Goal: Task Accomplishment & Management: Manage account settings

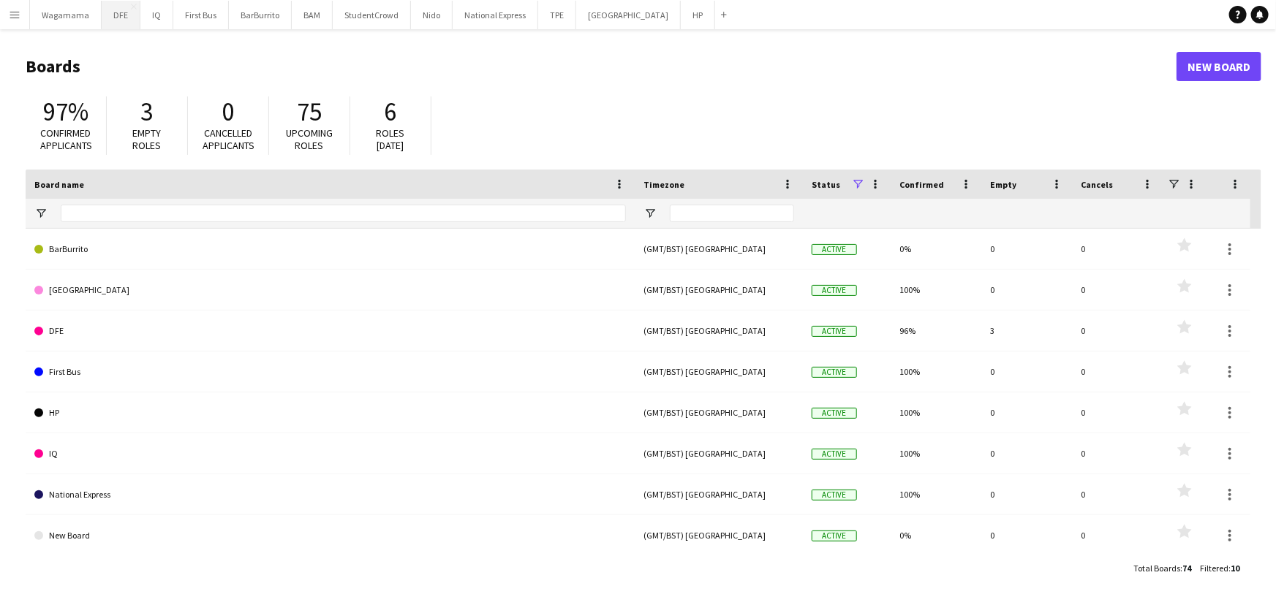
click at [118, 18] on button "DFE Close" at bounding box center [121, 15] width 39 height 29
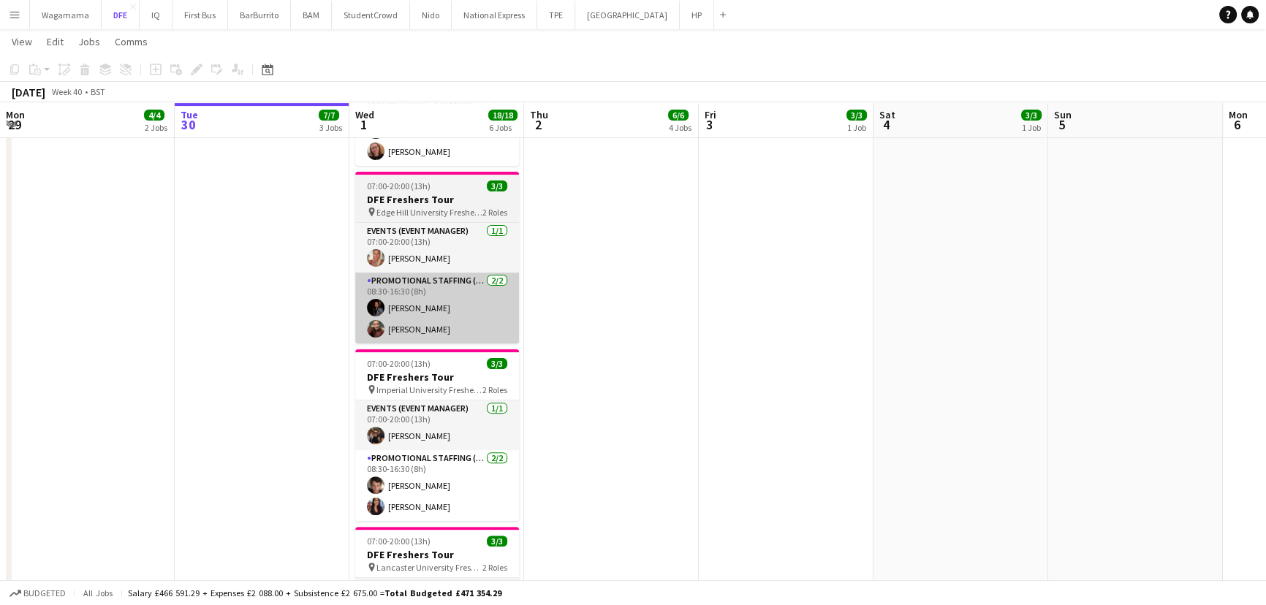
scroll to position [532, 0]
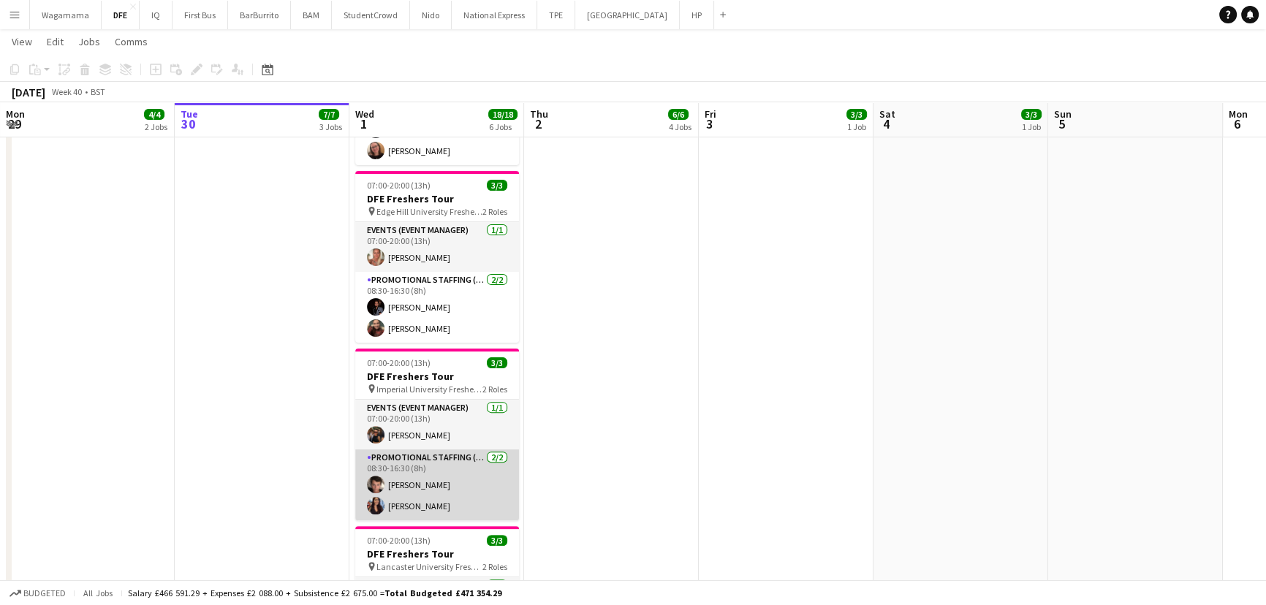
click at [447, 496] on app-card-role "Promotional Staffing (Brand Ambassadors) 2/2 08:30-16:30 (8h) Sebastian Hill Da…" at bounding box center [437, 485] width 164 height 71
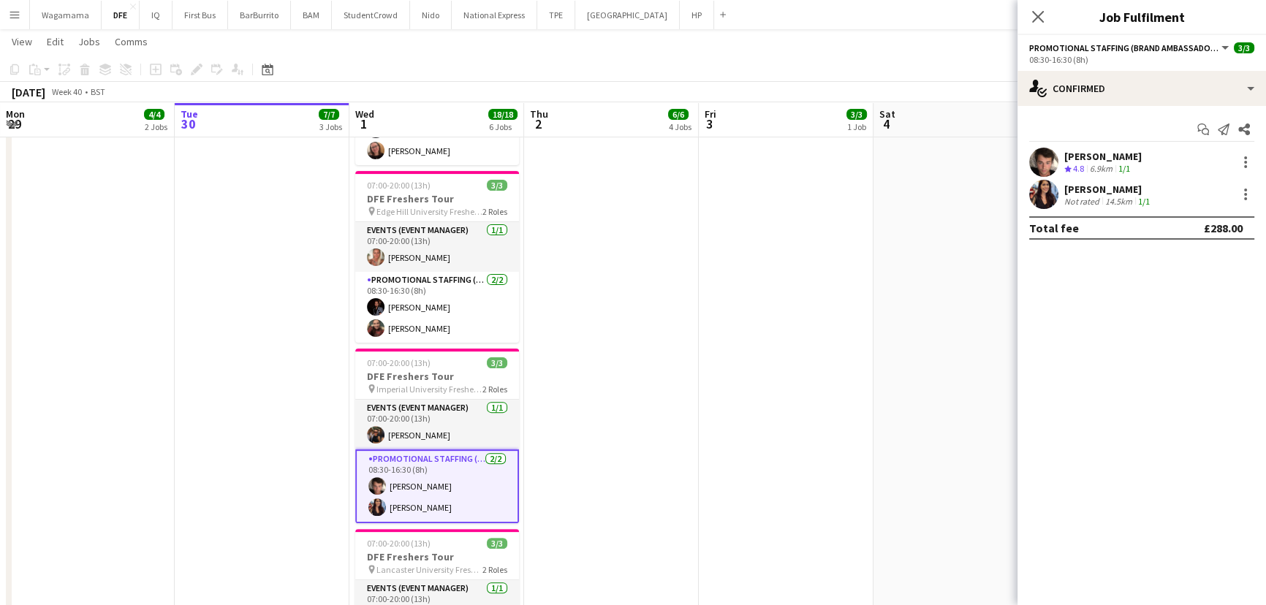
click at [1098, 201] on div "Not rated" at bounding box center [1084, 201] width 38 height 11
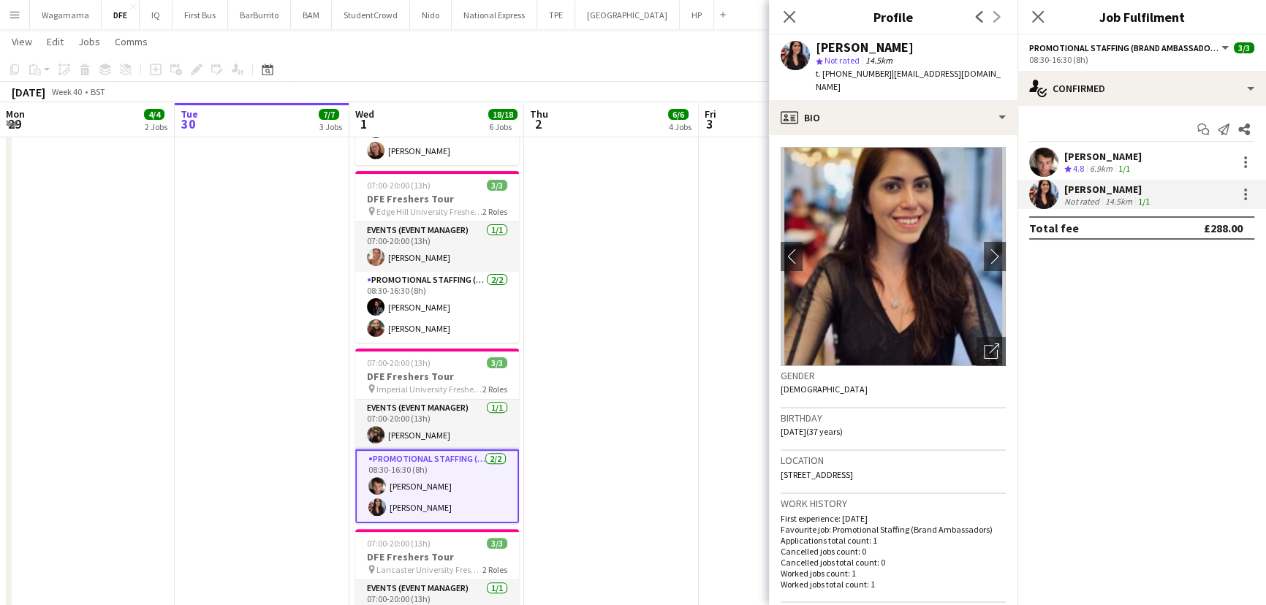
drag, startPoint x: 931, startPoint y: 43, endPoint x: 812, endPoint y: 48, distance: 118.6
click at [812, 48] on div "Danielle del Pico star Not rated 14.5km t. +447557633076 | danidelpico@gmail.com" at bounding box center [893, 67] width 249 height 65
copy div "Danielle del Pico"
drag, startPoint x: 883, startPoint y: 73, endPoint x: 1038, endPoint y: 75, distance: 155.0
click at [1038, 75] on body "Menu Boards Boards Boards All jobs Status Workforce Workforce My Workforce Recr…" at bounding box center [633, 214] width 1266 height 1492
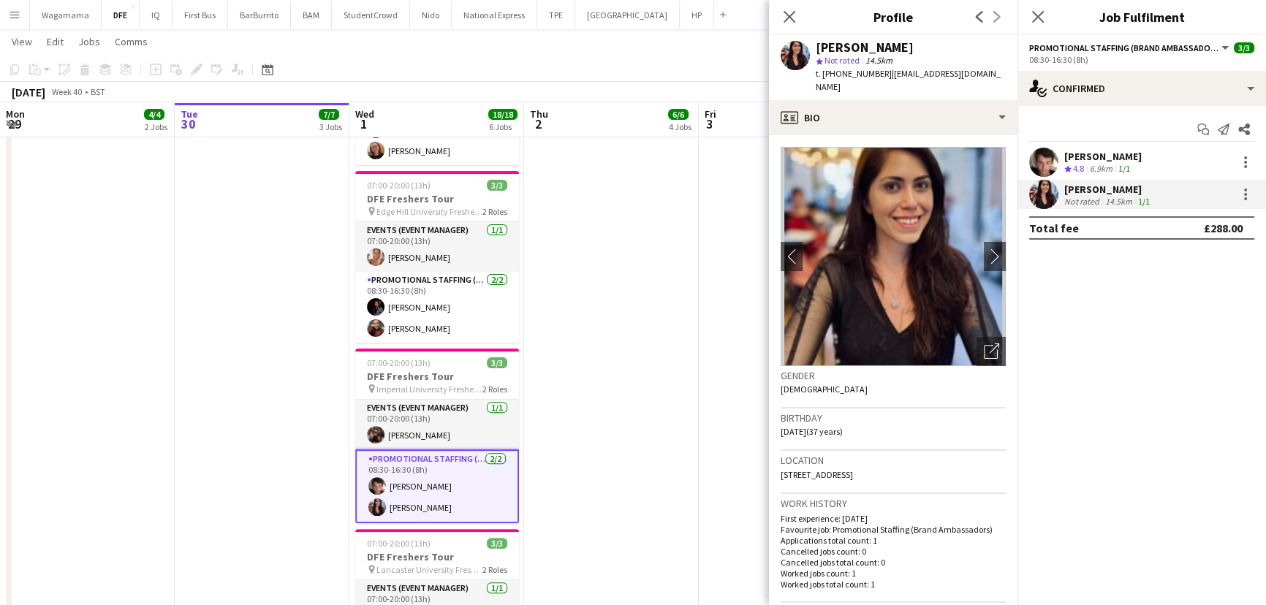
click at [921, 78] on span "| danidelpico@gmail.com" at bounding box center [908, 80] width 185 height 24
click at [882, 71] on span "| danidelpico@gmail.com" at bounding box center [908, 80] width 185 height 24
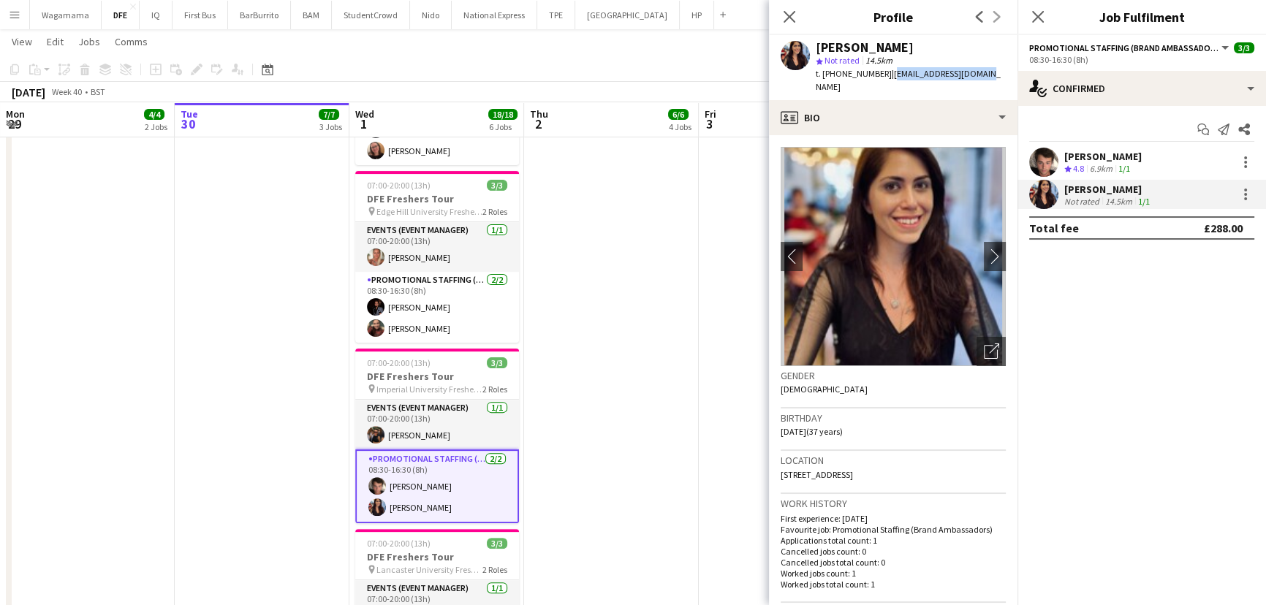
drag, startPoint x: 885, startPoint y: 69, endPoint x: 994, endPoint y: 71, distance: 109.7
click at [994, 71] on app-profile-header "Danielle del Pico star Not rated 14.5km t. +447557633076 | danidelpico@gmail.com" at bounding box center [893, 67] width 249 height 65
copy span "danidelpico@gmail.com"
drag, startPoint x: 863, startPoint y: 73, endPoint x: 816, endPoint y: 72, distance: 46.8
click at [816, 72] on div "t. +447557633076 | danidelpico@gmail.com" at bounding box center [911, 80] width 190 height 26
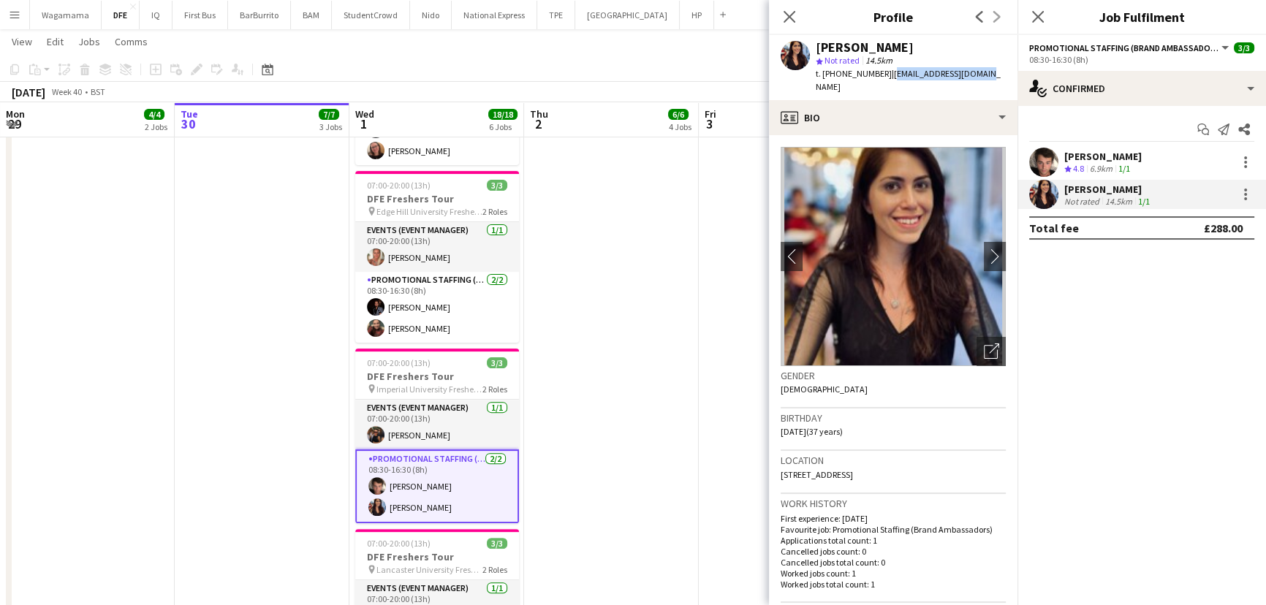
copy span "t. +447557633076"
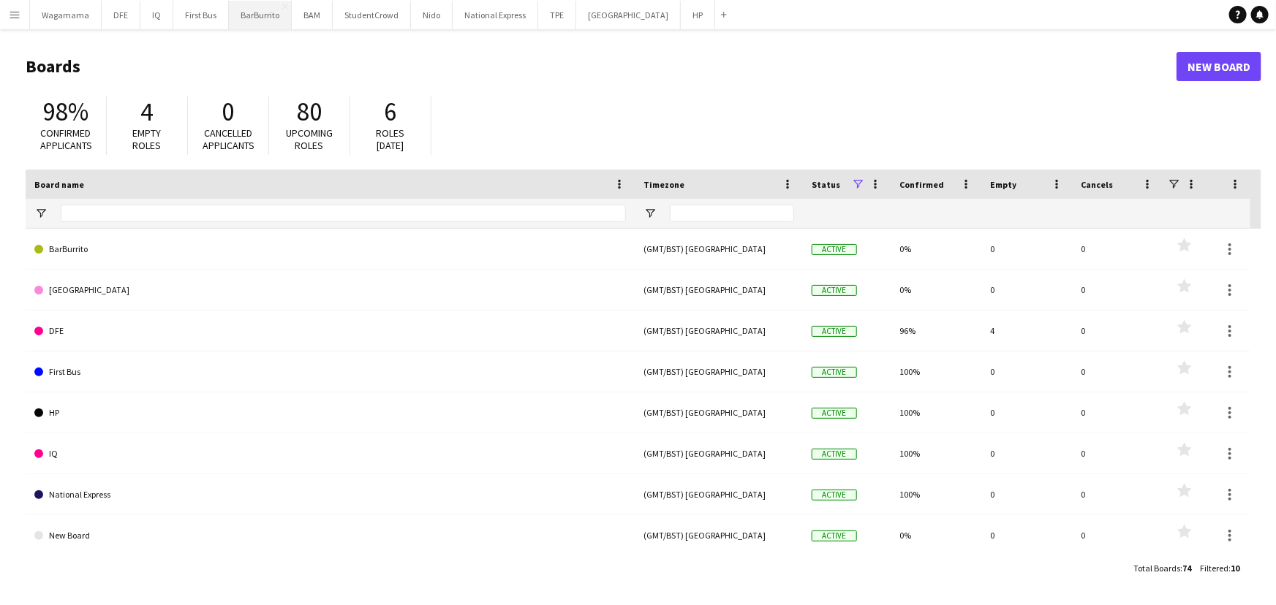
click at [281, 13] on button "BarBurrito Close" at bounding box center [260, 15] width 63 height 29
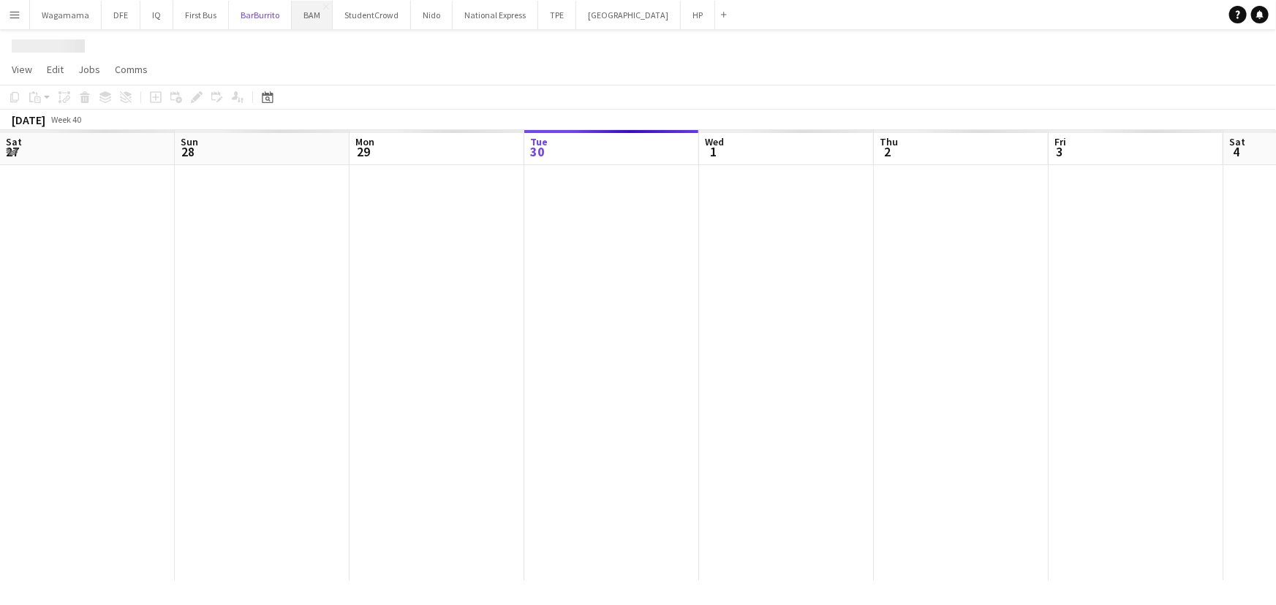
scroll to position [0, 350]
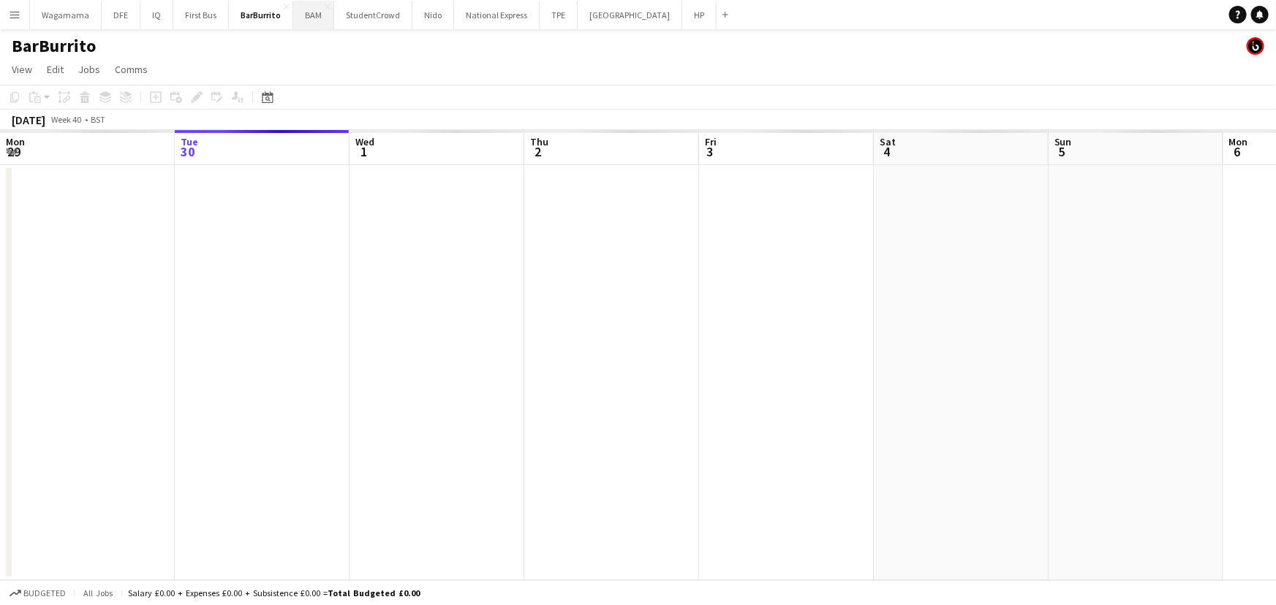
click at [301, 4] on button "BAM Close" at bounding box center [313, 15] width 41 height 29
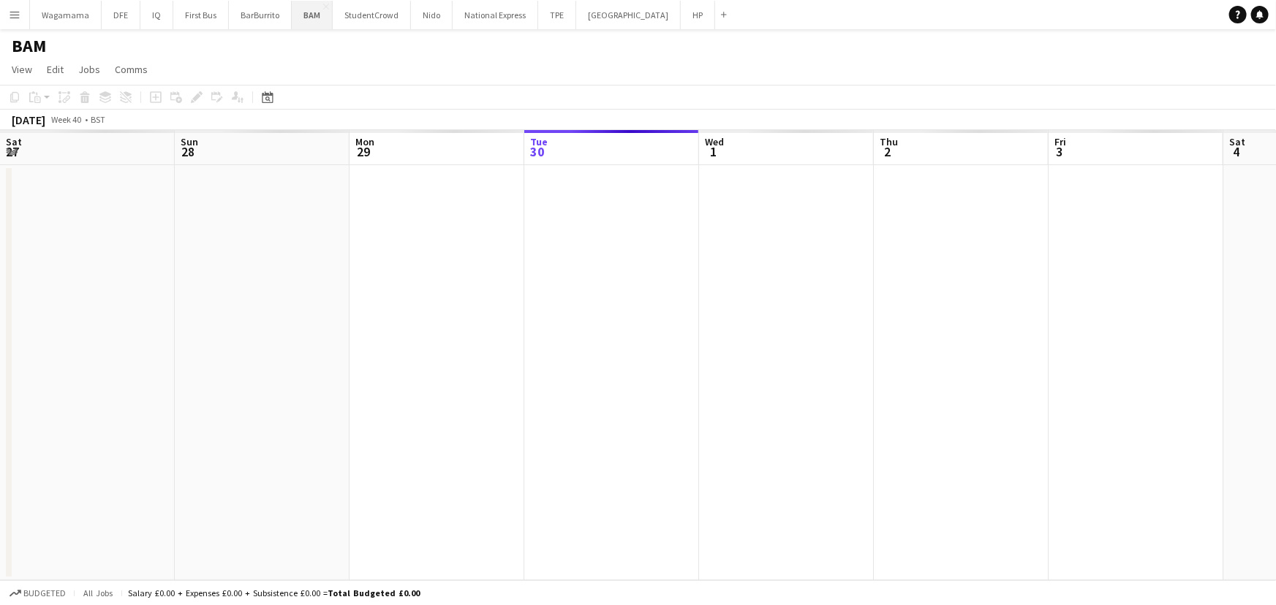
scroll to position [0, 350]
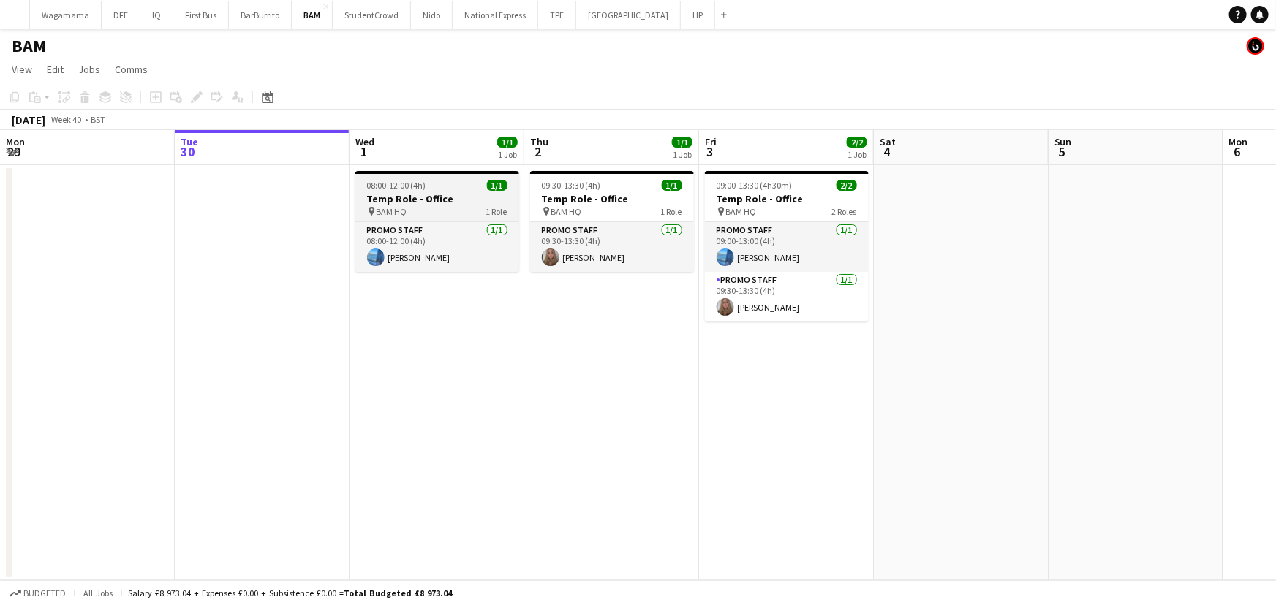
click at [437, 185] on div "08:00-12:00 (4h) 1/1" at bounding box center [437, 185] width 164 height 11
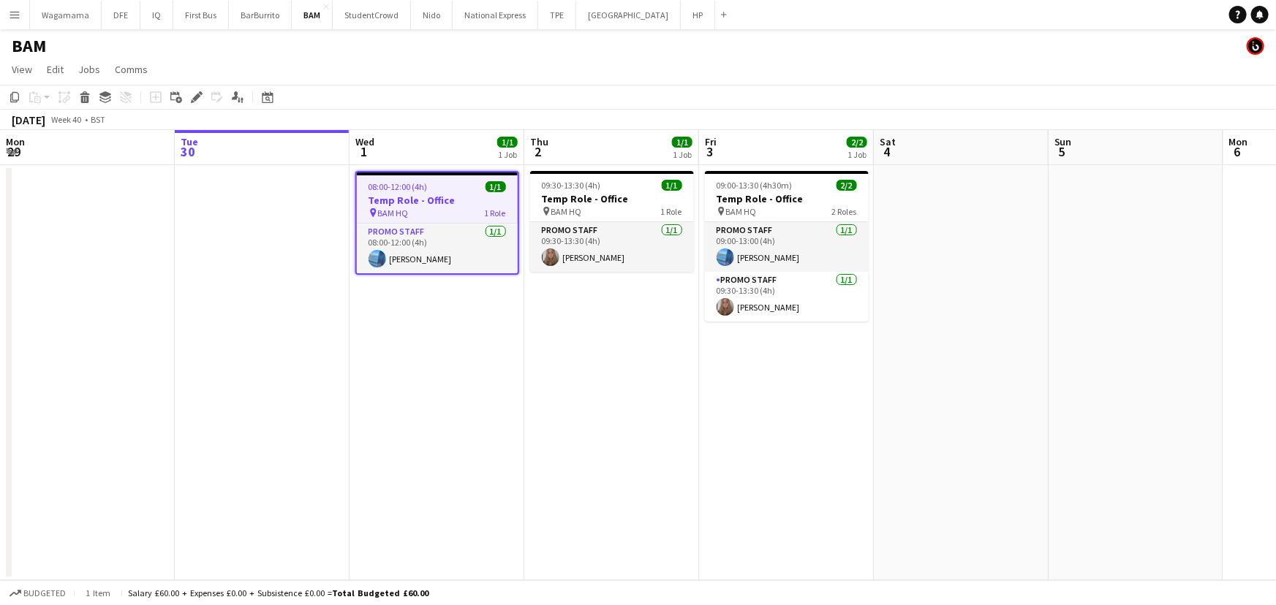
click at [497, 299] on app-date-cell "08:00-12:00 (4h) 1/1 Temp Role - Office pin BAM HQ 1 Role Promo Staff [DATE] 08…" at bounding box center [437, 372] width 175 height 415
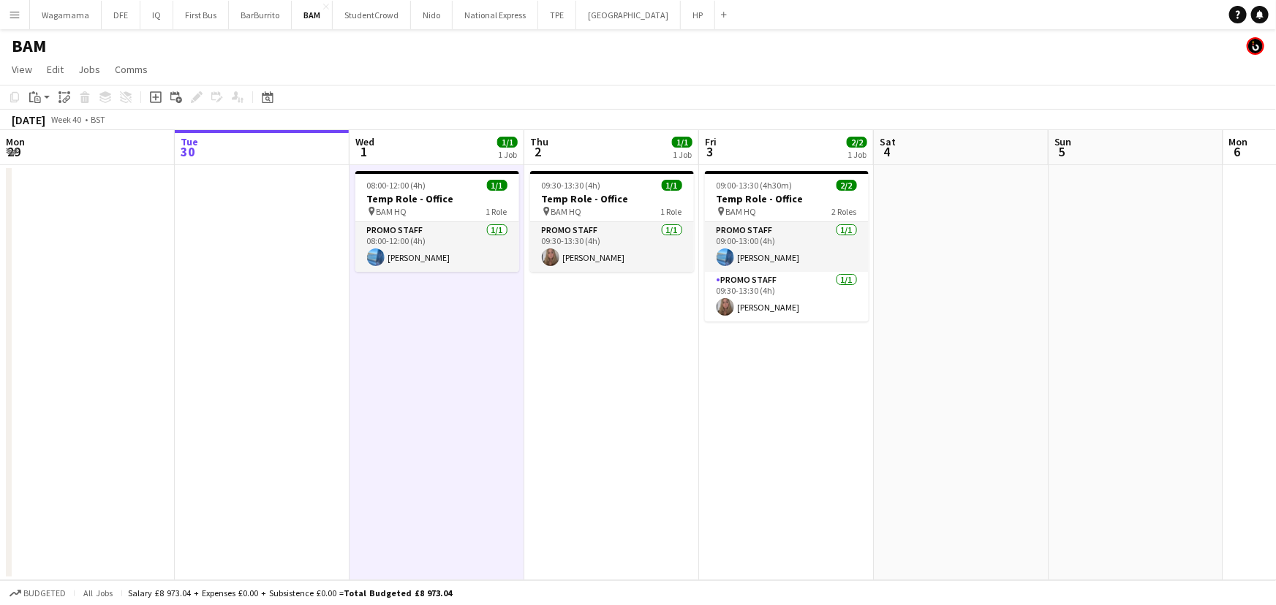
click at [750, 339] on app-date-cell "09:00-13:30 (4h30m) 2/2 Temp Role - Office pin BAM HQ 2 Roles Promo Staff [DATE…" at bounding box center [786, 372] width 175 height 415
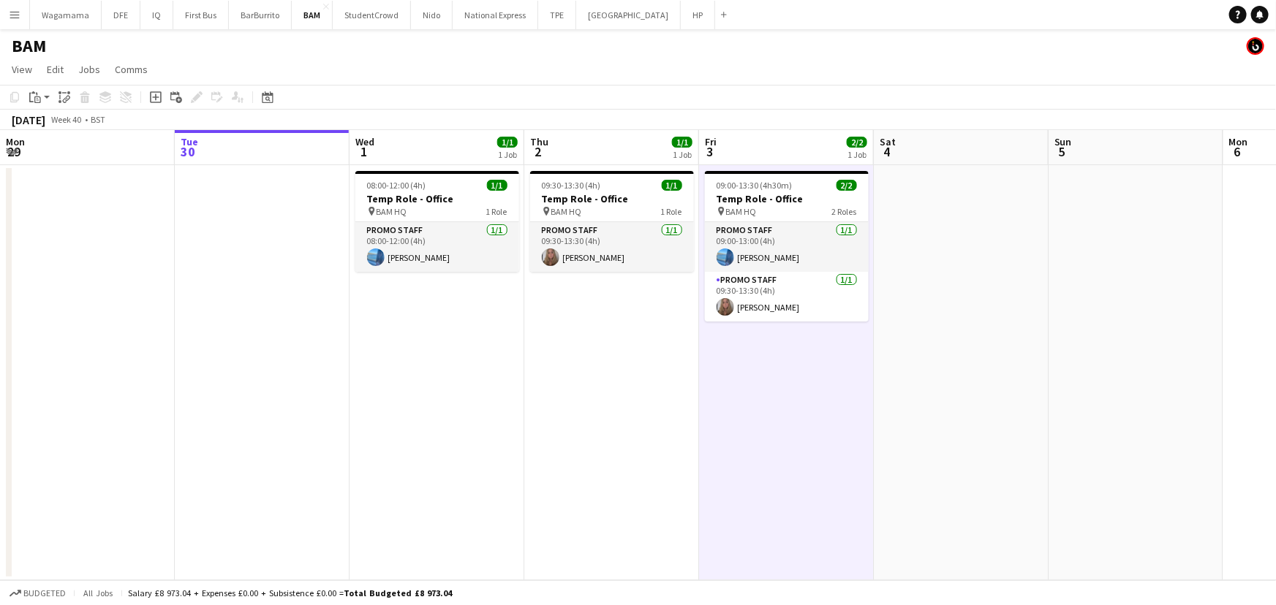
click at [751, 339] on app-date-cell "09:00-13:30 (4h30m) 2/2 Temp Role - Office pin BAM HQ 2 Roles Promo Staff [DATE…" at bounding box center [786, 372] width 175 height 415
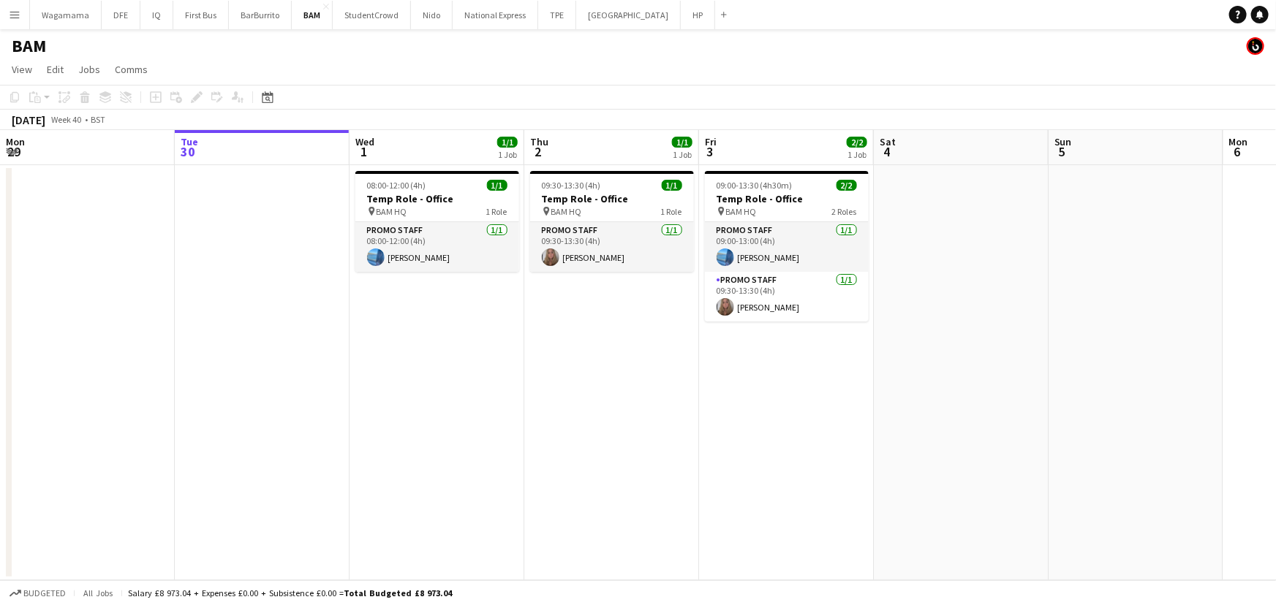
click at [751, 339] on app-date-cell "09:00-13:30 (4h30m) 2/2 Temp Role - Office pin BAM HQ 2 Roles Promo Staff [DATE…" at bounding box center [786, 372] width 175 height 415
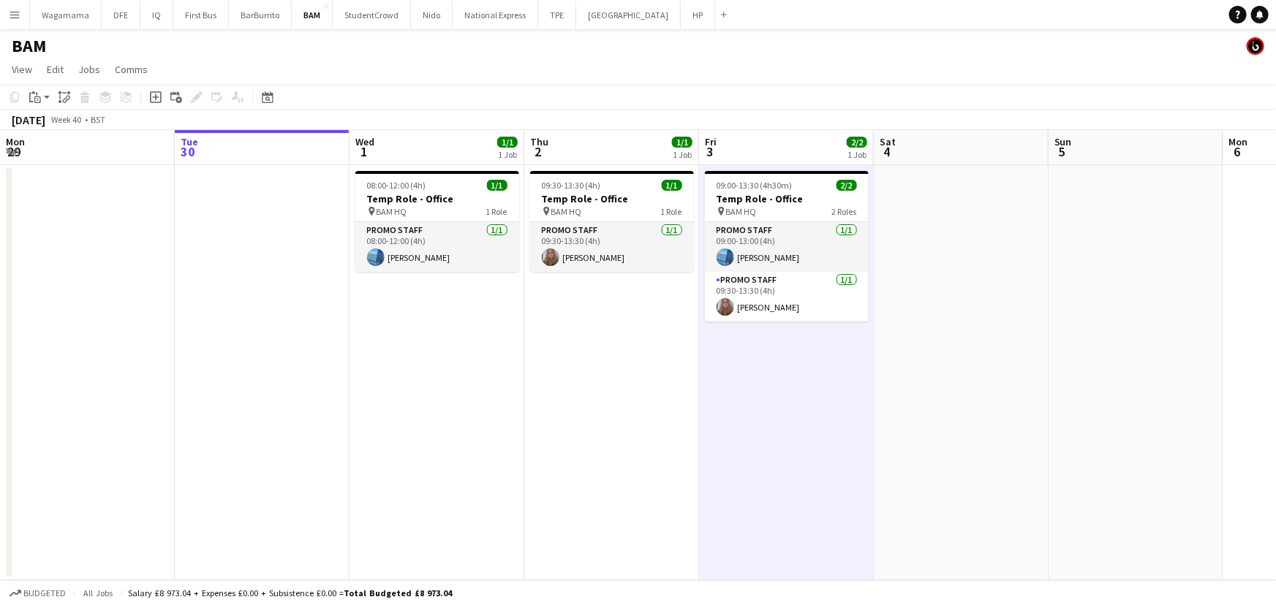
drag, startPoint x: 751, startPoint y: 339, endPoint x: 594, endPoint y: 366, distance: 159.4
click at [594, 366] on app-date-cell "09:30-13:30 (4h) 1/1 Temp Role - Office pin BAM HQ 1 Role Promo Staff [DATE] 09…" at bounding box center [611, 372] width 175 height 415
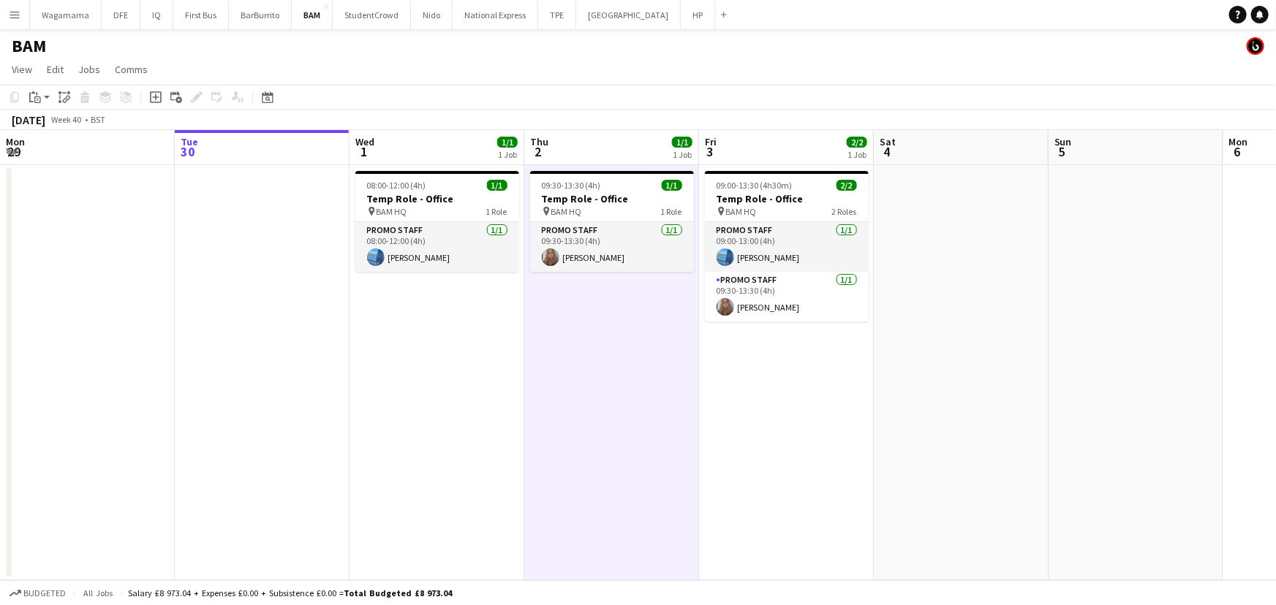
scroll to position [0, 350]
click at [450, 203] on h3 "Temp Role - Office" at bounding box center [437, 198] width 164 height 13
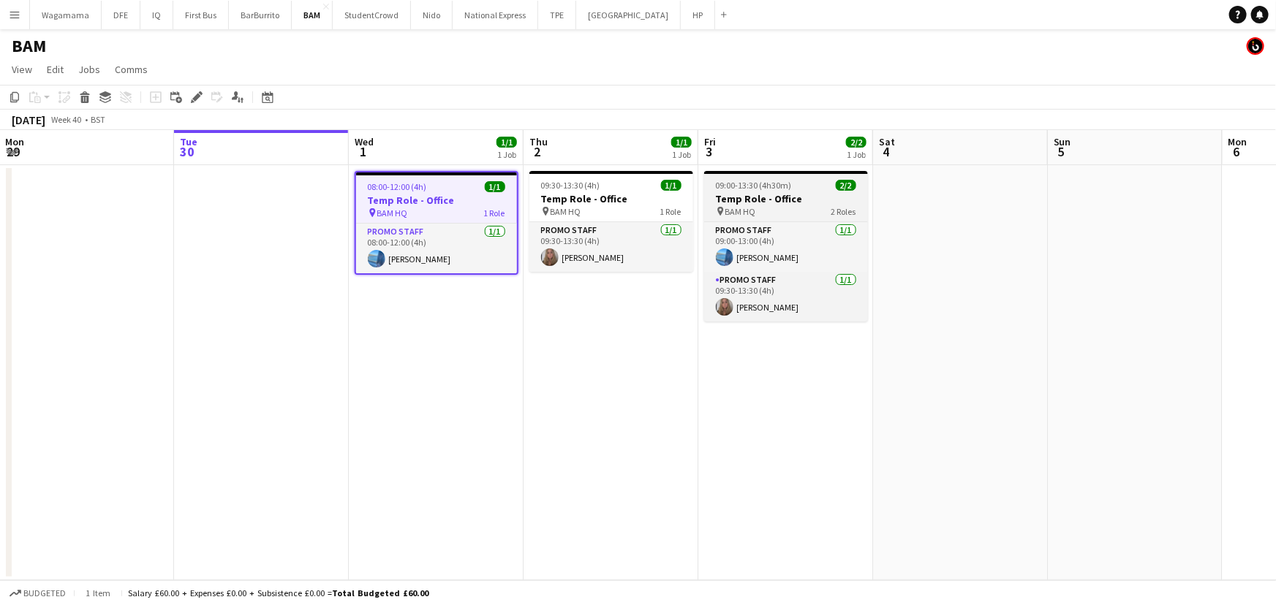
click at [804, 195] on h3 "Temp Role - Office" at bounding box center [786, 198] width 164 height 13
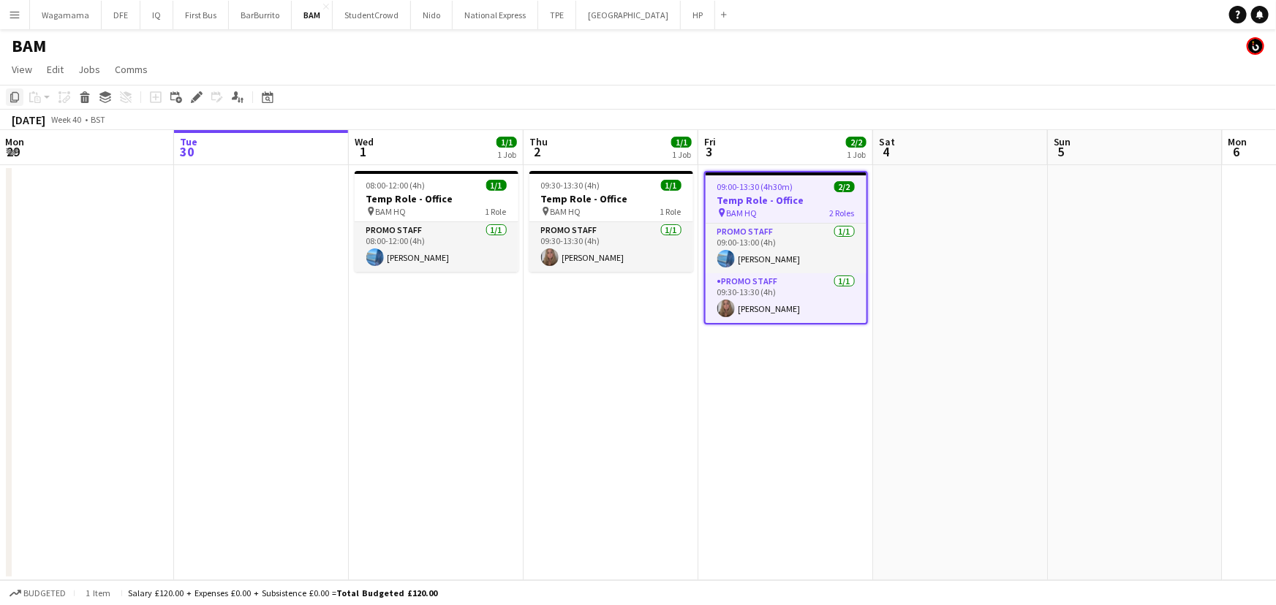
click at [13, 97] on icon "Copy" at bounding box center [15, 97] width 12 height 12
click at [603, 299] on app-date-cell "09:30-13:30 (4h) 1/1 Temp Role - Office pin BAM HQ 1 Role Promo Staff [DATE] 09…" at bounding box center [611, 372] width 175 height 415
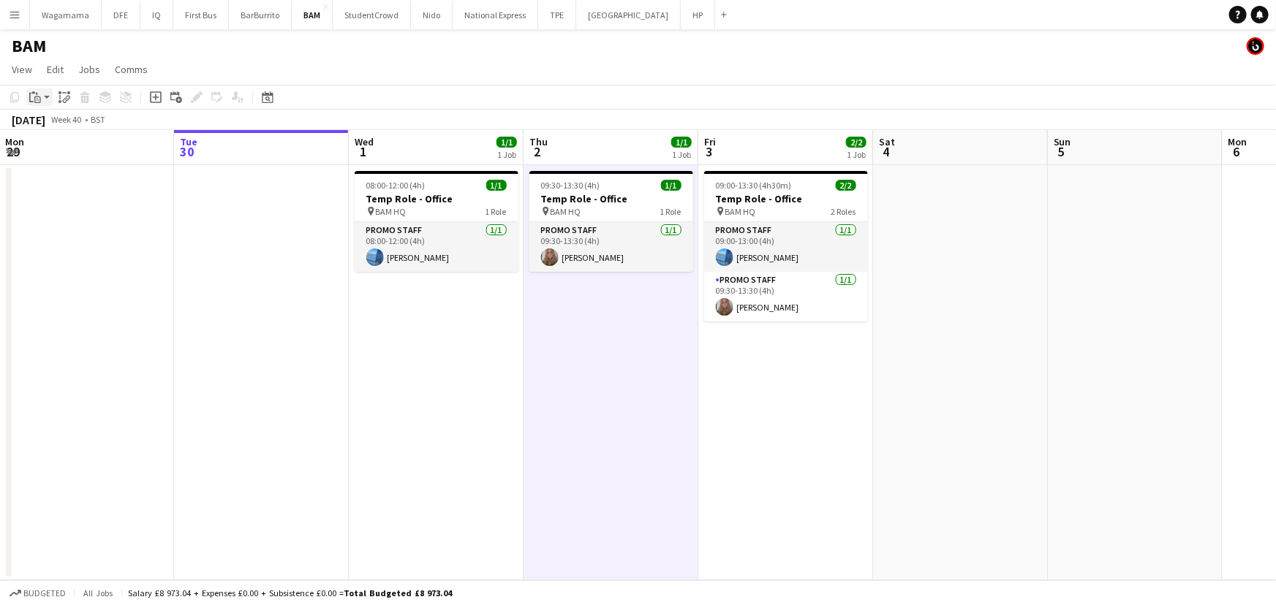
click at [39, 97] on icon at bounding box center [37, 100] width 7 height 7
click at [74, 131] on link "Paste Ctrl+V" at bounding box center [107, 124] width 137 height 13
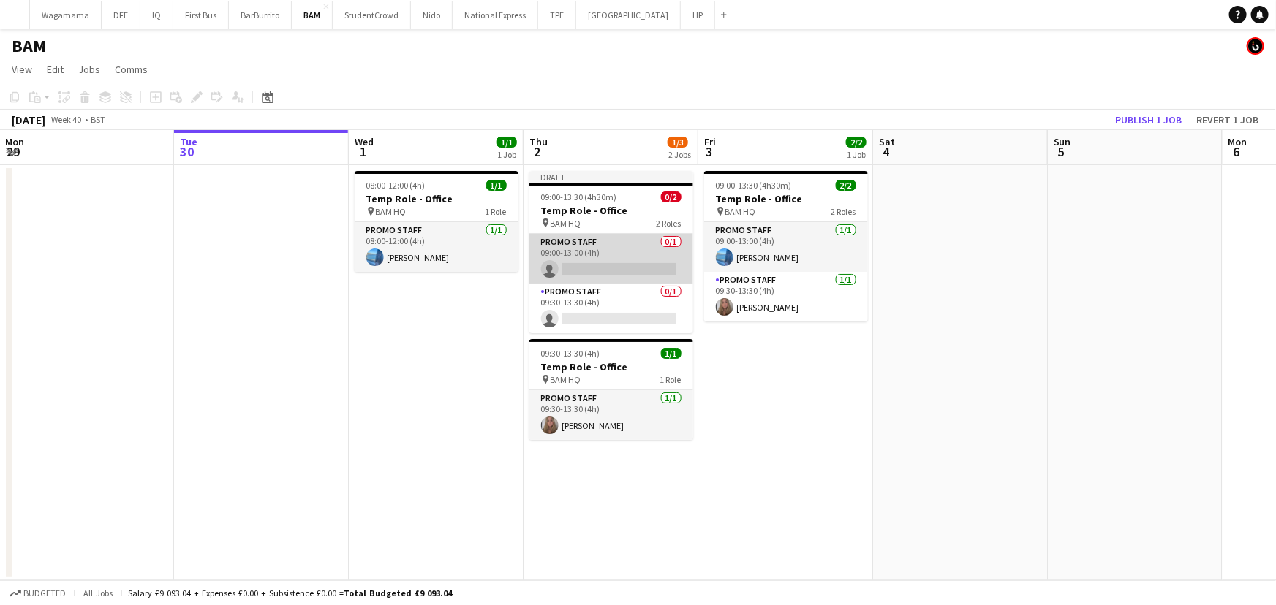
click at [605, 240] on app-card-role "Promo Staff 0/1 09:00-13:00 (4h) single-neutral-actions" at bounding box center [611, 259] width 164 height 50
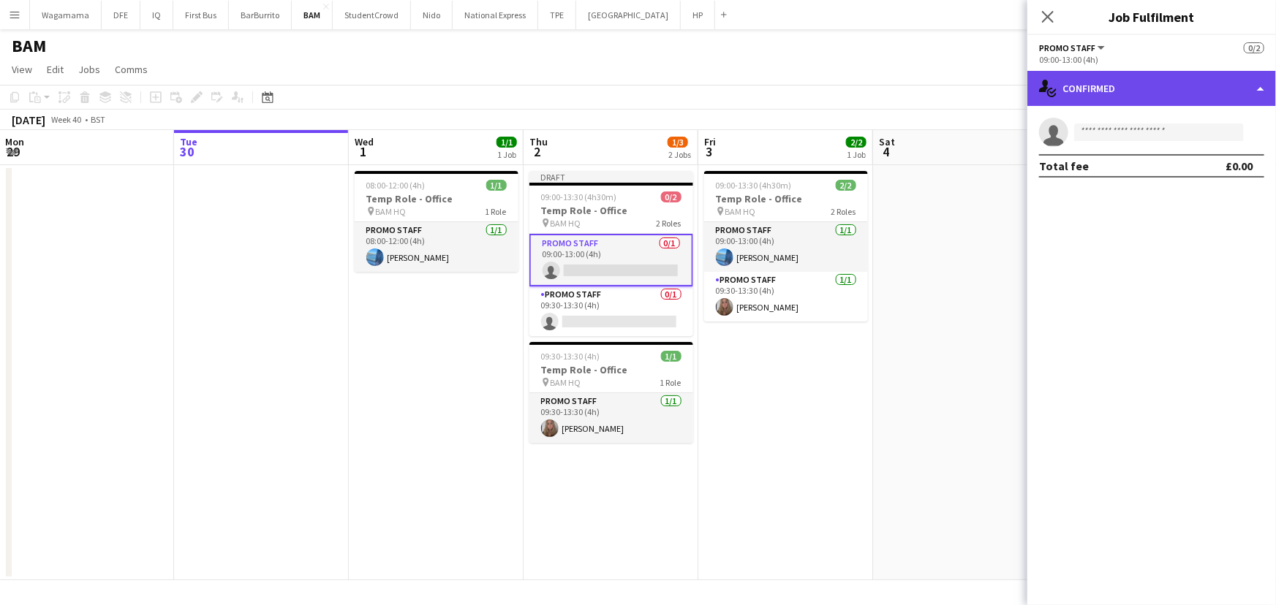
click at [1088, 86] on div "single-neutral-actions-check-2 Confirmed" at bounding box center [1151, 88] width 249 height 35
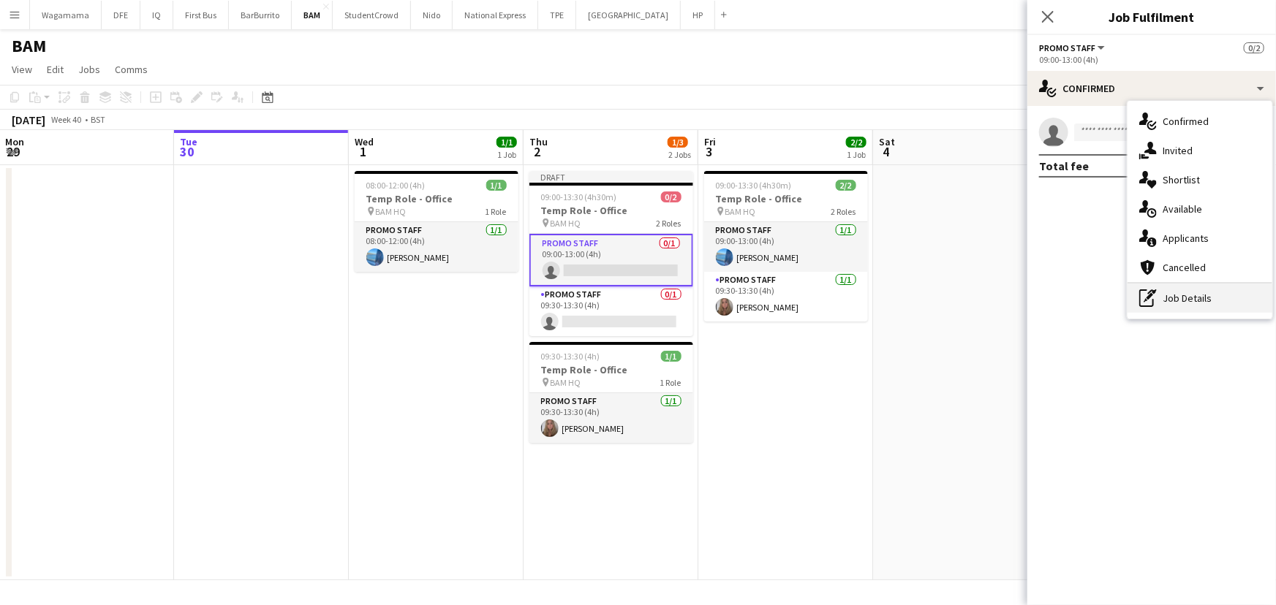
click at [1187, 296] on div "pen-write Job Details" at bounding box center [1200, 298] width 145 height 29
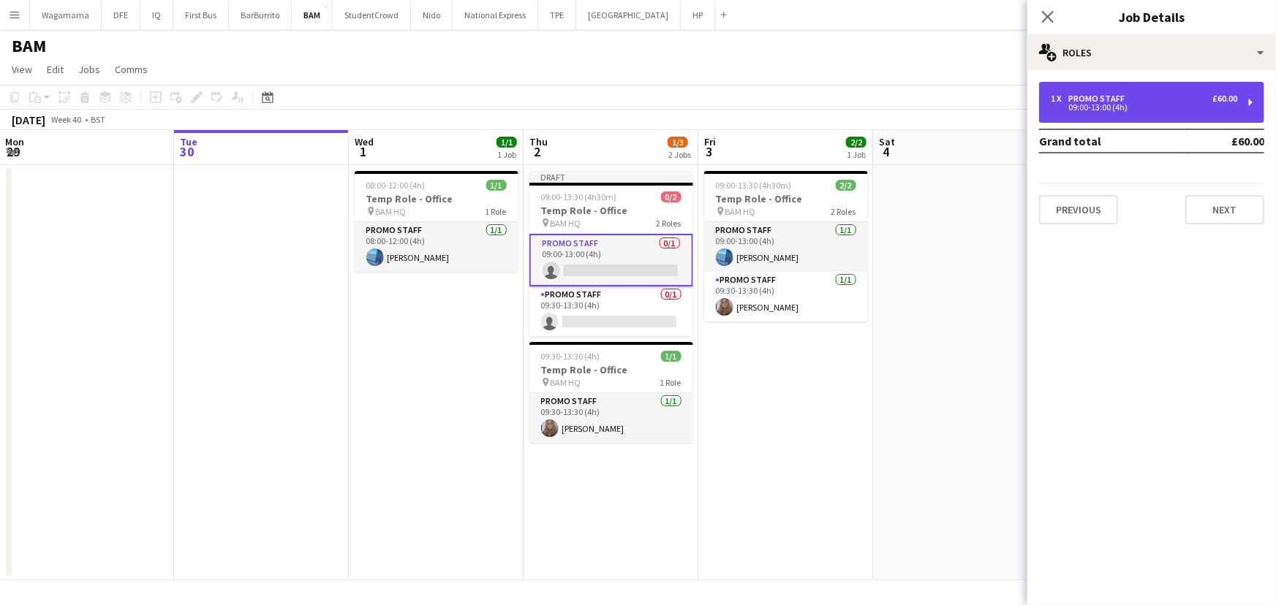
click at [1135, 105] on div "09:00-13:00 (4h)" at bounding box center [1144, 107] width 186 height 7
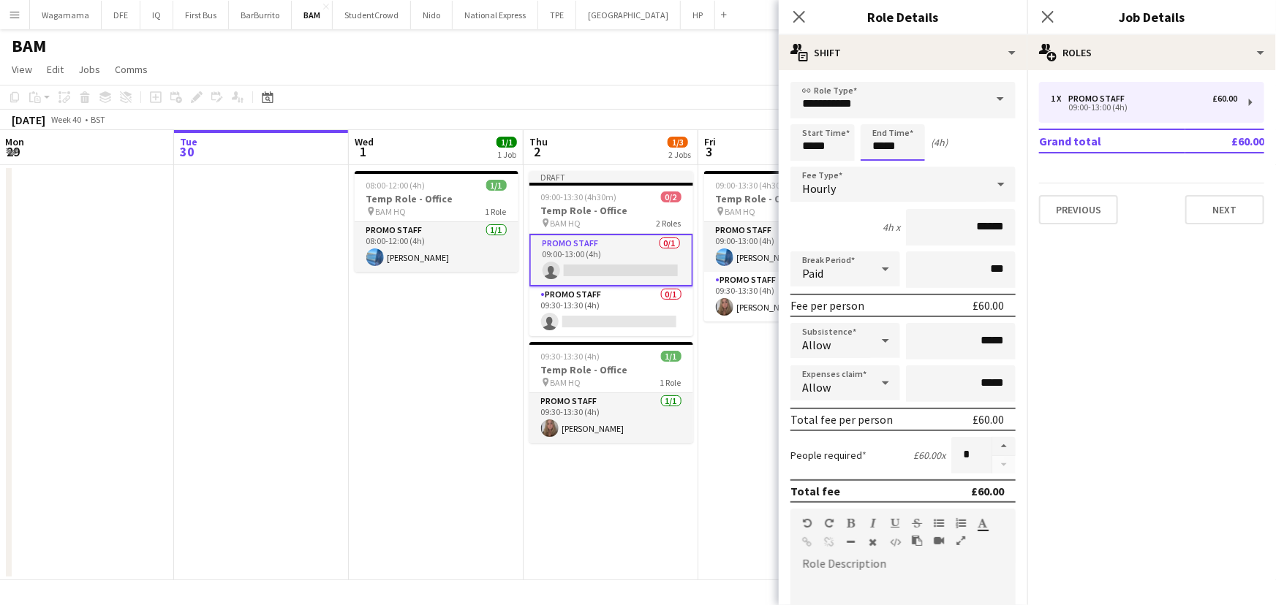
click at [883, 146] on input "*****" at bounding box center [893, 142] width 64 height 37
type input "*****"
click at [984, 148] on div "Start Time ***** End Time ***** (6h)" at bounding box center [902, 142] width 225 height 37
click at [1232, 214] on button "Next" at bounding box center [1224, 209] width 79 height 29
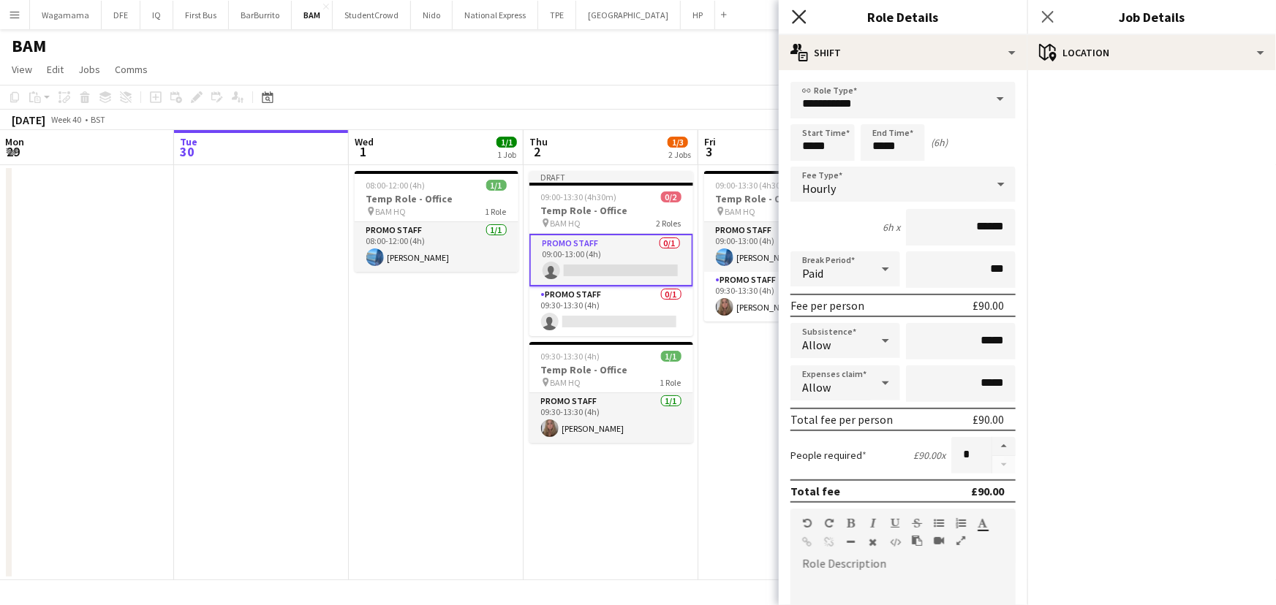
click at [796, 15] on icon "Close pop-in" at bounding box center [799, 17] width 14 height 14
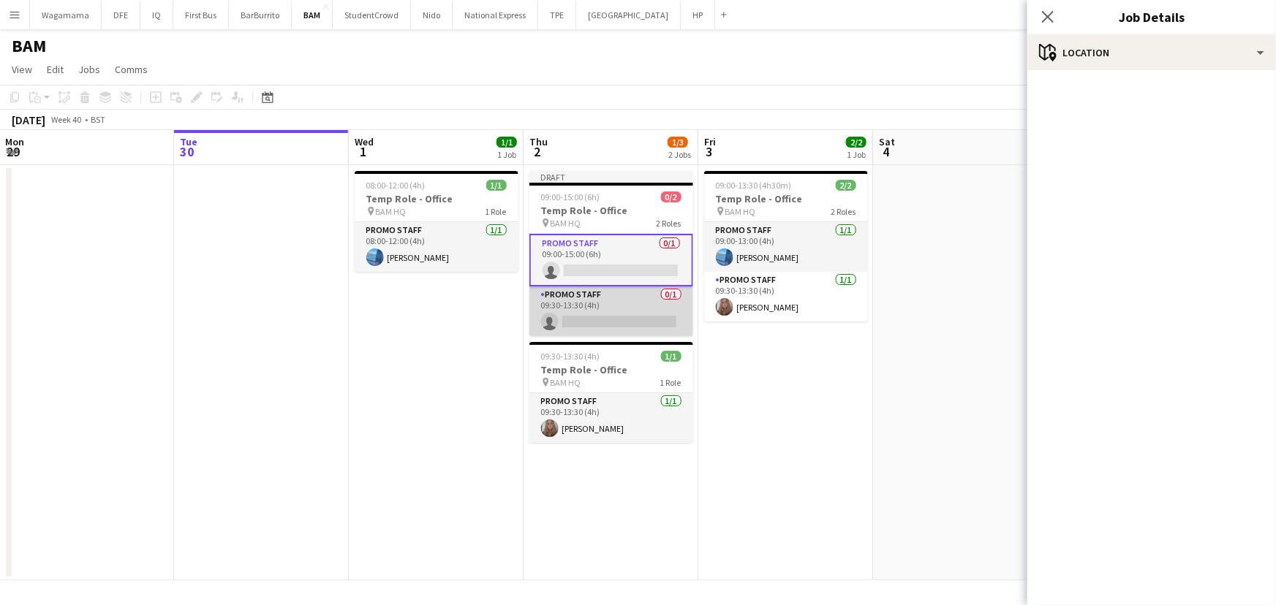
click at [584, 300] on app-card-role "Promo Staff 0/1 09:30-13:30 (4h) single-neutral-actions" at bounding box center [611, 312] width 164 height 50
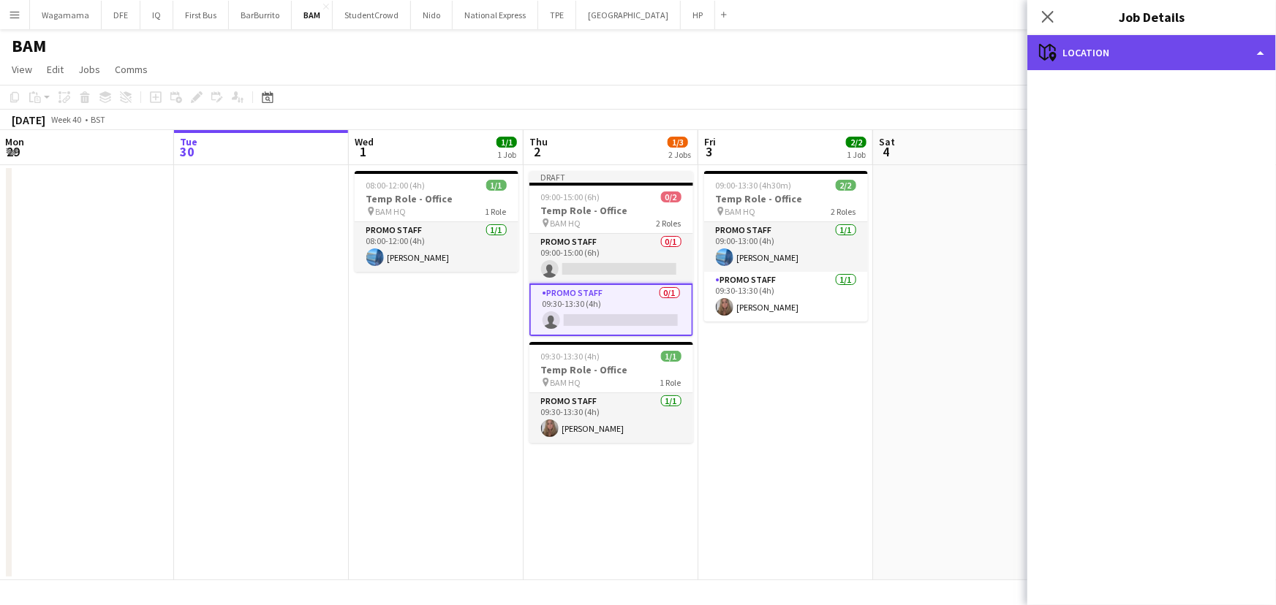
click at [1133, 56] on div "maps-pin-1 Location" at bounding box center [1151, 52] width 249 height 35
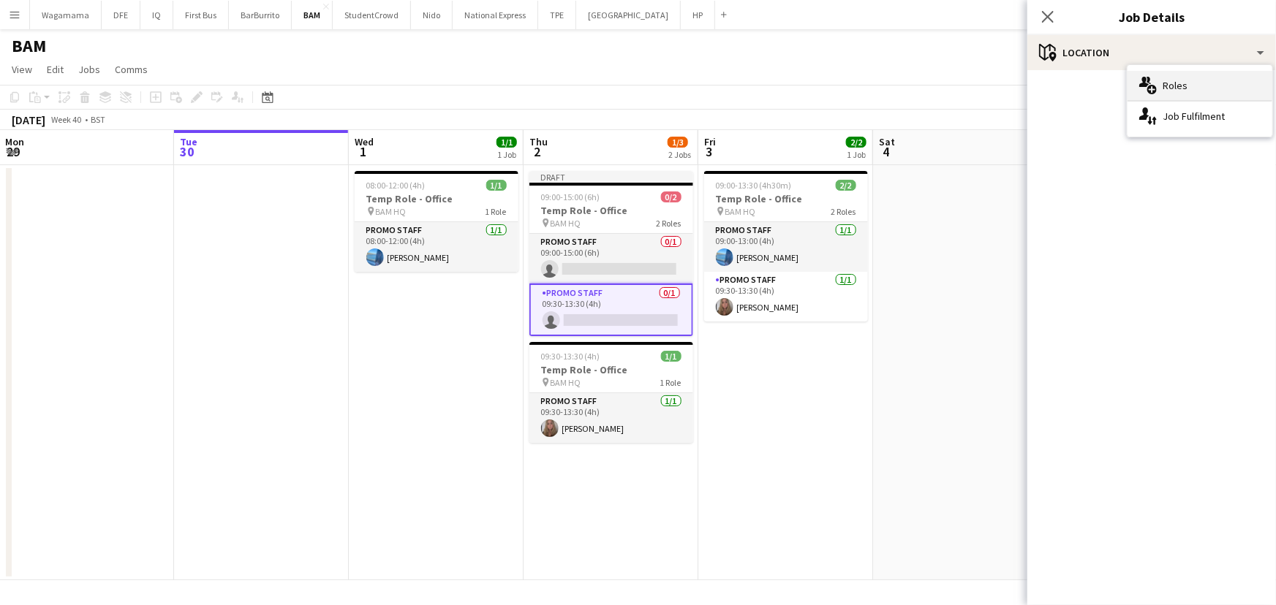
click at [1177, 85] on span "Roles" at bounding box center [1175, 85] width 25 height 13
click at [600, 293] on app-card-role "Promo Staff 0/1 09:30-13:30 (4h) single-neutral-actions" at bounding box center [611, 310] width 164 height 53
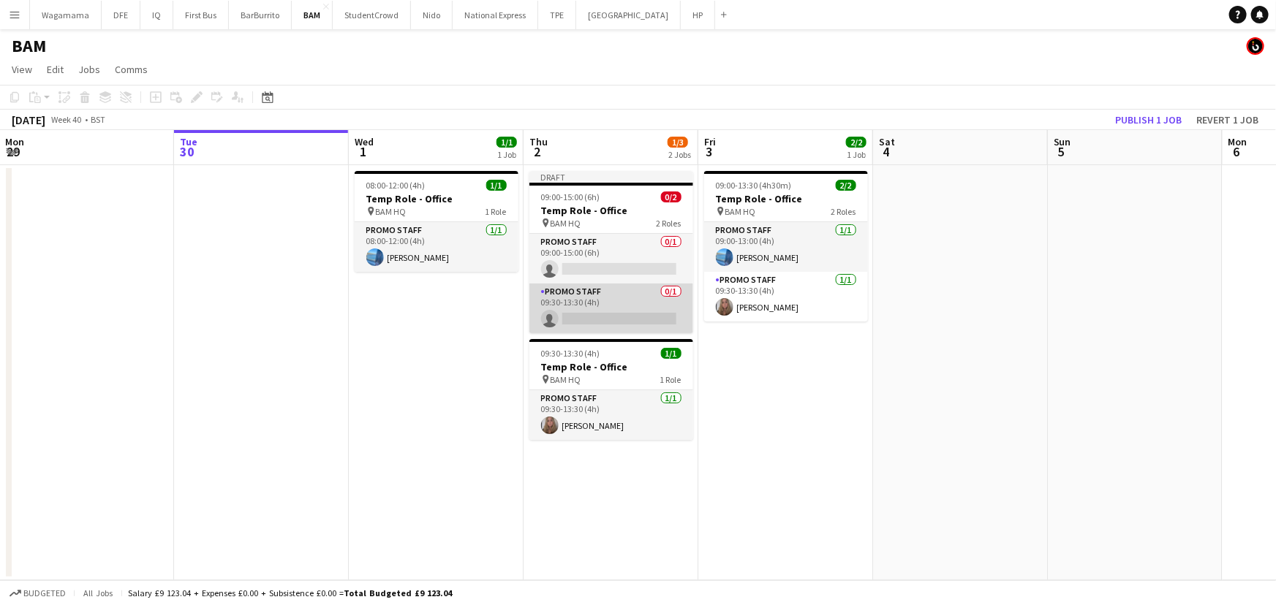
click at [614, 299] on app-card-role "Promo Staff 0/1 09:30-13:30 (4h) single-neutral-actions" at bounding box center [611, 309] width 164 height 50
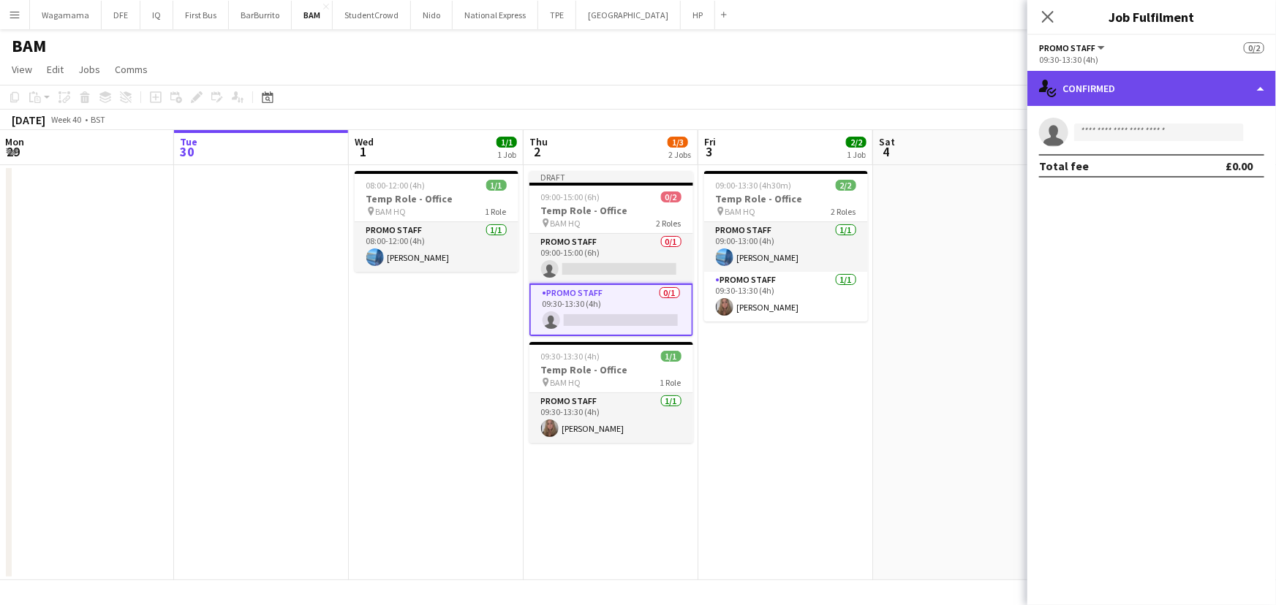
click at [1111, 84] on div "single-neutral-actions-check-2 Confirmed" at bounding box center [1151, 88] width 249 height 35
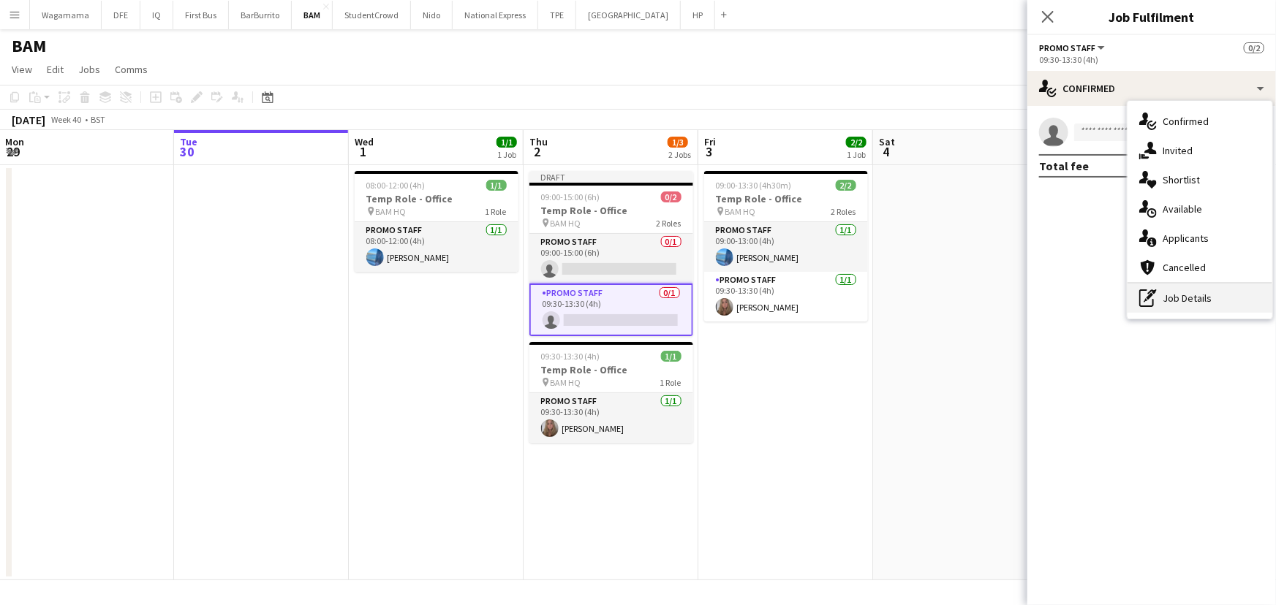
click at [1192, 297] on div "pen-write Job Details" at bounding box center [1200, 298] width 145 height 29
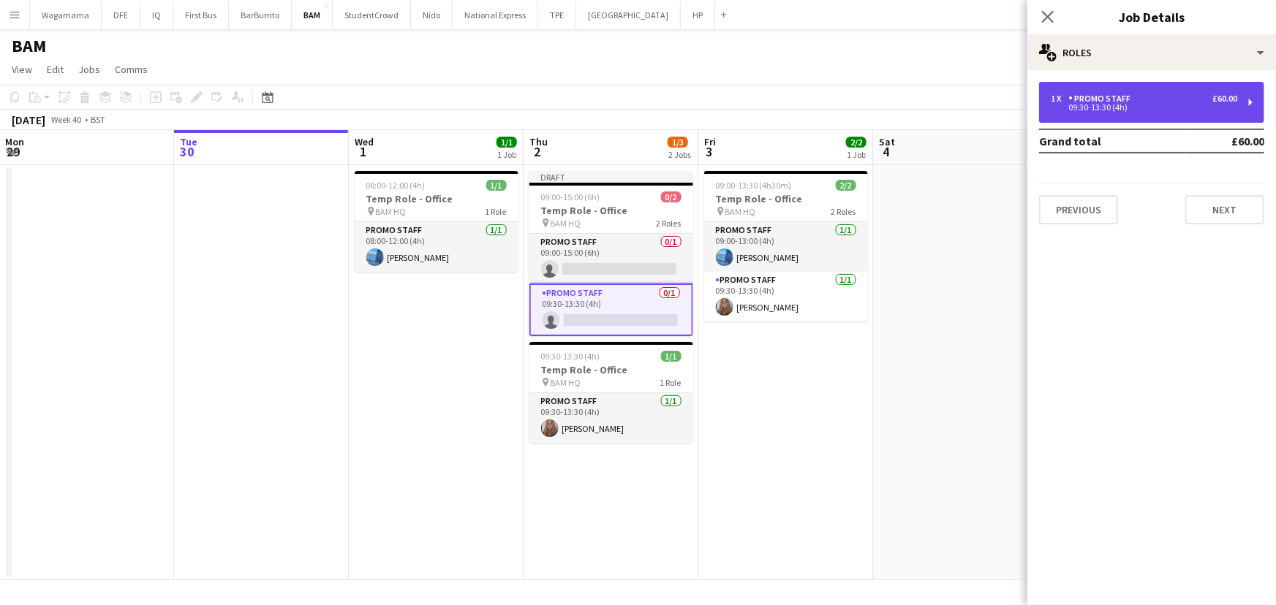
click at [1136, 102] on div "1 x Promo Staff £60.00" at bounding box center [1144, 99] width 186 height 10
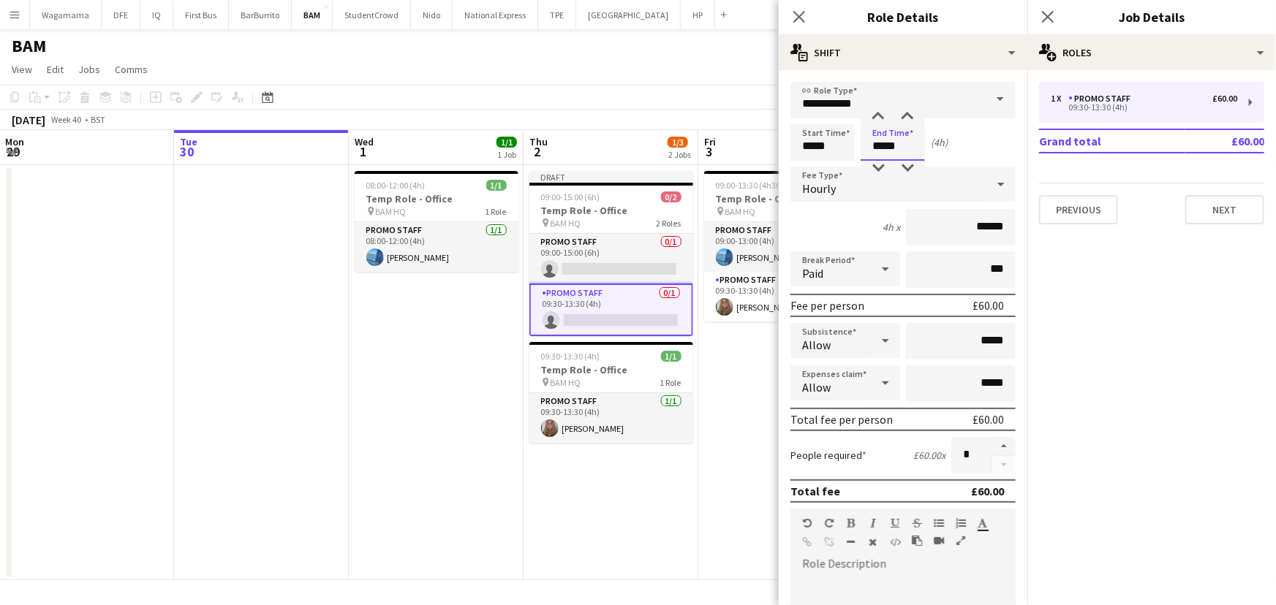
click at [884, 146] on input "*****" at bounding box center [893, 142] width 64 height 37
click at [891, 143] on input "*****" at bounding box center [893, 142] width 64 height 37
type input "*****"
click at [1214, 214] on button "Next" at bounding box center [1224, 209] width 79 height 29
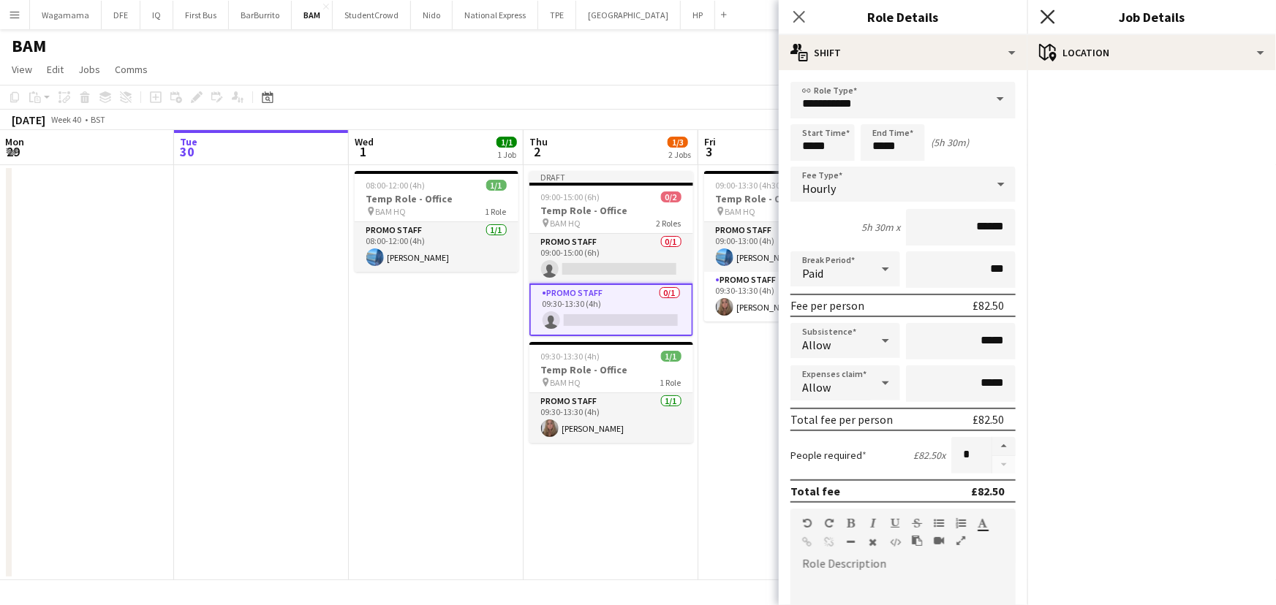
click at [1054, 18] on icon "Close pop-in" at bounding box center [1048, 17] width 14 height 14
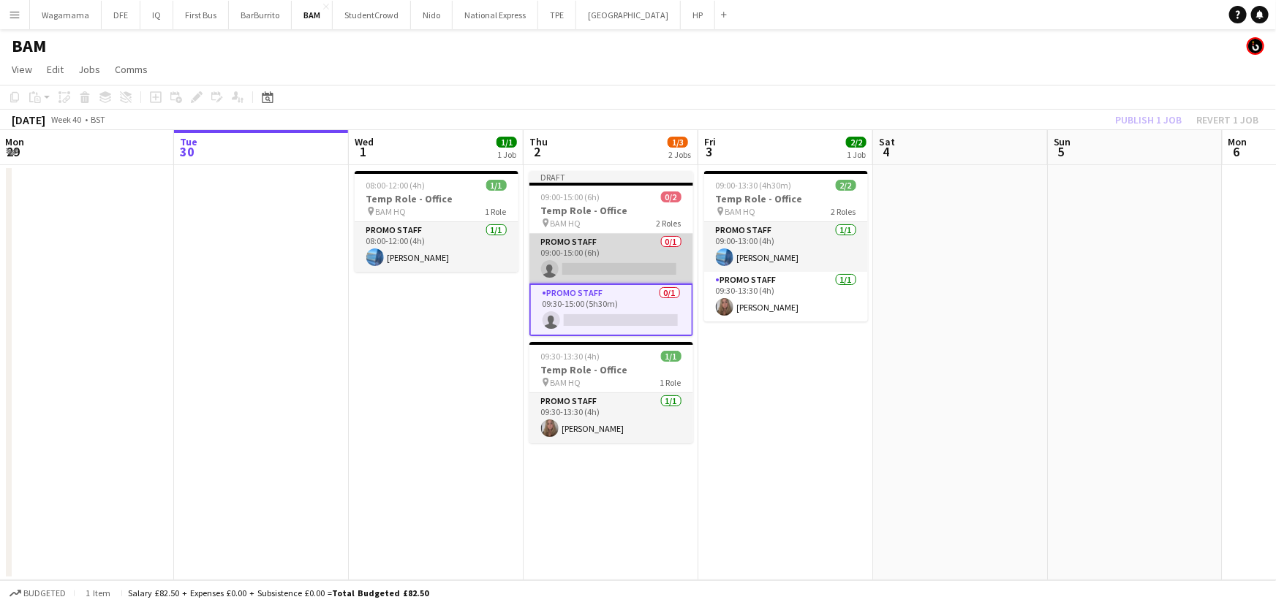
click at [587, 249] on app-card-role "Promo Staff 0/1 09:00-15:00 (6h) single-neutral-actions" at bounding box center [611, 259] width 164 height 50
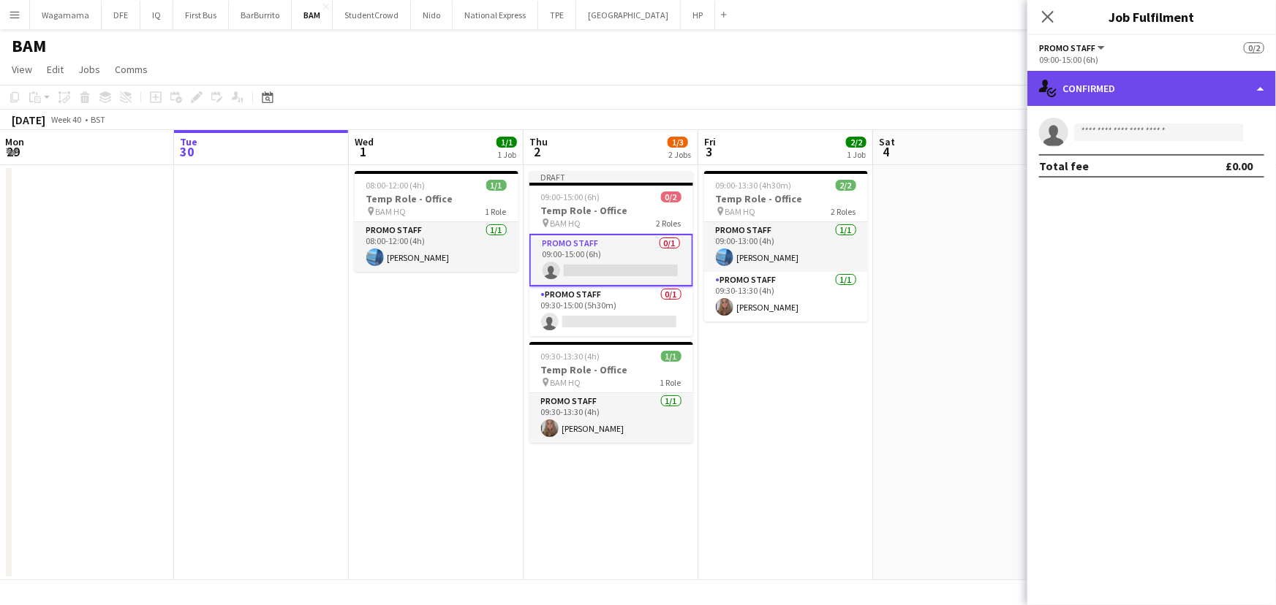
click at [1147, 72] on div "single-neutral-actions-check-2 Confirmed" at bounding box center [1151, 88] width 249 height 35
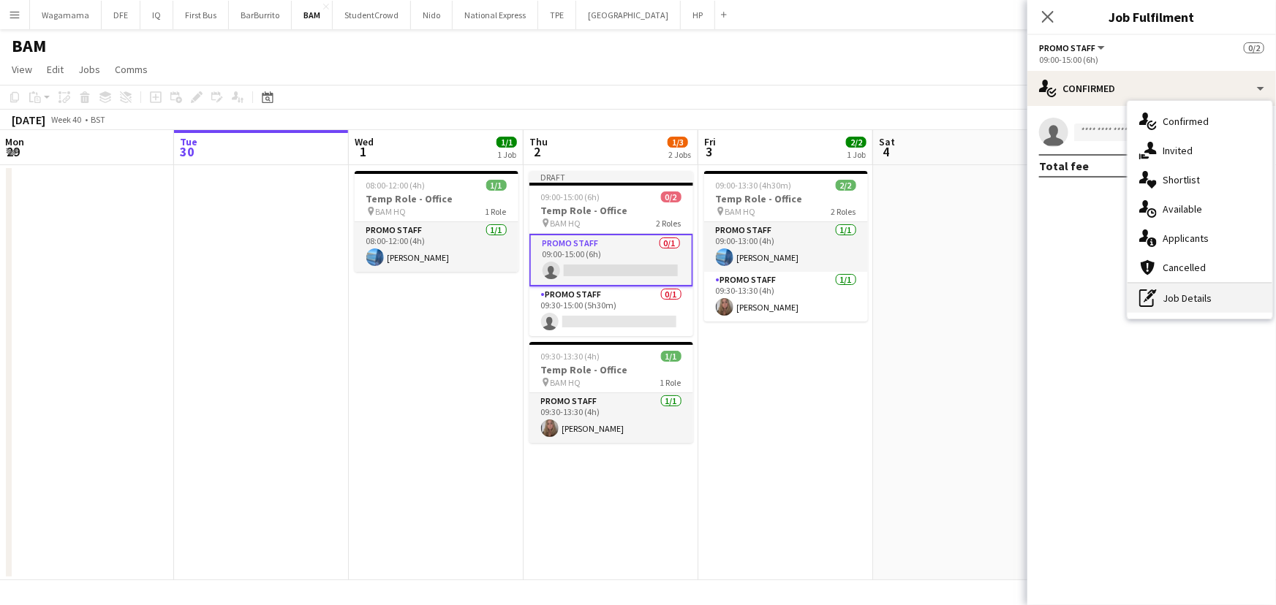
click at [1196, 285] on div "pen-write Job Details" at bounding box center [1200, 298] width 145 height 29
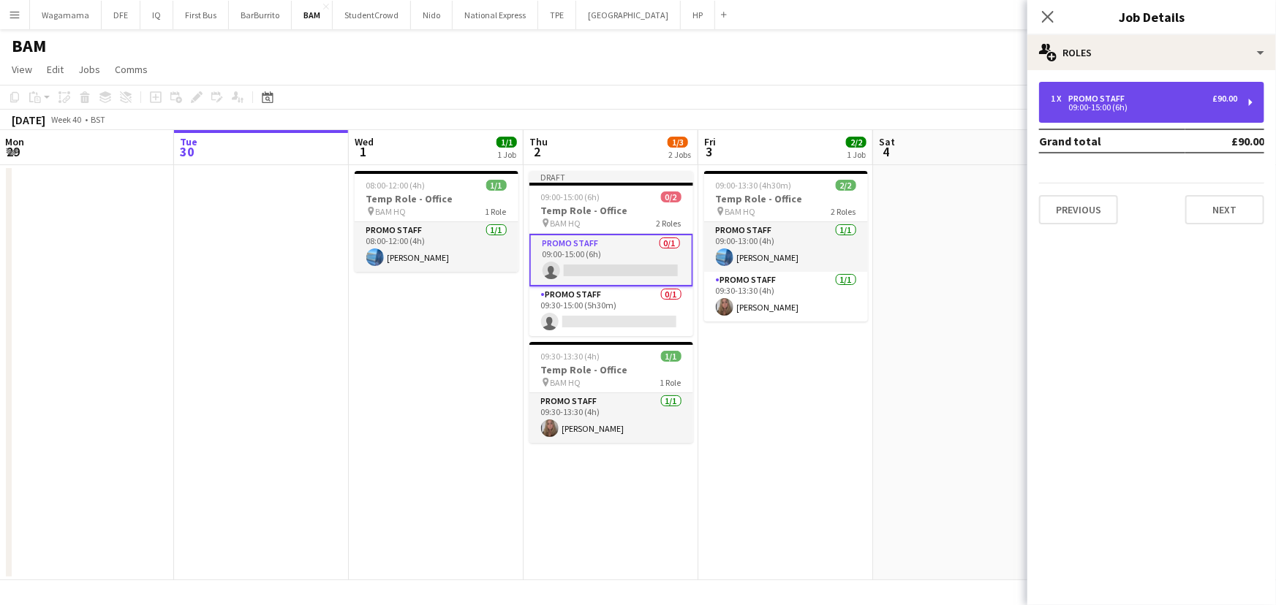
click at [1126, 102] on div "Promo Staff" at bounding box center [1099, 99] width 62 height 10
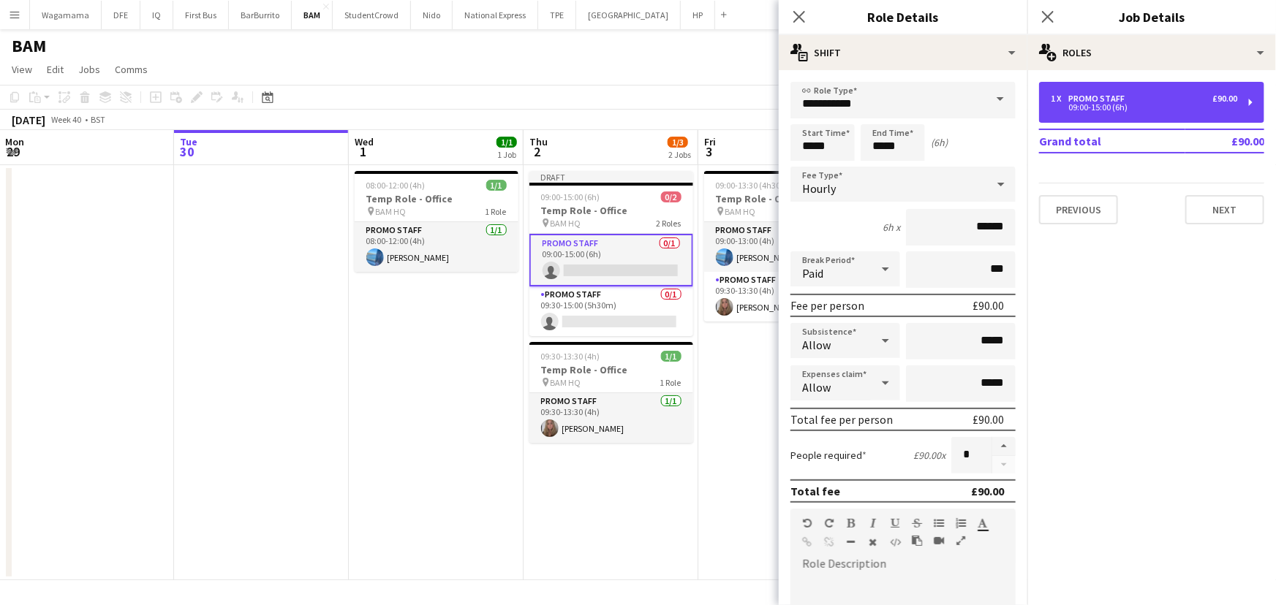
scroll to position [309, 0]
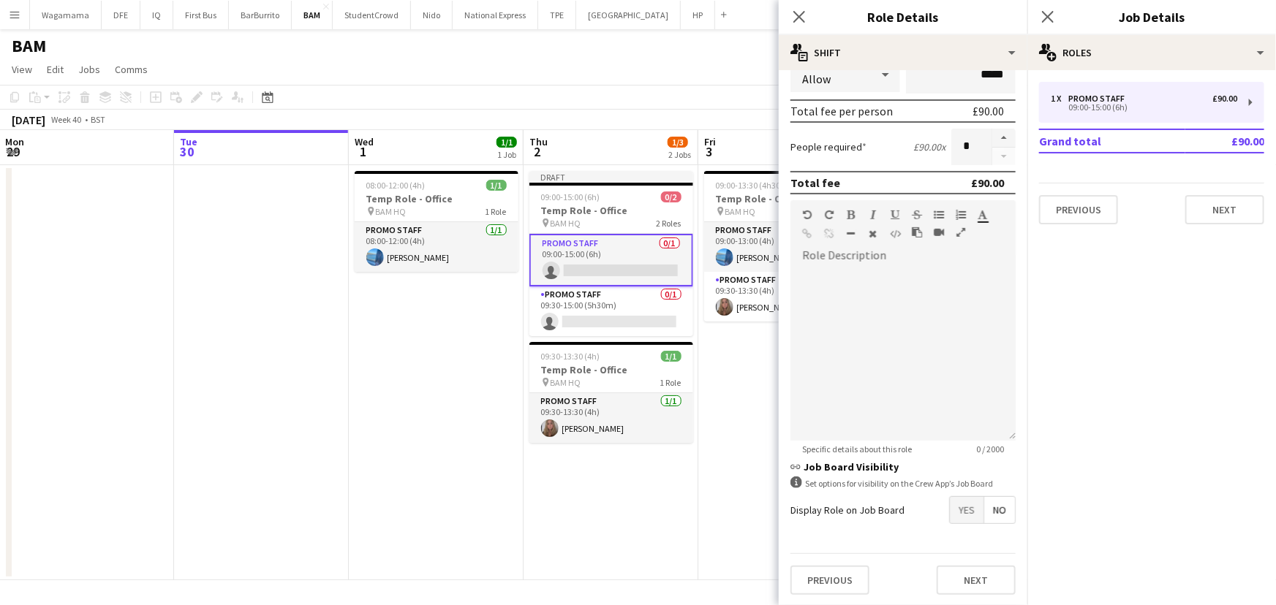
click at [961, 517] on span "Yes" at bounding box center [967, 510] width 34 height 26
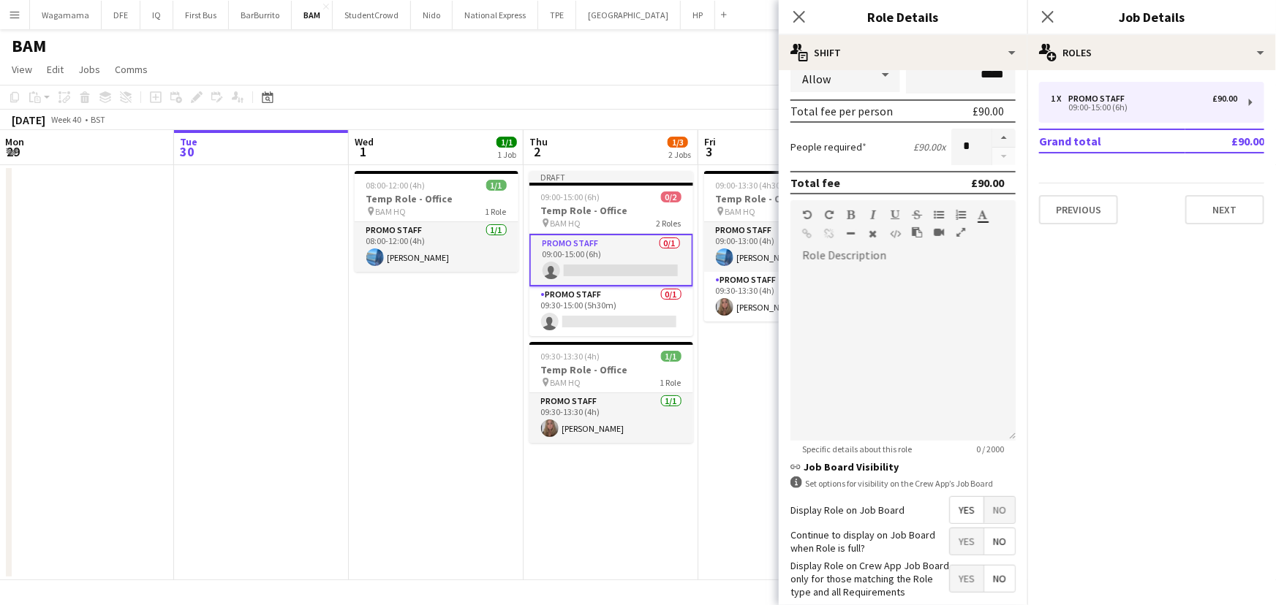
click at [958, 502] on span "Yes" at bounding box center [967, 510] width 34 height 26
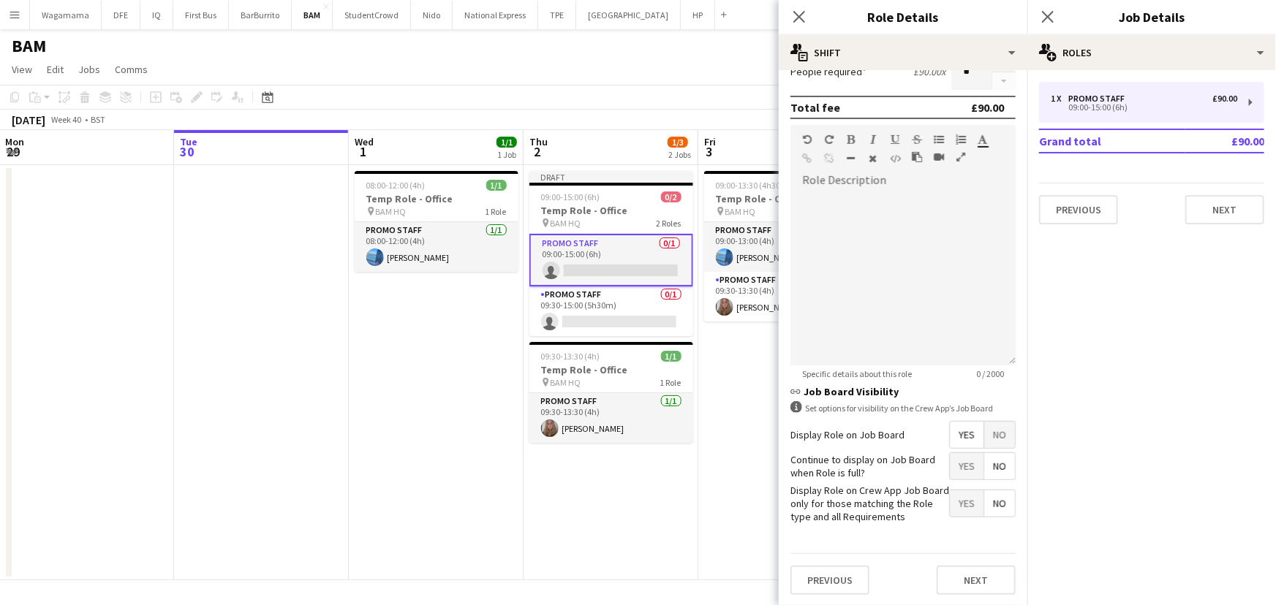
click at [957, 464] on span "Yes" at bounding box center [967, 466] width 34 height 26
click at [556, 306] on app-card-role "Promo Staff 0/1 09:30-15:00 (5h30m) single-neutral-actions" at bounding box center [611, 312] width 164 height 50
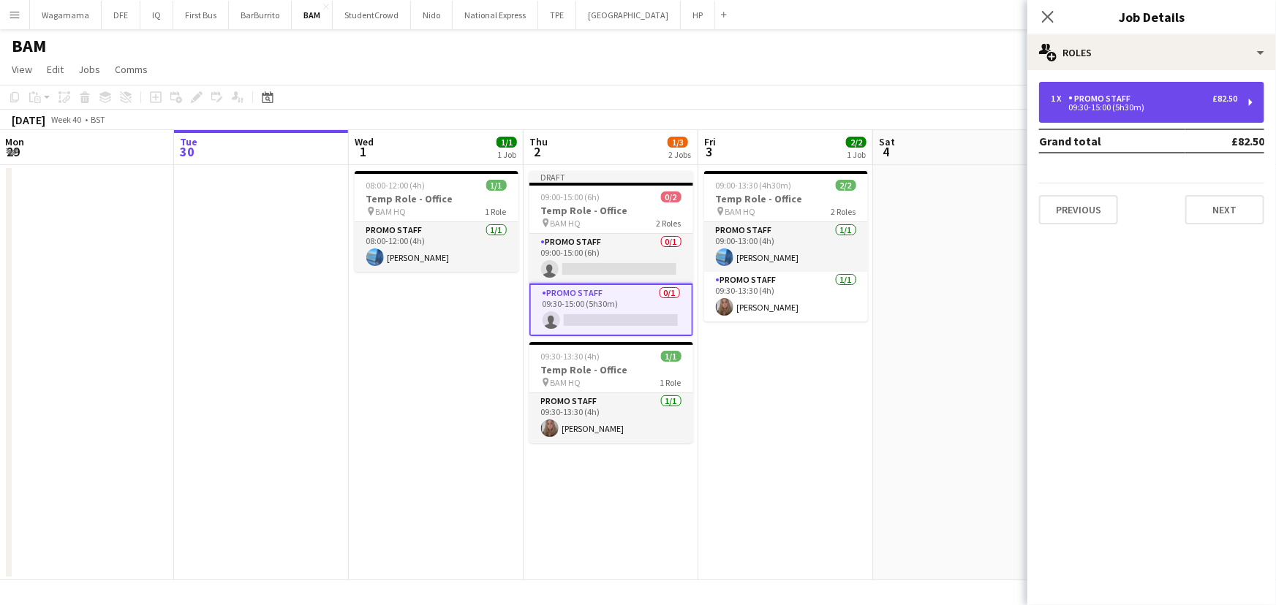
click at [1147, 88] on div "1 x Promo Staff £82.50 09:30-15:00 (5h30m)" at bounding box center [1151, 102] width 225 height 41
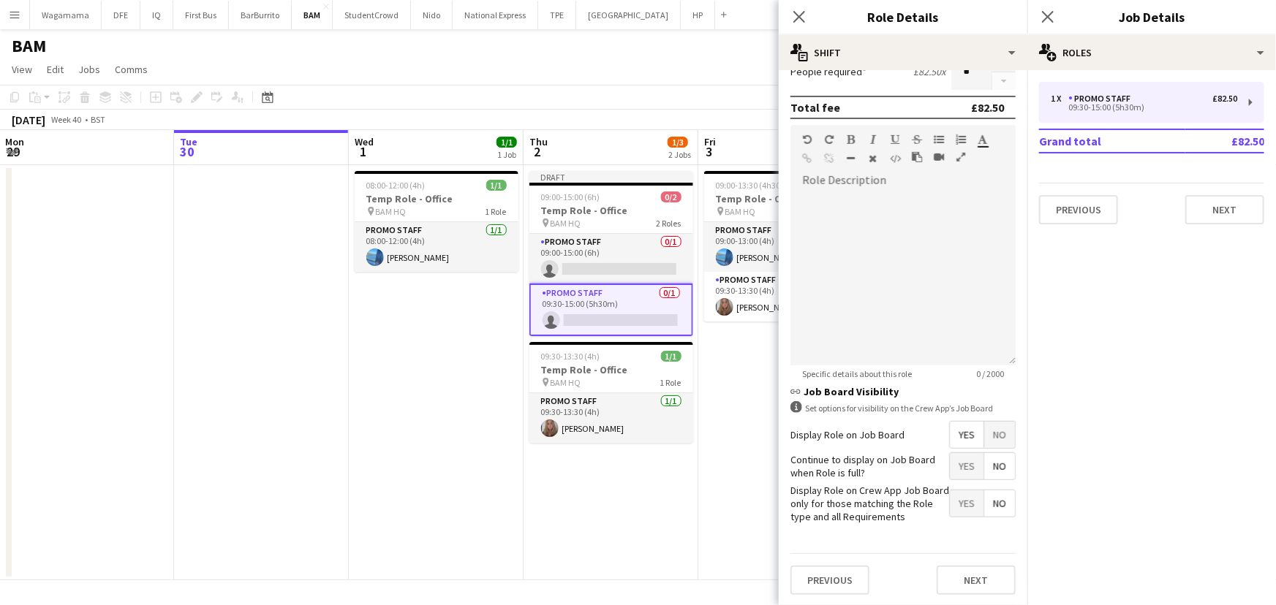
click at [955, 438] on span "Yes" at bounding box center [967, 435] width 34 height 26
click at [959, 437] on span "Yes" at bounding box center [967, 435] width 34 height 26
click at [959, 472] on span "Yes" at bounding box center [967, 466] width 34 height 26
click at [984, 468] on span "No" at bounding box center [999, 466] width 31 height 26
click at [802, 15] on icon at bounding box center [799, 17] width 14 height 14
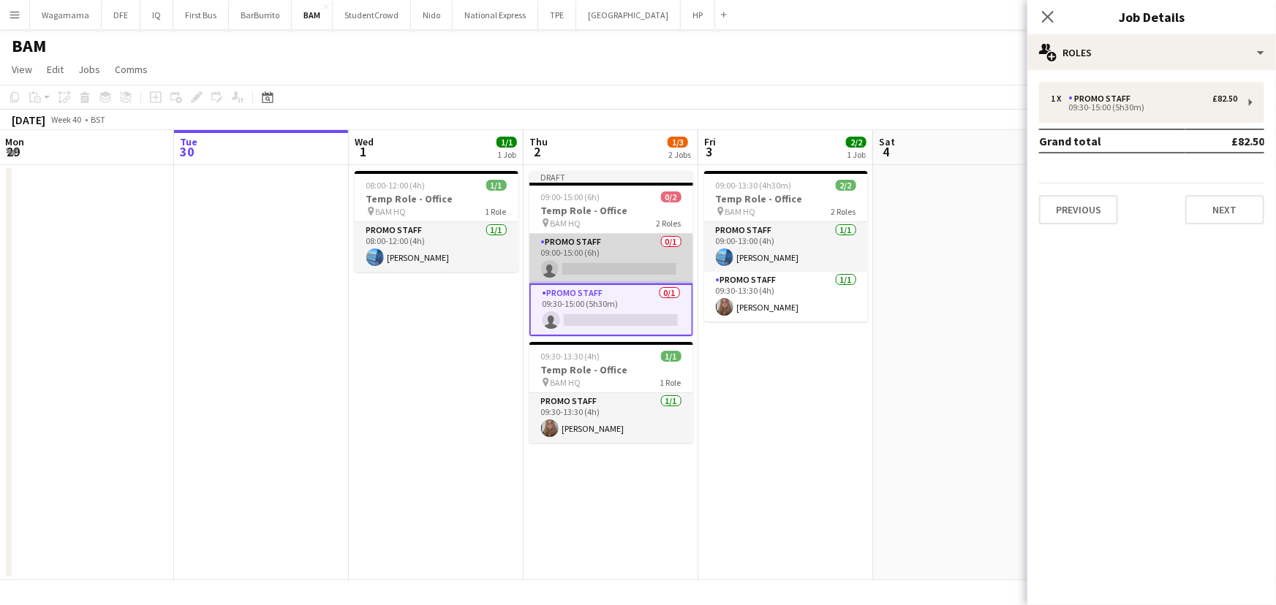
click at [615, 254] on app-card-role "Promo Staff 0/1 09:00-15:00 (6h) single-neutral-actions" at bounding box center [611, 259] width 164 height 50
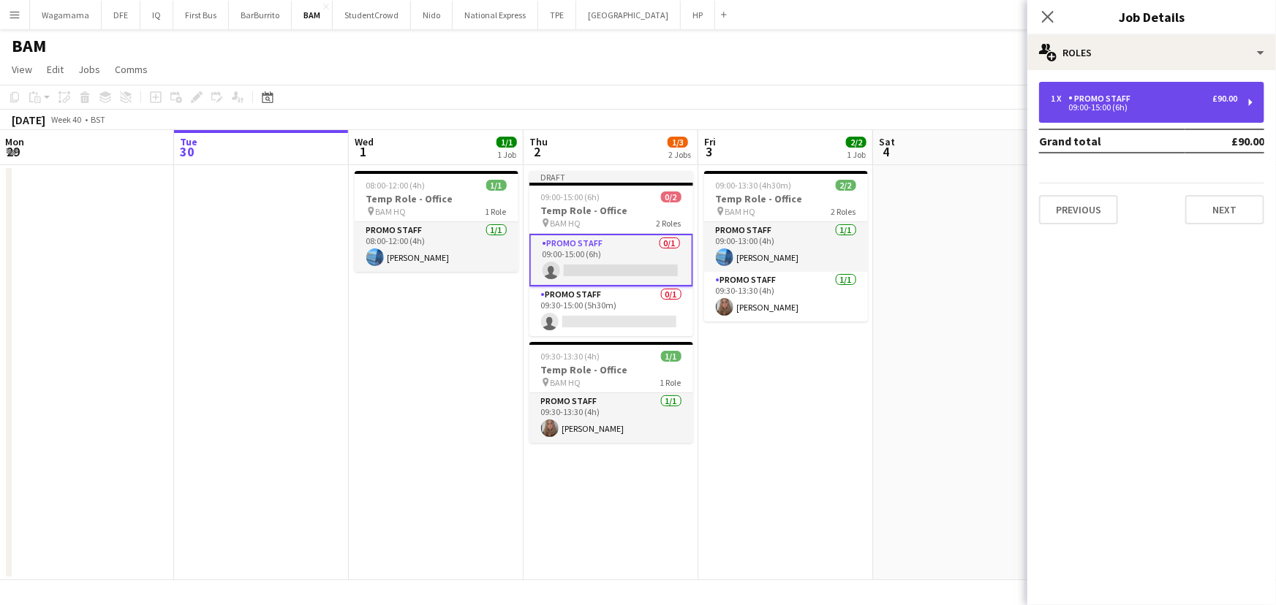
click at [1183, 109] on div "09:00-15:00 (6h)" at bounding box center [1144, 107] width 186 height 7
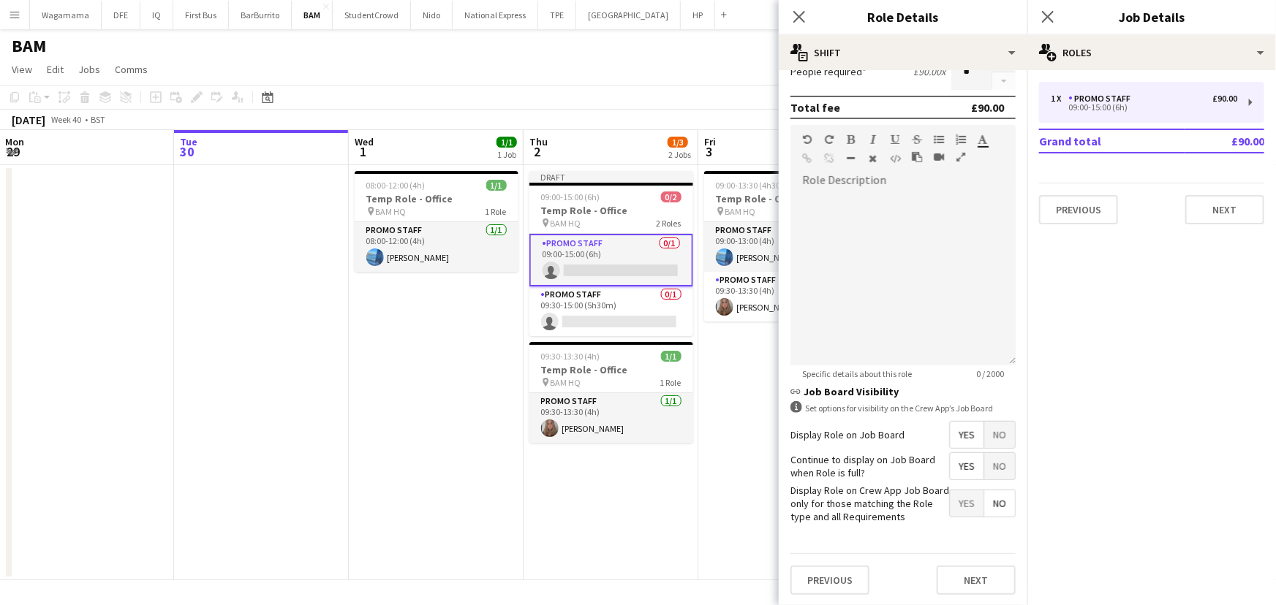
click at [987, 465] on span "No" at bounding box center [999, 466] width 31 height 26
click at [804, 12] on icon at bounding box center [799, 17] width 14 height 14
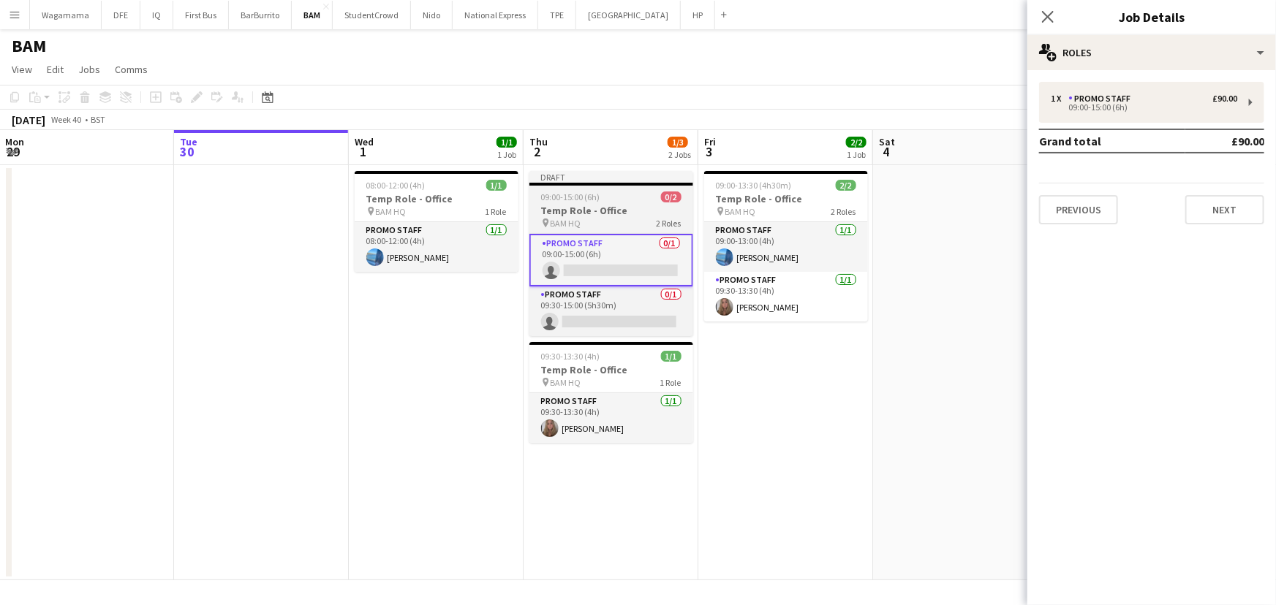
click at [613, 194] on div "09:00-15:00 (6h) 0/2" at bounding box center [611, 197] width 164 height 11
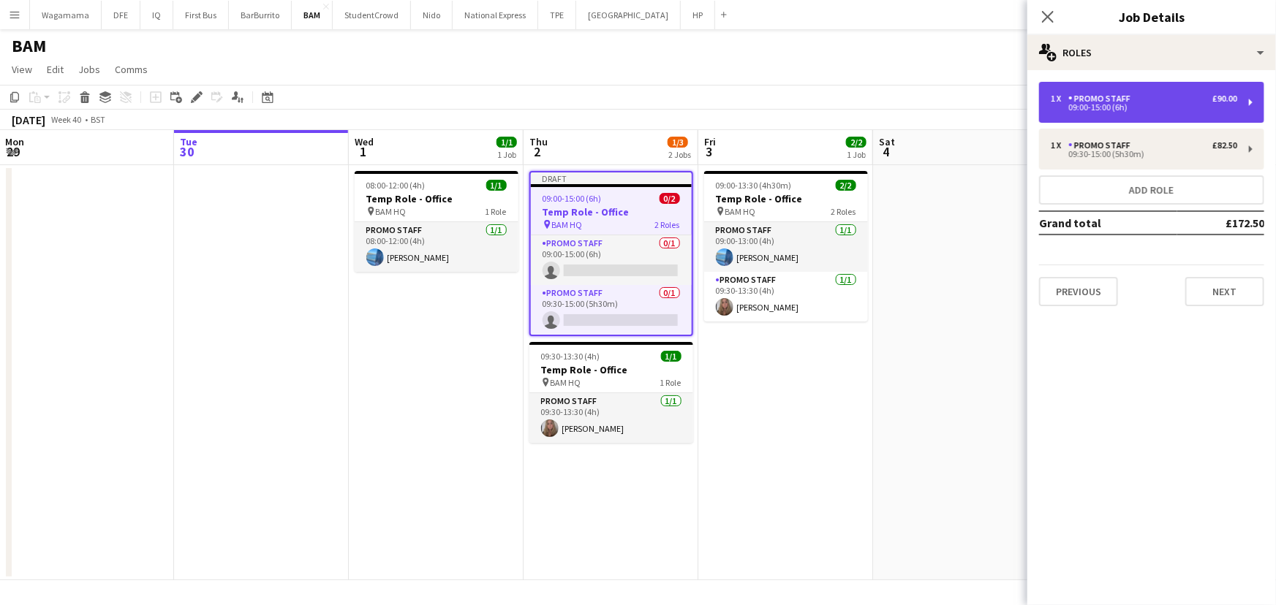
click at [1087, 113] on div "1 x Promo Staff £90.00 09:00-15:00 (6h)" at bounding box center [1151, 102] width 225 height 41
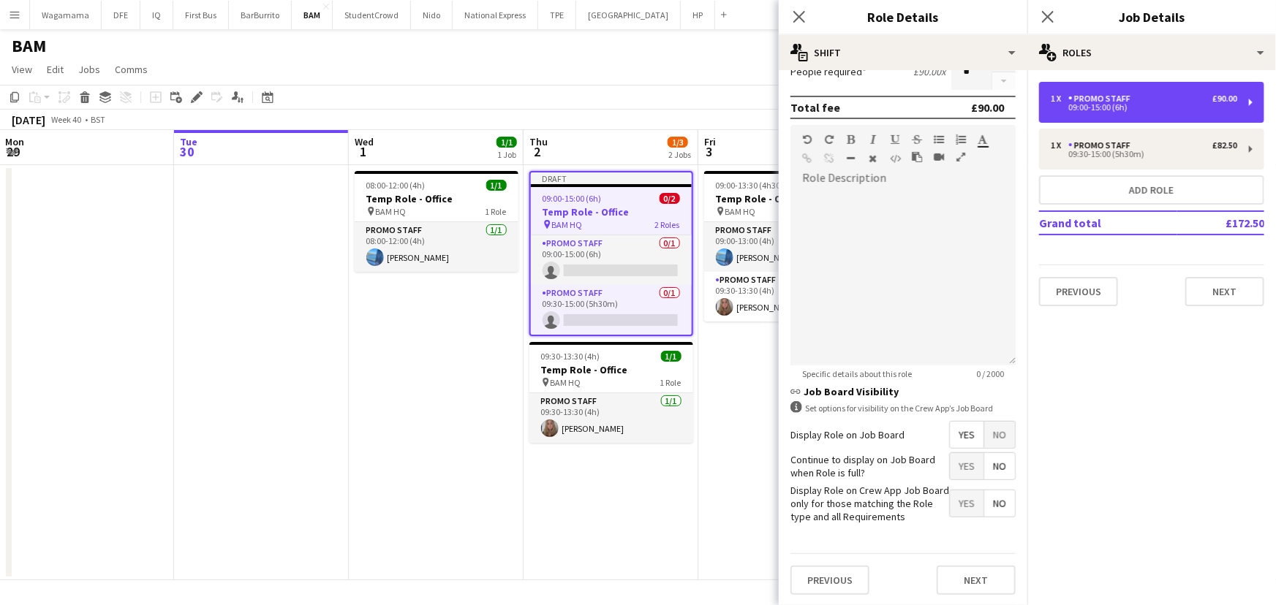
scroll to position [0, 0]
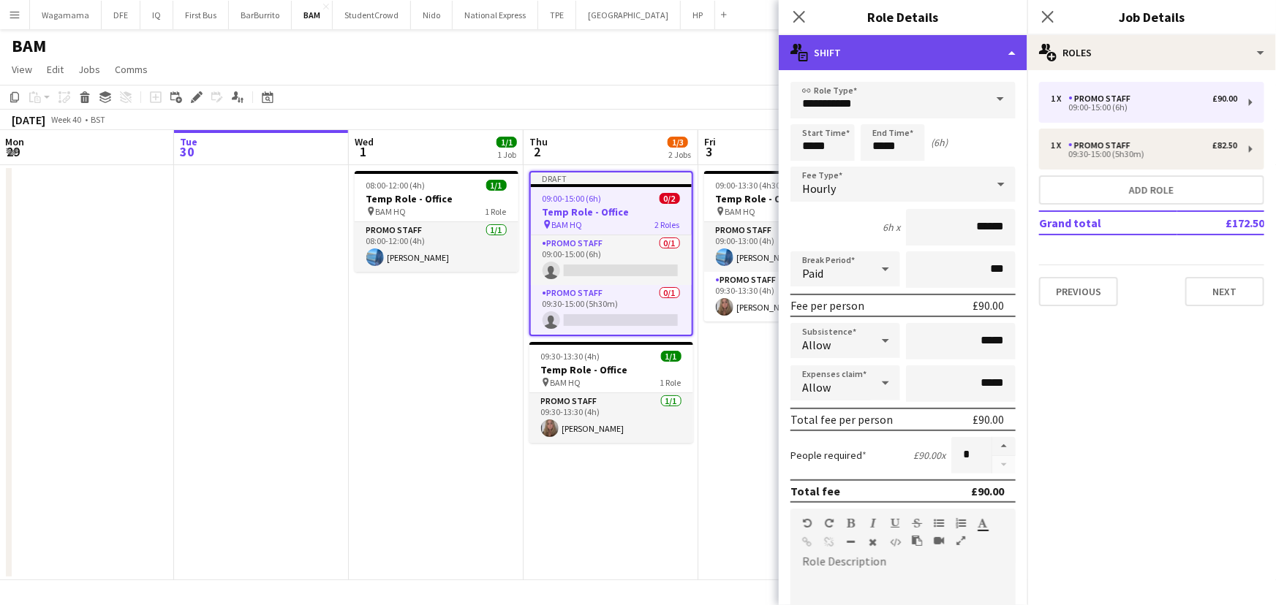
click at [914, 45] on div "multiple-actions-text Shift" at bounding box center [903, 52] width 249 height 35
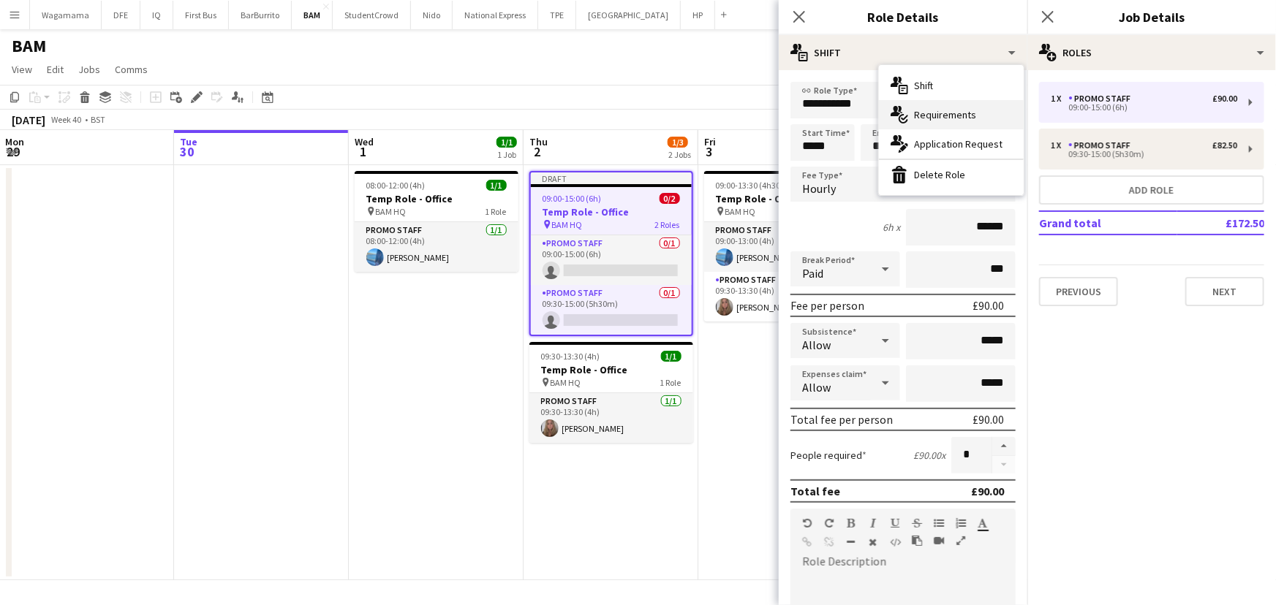
click at [935, 109] on span "Requirements" at bounding box center [945, 114] width 62 height 13
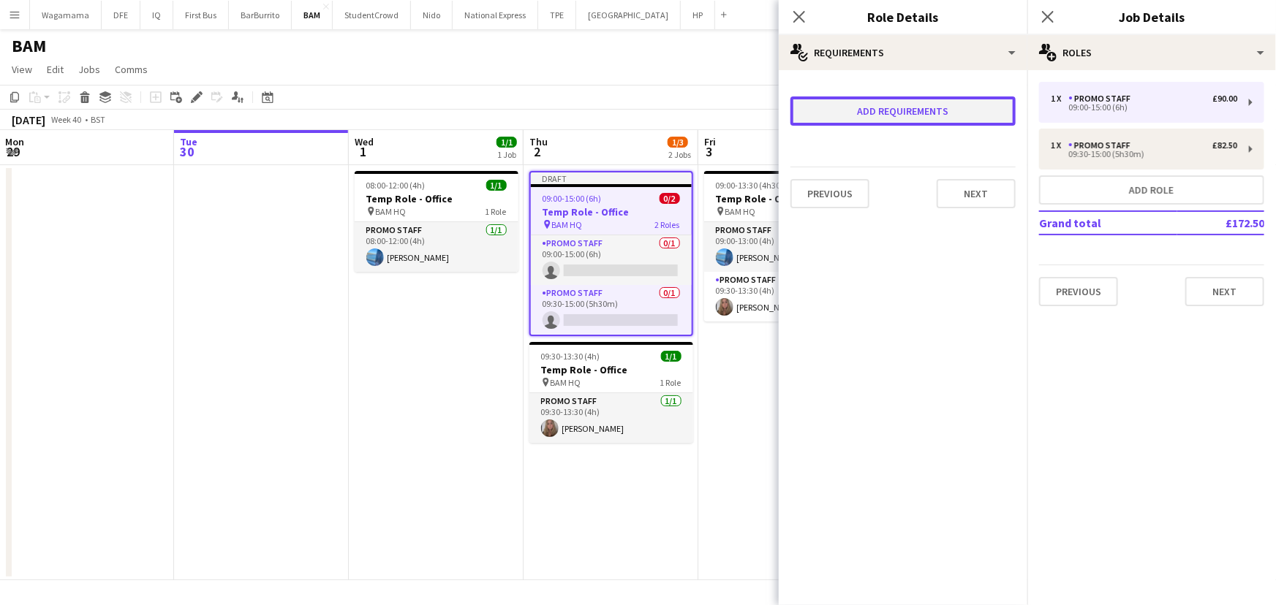
click at [930, 116] on button "Add requirements" at bounding box center [902, 111] width 225 height 29
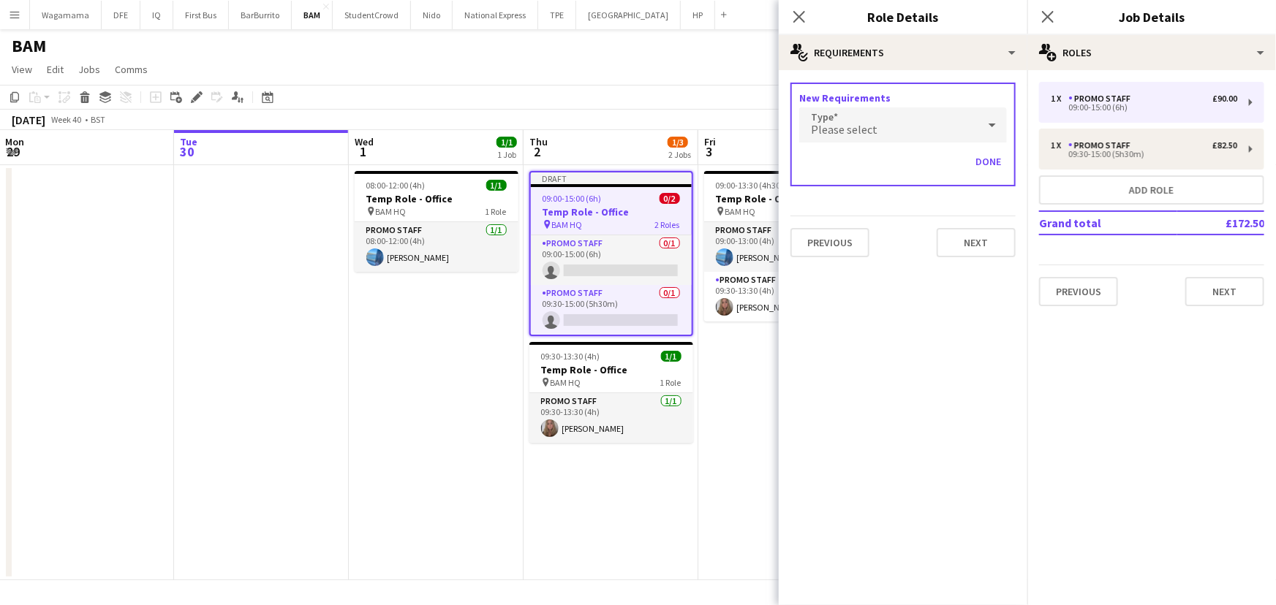
click at [809, 23] on div "Close pop-in" at bounding box center [799, 17] width 41 height 34
click at [804, 21] on icon at bounding box center [799, 17] width 14 height 14
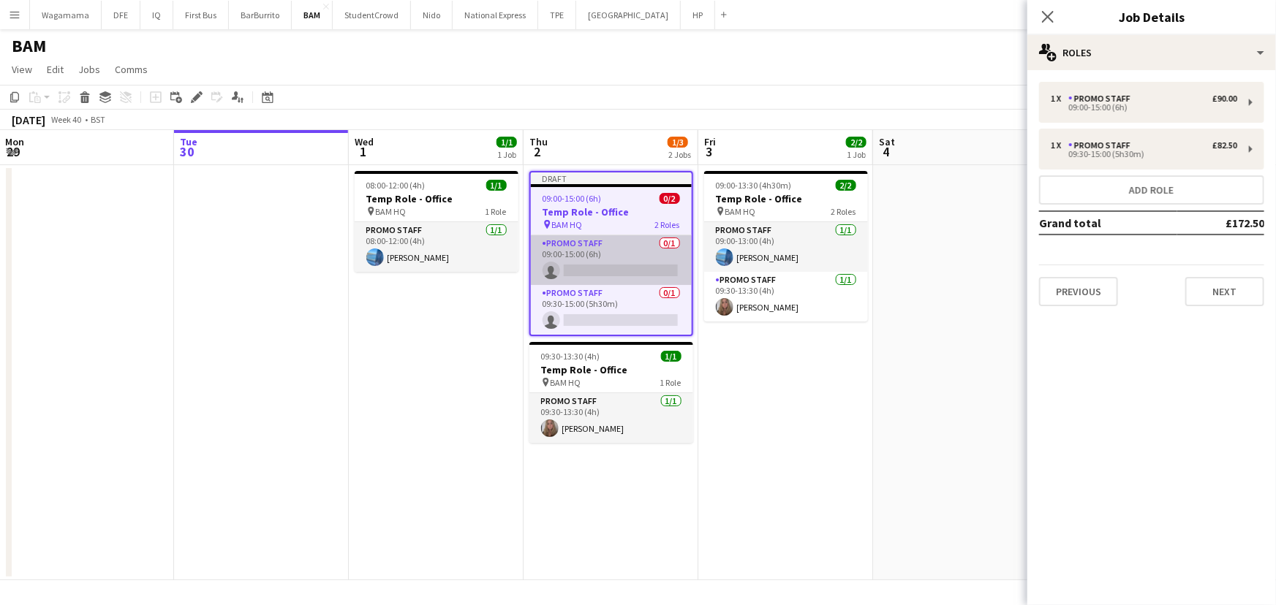
click at [608, 247] on app-card-role "Promo Staff 0/1 09:00-15:00 (6h) single-neutral-actions" at bounding box center [611, 260] width 161 height 50
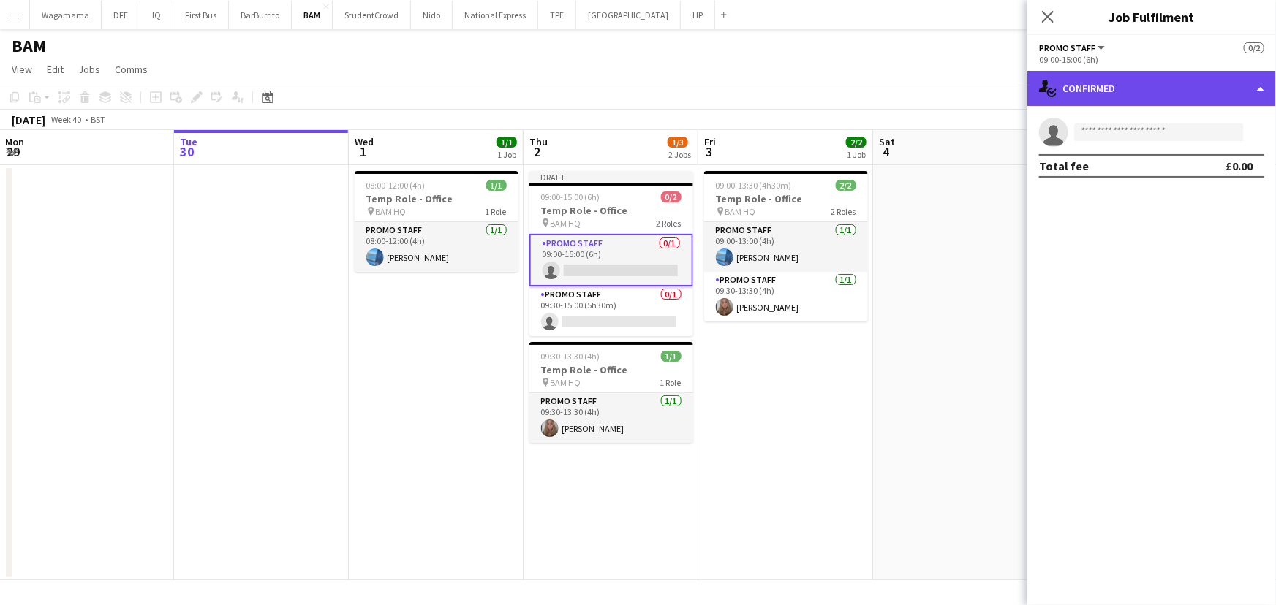
click at [1091, 91] on div "single-neutral-actions-check-2 Confirmed" at bounding box center [1151, 88] width 249 height 35
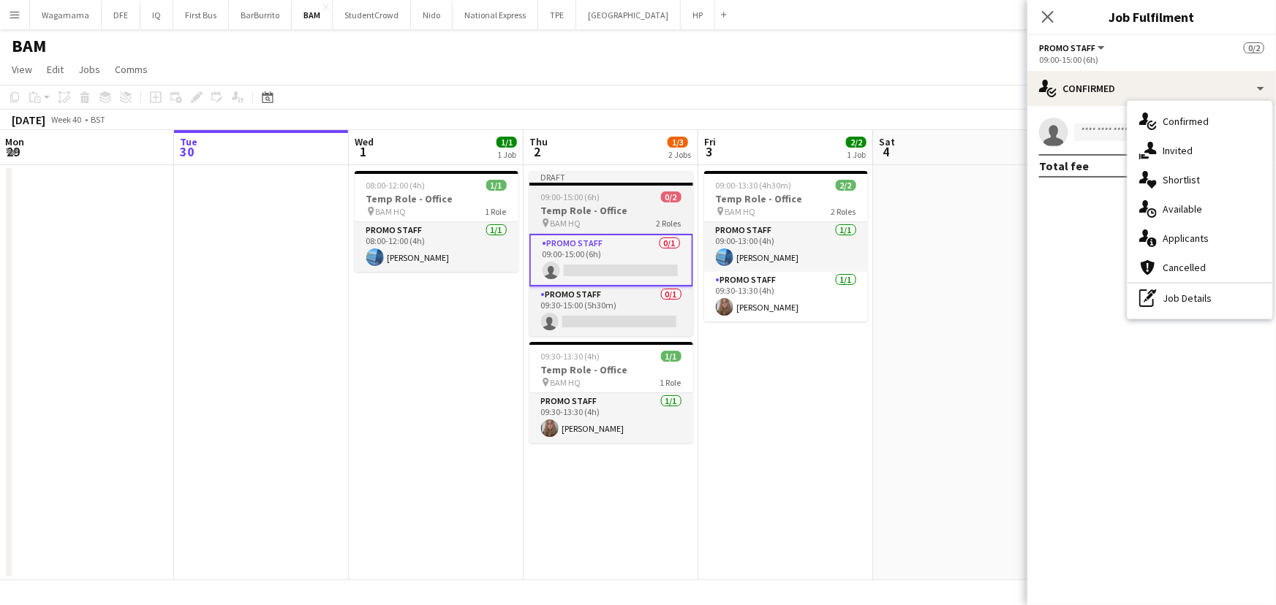
click at [642, 225] on div "pin BAM HQ 2 Roles" at bounding box center [611, 223] width 164 height 12
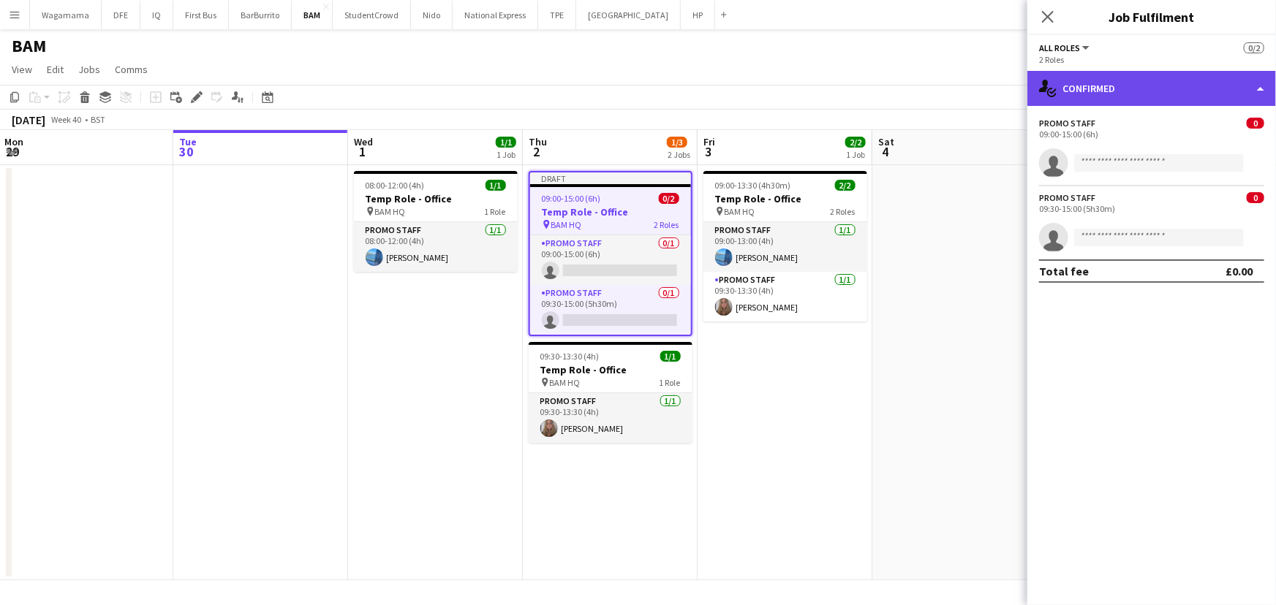
click at [1067, 94] on div "single-neutral-actions-check-2 Confirmed" at bounding box center [1151, 88] width 249 height 35
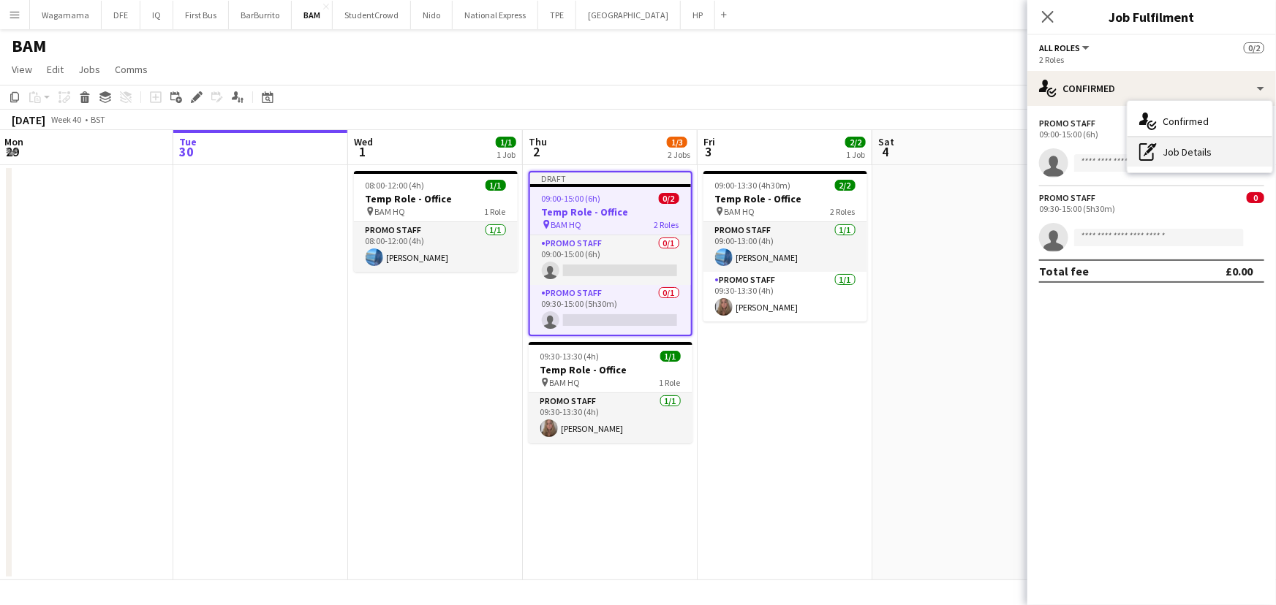
click at [1185, 145] on div "pen-write Job Details" at bounding box center [1200, 151] width 145 height 29
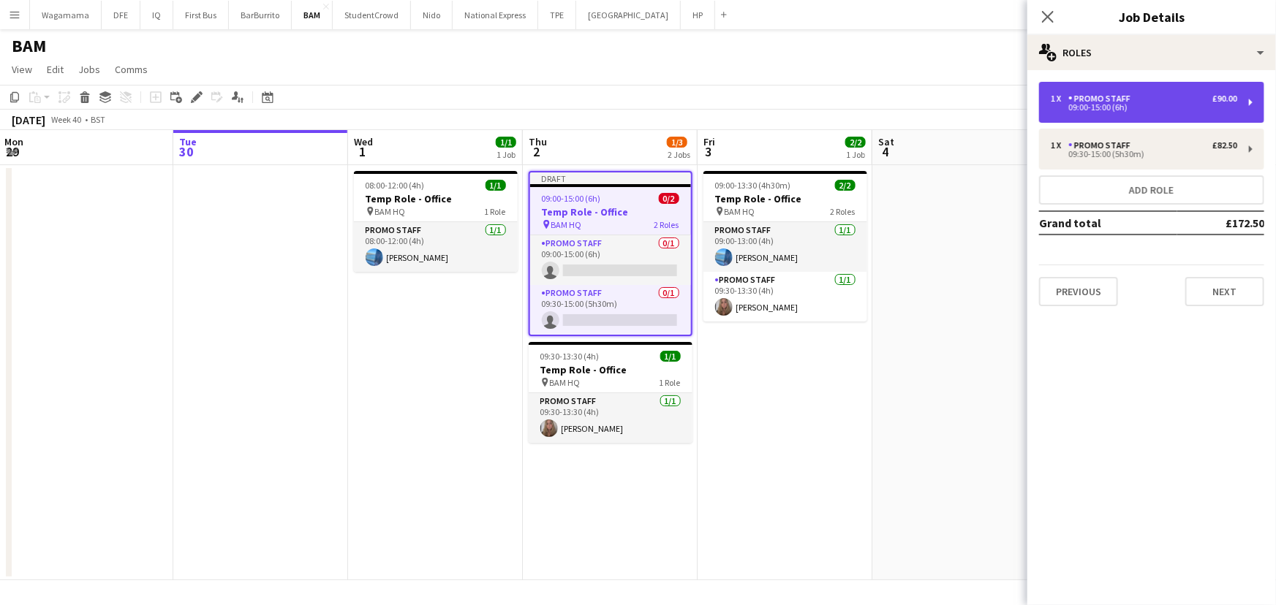
click at [1157, 94] on div "1 x Promo Staff £90.00" at bounding box center [1144, 99] width 186 height 10
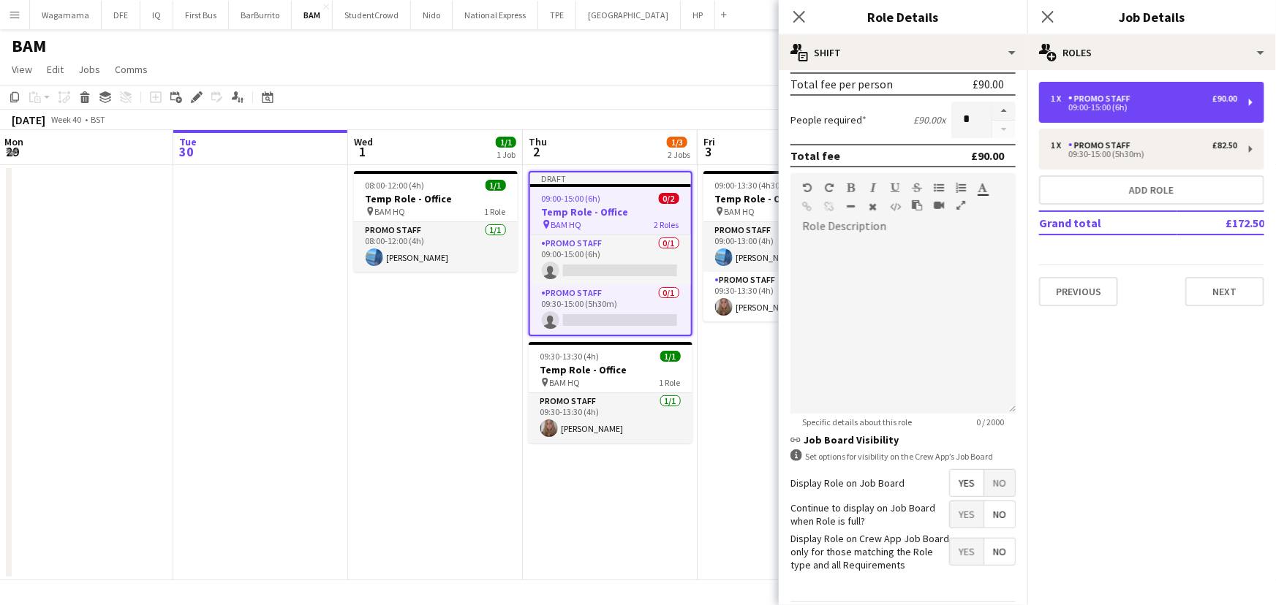
scroll to position [384, 0]
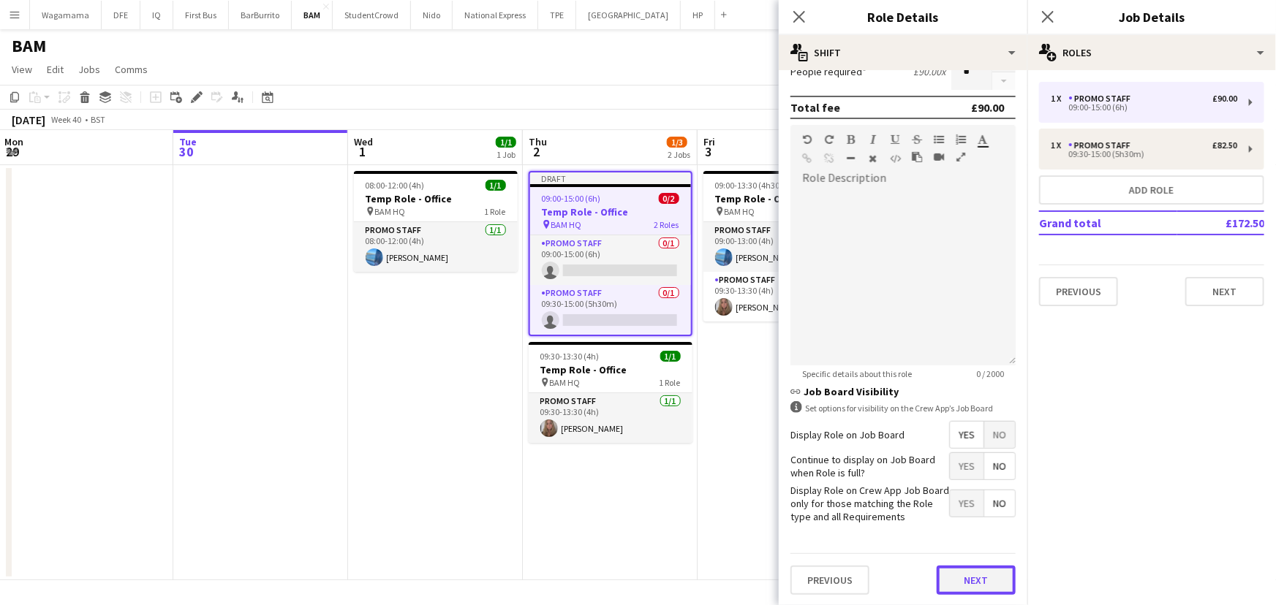
click at [975, 566] on button "Next" at bounding box center [976, 580] width 79 height 29
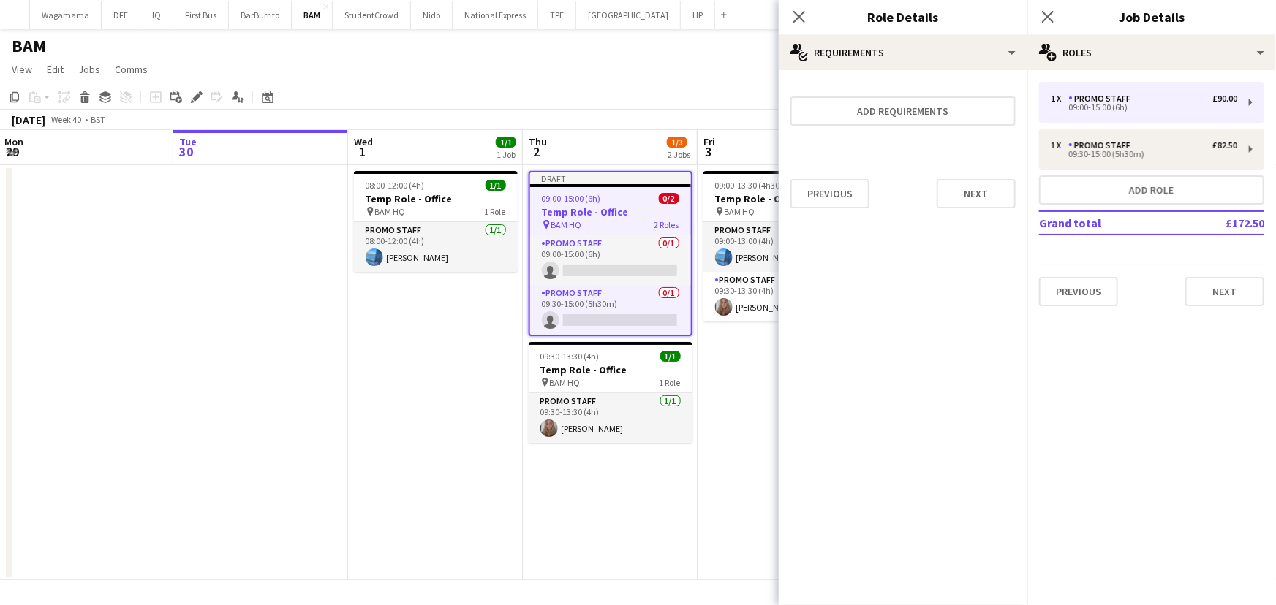
scroll to position [0, 0]
click at [998, 201] on button "Next" at bounding box center [976, 193] width 79 height 29
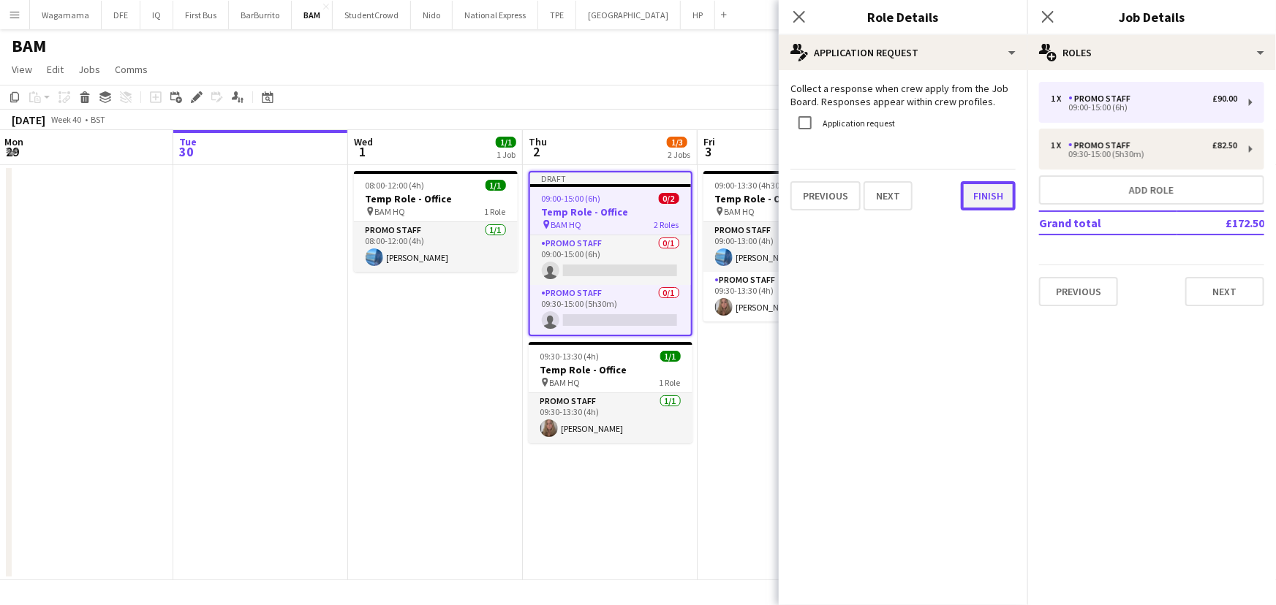
click at [997, 197] on button "Finish" at bounding box center [988, 195] width 55 height 29
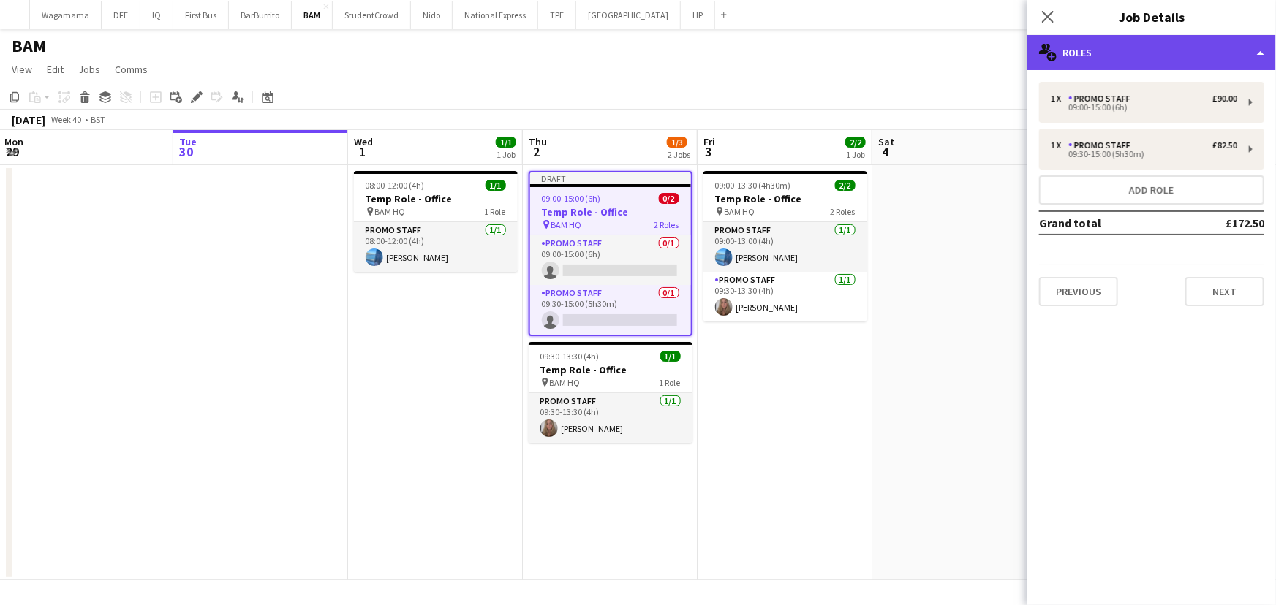
click at [1097, 51] on div "multiple-users-add Roles" at bounding box center [1151, 52] width 249 height 35
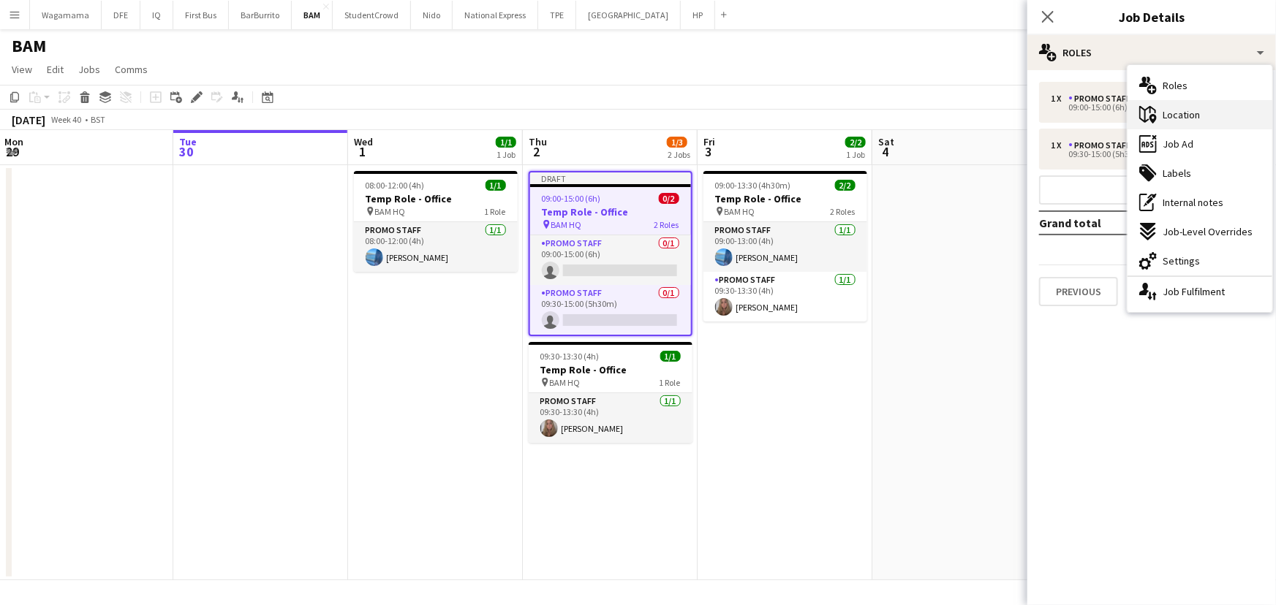
click at [1181, 117] on span "Location" at bounding box center [1181, 114] width 37 height 13
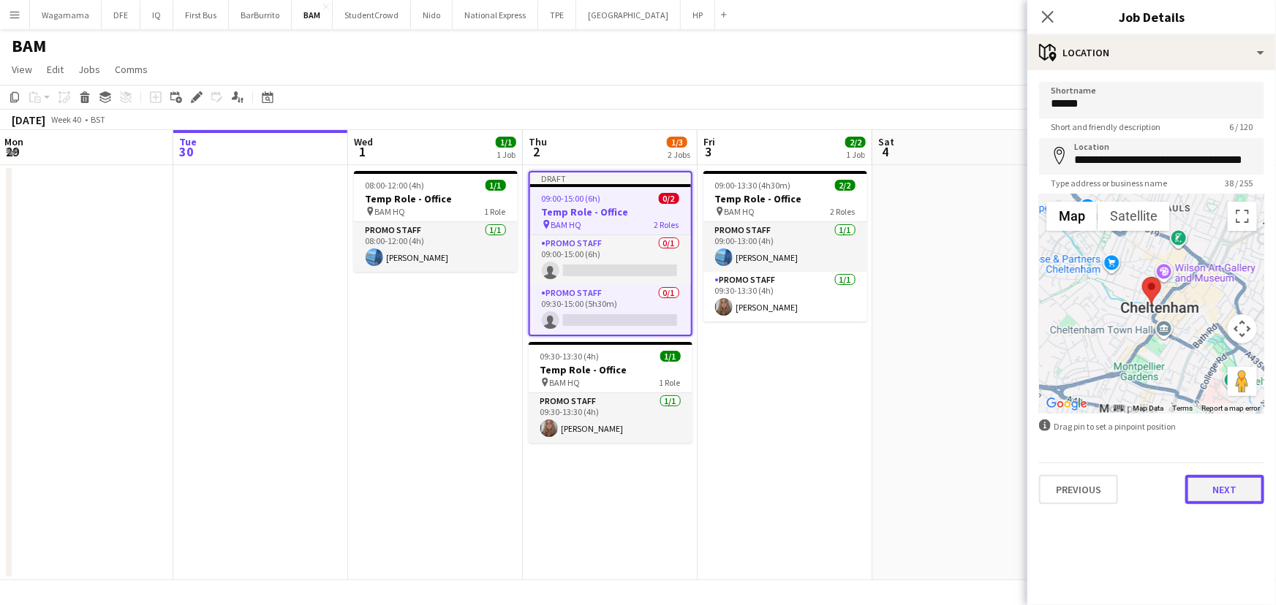
click at [1233, 495] on button "Next" at bounding box center [1224, 489] width 79 height 29
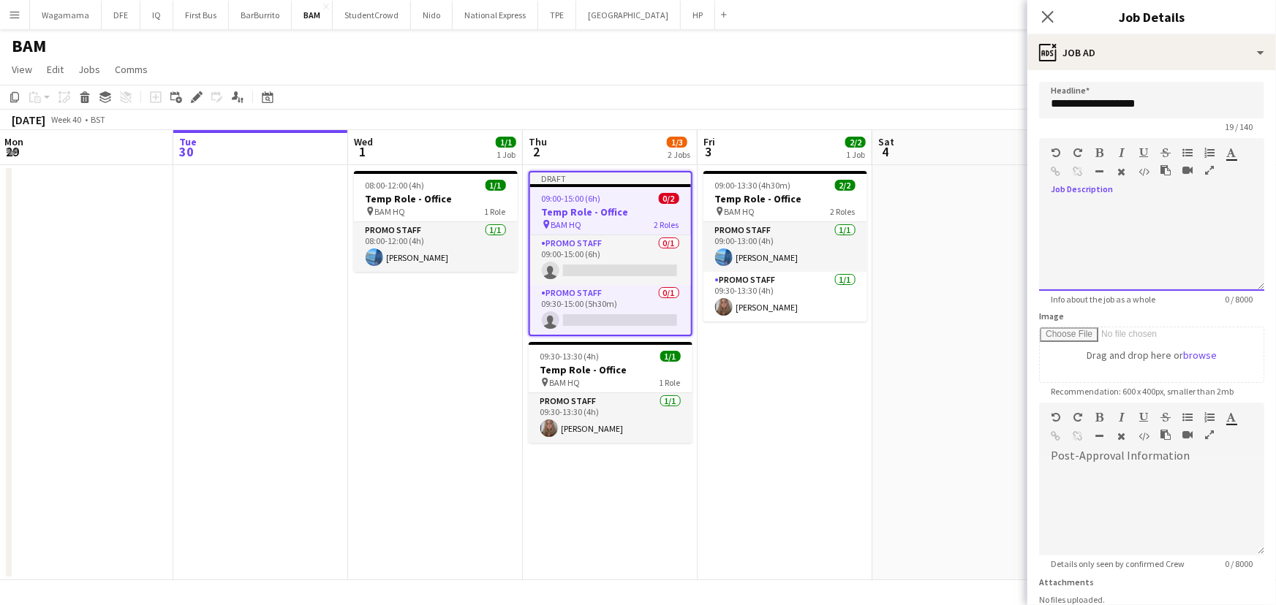
click at [1122, 216] on div at bounding box center [1151, 247] width 225 height 88
click at [1122, 235] on div "**********" at bounding box center [1146, 247] width 215 height 88
click at [1221, 257] on div "**********" at bounding box center [1146, 247] width 215 height 88
click at [1239, 247] on div "**********" at bounding box center [1146, 247] width 215 height 88
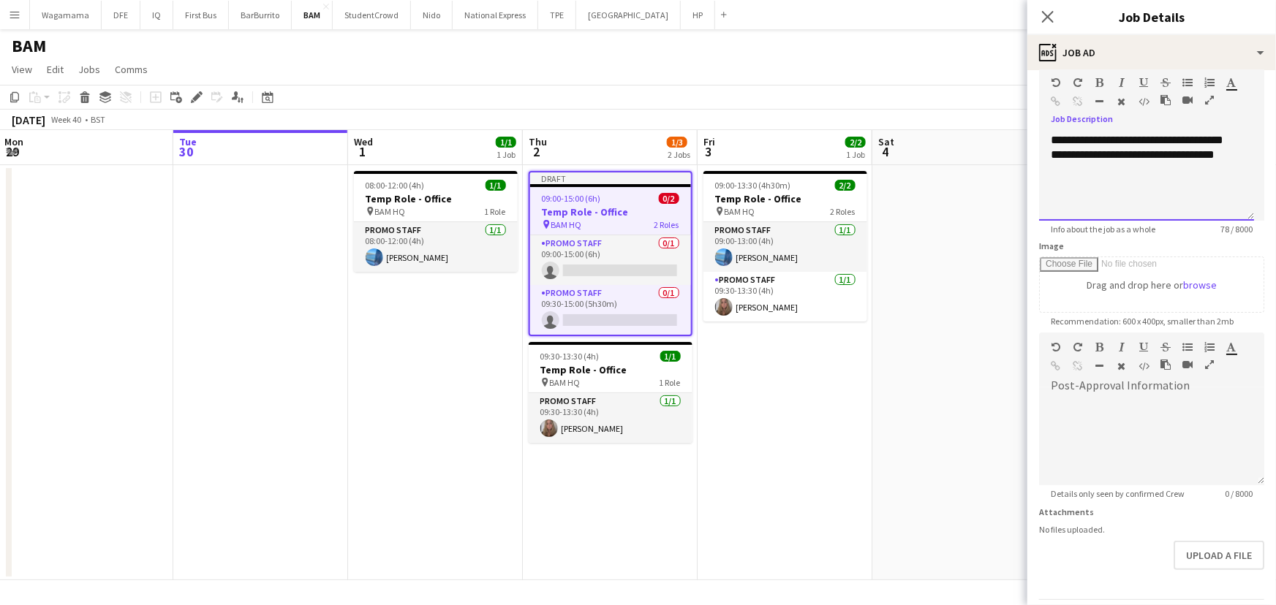
scroll to position [117, 0]
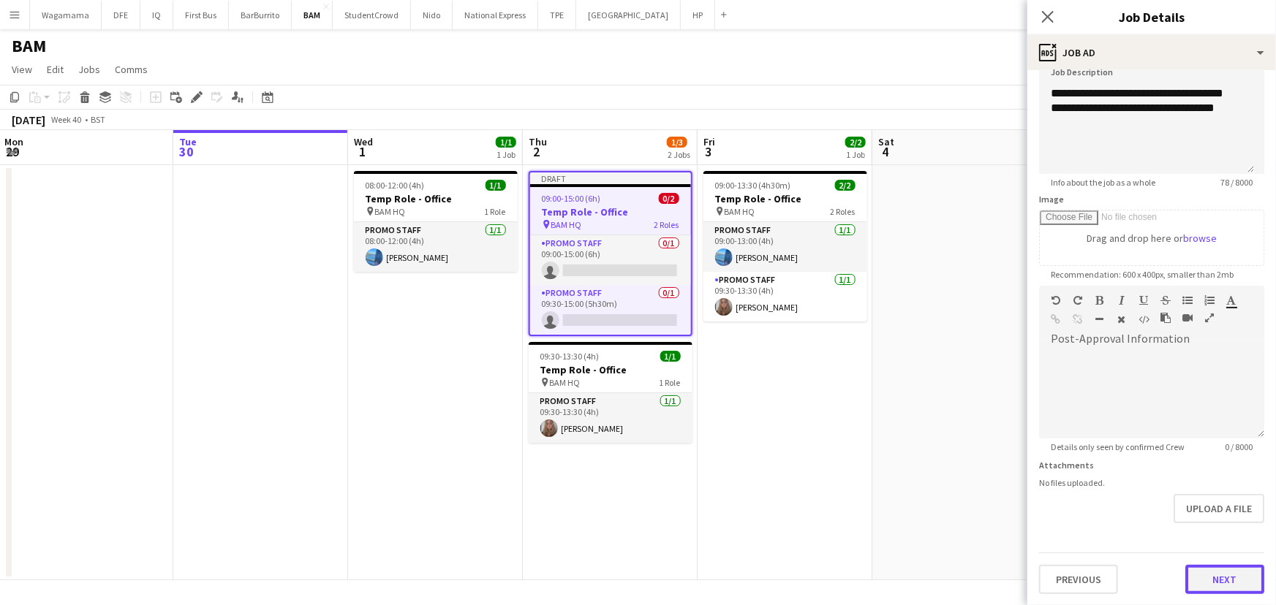
click at [1228, 573] on button "Next" at bounding box center [1224, 579] width 79 height 29
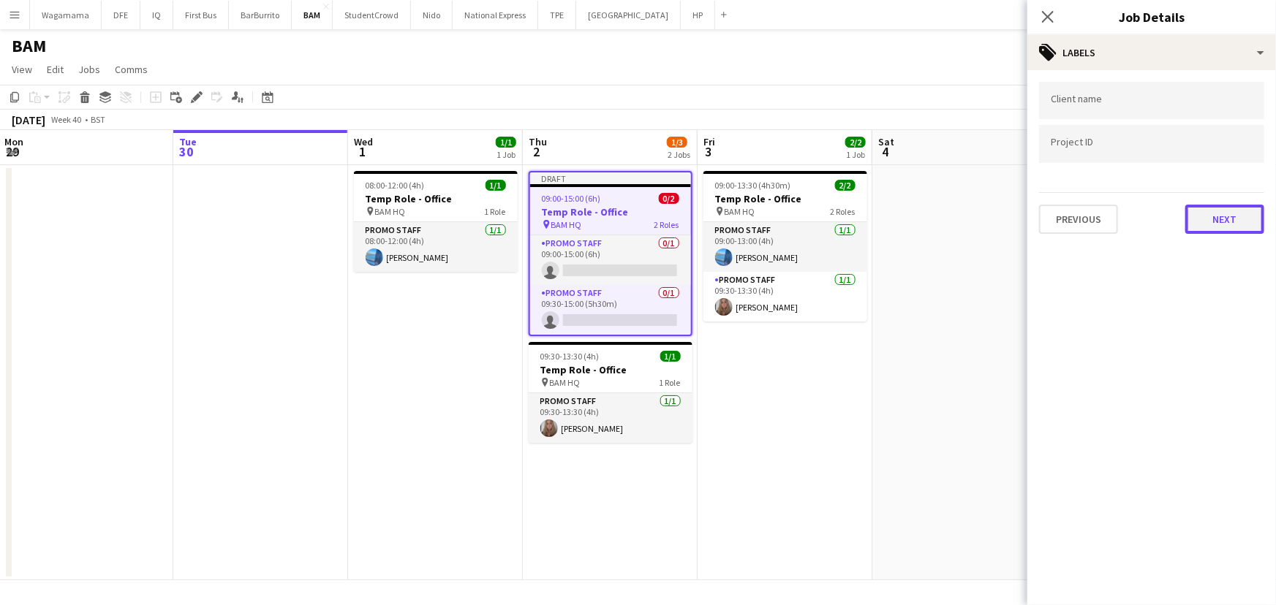
click at [1215, 219] on button "Next" at bounding box center [1224, 219] width 79 height 29
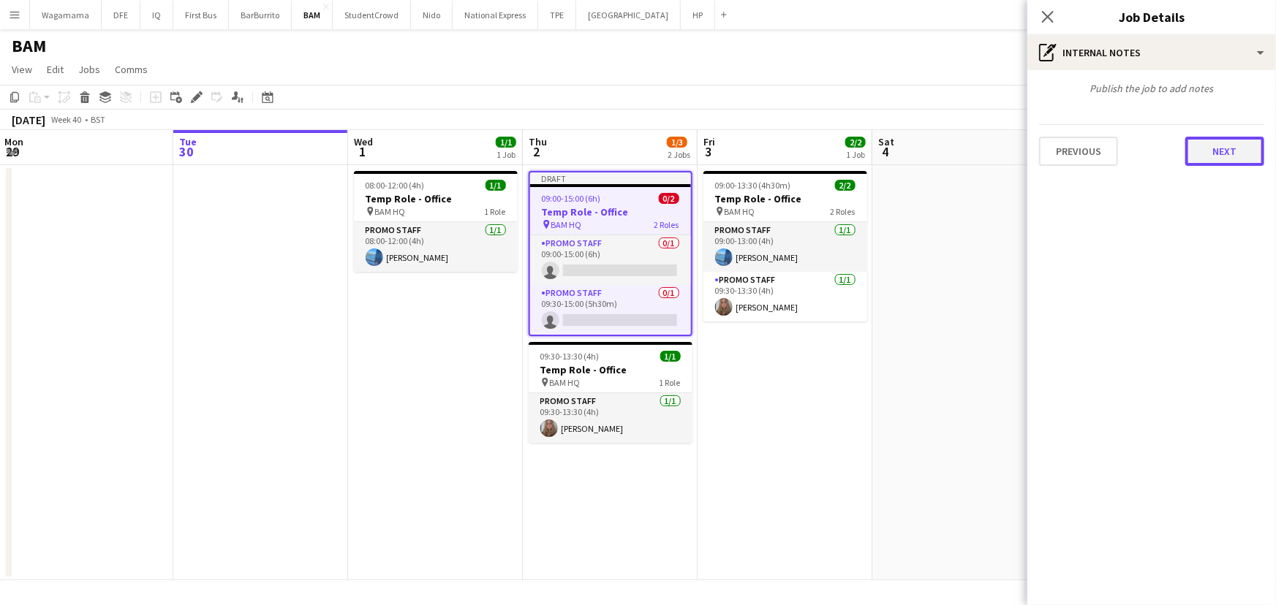
click at [1238, 154] on button "Next" at bounding box center [1224, 151] width 79 height 29
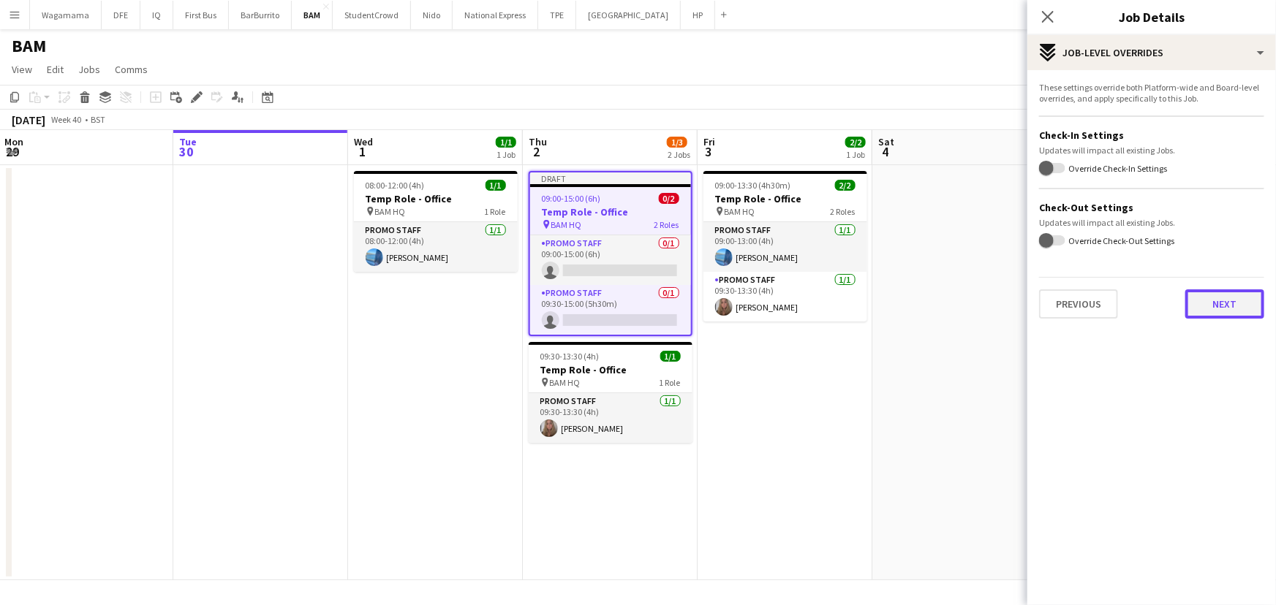
click at [1236, 301] on button "Next" at bounding box center [1224, 304] width 79 height 29
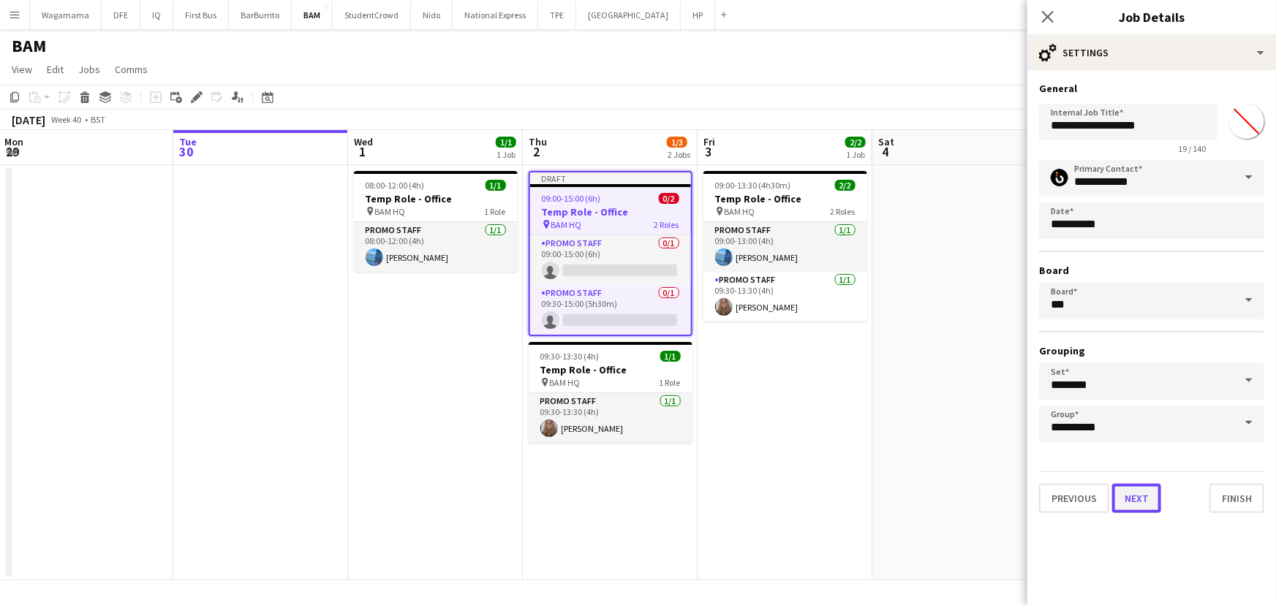
click at [1152, 491] on button "Next" at bounding box center [1136, 498] width 49 height 29
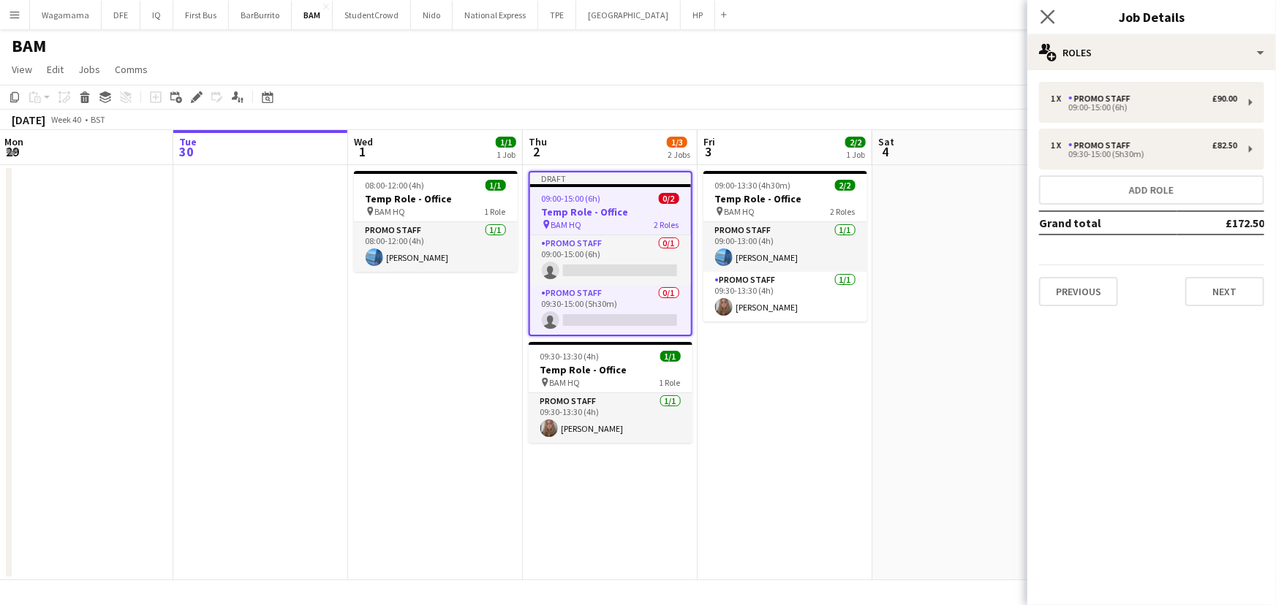
click at [1051, 24] on app-icon "Close pop-in" at bounding box center [1048, 17] width 21 height 21
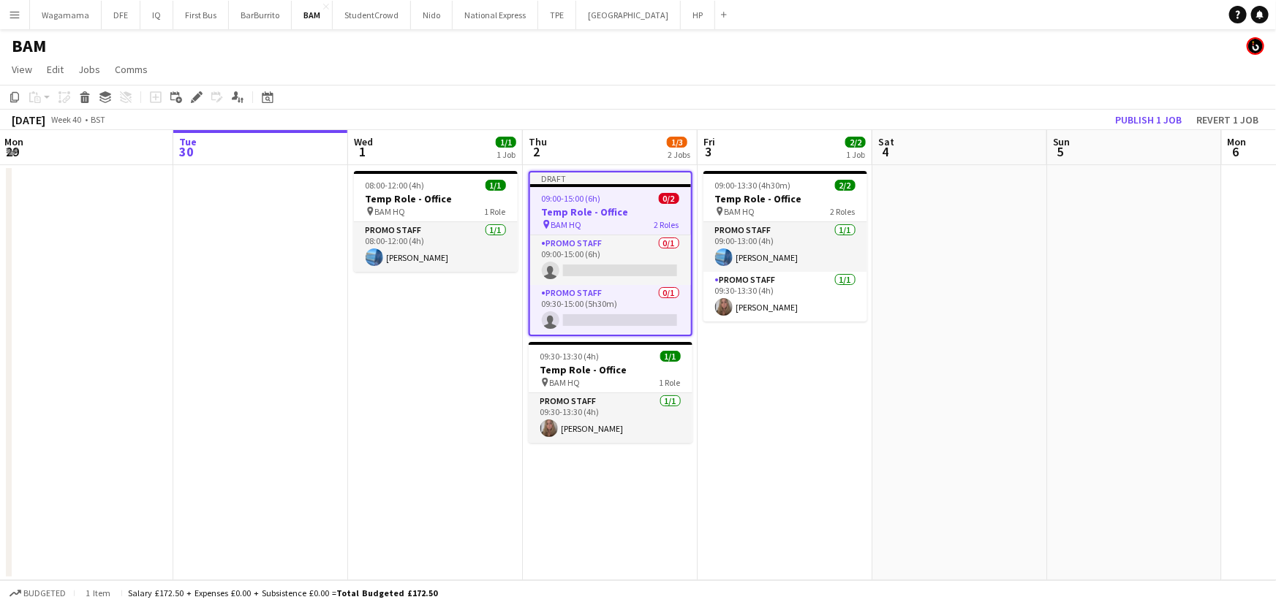
click at [586, 200] on span "09:00-15:00 (6h)" at bounding box center [571, 198] width 59 height 11
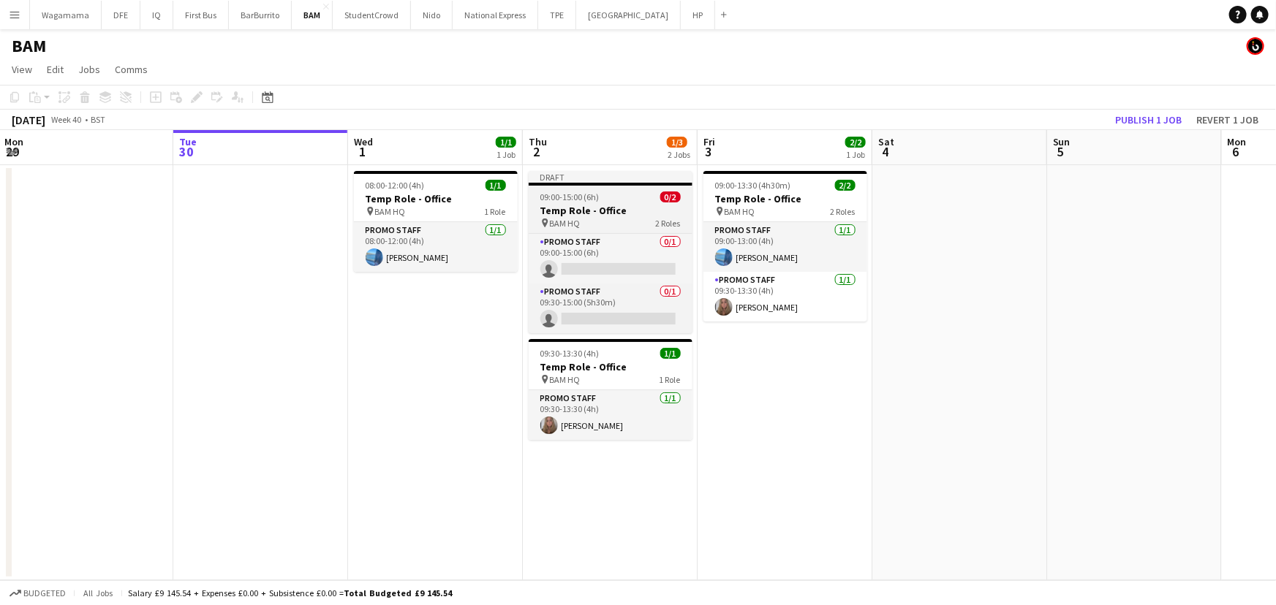
click at [589, 228] on div "pin BAM HQ 2 Roles" at bounding box center [611, 223] width 164 height 12
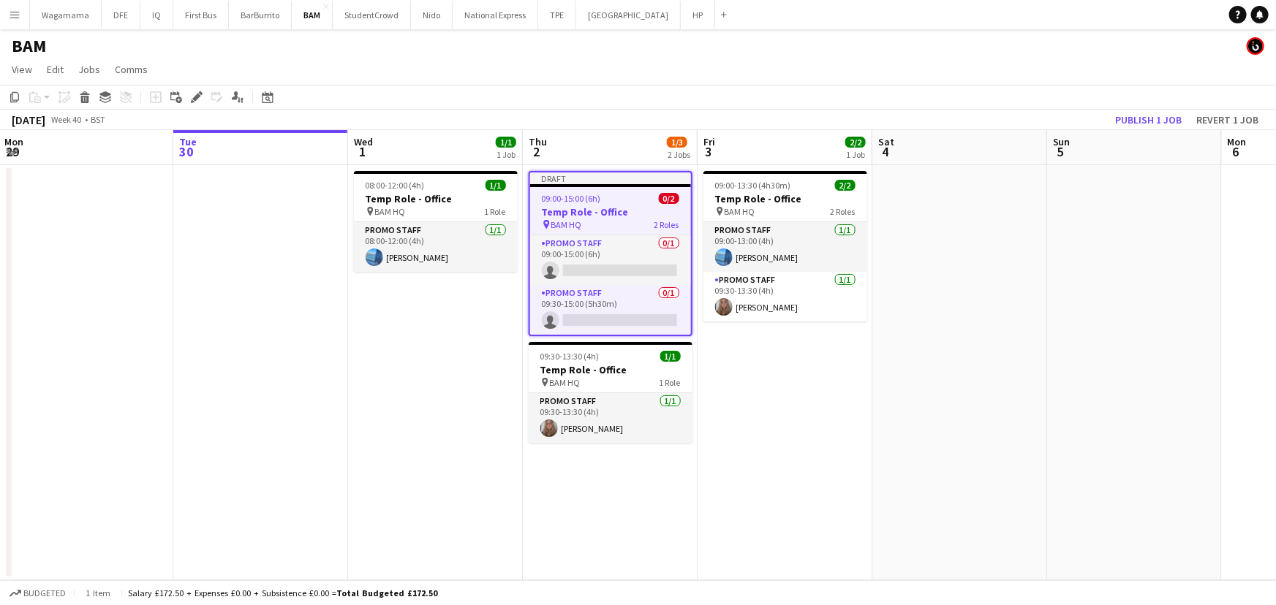
click at [616, 214] on h3 "Temp Role - Office" at bounding box center [610, 211] width 161 height 13
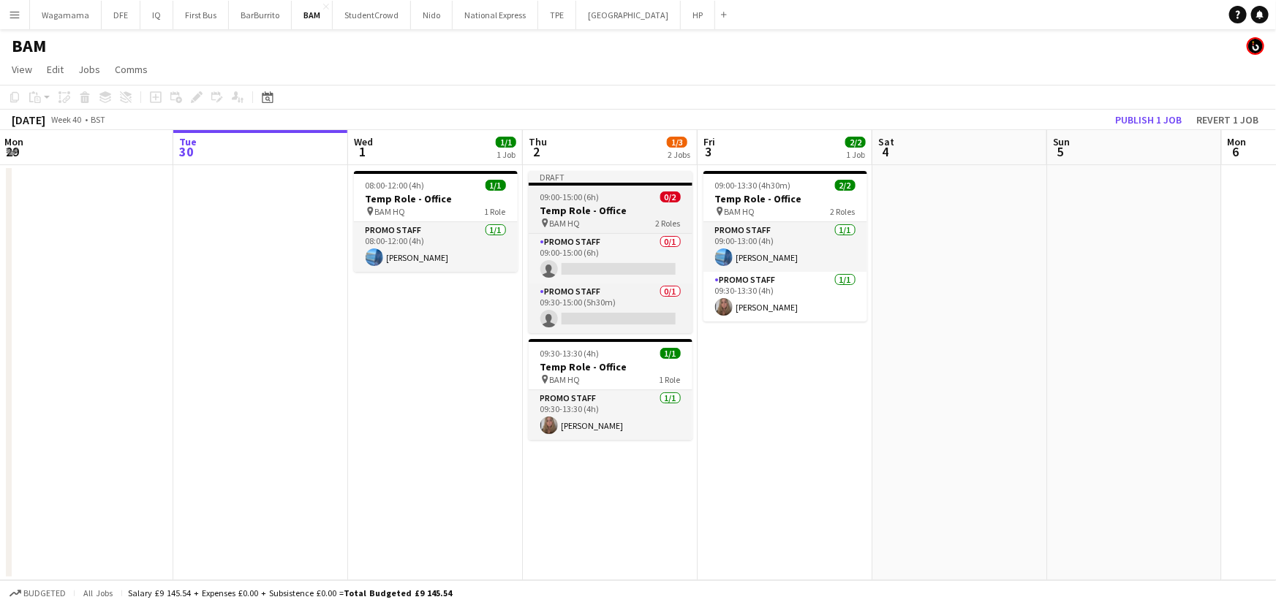
click at [616, 214] on h3 "Temp Role - Office" at bounding box center [611, 210] width 164 height 13
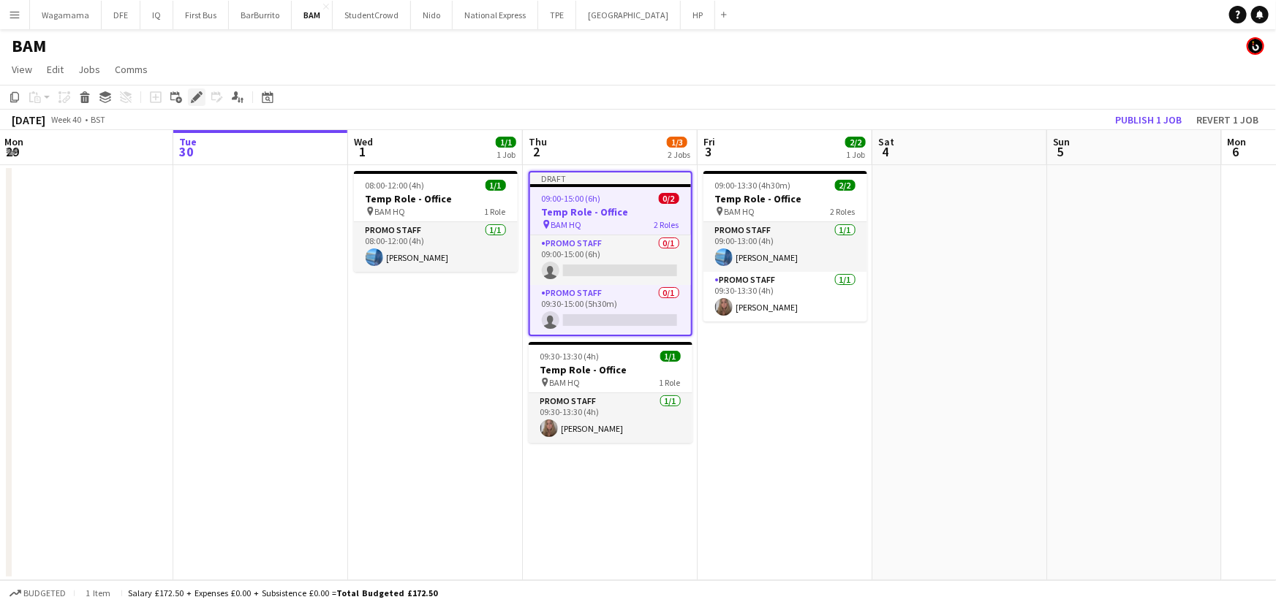
click at [192, 102] on icon at bounding box center [193, 101] width 4 height 4
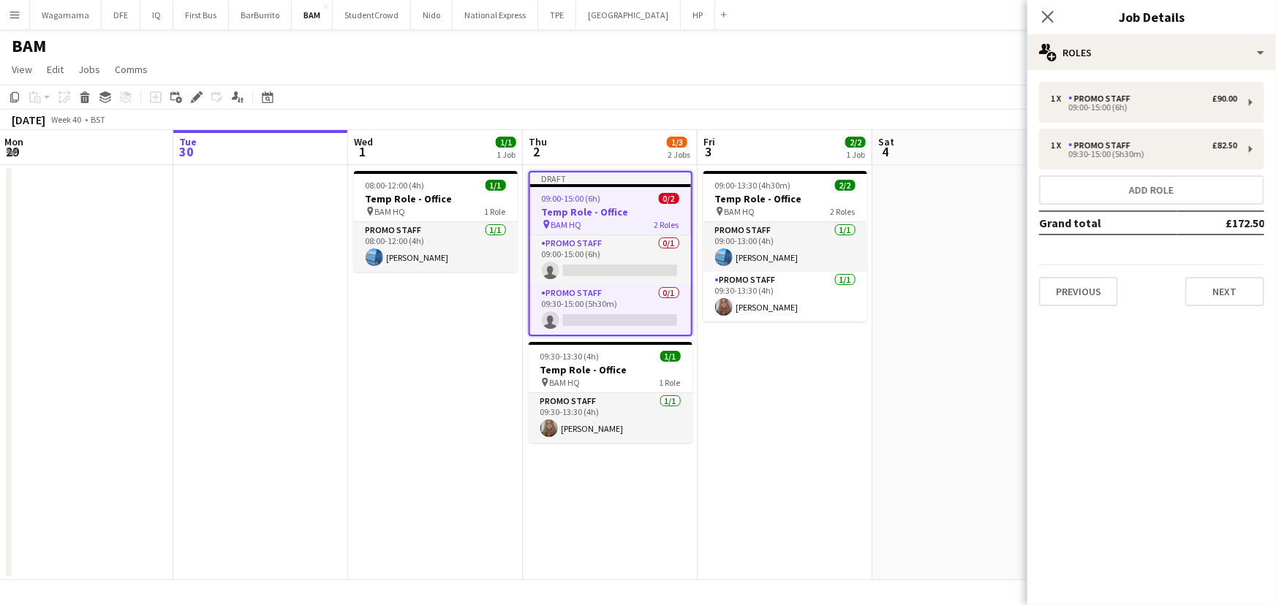
click at [1217, 306] on div "1 x Promo Staff £90.00 09:00-15:00 (6h) 1 x Promo Staff £82.50 09:30-15:00 (5h3…" at bounding box center [1151, 194] width 249 height 248
click at [1218, 299] on button "Next" at bounding box center [1224, 291] width 79 height 29
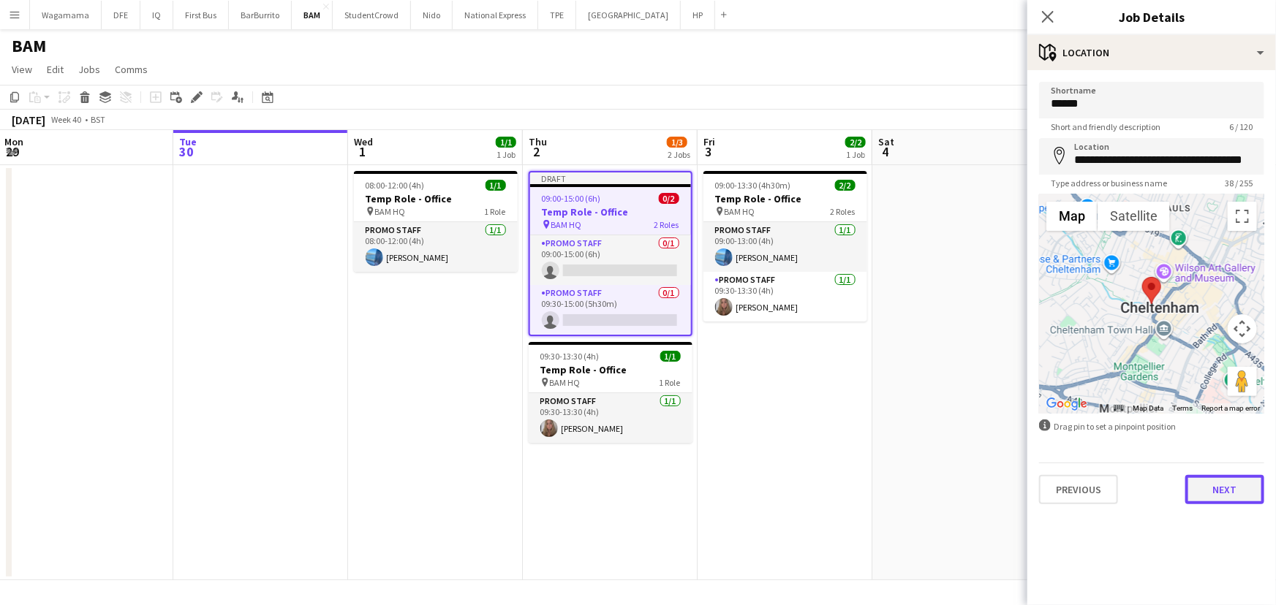
click at [1231, 487] on button "Next" at bounding box center [1224, 489] width 79 height 29
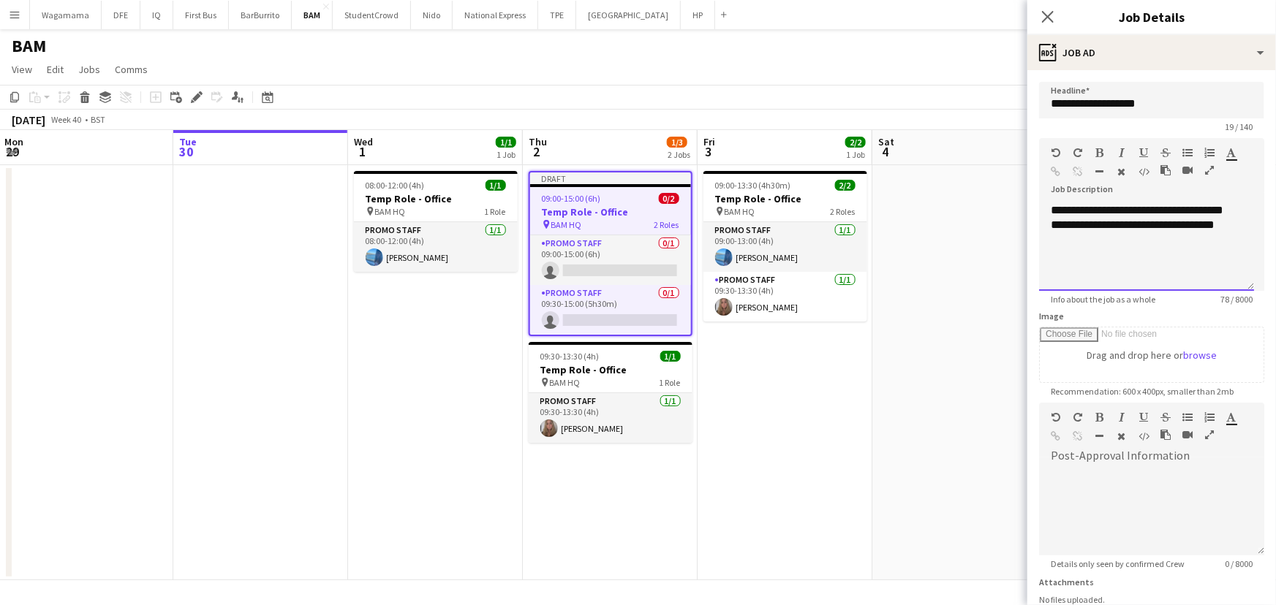
click at [1053, 211] on div "**********" at bounding box center [1146, 247] width 215 height 88
click at [1228, 224] on div "**********" at bounding box center [1146, 247] width 215 height 88
click at [1058, 276] on div "**********" at bounding box center [1146, 247] width 215 height 88
click at [1068, 272] on div "**********" at bounding box center [1147, 261] width 192 height 29
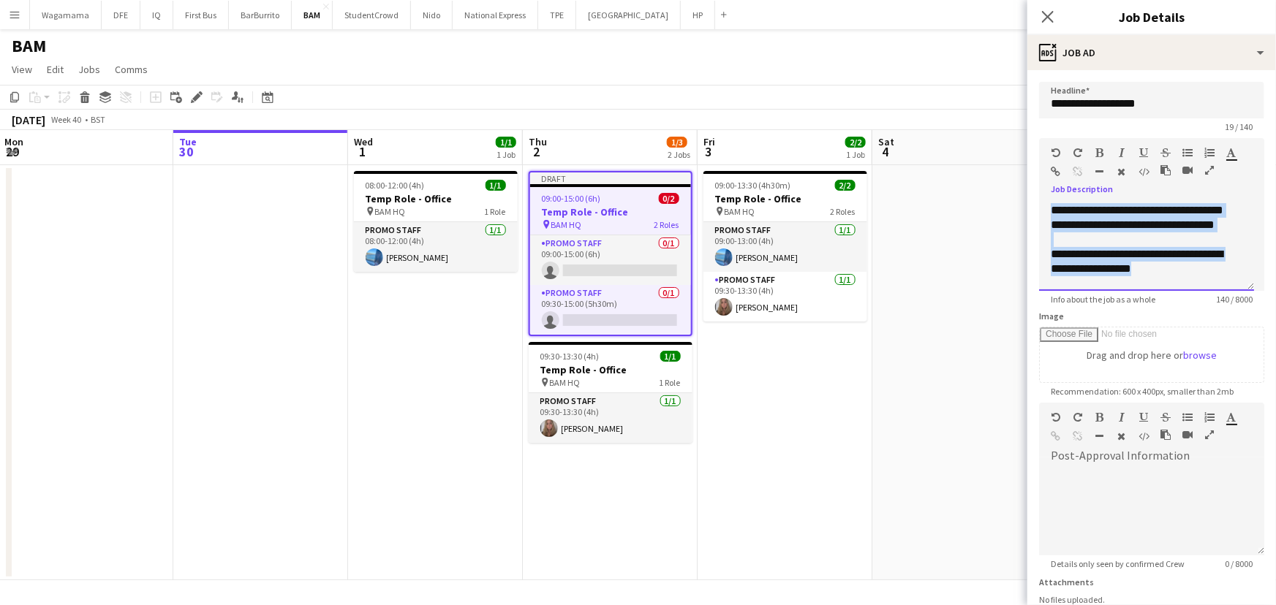
drag, startPoint x: 1196, startPoint y: 275, endPoint x: 975, endPoint y: 167, distance: 245.6
click at [977, 167] on body "Menu Boards Boards Boards All jobs Status Workforce Workforce My Workforce Recr…" at bounding box center [638, 302] width 1276 height 605
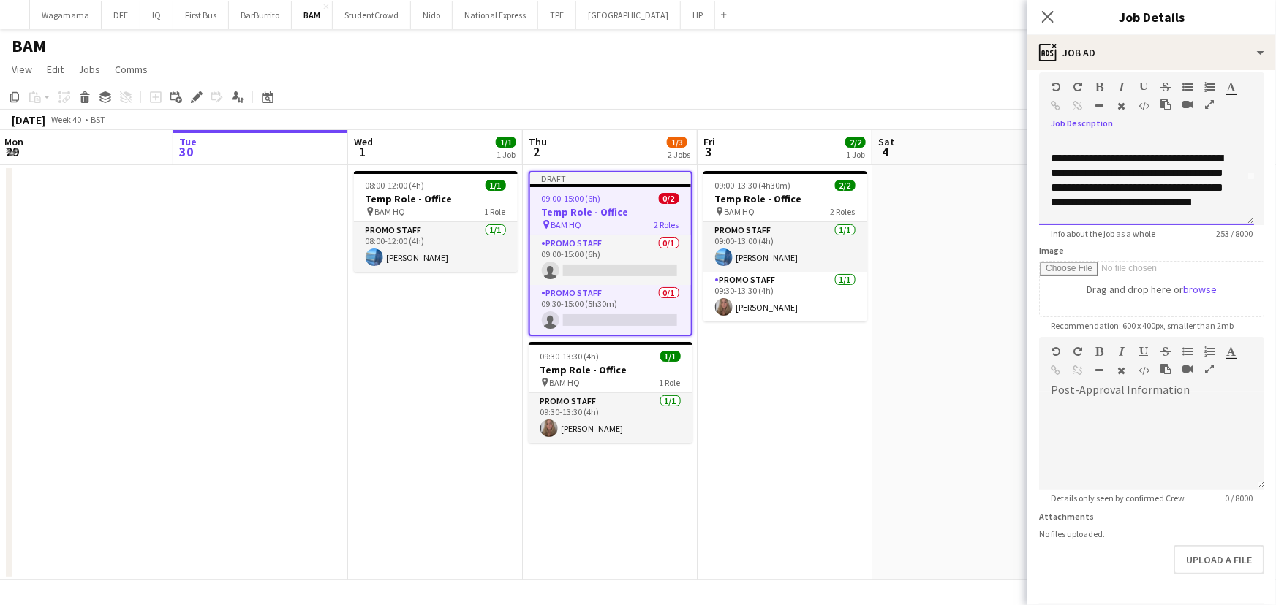
scroll to position [117, 0]
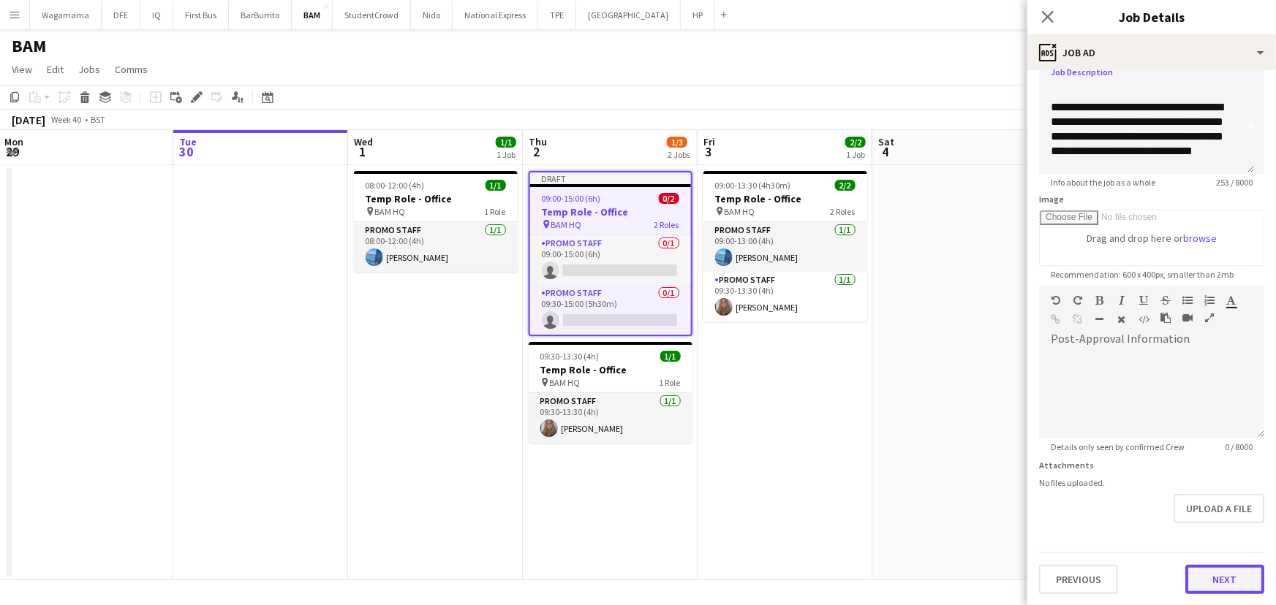
click at [1216, 573] on button "Next" at bounding box center [1224, 579] width 79 height 29
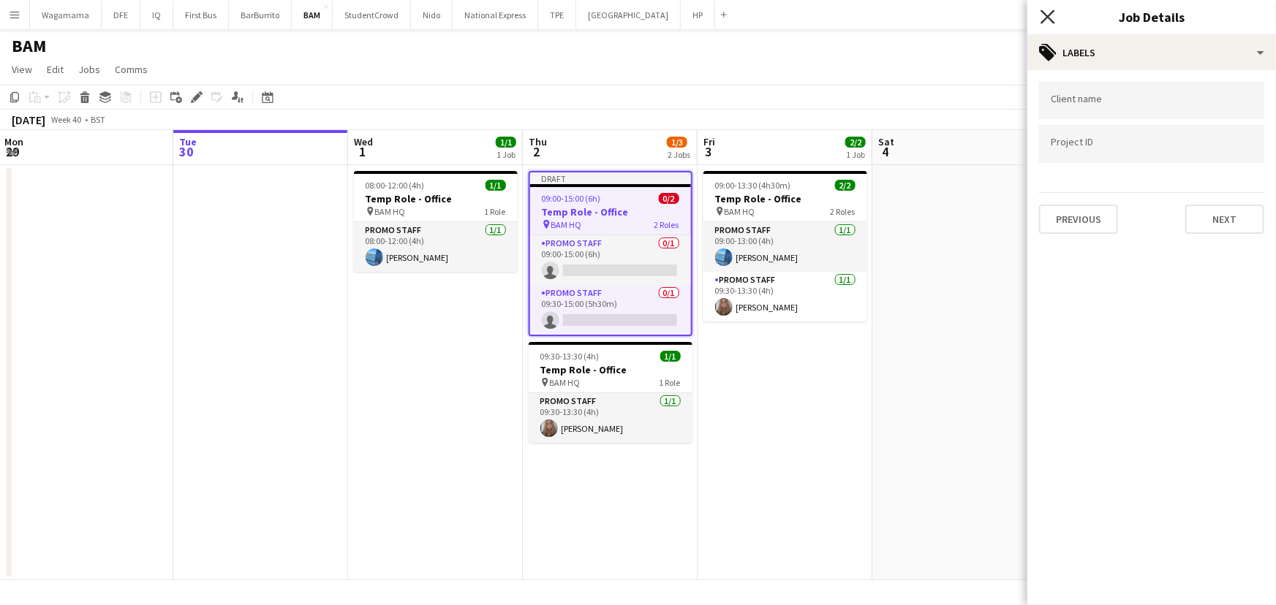
click at [1051, 12] on icon "Close pop-in" at bounding box center [1048, 17] width 14 height 14
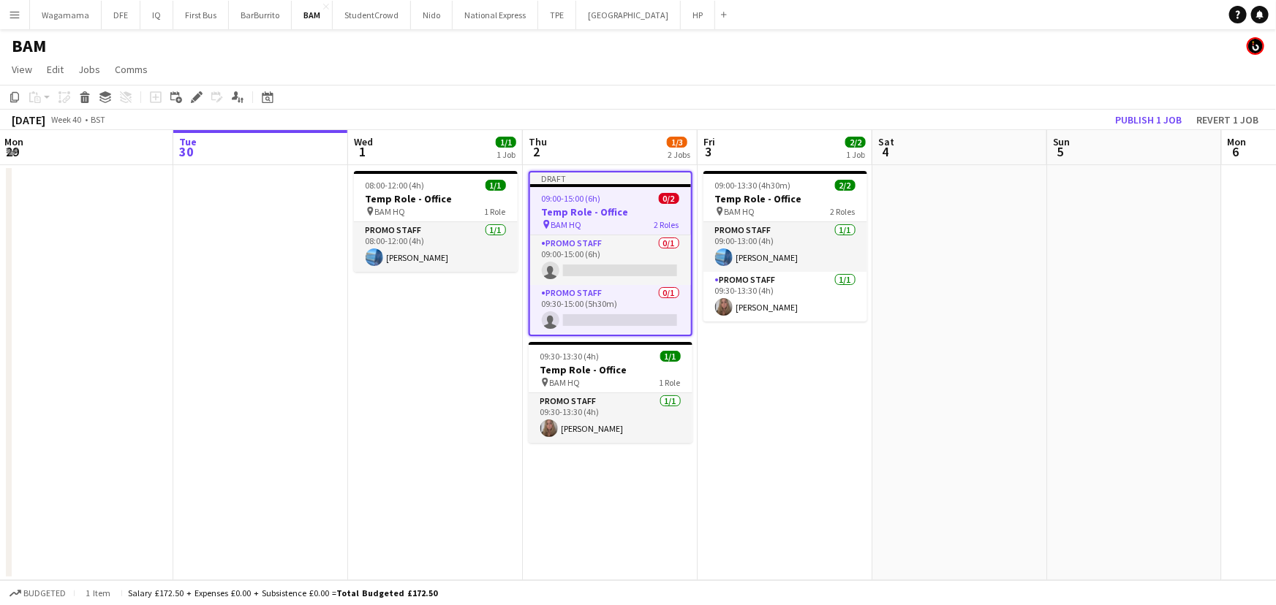
click at [586, 167] on app-date-cell "Draft 09:00-15:00 (6h) 0/2 Temp Role - Office pin BAM HQ 2 Roles Promo Staff 0/…" at bounding box center [610, 372] width 175 height 415
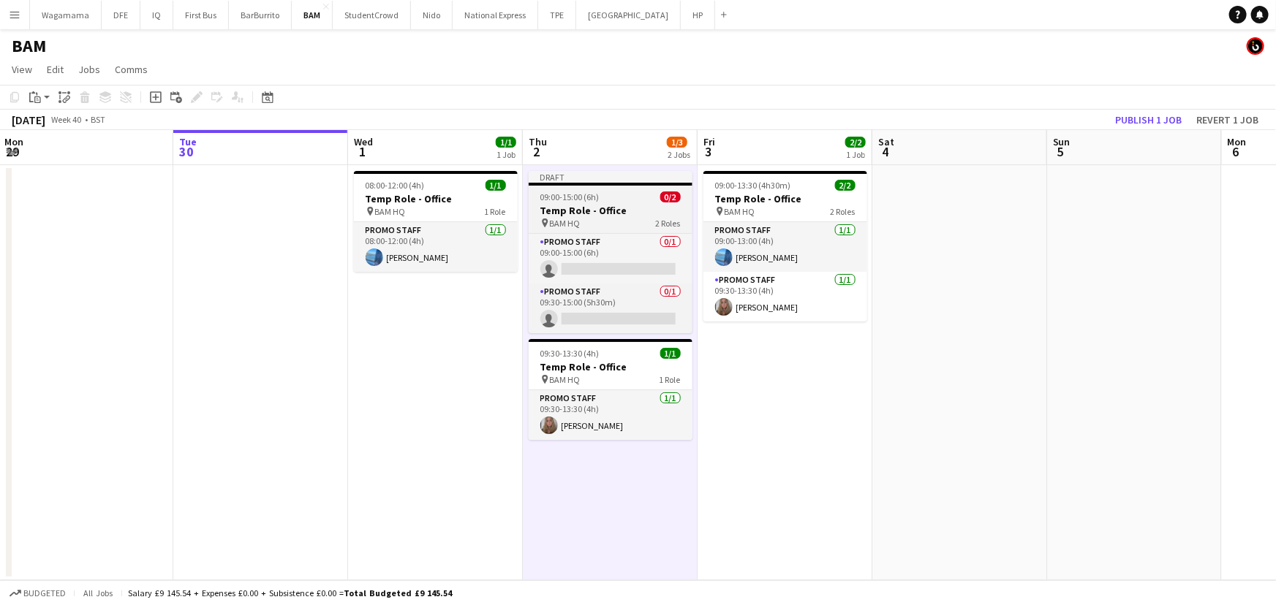
click at [597, 200] on span "09:00-15:00 (6h)" at bounding box center [569, 197] width 59 height 11
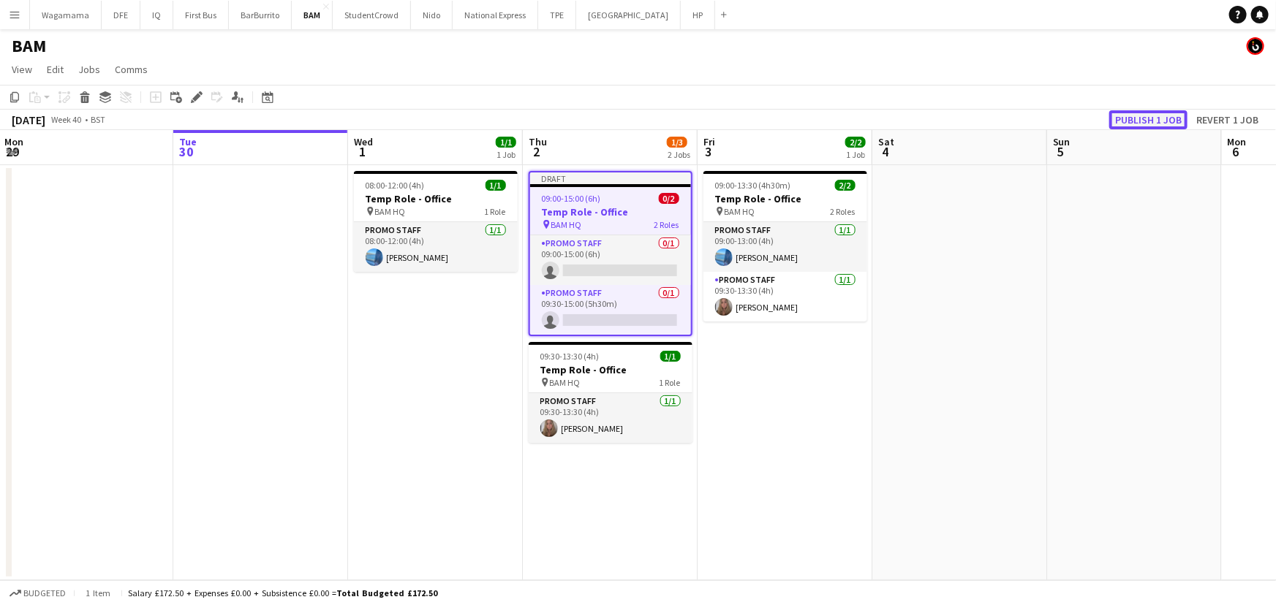
click at [1148, 122] on button "Publish 1 job" at bounding box center [1148, 119] width 78 height 19
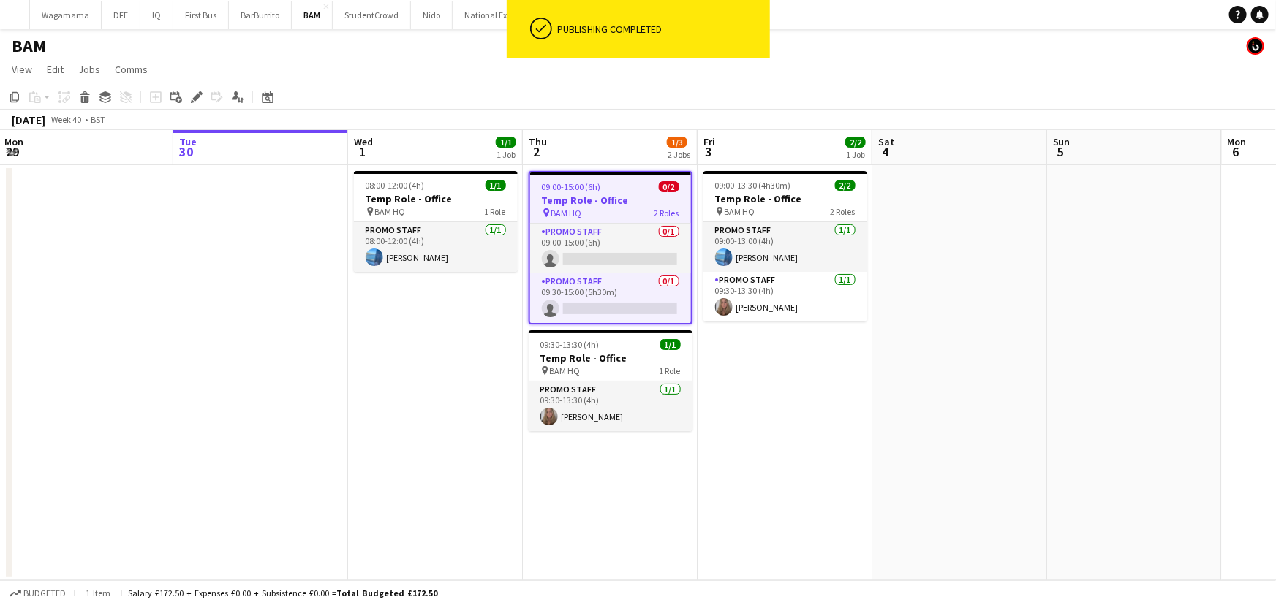
click at [602, 198] on h3 "Temp Role - Office" at bounding box center [610, 200] width 161 height 13
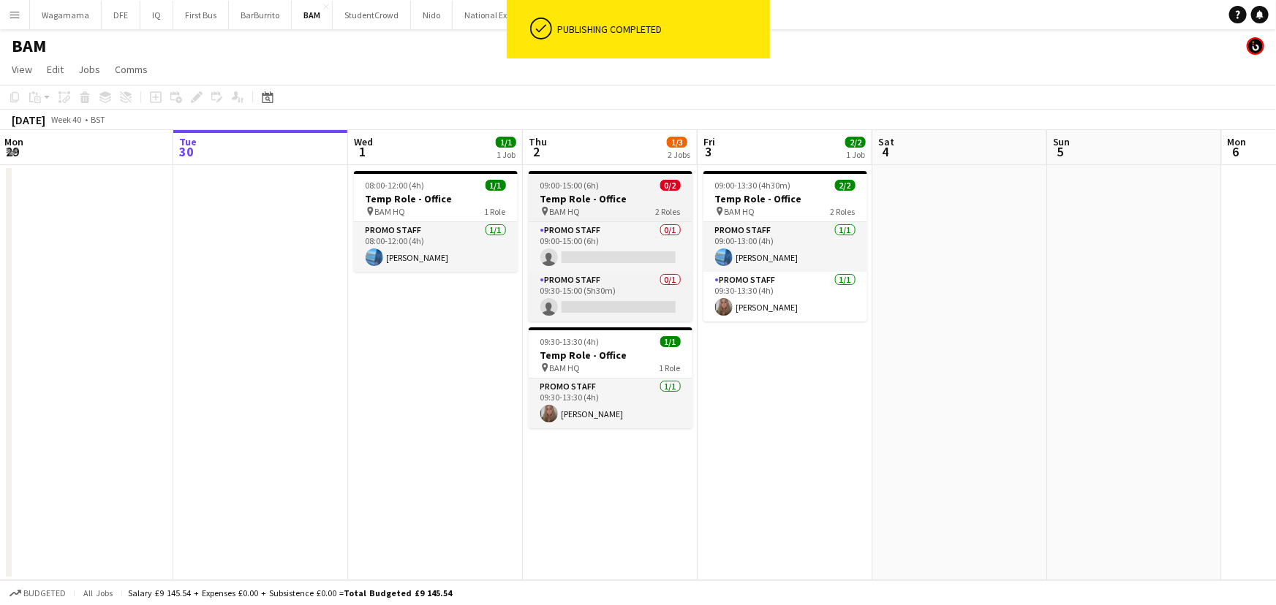
click at [602, 198] on h3 "Temp Role - Office" at bounding box center [611, 198] width 164 height 13
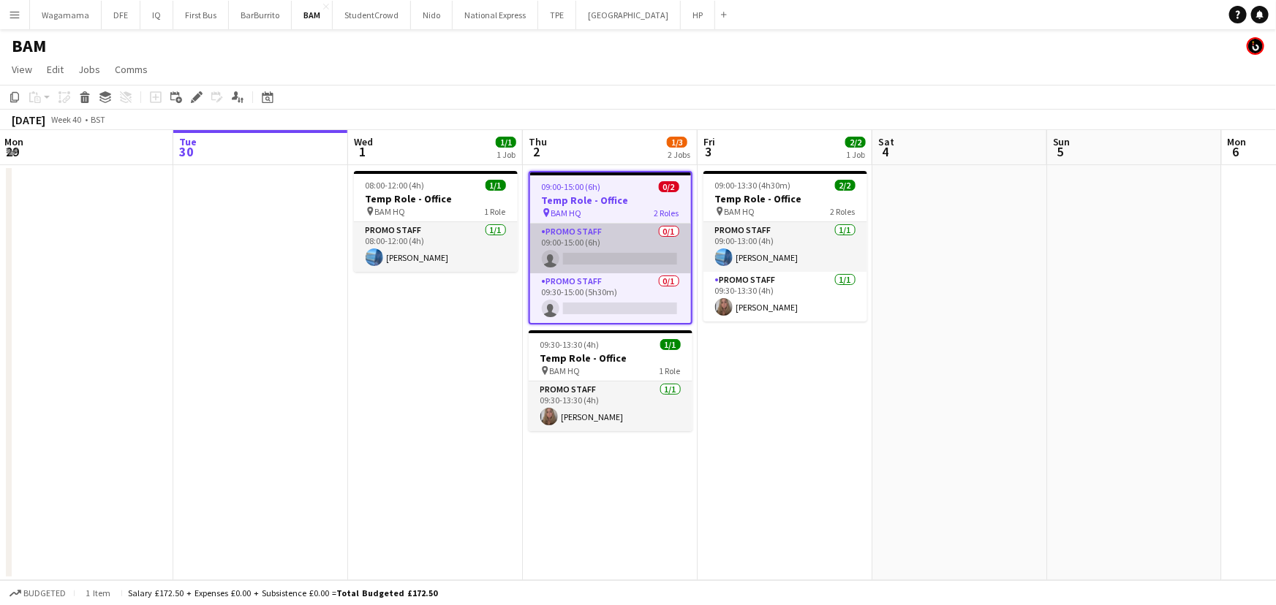
click at [611, 233] on app-card-role "Promo Staff 0/1 09:00-15:00 (6h) single-neutral-actions" at bounding box center [610, 249] width 161 height 50
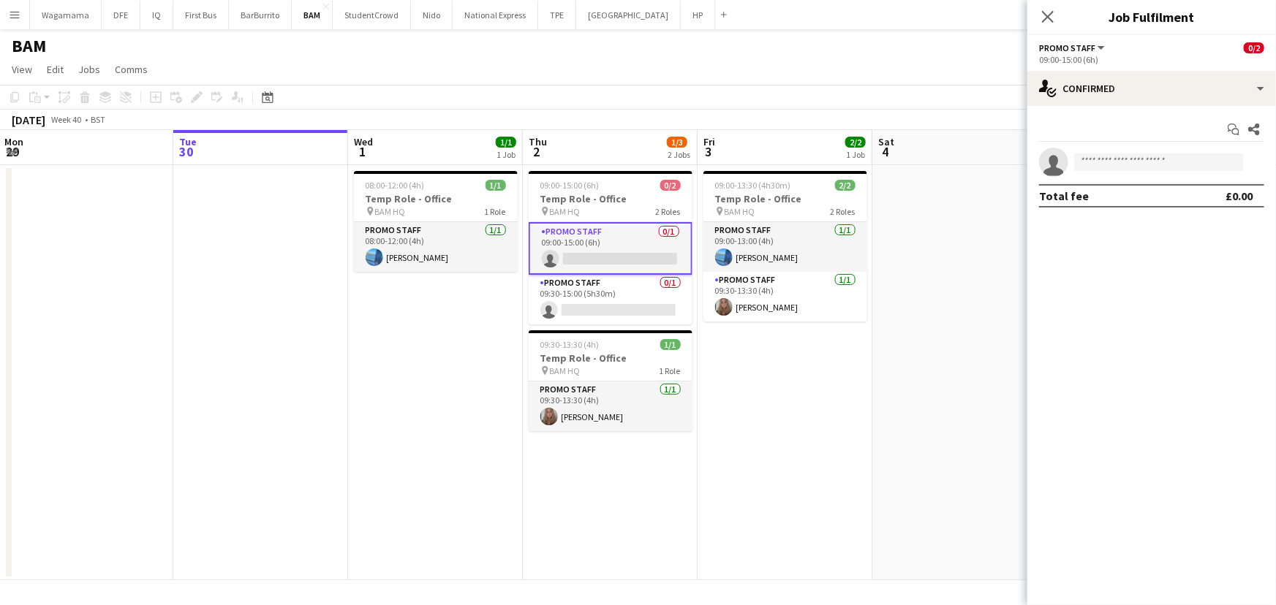
click at [609, 233] on app-card-role "Promo Staff 0/1 09:00-15:00 (6h) single-neutral-actions" at bounding box center [611, 248] width 164 height 53
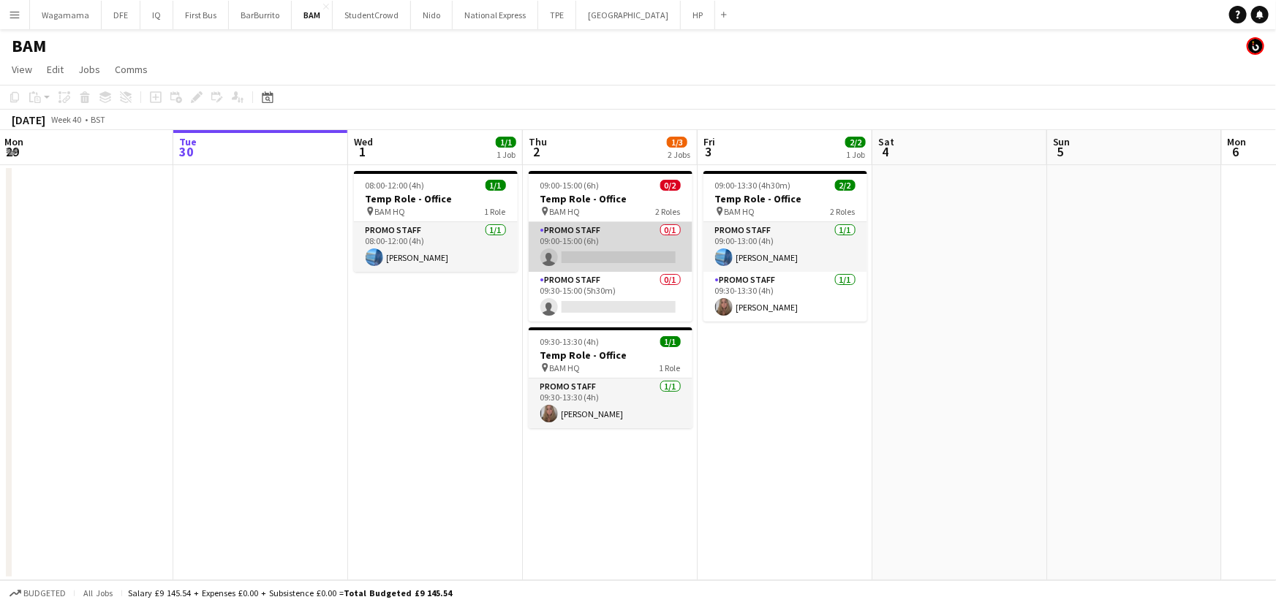
click at [622, 236] on app-card-role "Promo Staff 0/1 09:00-15:00 (6h) single-neutral-actions" at bounding box center [611, 247] width 164 height 50
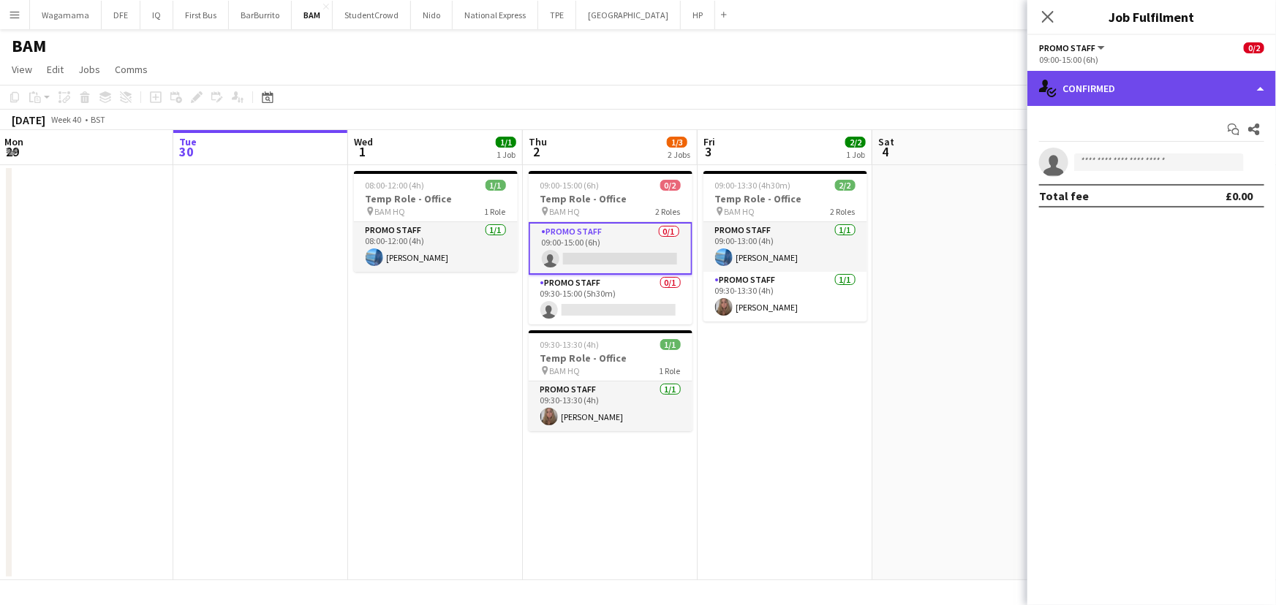
click at [1223, 87] on div "single-neutral-actions-check-2 Confirmed" at bounding box center [1151, 88] width 249 height 35
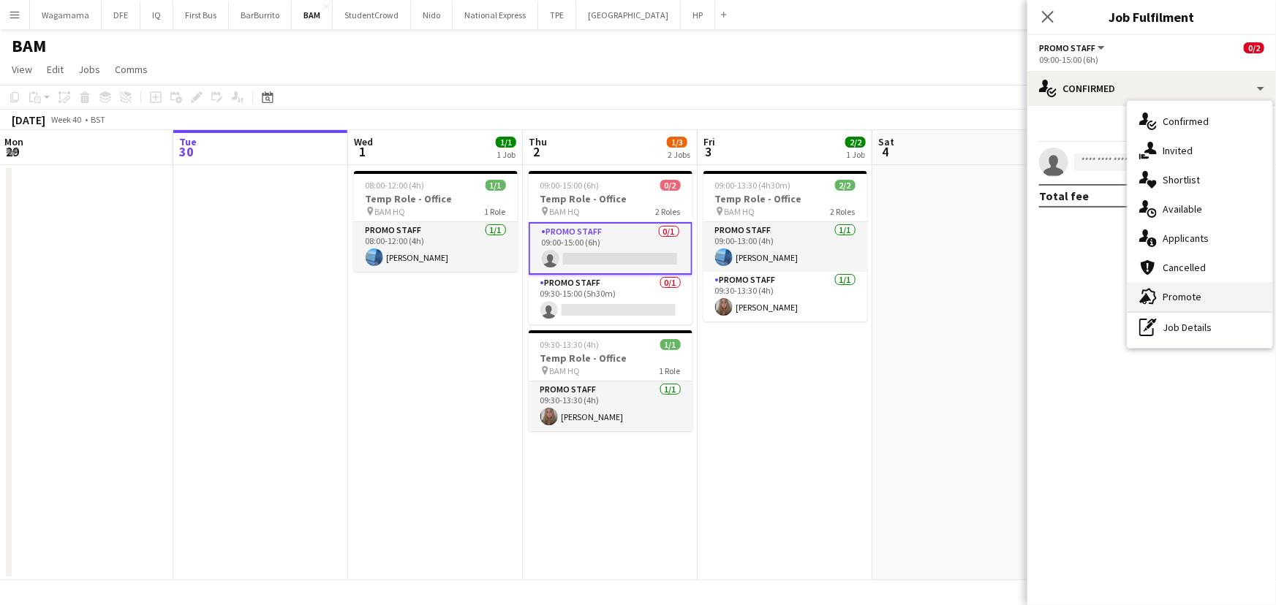
click at [1199, 302] on span "Promote" at bounding box center [1182, 296] width 39 height 13
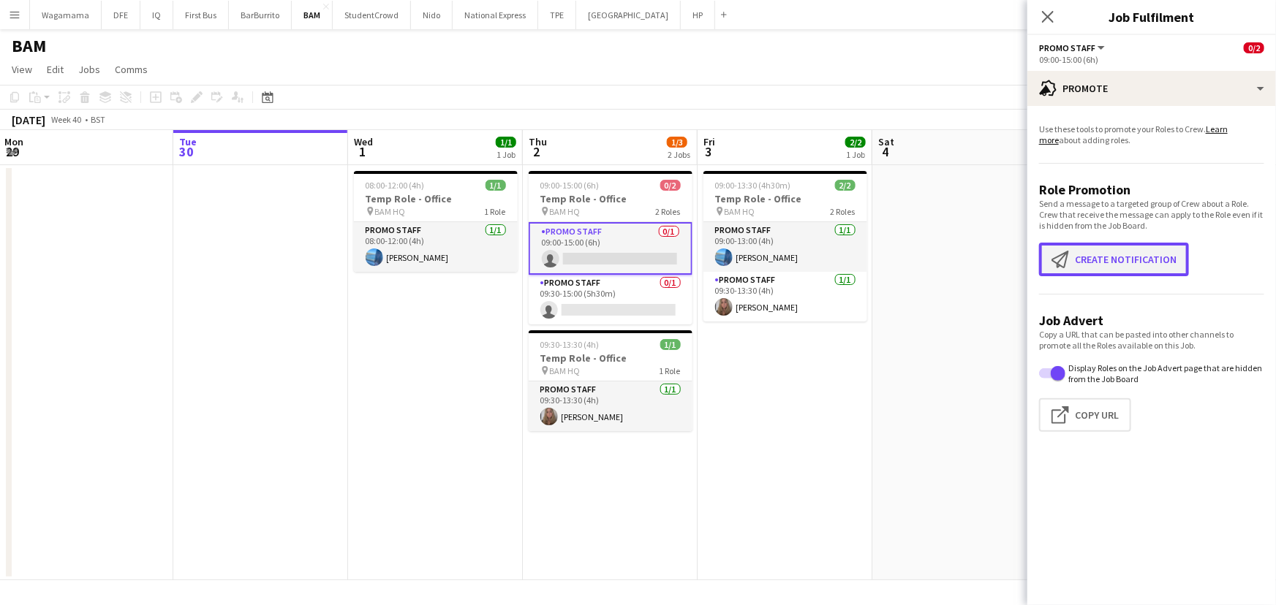
click at [1142, 252] on button "Create notification Create notification" at bounding box center [1114, 260] width 150 height 34
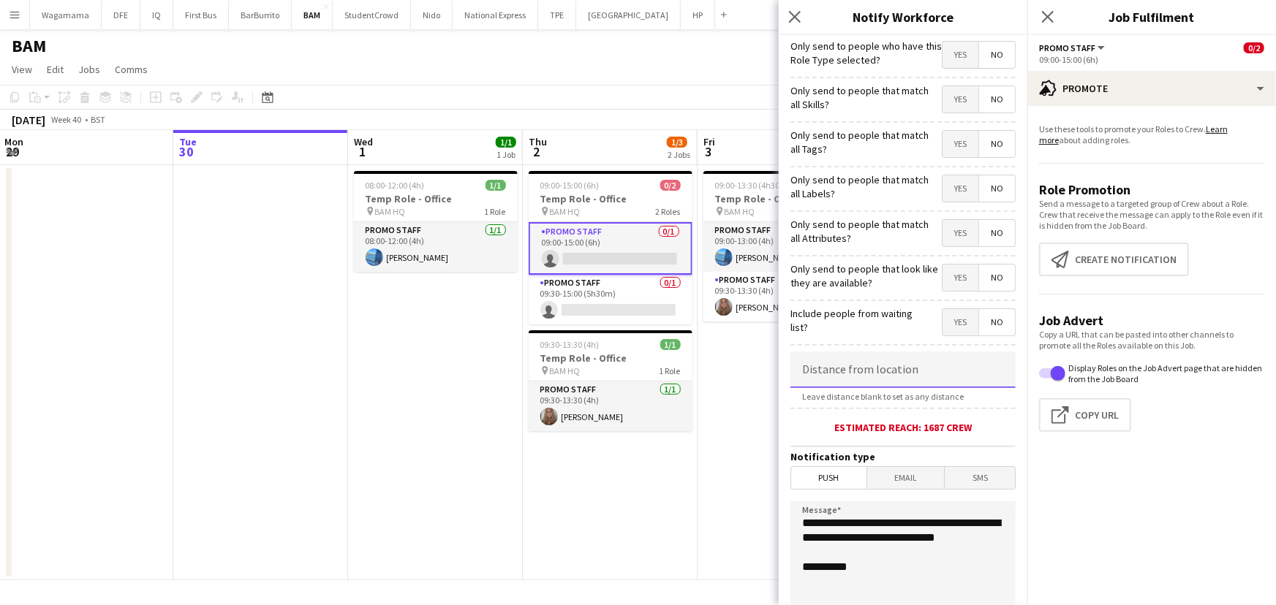
click at [877, 379] on input at bounding box center [902, 370] width 225 height 37
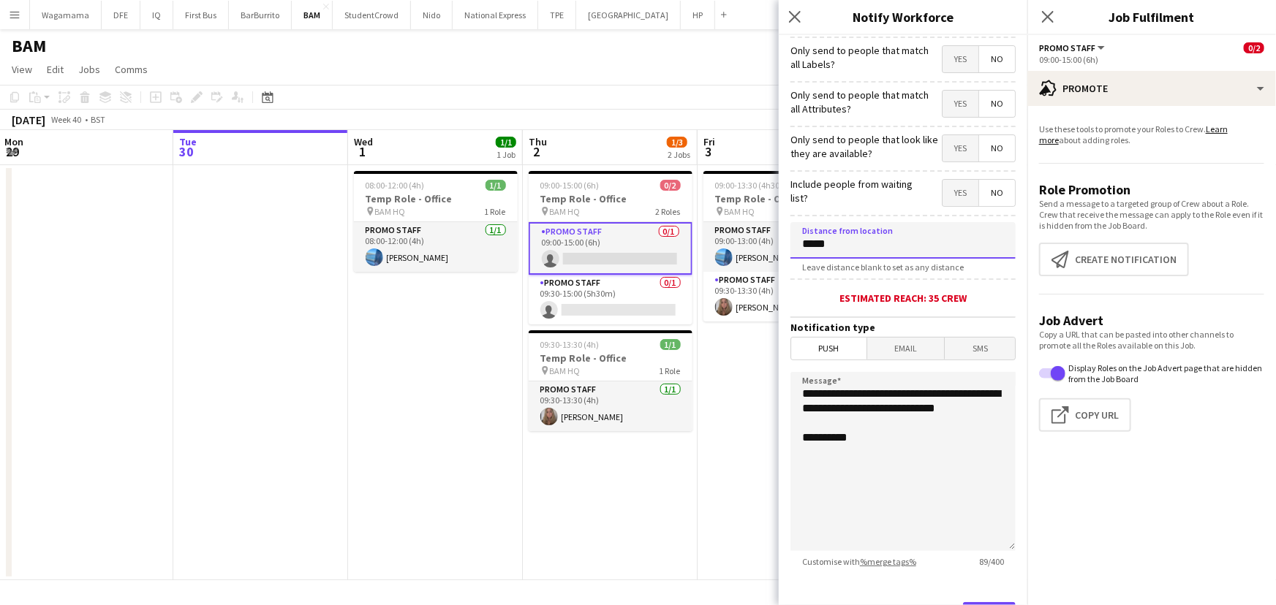
scroll to position [203, 0]
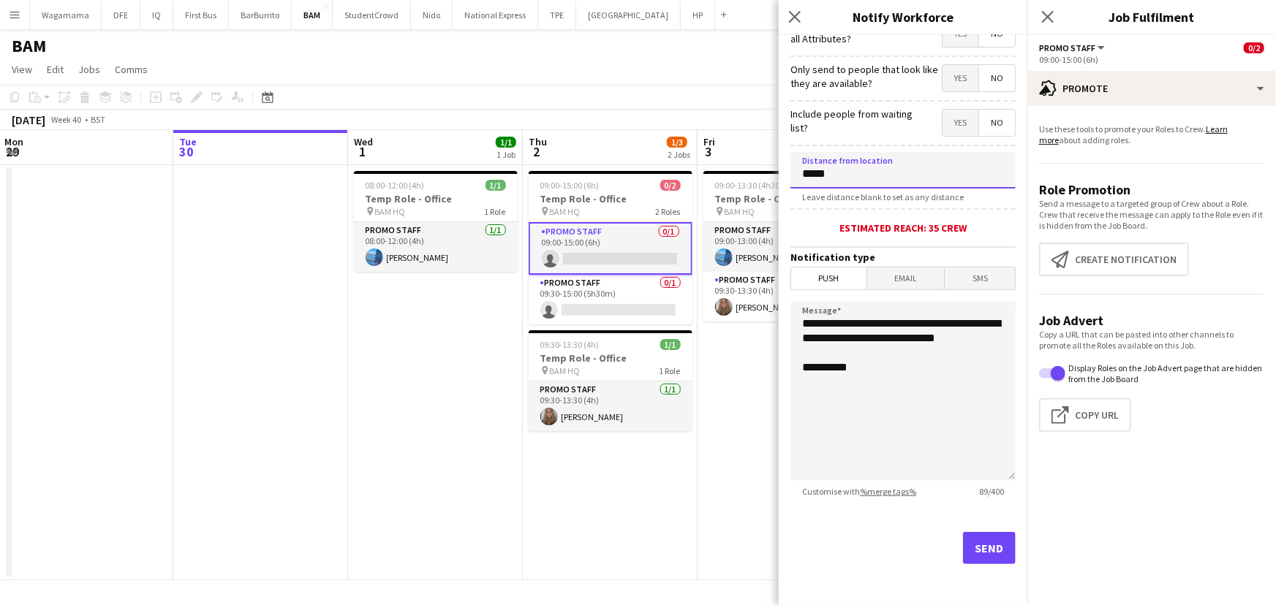
type input "*****"
click at [989, 555] on button "Send" at bounding box center [989, 548] width 53 height 32
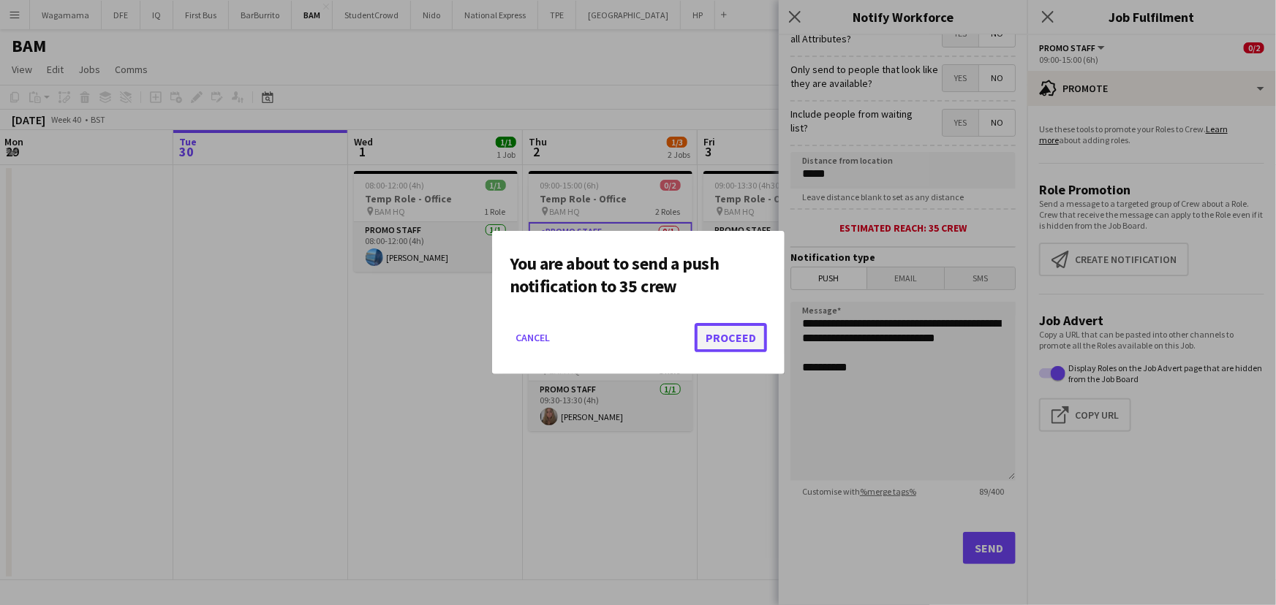
click at [731, 338] on button "Proceed" at bounding box center [731, 337] width 72 height 29
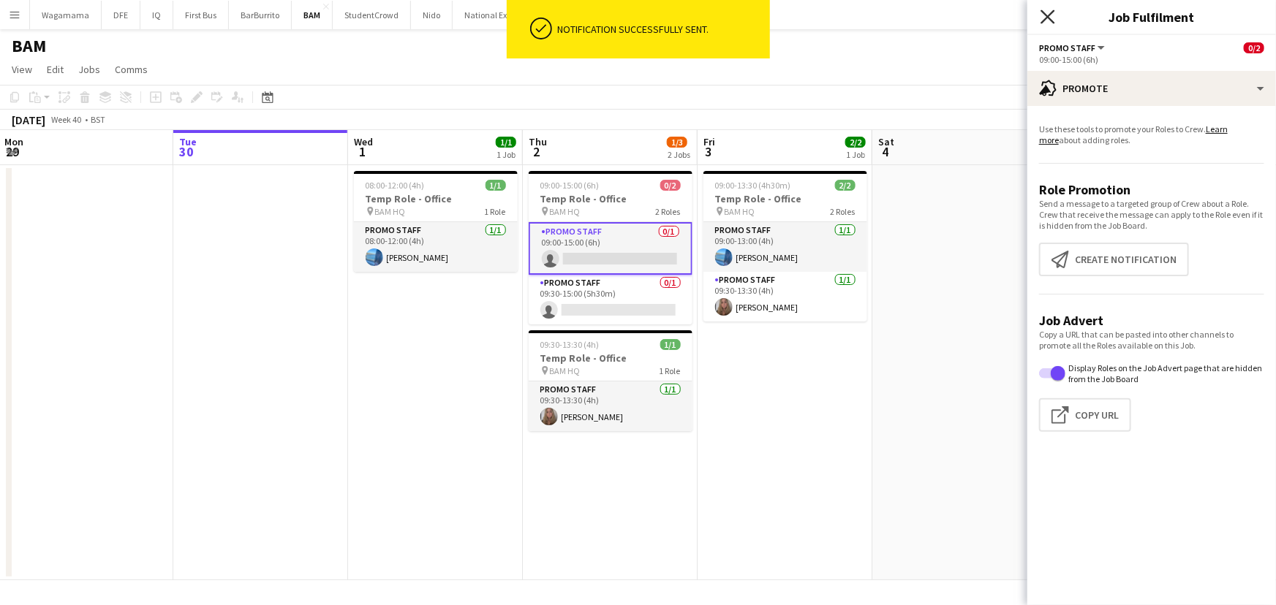
click at [1046, 14] on icon at bounding box center [1048, 17] width 14 height 14
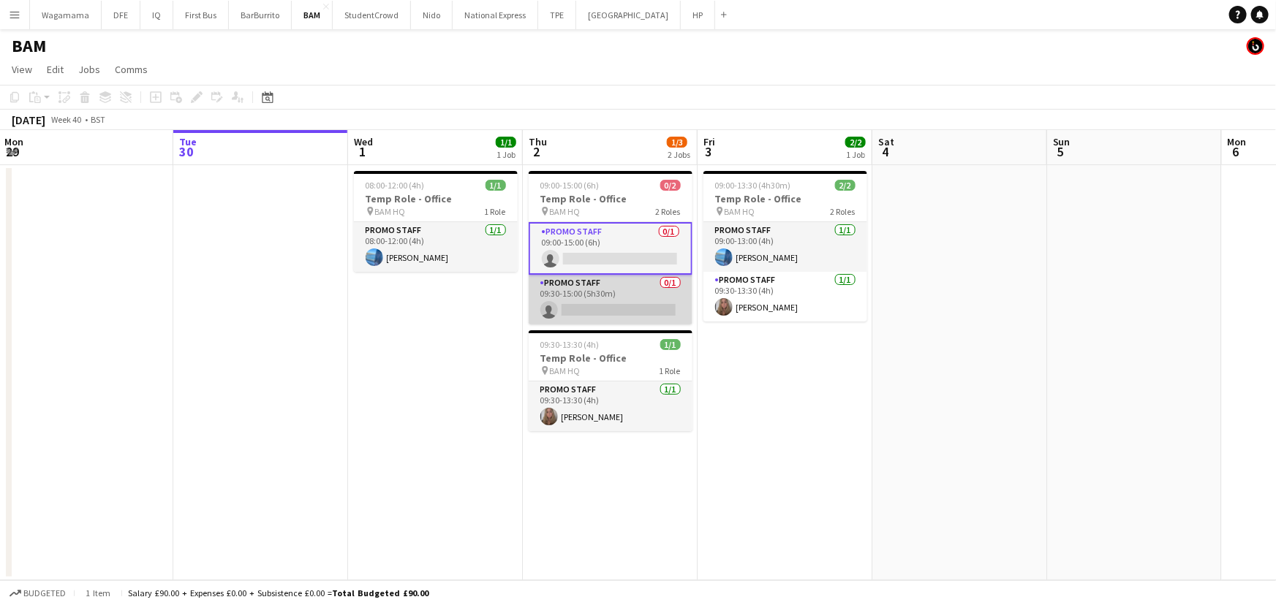
click at [643, 293] on app-card-role "Promo Staff 0/1 09:30-15:00 (5h30m) single-neutral-actions" at bounding box center [611, 300] width 164 height 50
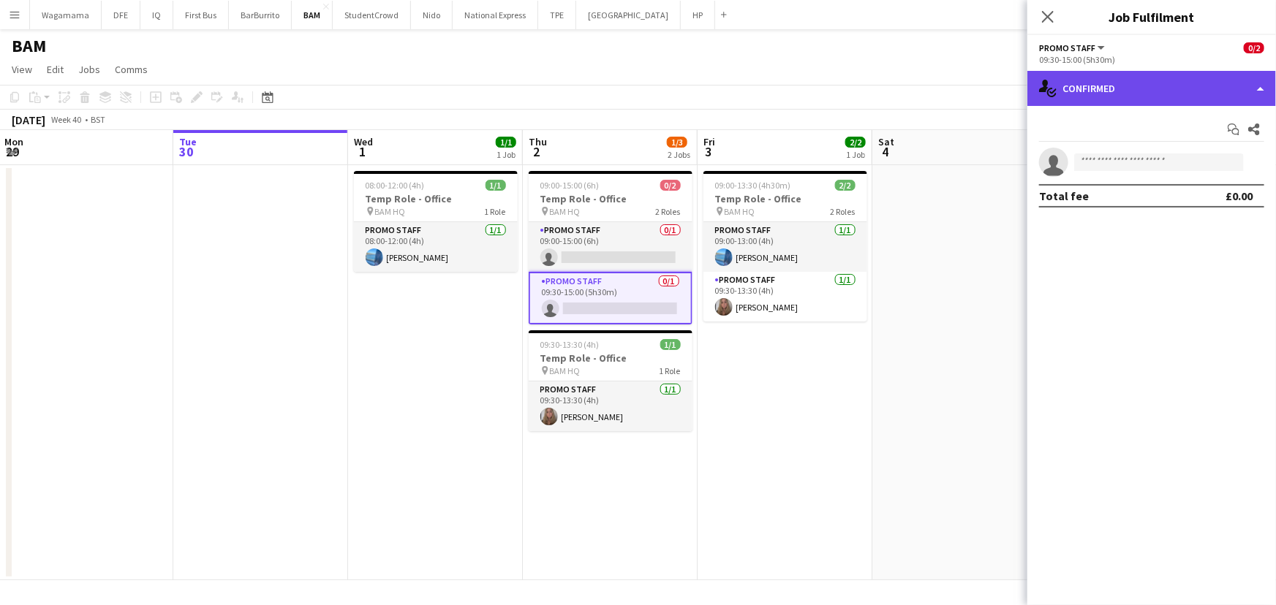
click at [1089, 101] on div "single-neutral-actions-check-2 Confirmed" at bounding box center [1151, 88] width 249 height 35
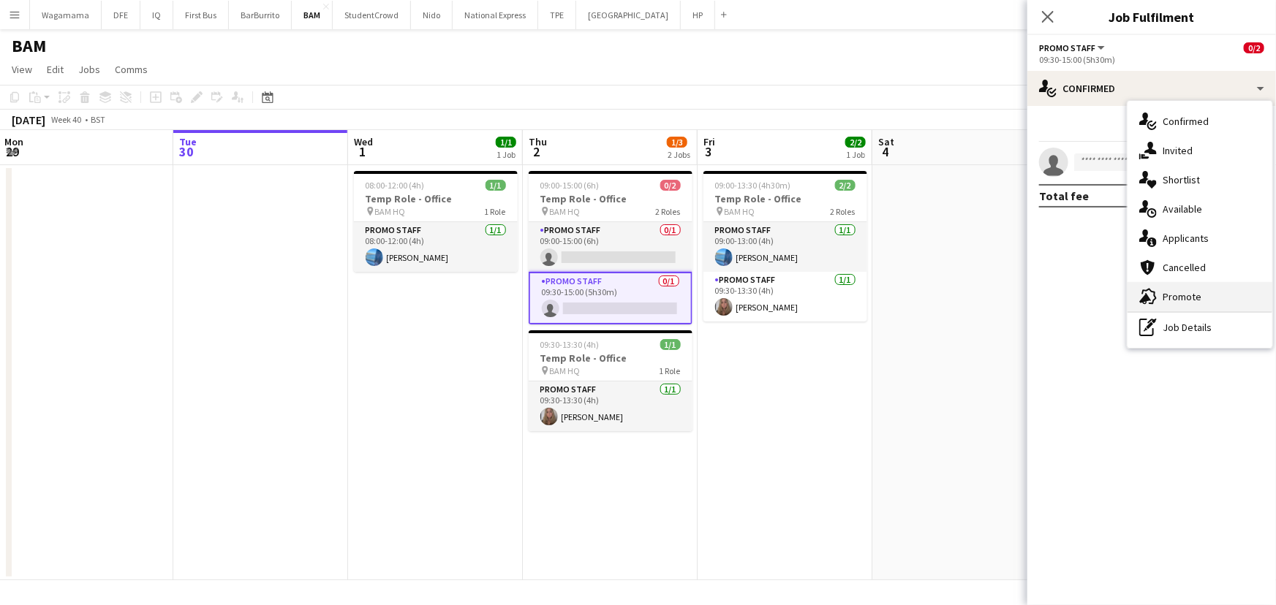
click at [1193, 297] on span "Promote" at bounding box center [1182, 296] width 39 height 13
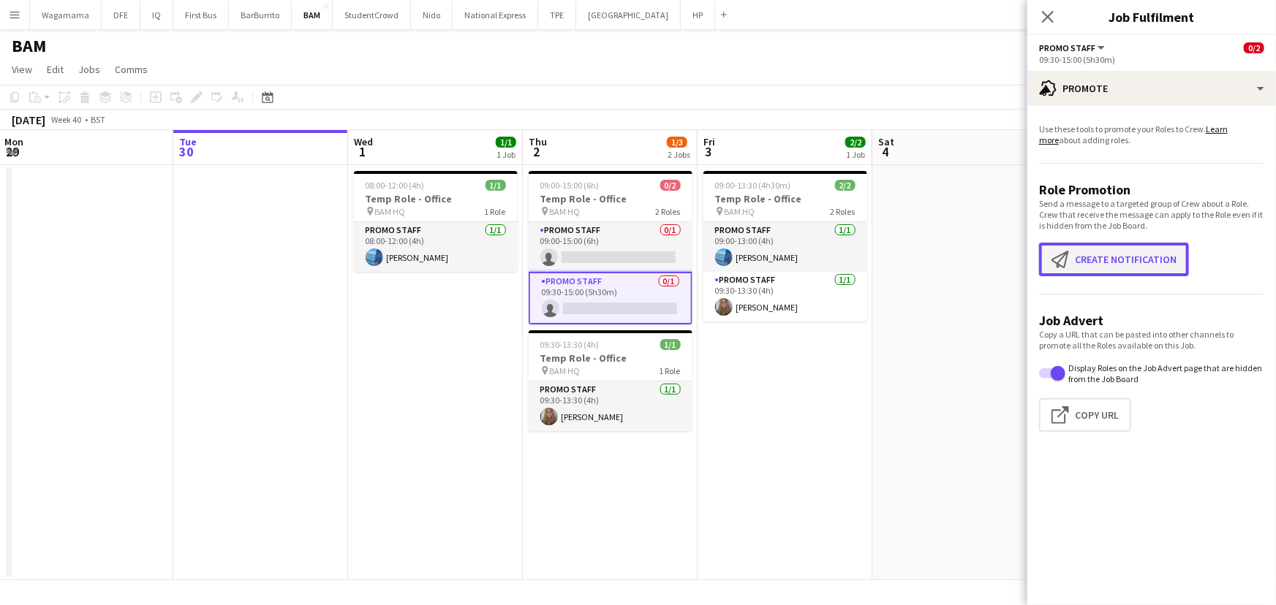
click at [1128, 260] on button "Create notification Create notification" at bounding box center [1114, 260] width 150 height 34
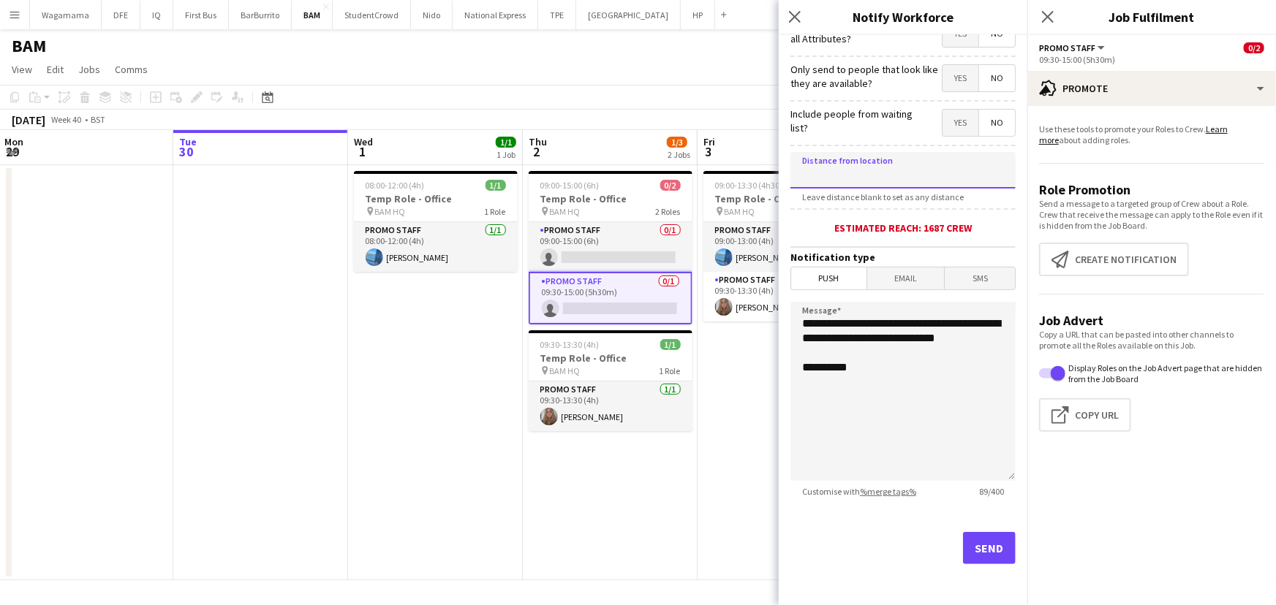
click at [866, 181] on input at bounding box center [902, 170] width 225 height 37
type input "*****"
click at [987, 550] on button "Send" at bounding box center [989, 548] width 53 height 32
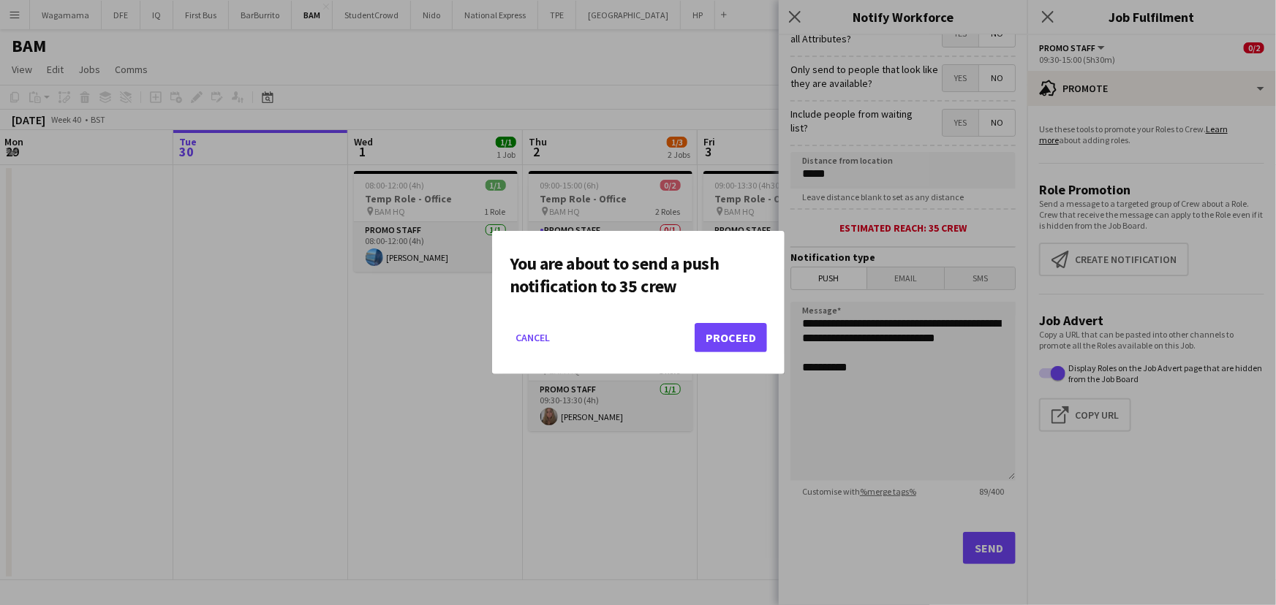
click at [768, 331] on div "You are about to send a push notification to 35 crew Cancel Proceed" at bounding box center [638, 302] width 292 height 143
click at [737, 333] on button "Proceed" at bounding box center [731, 337] width 72 height 29
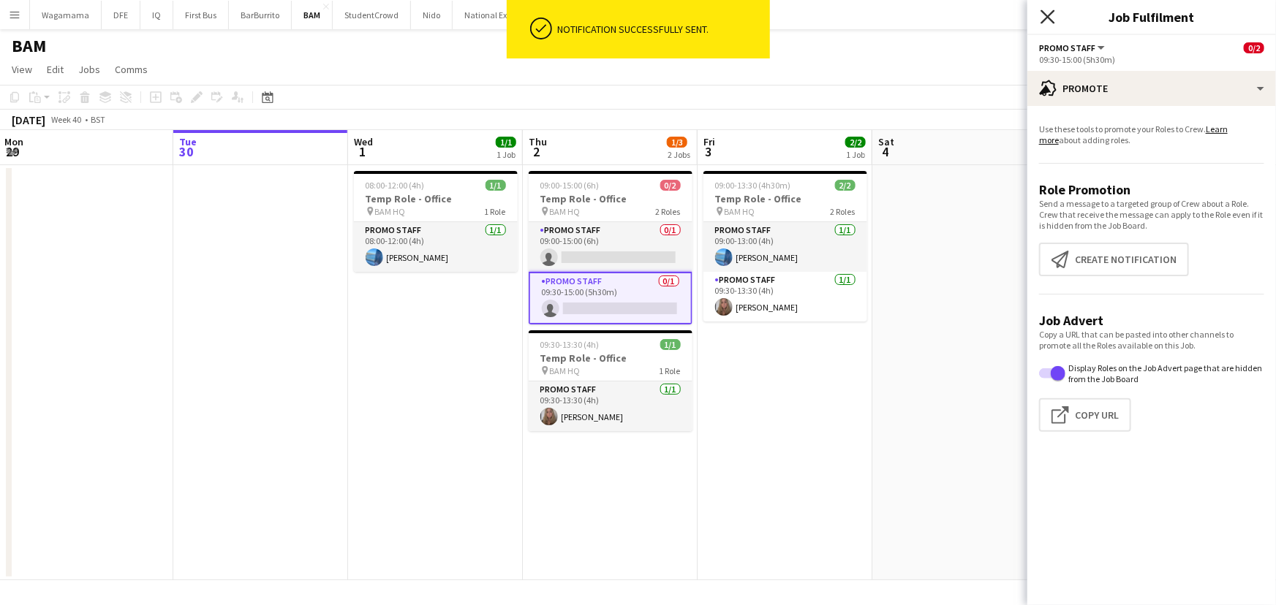
click at [1046, 20] on icon "Close pop-in" at bounding box center [1048, 17] width 14 height 14
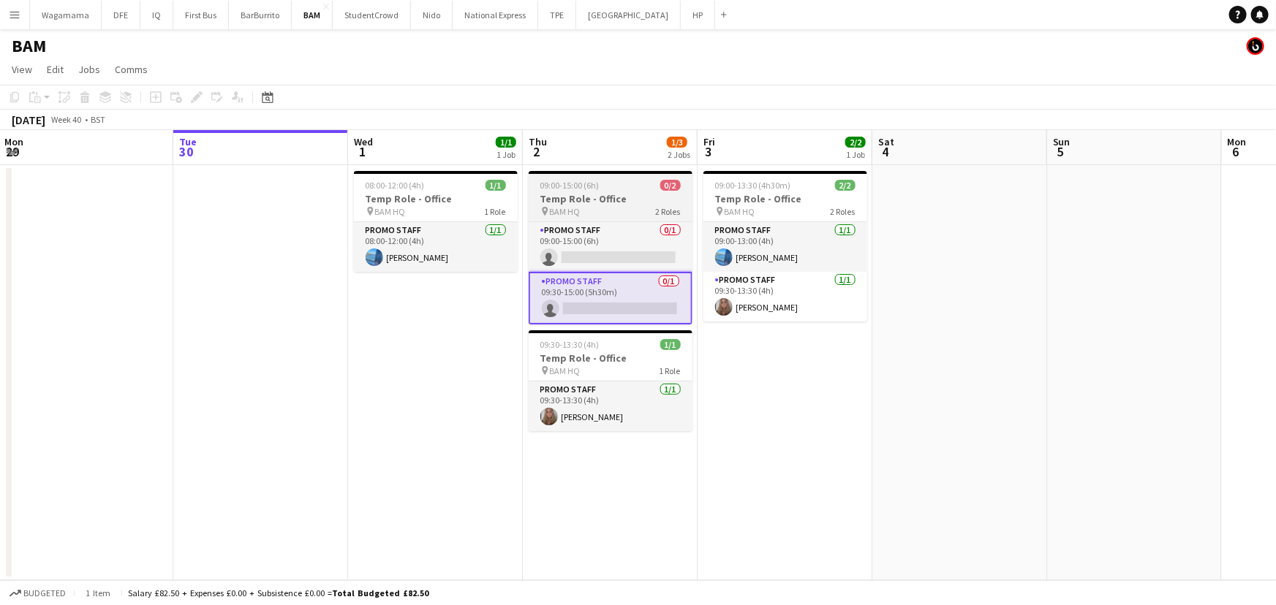
click at [596, 181] on span "09:00-15:00 (6h)" at bounding box center [569, 185] width 59 height 11
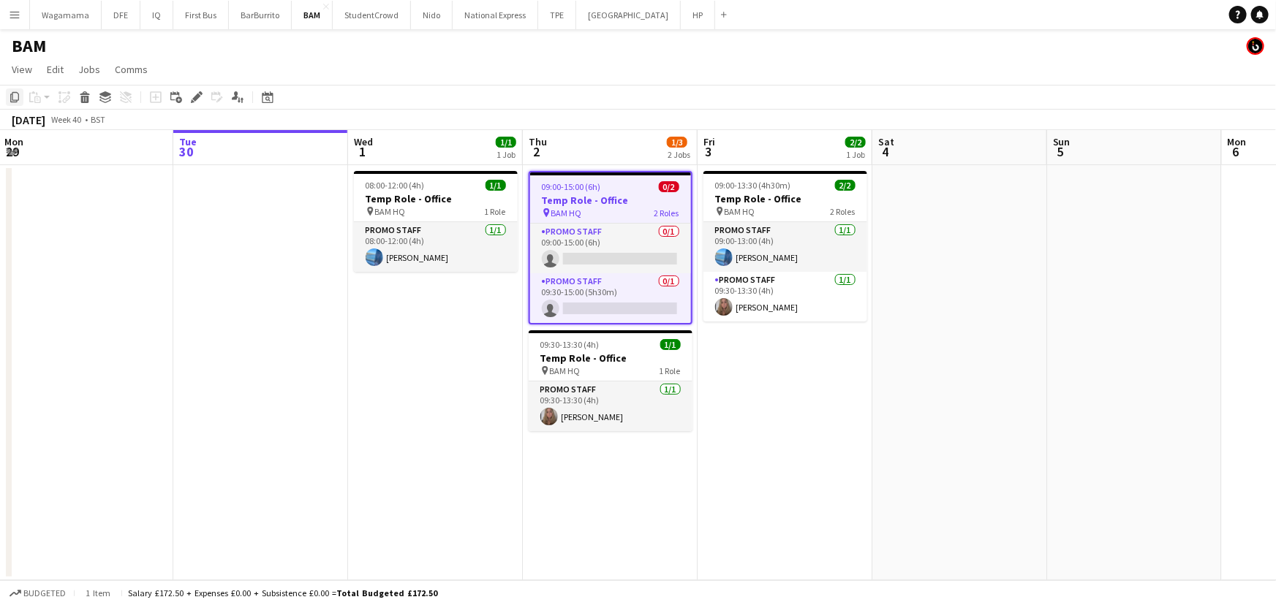
click at [13, 95] on icon "Copy" at bounding box center [15, 97] width 12 height 12
click at [741, 335] on app-date-cell "09:00-13:30 (4h30m) 2/2 Temp Role - Office pin BAM HQ 2 Roles Promo Staff [DATE…" at bounding box center [785, 372] width 175 height 415
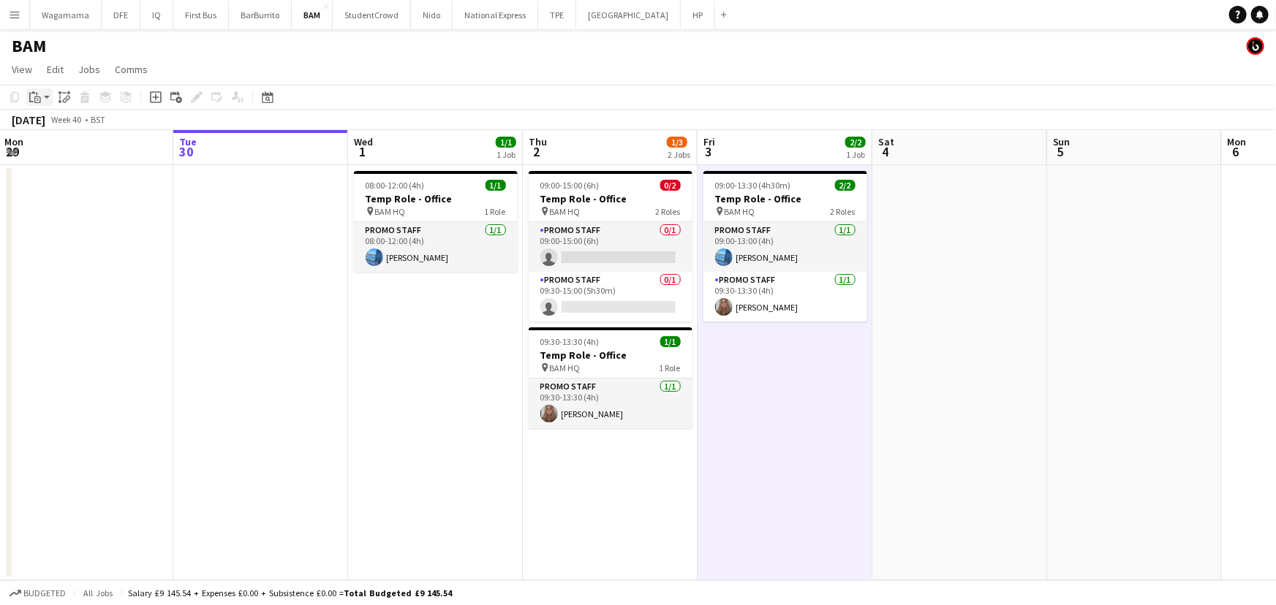
click at [42, 97] on div "Paste" at bounding box center [35, 97] width 18 height 18
click at [86, 129] on link "Paste Ctrl+V" at bounding box center [107, 124] width 137 height 13
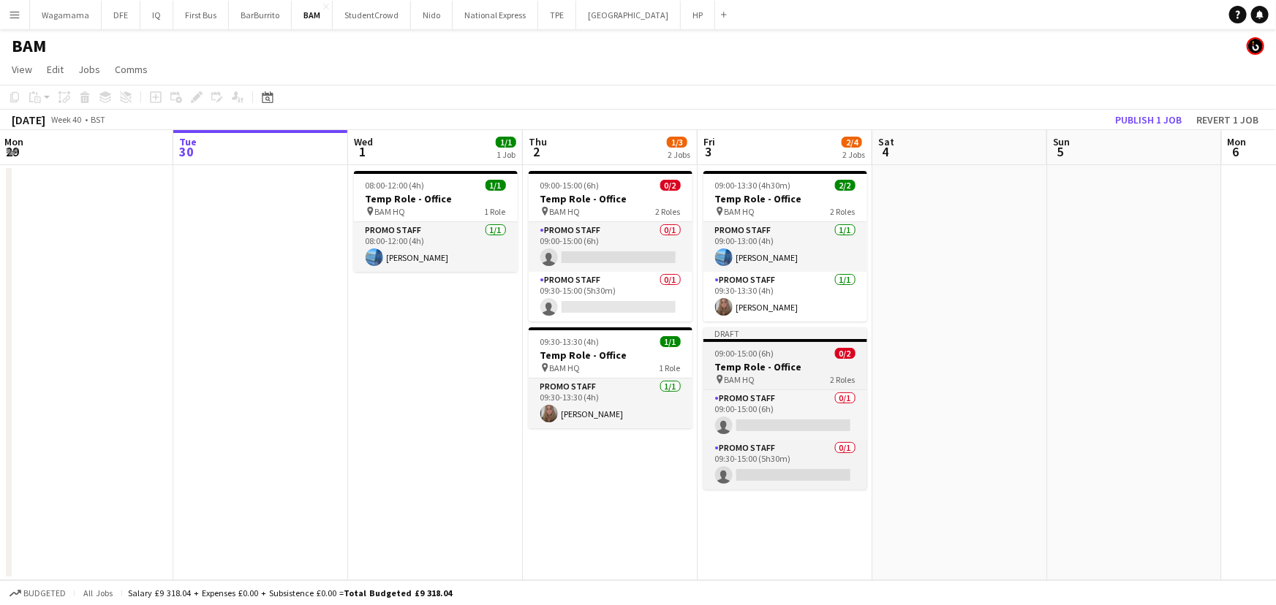
click at [782, 351] on div "09:00-15:00 (6h) 0/2" at bounding box center [785, 353] width 164 height 11
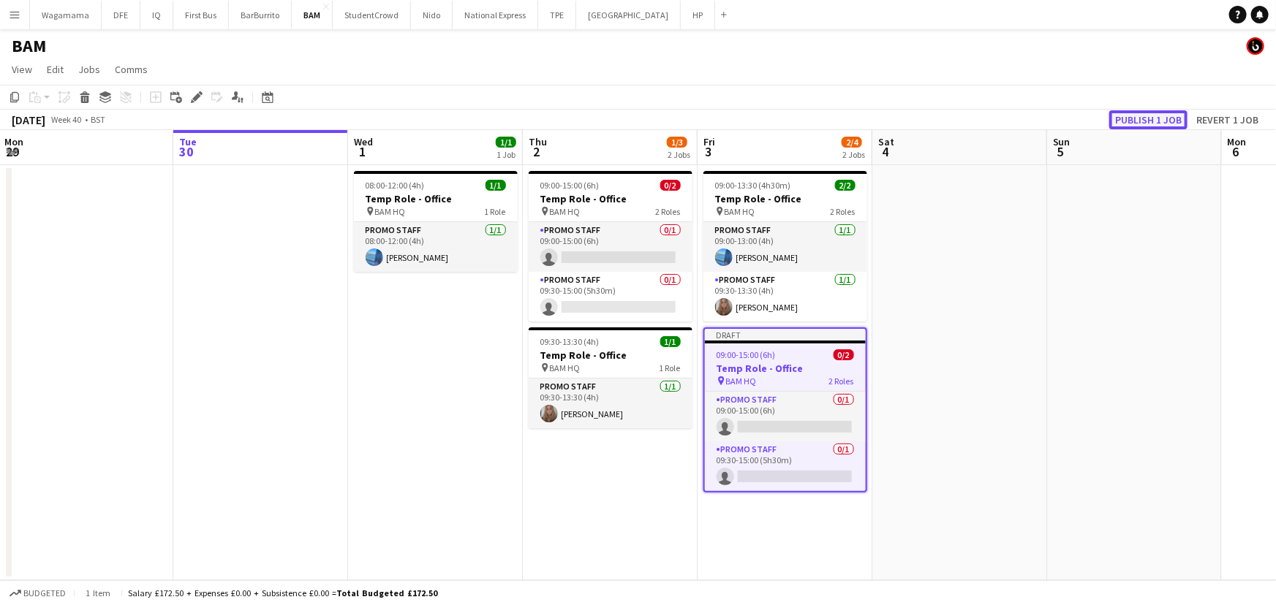
click at [1137, 112] on button "Publish 1 job" at bounding box center [1148, 119] width 78 height 19
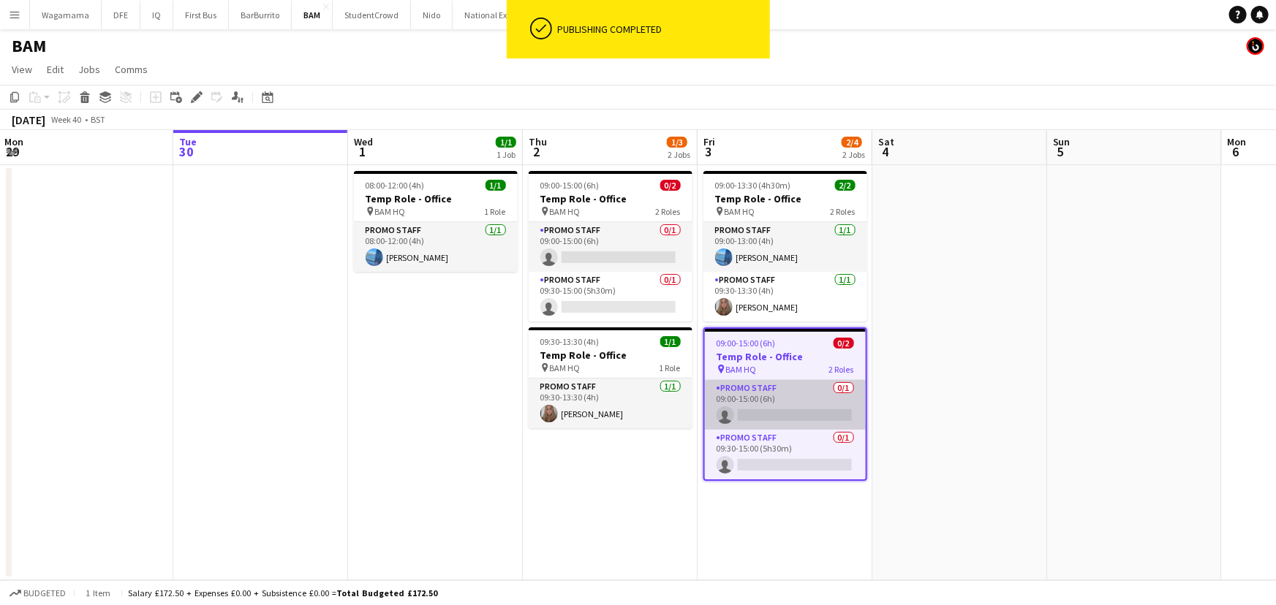
click at [795, 399] on app-card-role "Promo Staff 0/1 09:00-15:00 (6h) single-neutral-actions" at bounding box center [785, 405] width 161 height 50
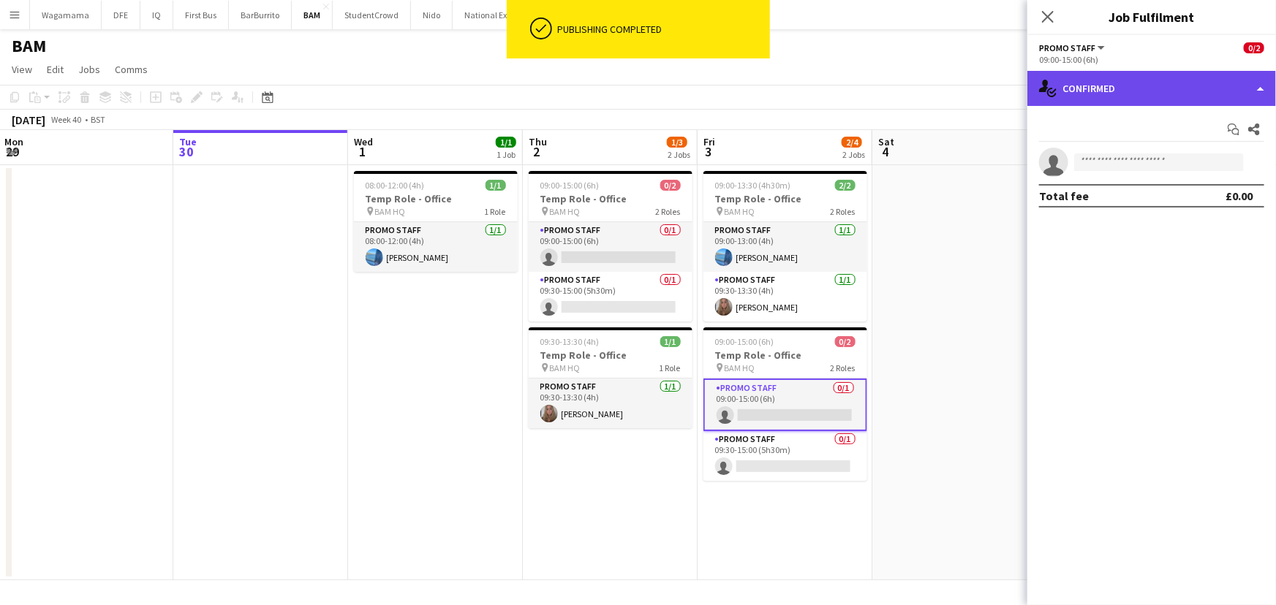
click at [1147, 91] on div "single-neutral-actions-check-2 Confirmed" at bounding box center [1151, 88] width 249 height 35
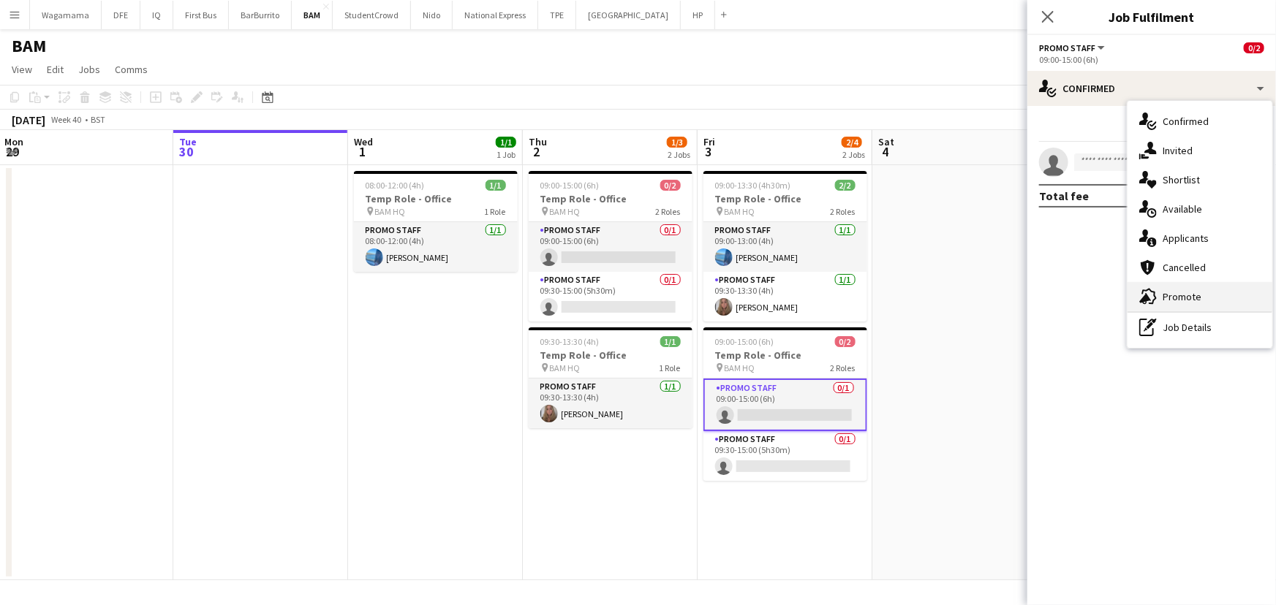
click at [1186, 300] on span "Promote" at bounding box center [1182, 296] width 39 height 13
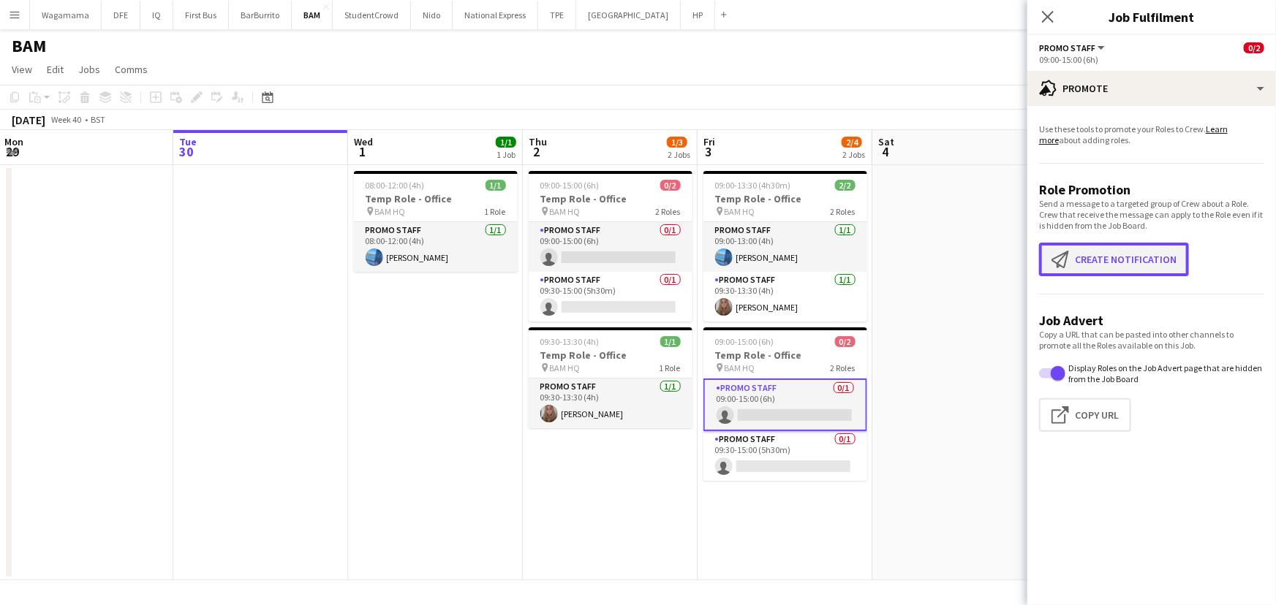
click at [1113, 262] on button "Create notification Create notification" at bounding box center [1114, 260] width 150 height 34
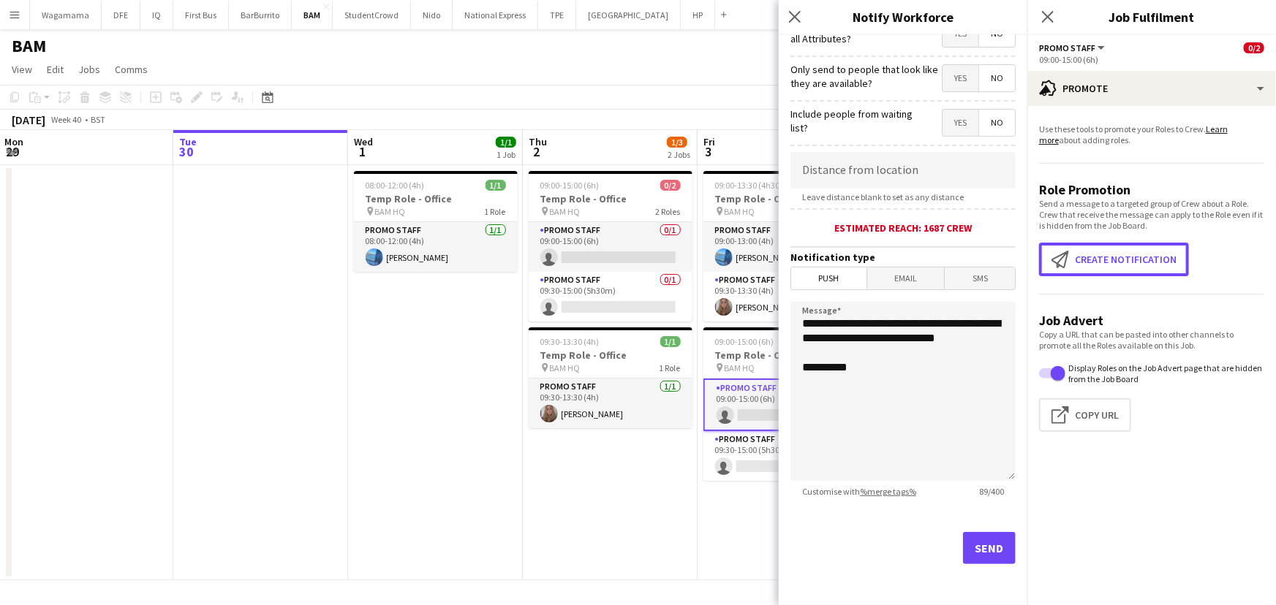
scroll to position [69, 0]
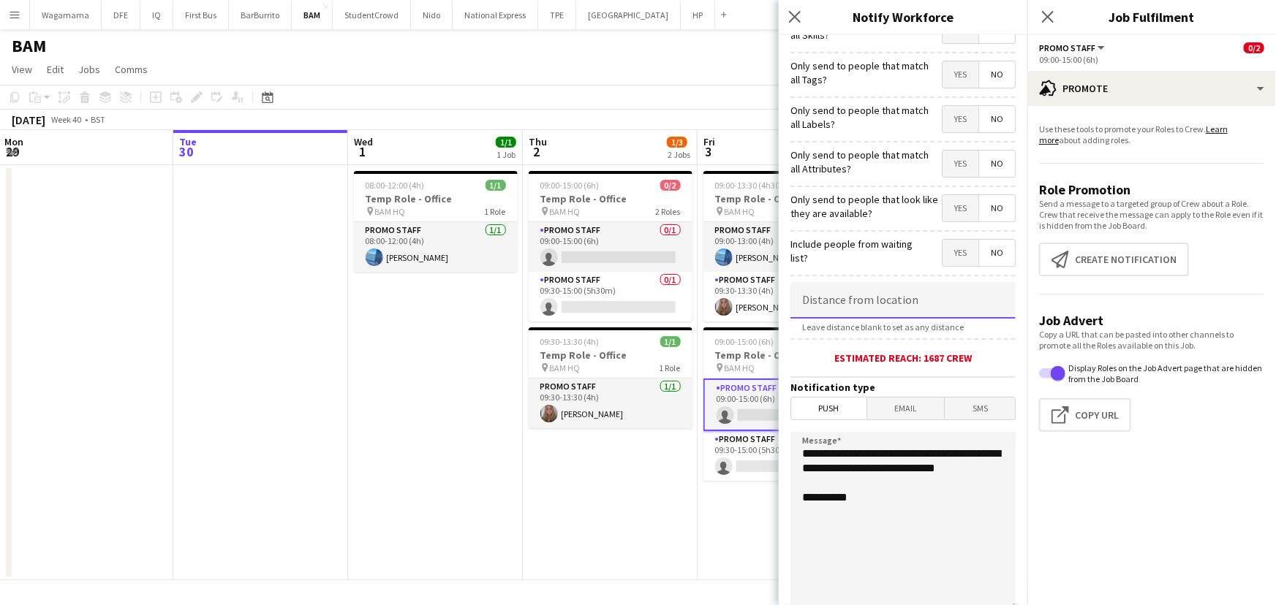
click at [850, 319] on input at bounding box center [902, 300] width 225 height 37
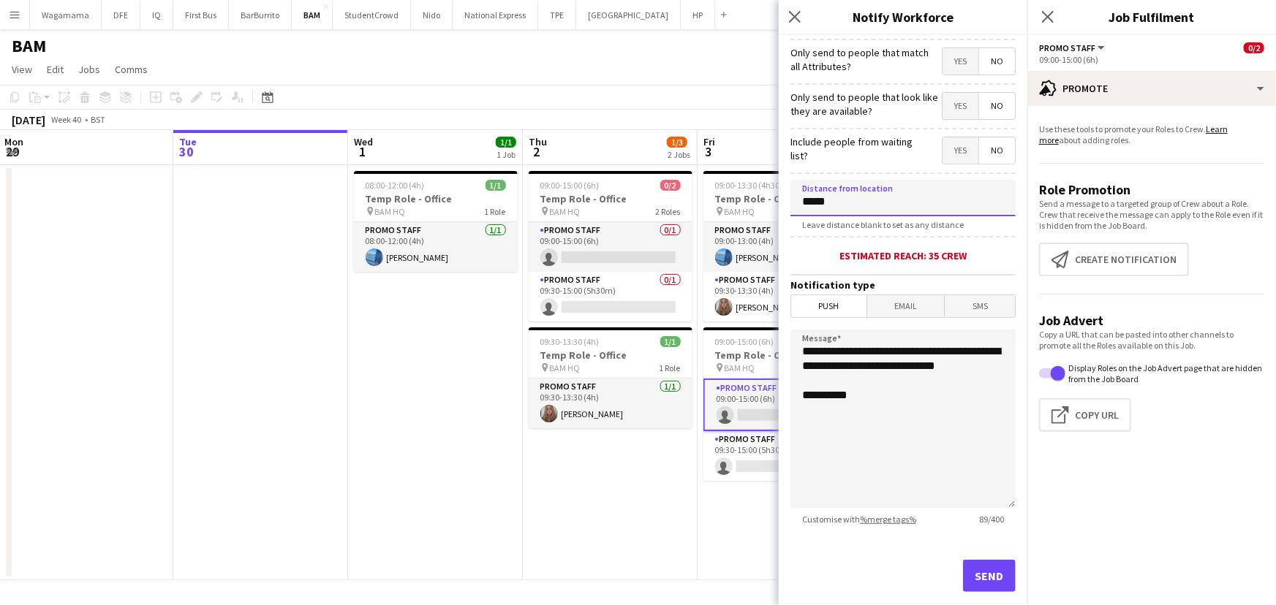
scroll to position [203, 0]
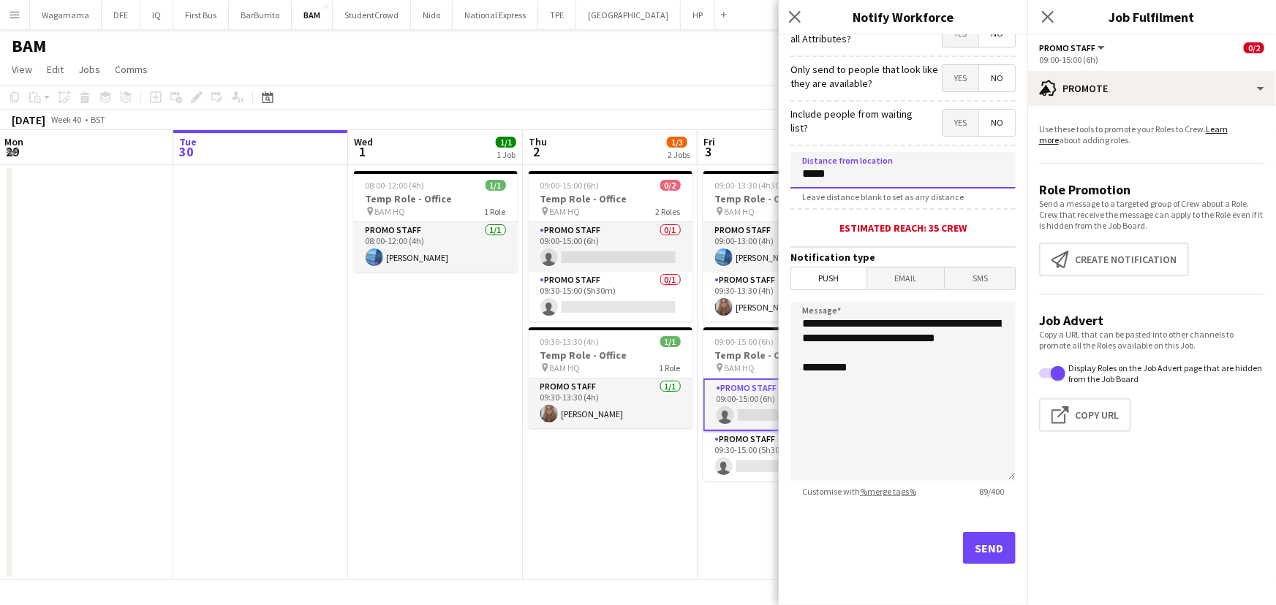
type input "*****"
click at [989, 548] on button "Send" at bounding box center [989, 548] width 53 height 32
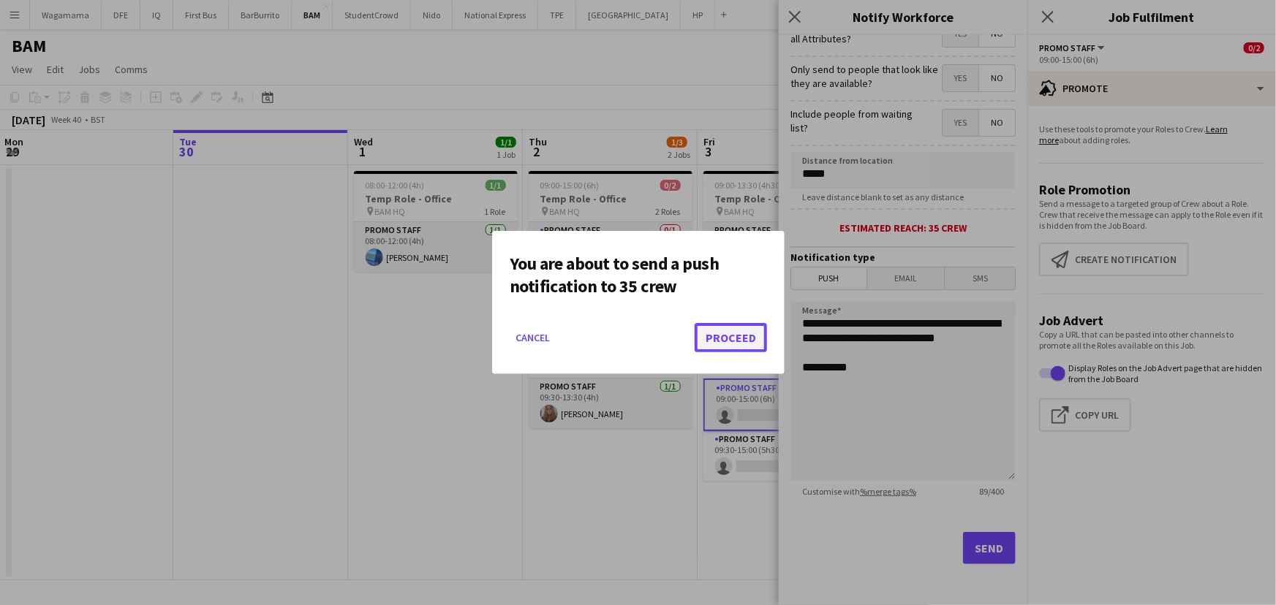
click at [730, 334] on button "Proceed" at bounding box center [731, 337] width 72 height 29
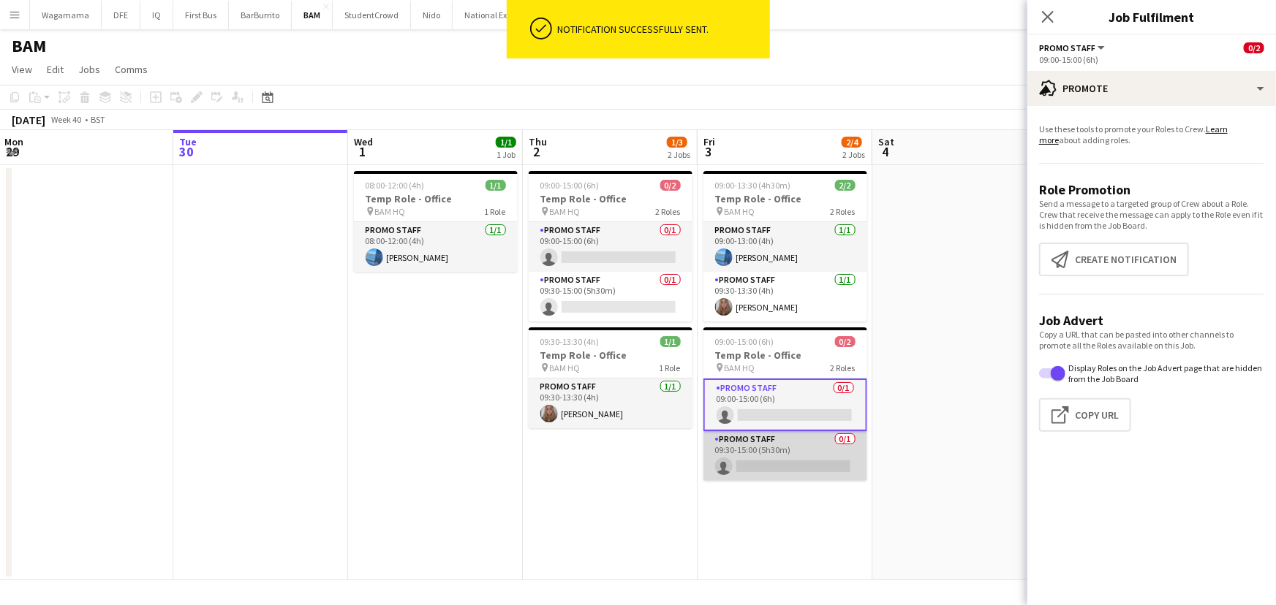
click at [760, 451] on app-card-role "Promo Staff 0/1 09:30-15:00 (5h30m) single-neutral-actions" at bounding box center [785, 456] width 164 height 50
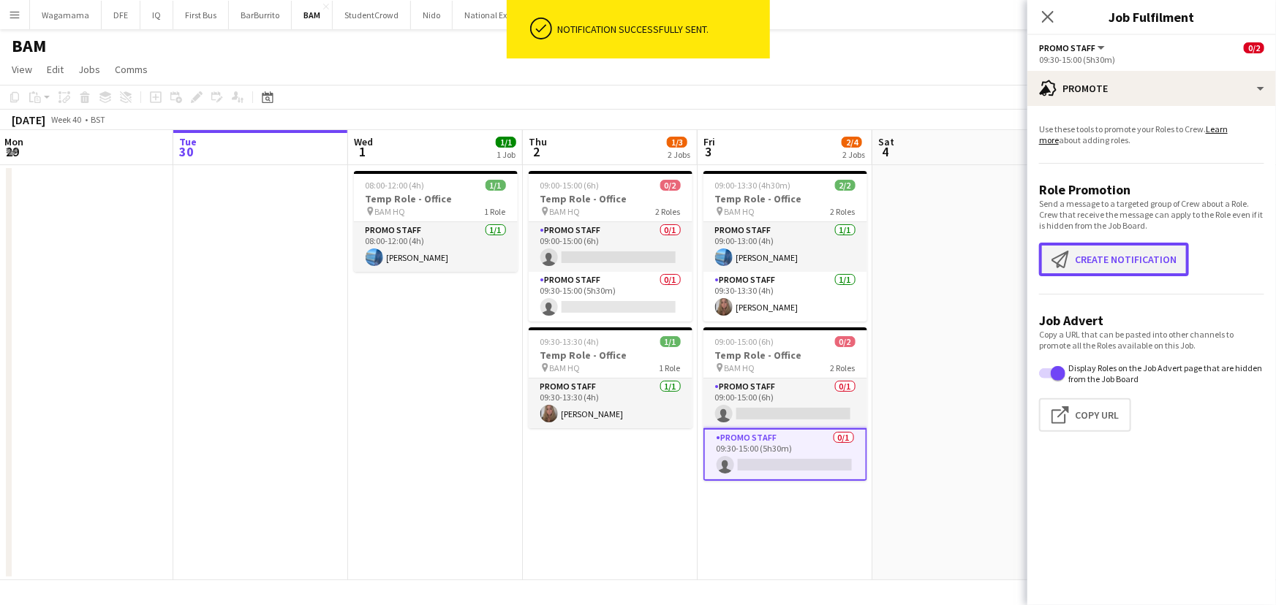
click at [1108, 265] on button "Create notification Create notification" at bounding box center [1114, 260] width 150 height 34
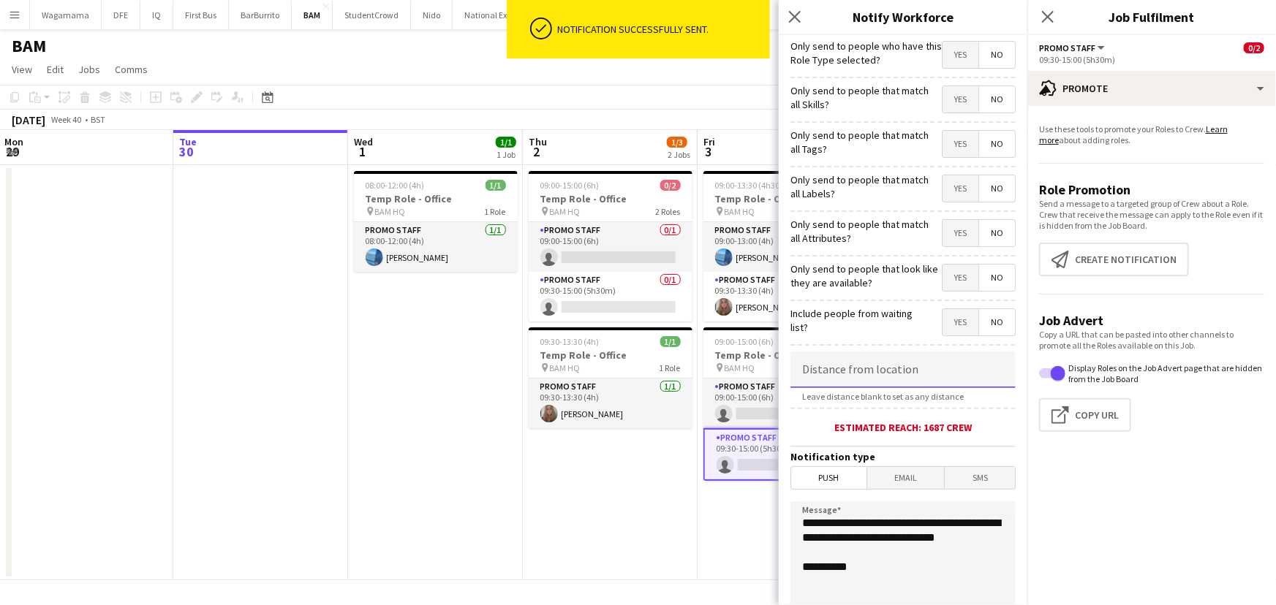
click at [850, 380] on input at bounding box center [902, 370] width 225 height 37
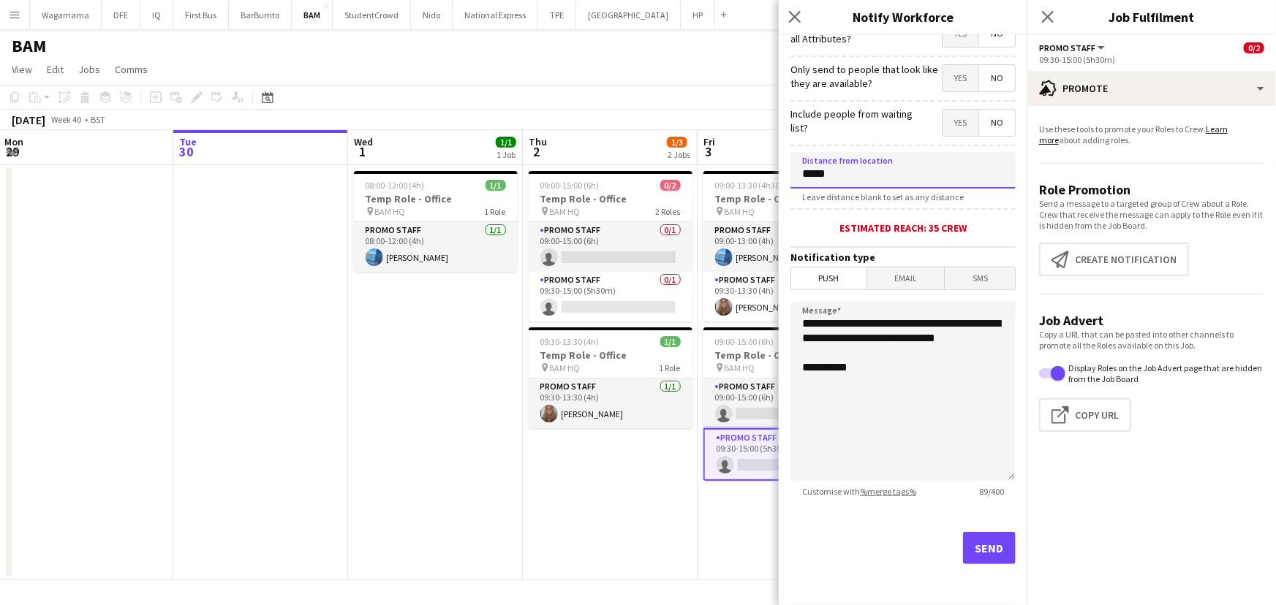
type input "*****"
click at [978, 545] on button "Send" at bounding box center [989, 548] width 53 height 32
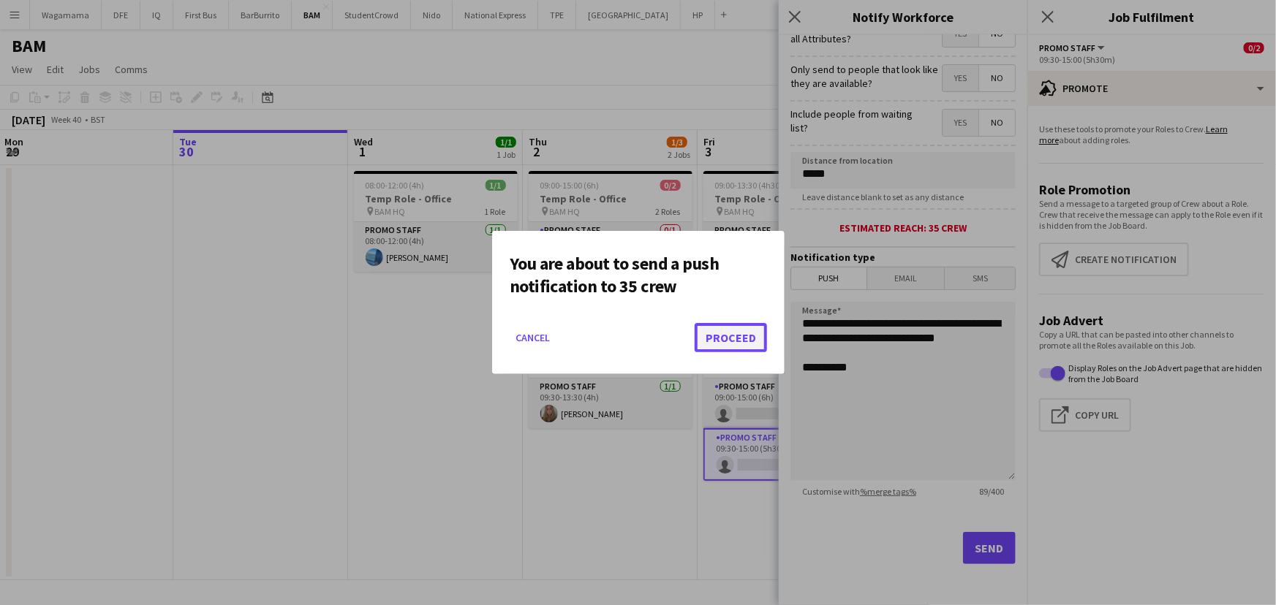
click at [760, 343] on button "Proceed" at bounding box center [731, 337] width 72 height 29
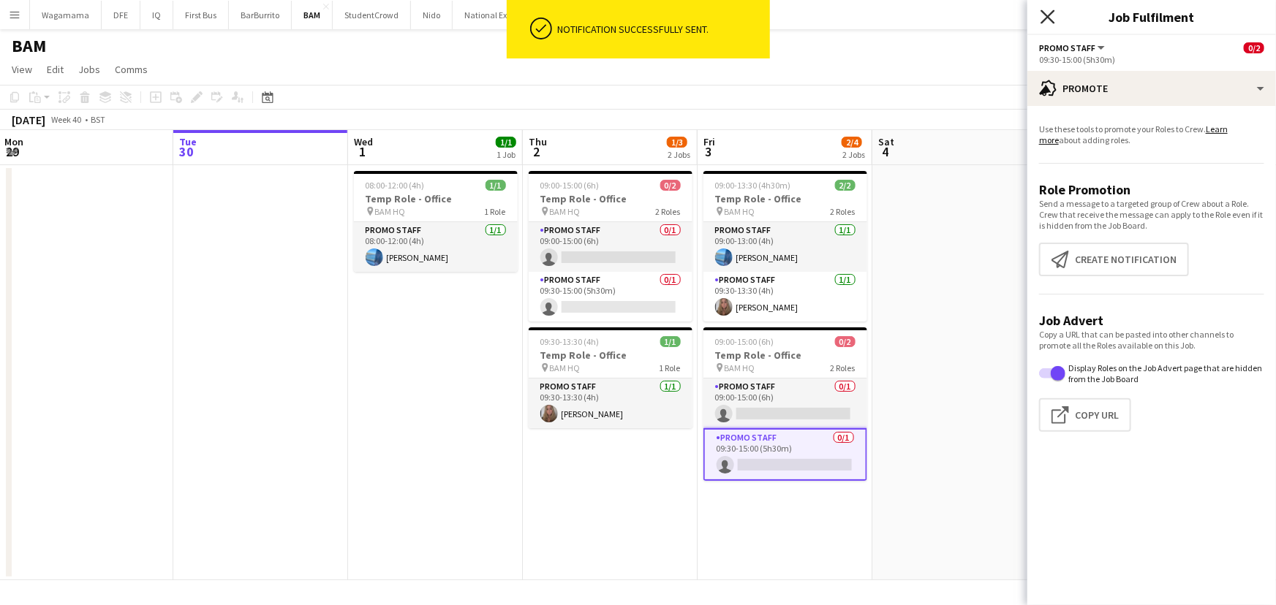
click at [1045, 17] on icon "Close pop-in" at bounding box center [1048, 17] width 14 height 14
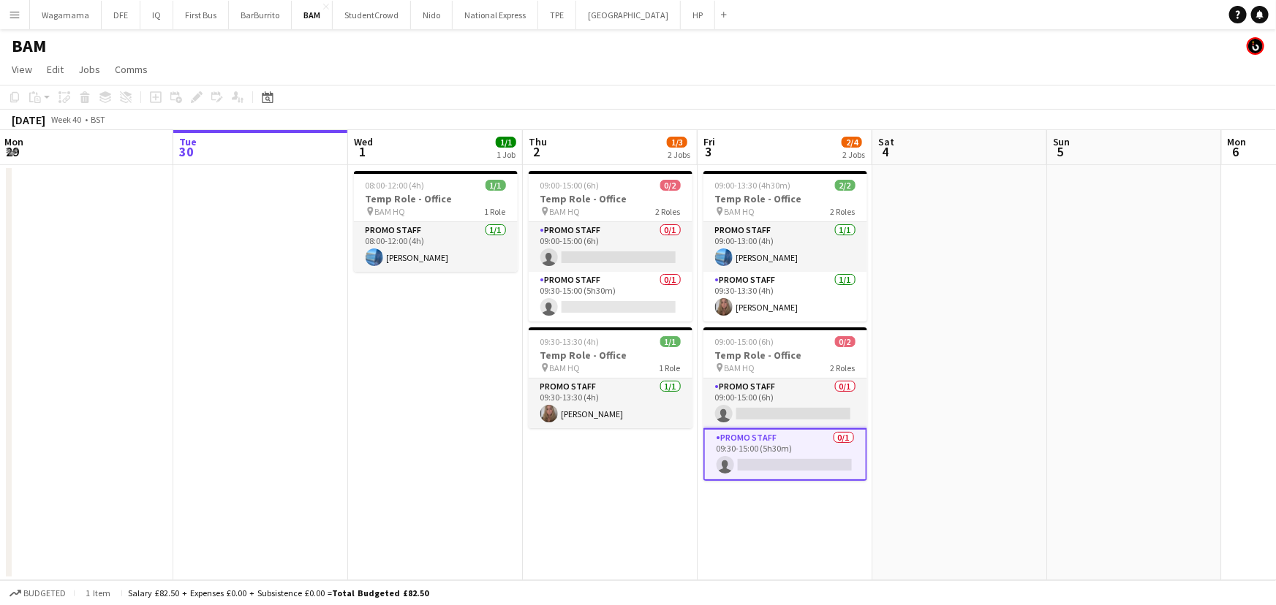
click at [998, 369] on app-date-cell at bounding box center [959, 372] width 175 height 415
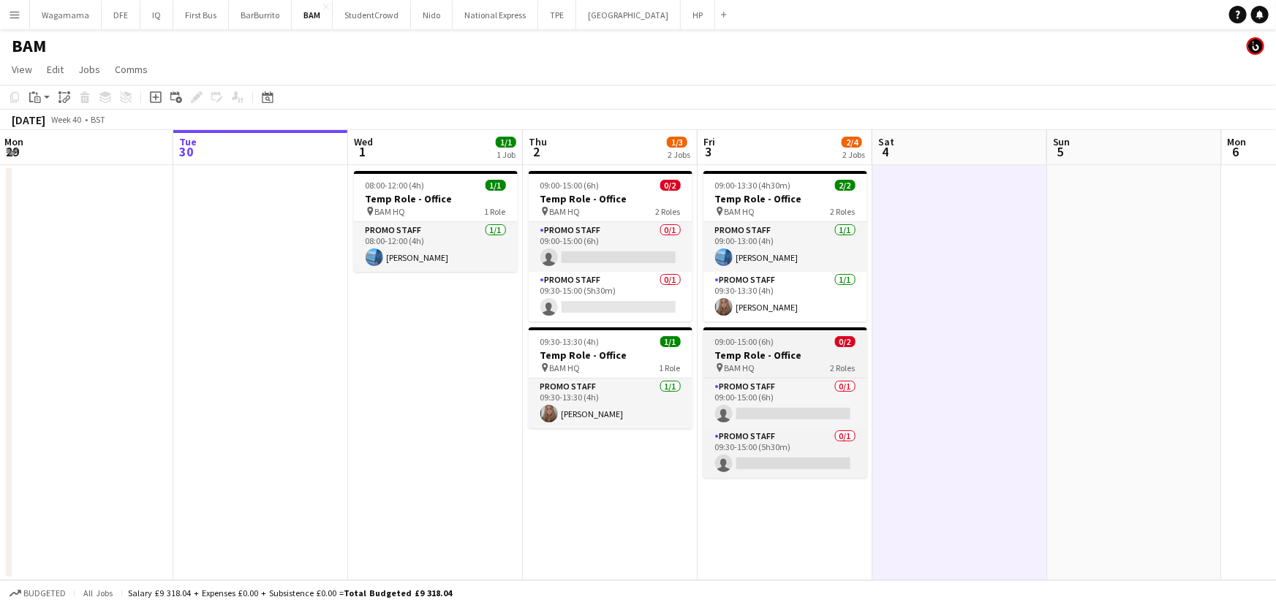
click at [787, 356] on h3 "Temp Role - Office" at bounding box center [785, 355] width 164 height 13
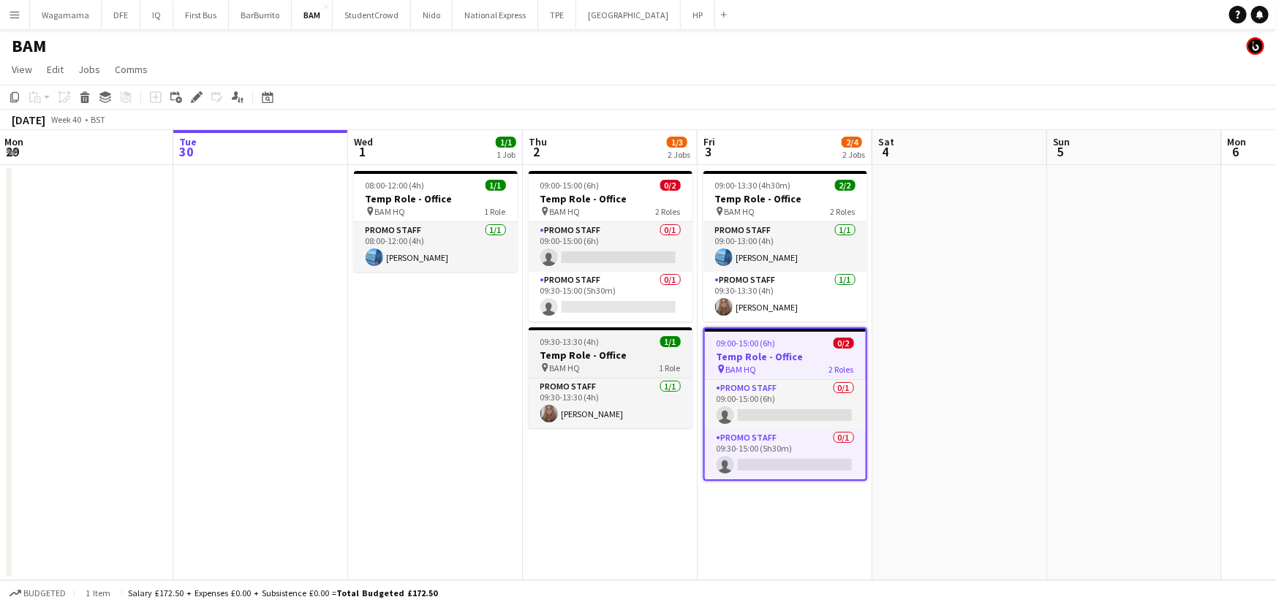
click at [585, 349] on h3 "Temp Role - Office" at bounding box center [611, 355] width 164 height 13
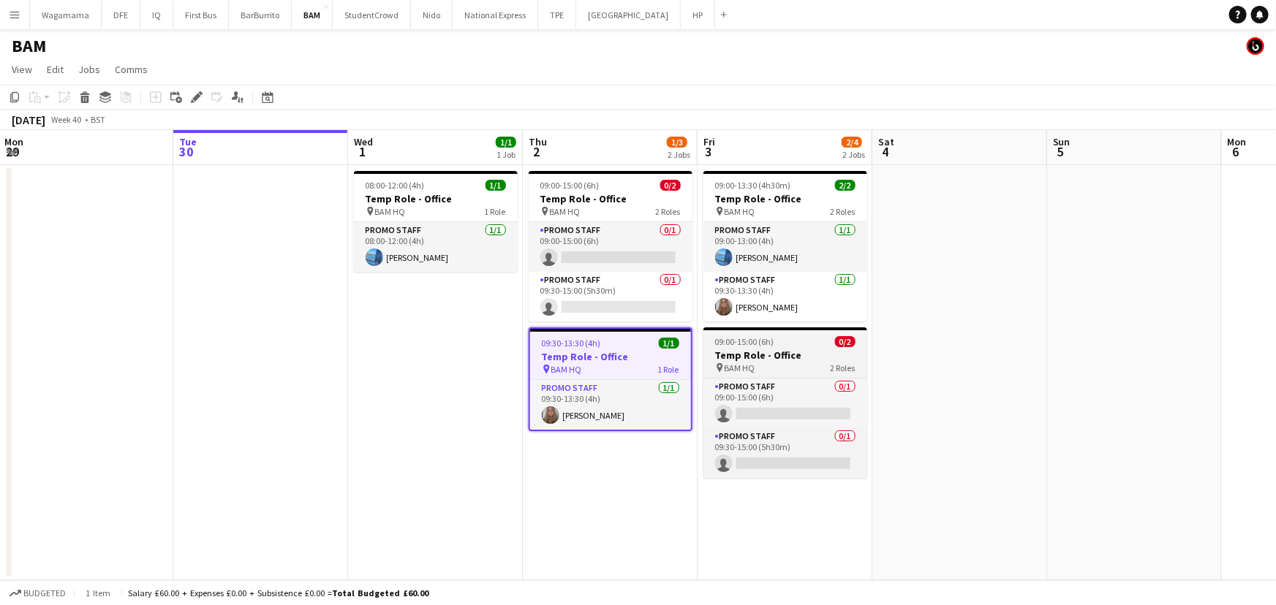
click at [730, 345] on span "09:00-15:00 (6h)" at bounding box center [744, 341] width 59 height 11
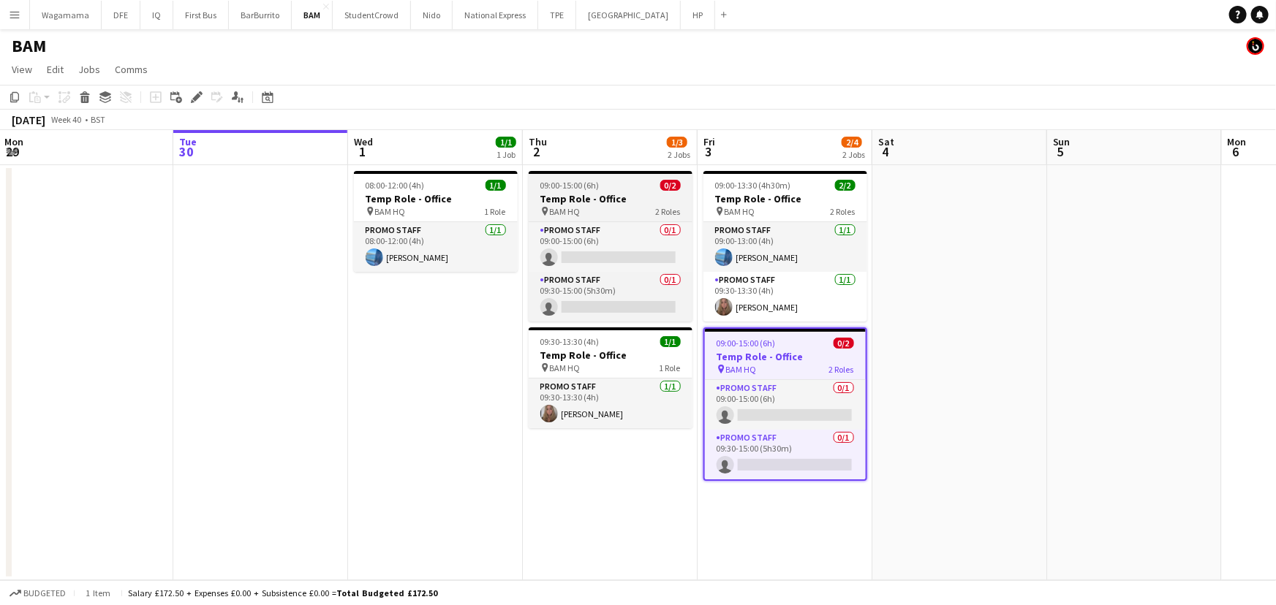
click at [605, 203] on h3 "Temp Role - Office" at bounding box center [611, 198] width 164 height 13
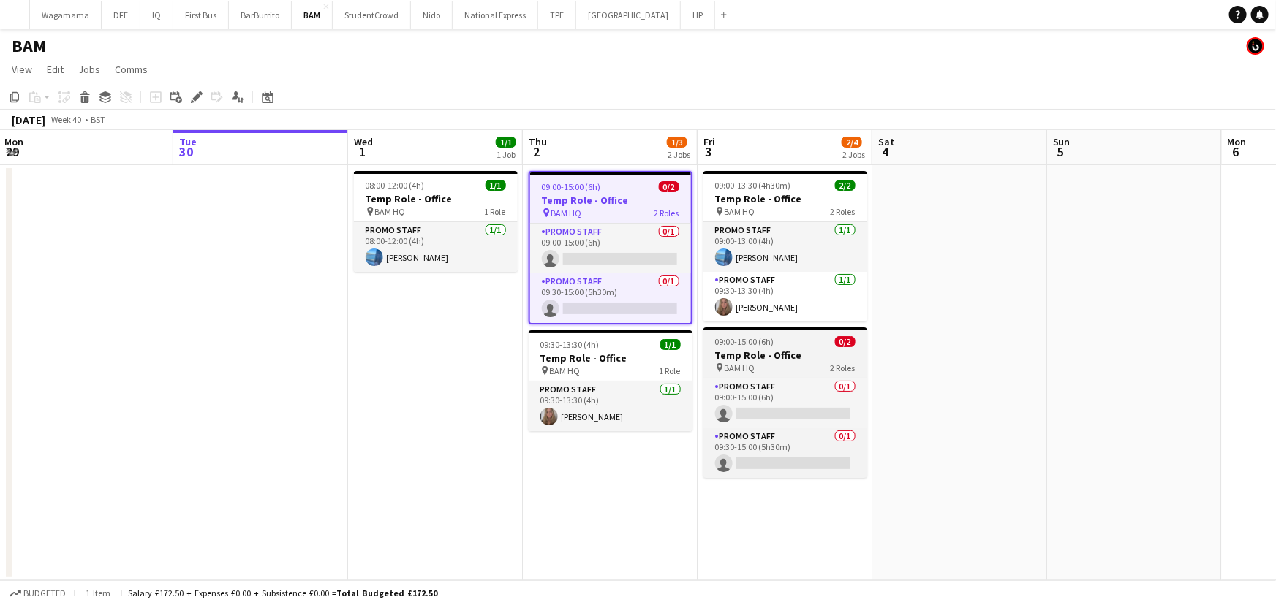
click at [781, 341] on div "09:00-15:00 (6h) 0/2" at bounding box center [785, 341] width 164 height 11
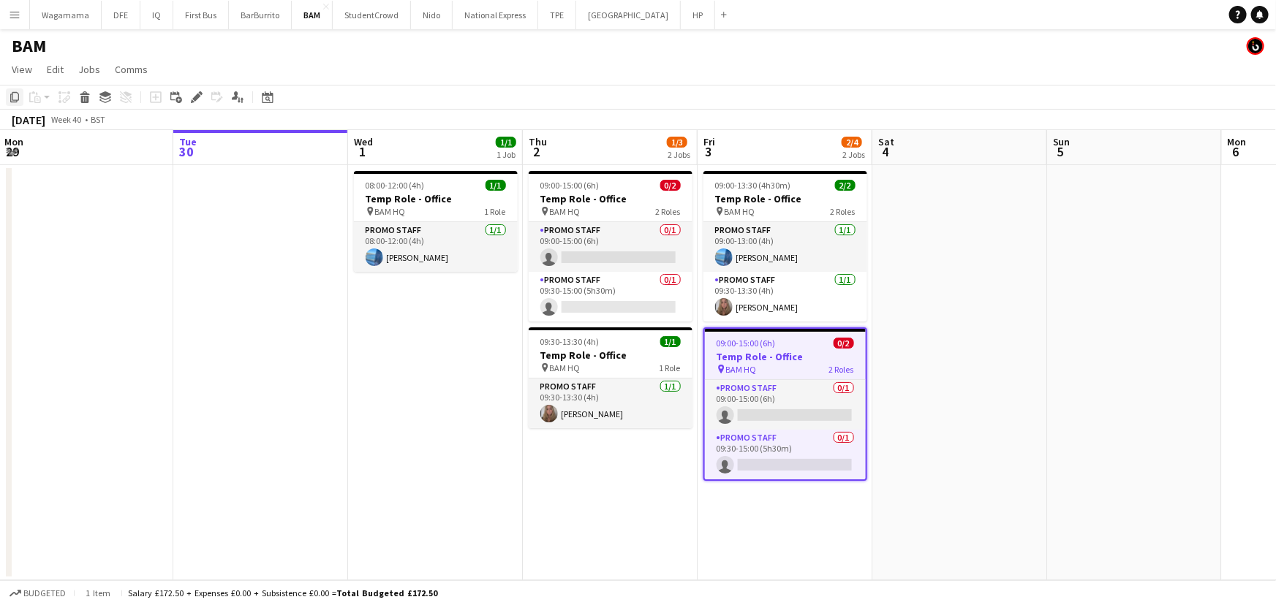
click at [11, 97] on icon "Copy" at bounding box center [15, 97] width 12 height 12
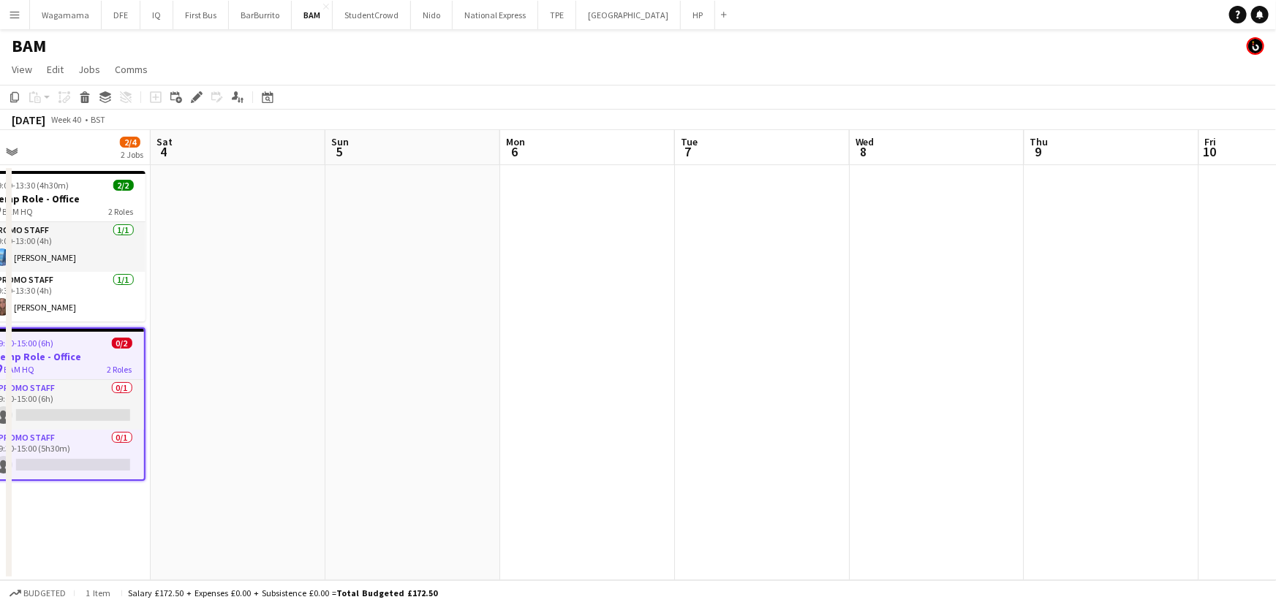
drag, startPoint x: 1130, startPoint y: 263, endPoint x: 58, endPoint y: 308, distance: 1072.1
click at [58, 308] on app-calendar-viewport "Tue 30 Wed 1 1/1 1 Job Thu 2 1/3 2 Jobs Fri 3 2/4 2 Jobs Sat 4 Sun 5 Mon 6 Tue …" at bounding box center [638, 355] width 1276 height 450
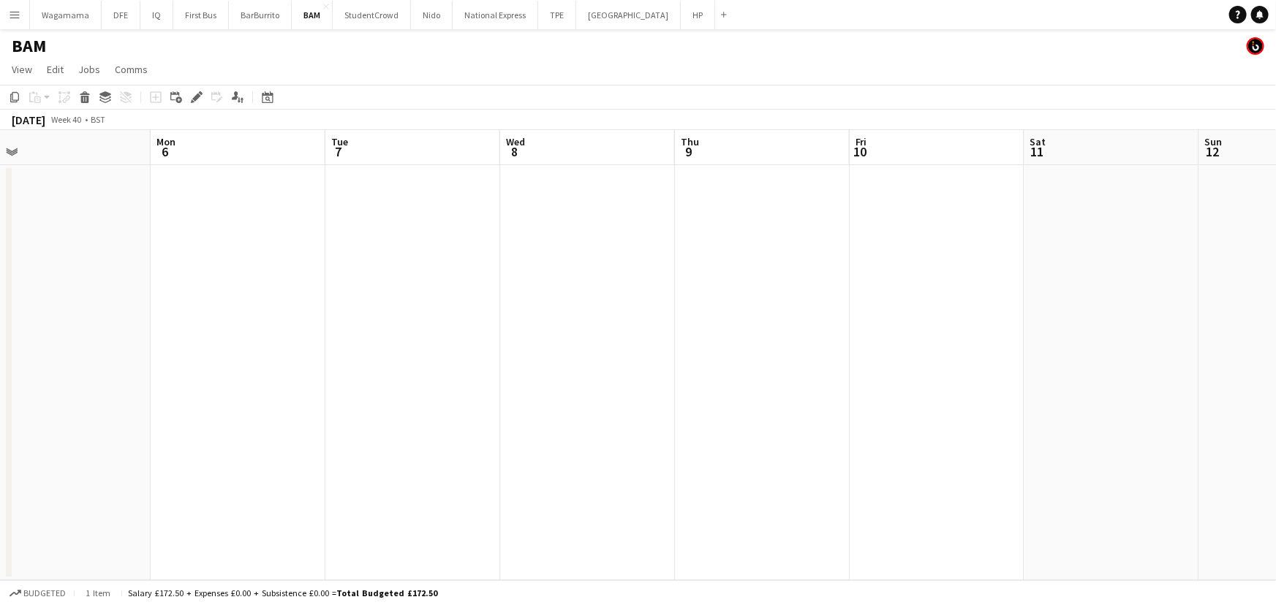
drag, startPoint x: 186, startPoint y: 239, endPoint x: 171, endPoint y: 207, distance: 35.6
click at [187, 239] on app-date-cell at bounding box center [238, 372] width 175 height 415
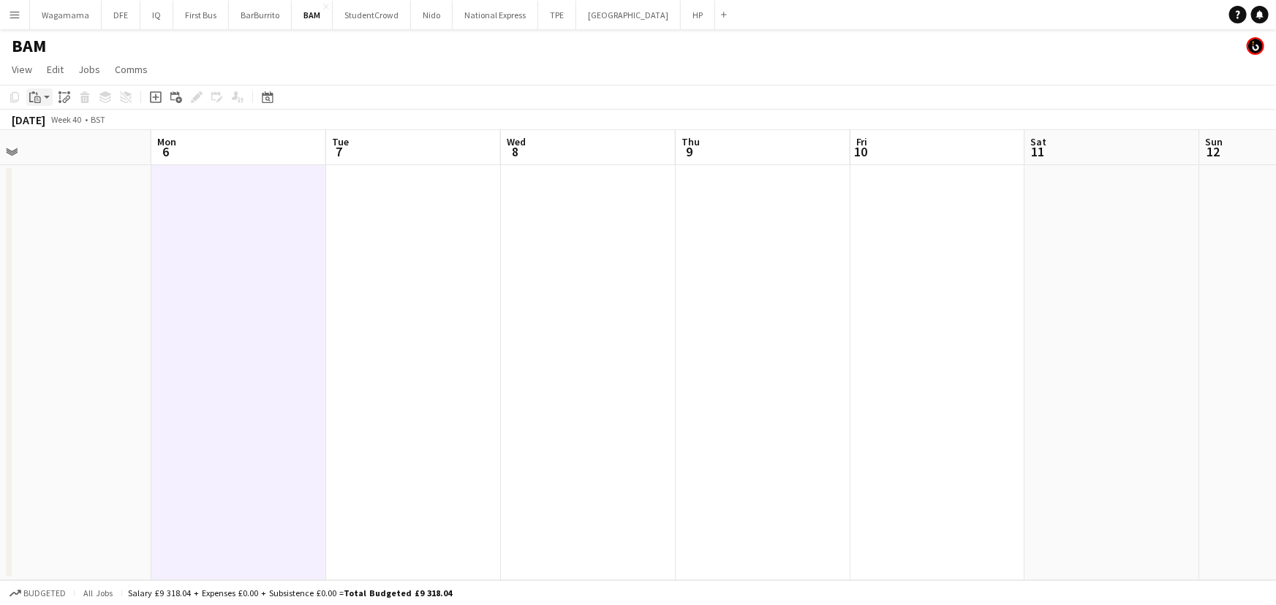
click at [47, 98] on app-action-btn "Paste" at bounding box center [39, 97] width 26 height 18
click at [63, 132] on div "Paste Ctrl+V Paste with crew Ctrl+Shift+V" at bounding box center [107, 137] width 161 height 61
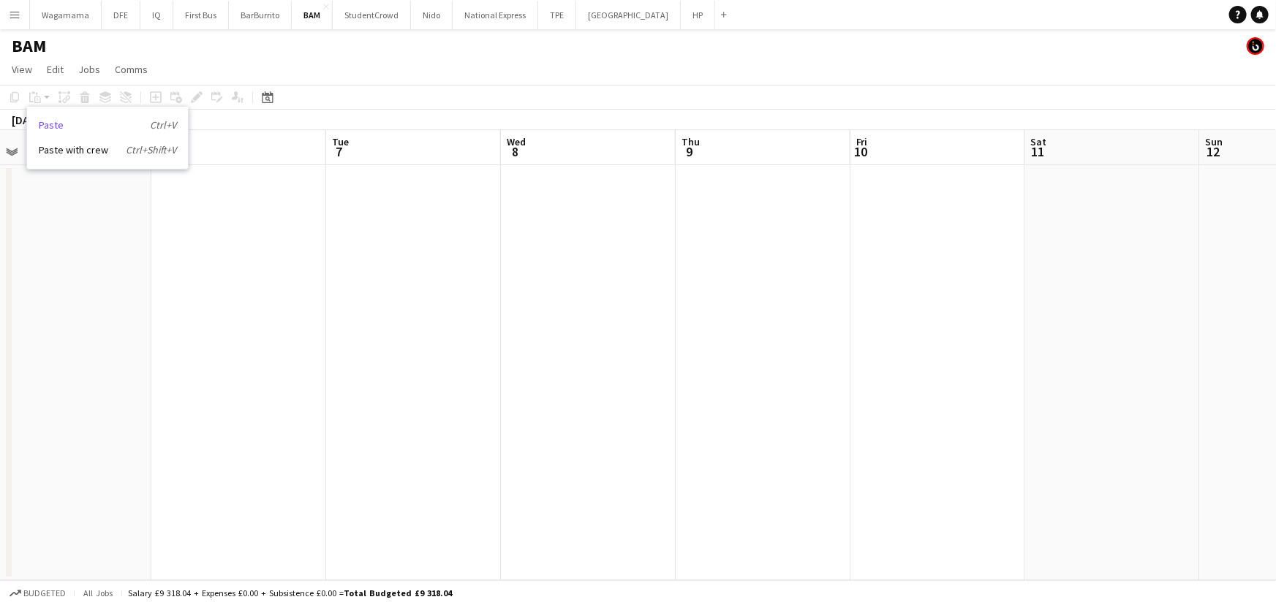
click at [82, 120] on link "Paste Ctrl+V" at bounding box center [107, 124] width 137 height 13
click at [257, 258] on app-date-cell at bounding box center [238, 372] width 175 height 415
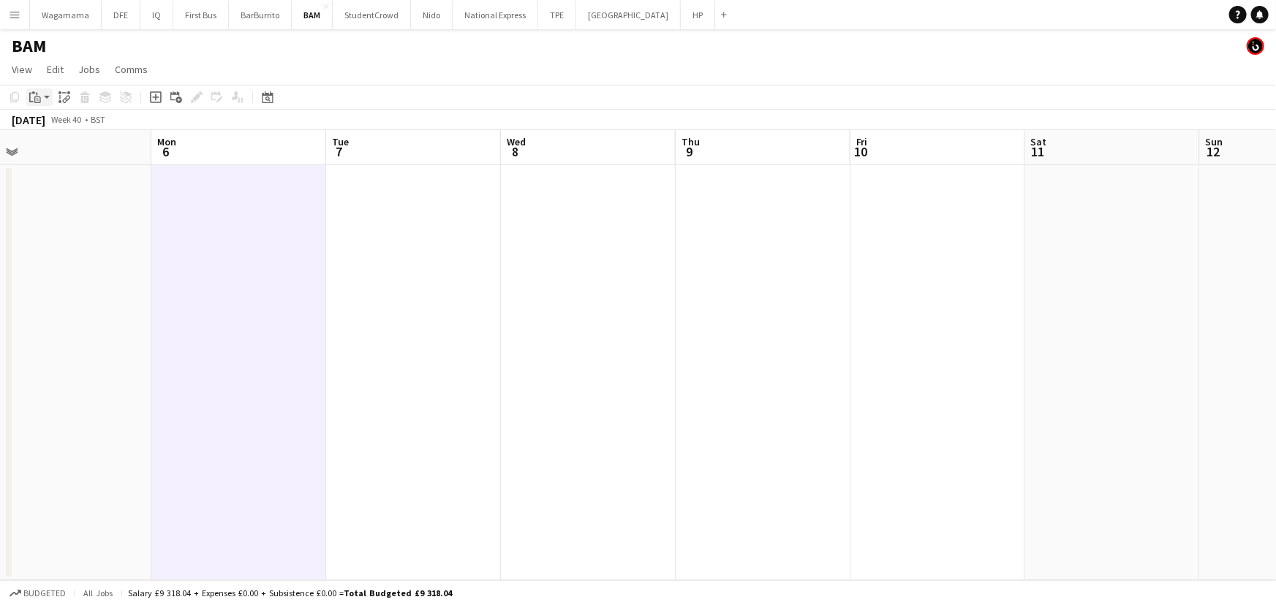
click at [47, 97] on app-action-btn "Paste" at bounding box center [39, 97] width 26 height 18
click at [80, 134] on div "Paste Ctrl+V Paste with crew Ctrl+Shift+V" at bounding box center [107, 137] width 161 height 61
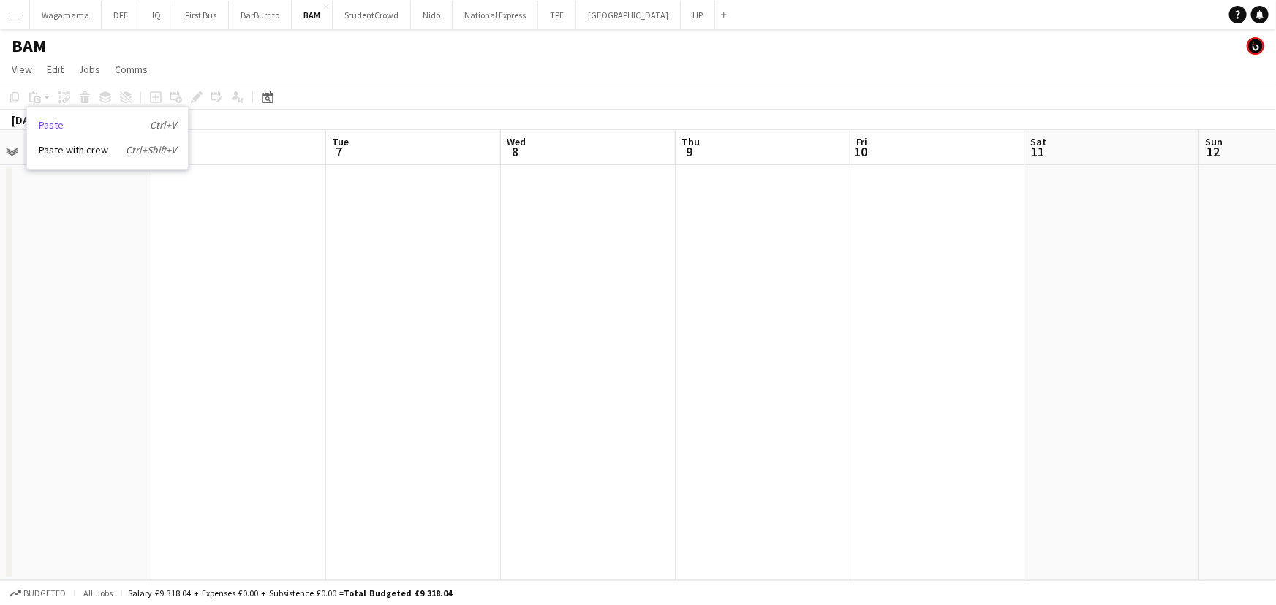
click at [81, 126] on link "Paste Ctrl+V" at bounding box center [107, 124] width 137 height 13
click at [213, 199] on app-date-cell at bounding box center [238, 372] width 175 height 415
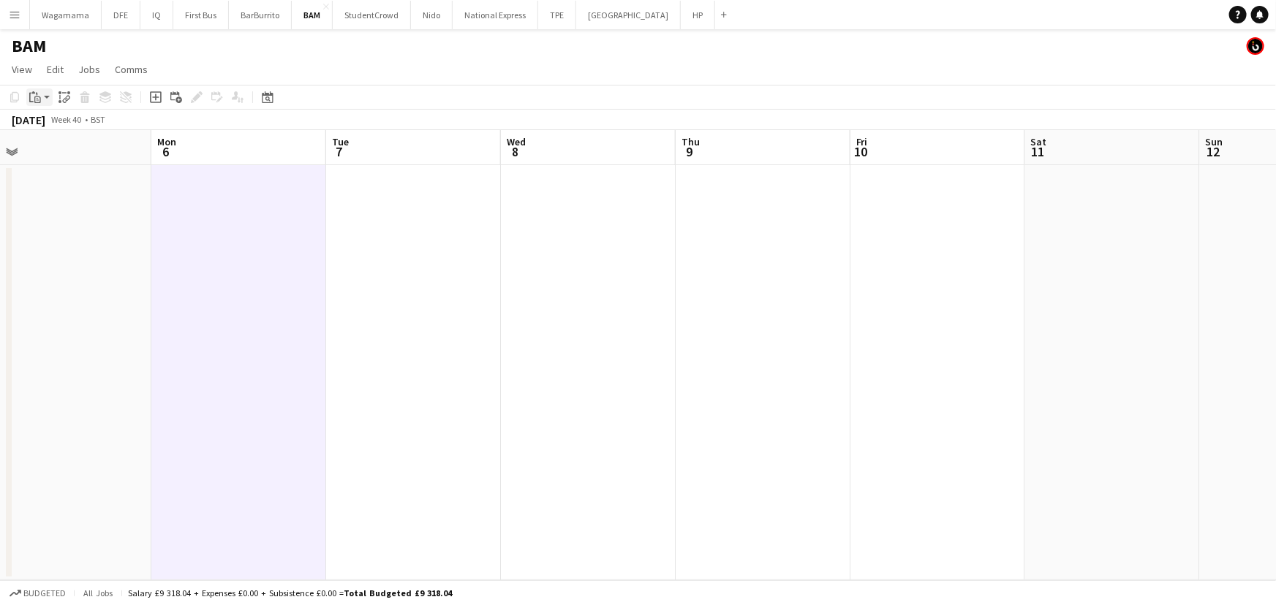
click at [50, 96] on app-action-btn "Paste" at bounding box center [39, 97] width 26 height 18
click at [66, 129] on link "Paste Ctrl+V" at bounding box center [107, 124] width 137 height 13
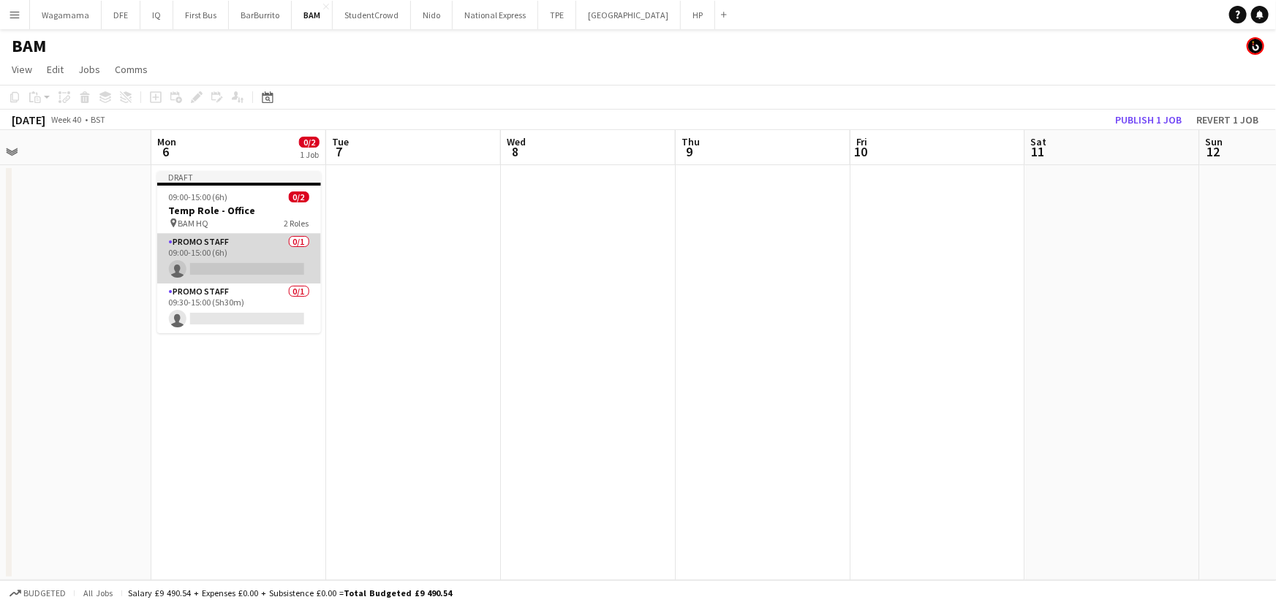
click at [210, 237] on app-card-role "Promo Staff 0/1 09:00-15:00 (6h) single-neutral-actions" at bounding box center [239, 259] width 164 height 50
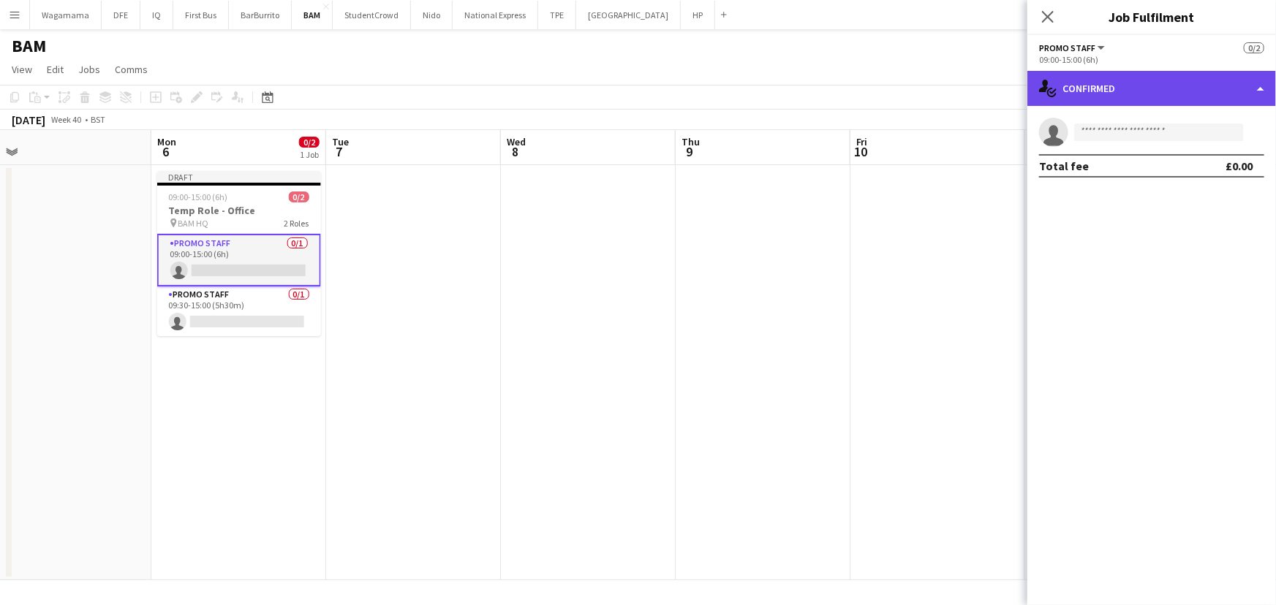
click at [1109, 90] on div "single-neutral-actions-check-2 Confirmed" at bounding box center [1151, 88] width 249 height 35
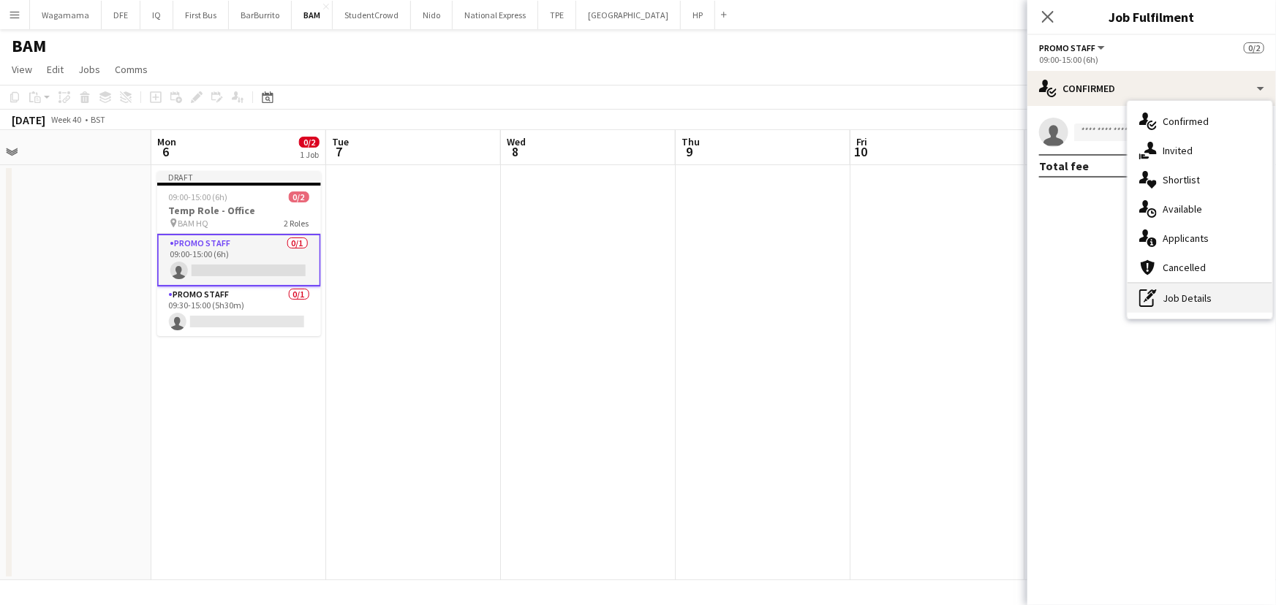
click at [1194, 287] on div "pen-write Job Details" at bounding box center [1200, 298] width 145 height 29
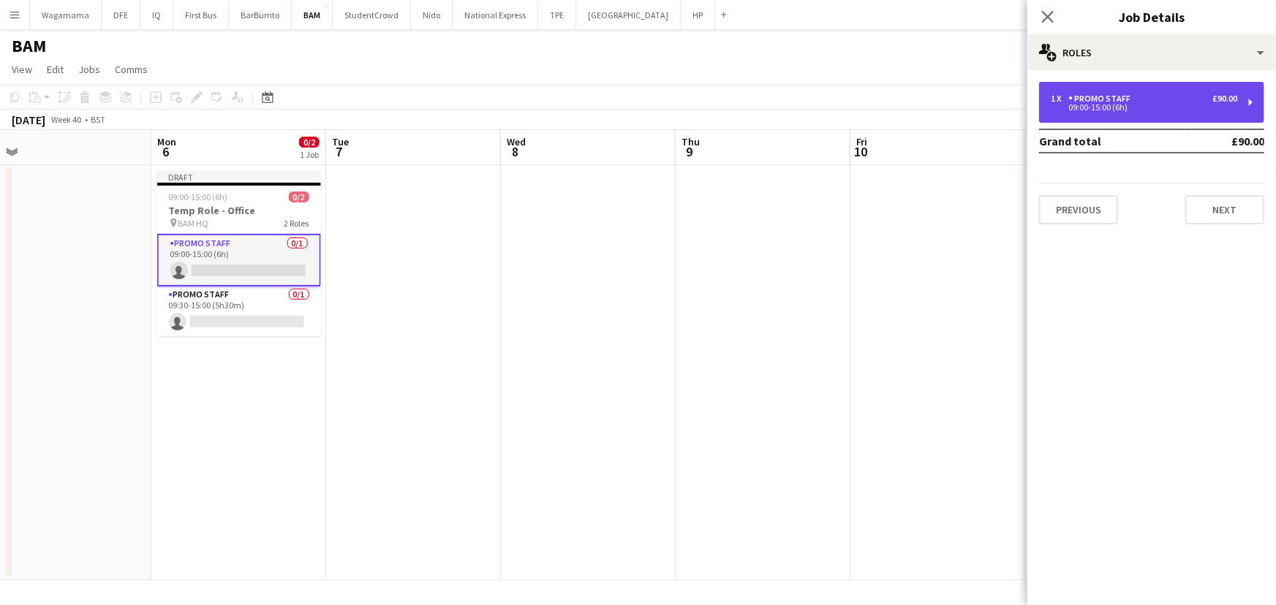
click at [1122, 105] on div "09:00-15:00 (6h)" at bounding box center [1144, 107] width 186 height 7
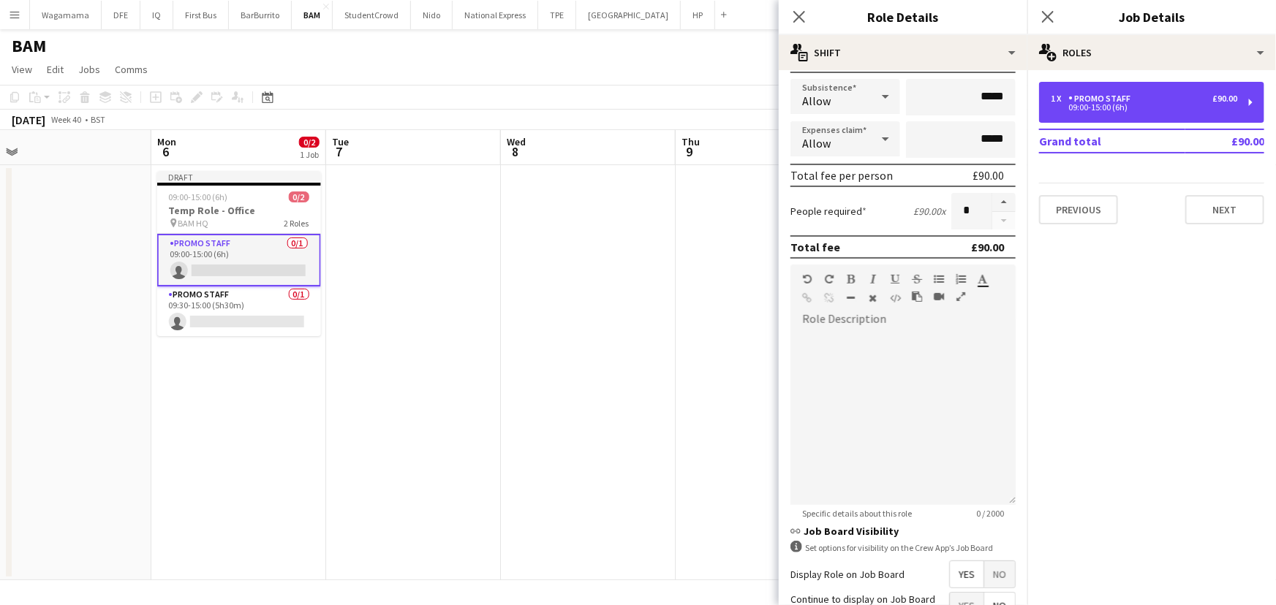
scroll to position [332, 0]
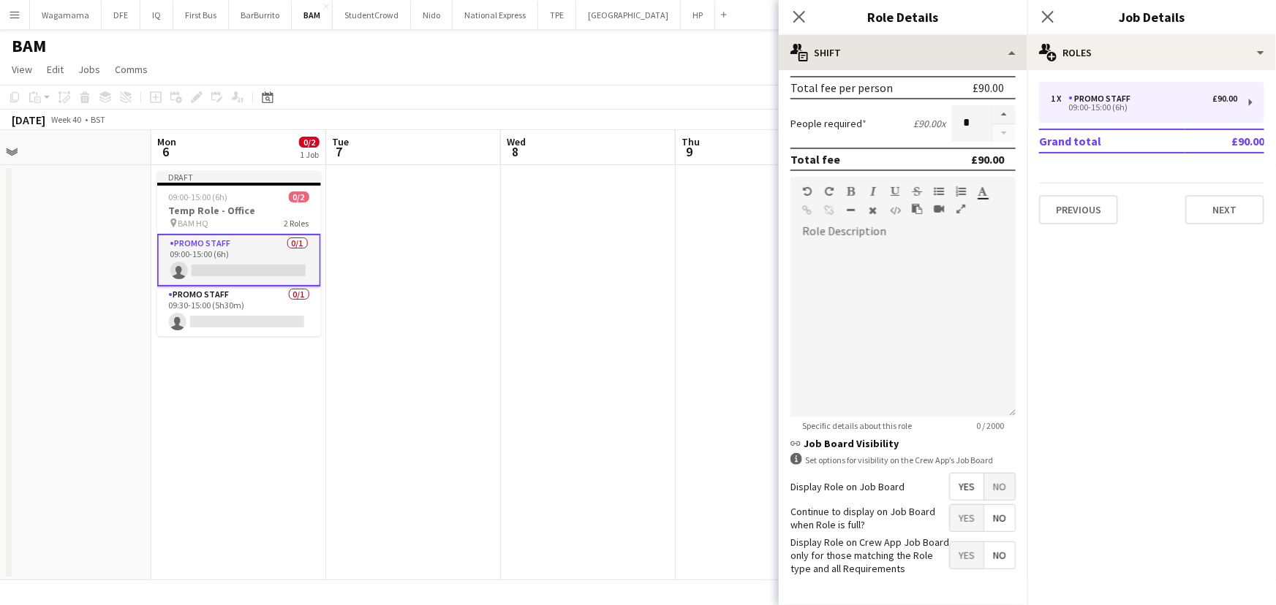
drag, startPoint x: 793, startPoint y: 15, endPoint x: 970, endPoint y: 37, distance: 178.2
click at [793, 15] on icon "Close pop-in" at bounding box center [799, 17] width 12 height 12
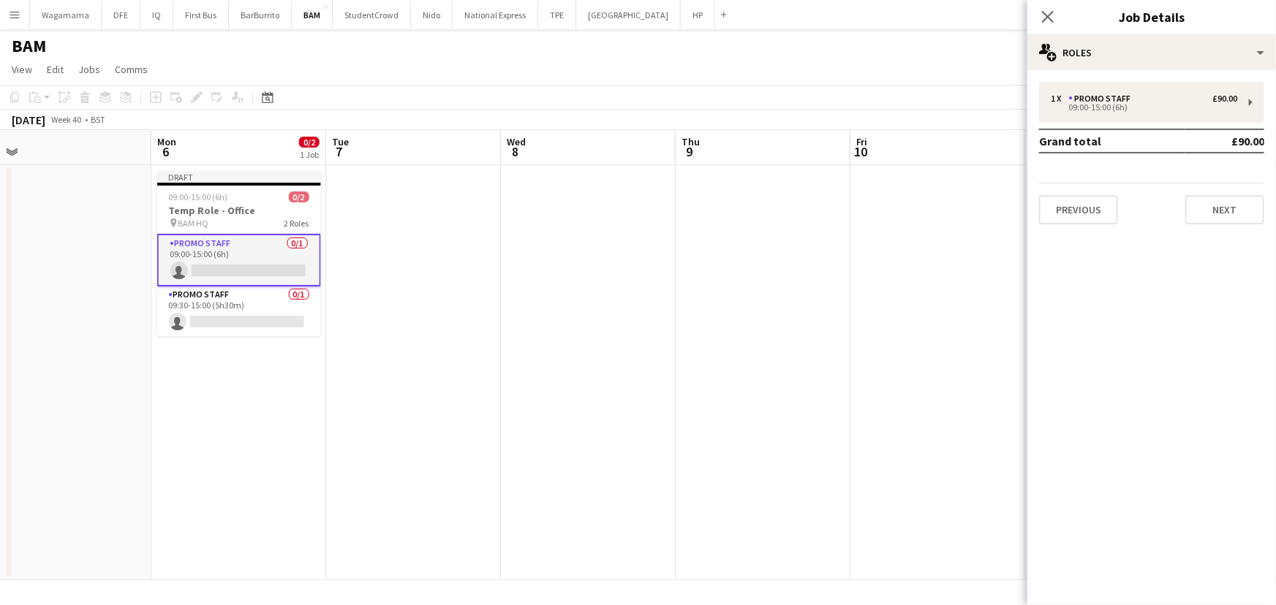
click at [1057, 18] on div "Close pop-in" at bounding box center [1047, 17] width 41 height 34
click at [1052, 15] on icon "Close pop-in" at bounding box center [1048, 17] width 14 height 14
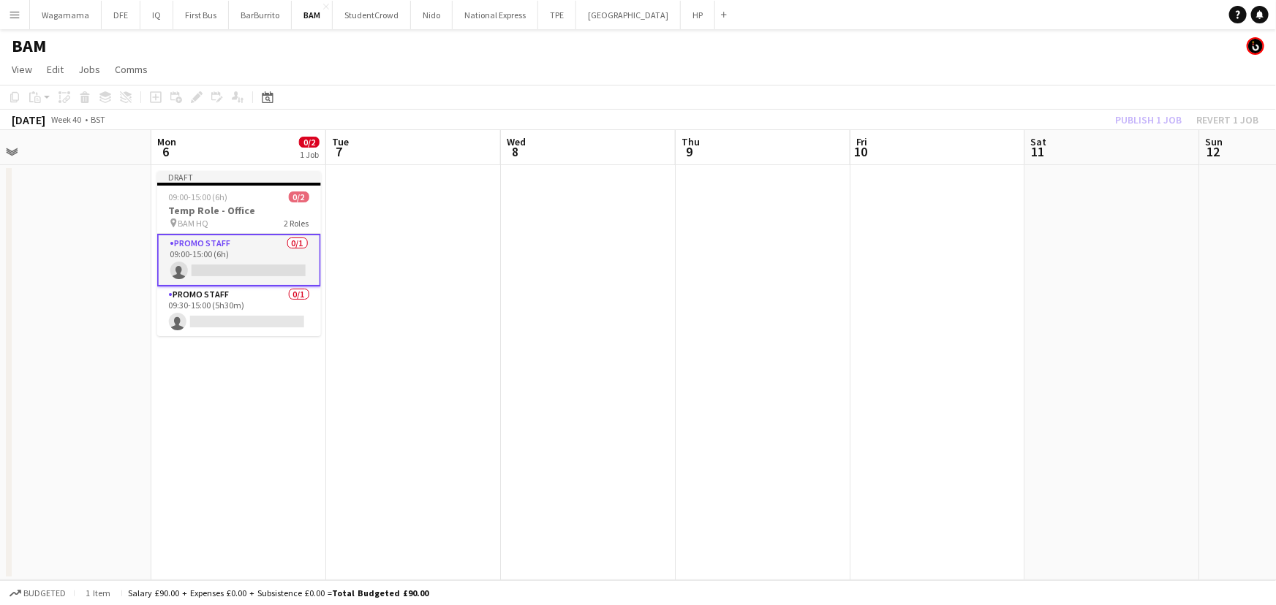
click at [788, 309] on app-date-cell at bounding box center [763, 372] width 175 height 415
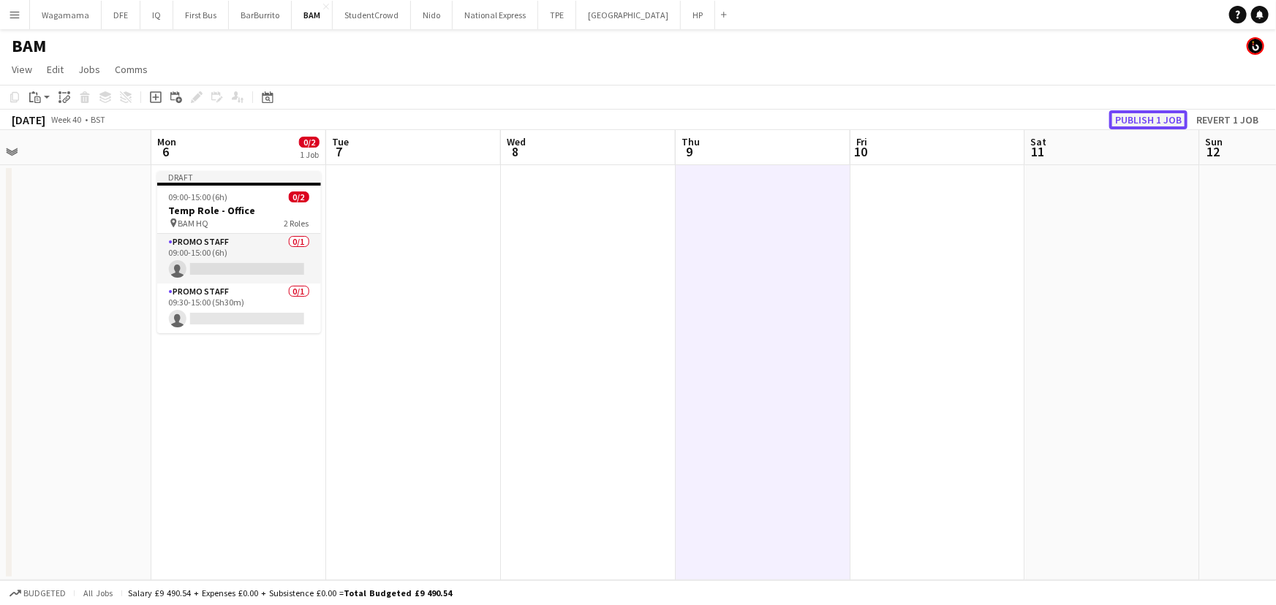
click at [1147, 118] on button "Publish 1 job" at bounding box center [1148, 119] width 78 height 19
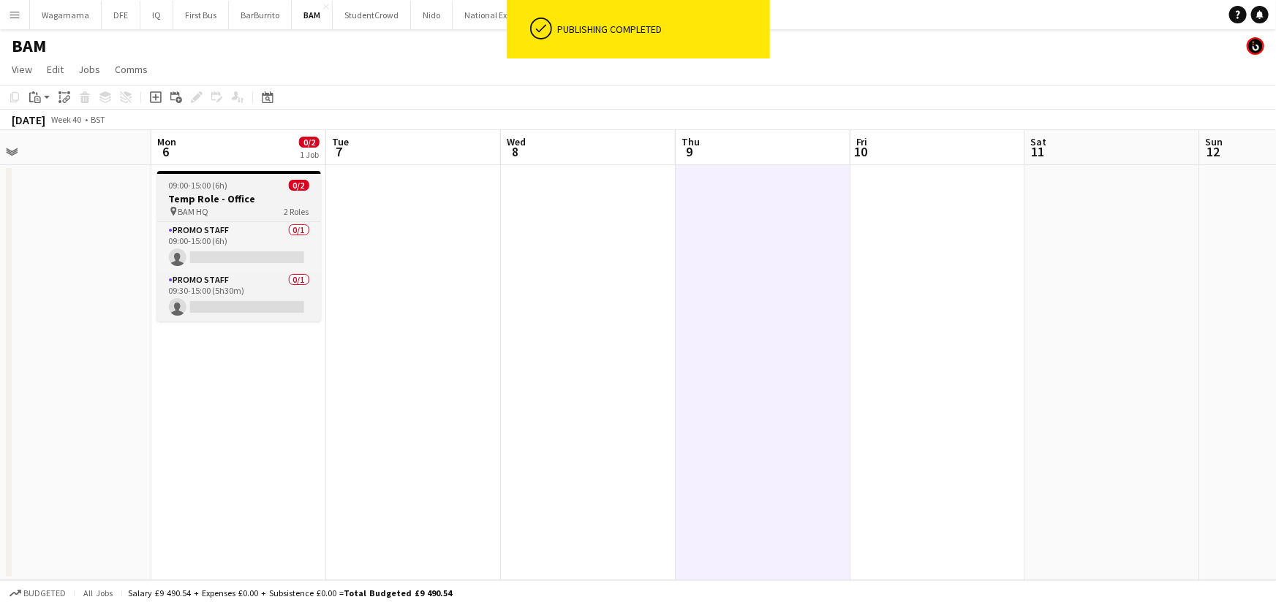
click at [272, 195] on h3 "Temp Role - Office" at bounding box center [239, 198] width 164 height 13
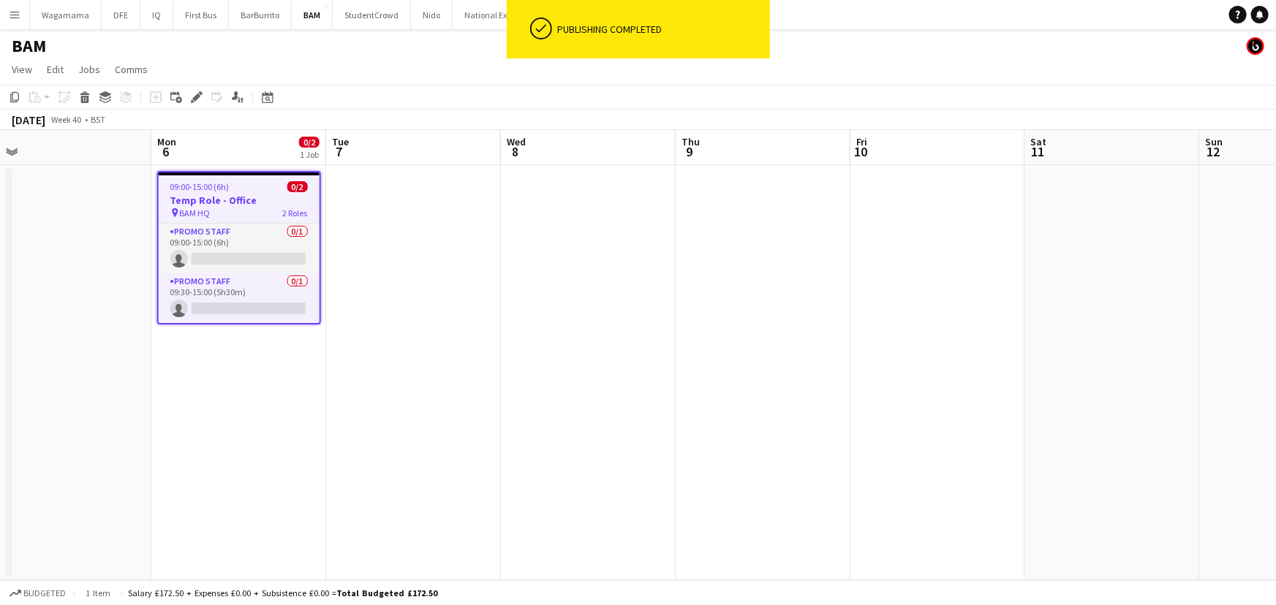
click at [580, 225] on app-date-cell at bounding box center [588, 372] width 175 height 415
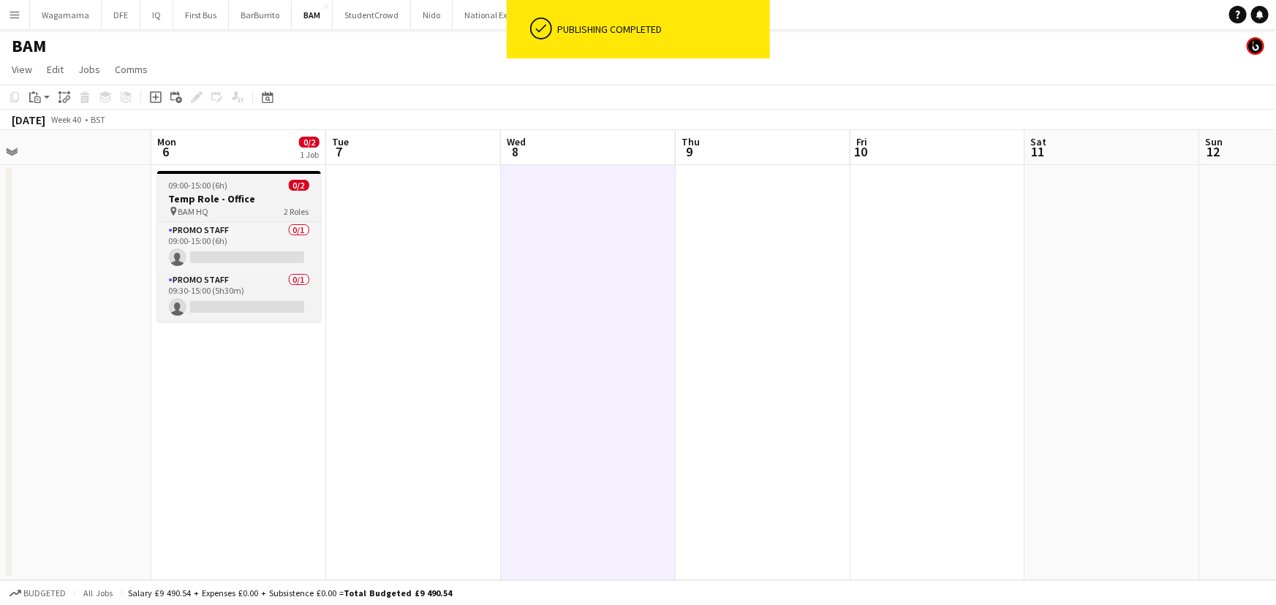
click at [234, 189] on div "09:00-15:00 (6h) 0/2" at bounding box center [239, 185] width 164 height 11
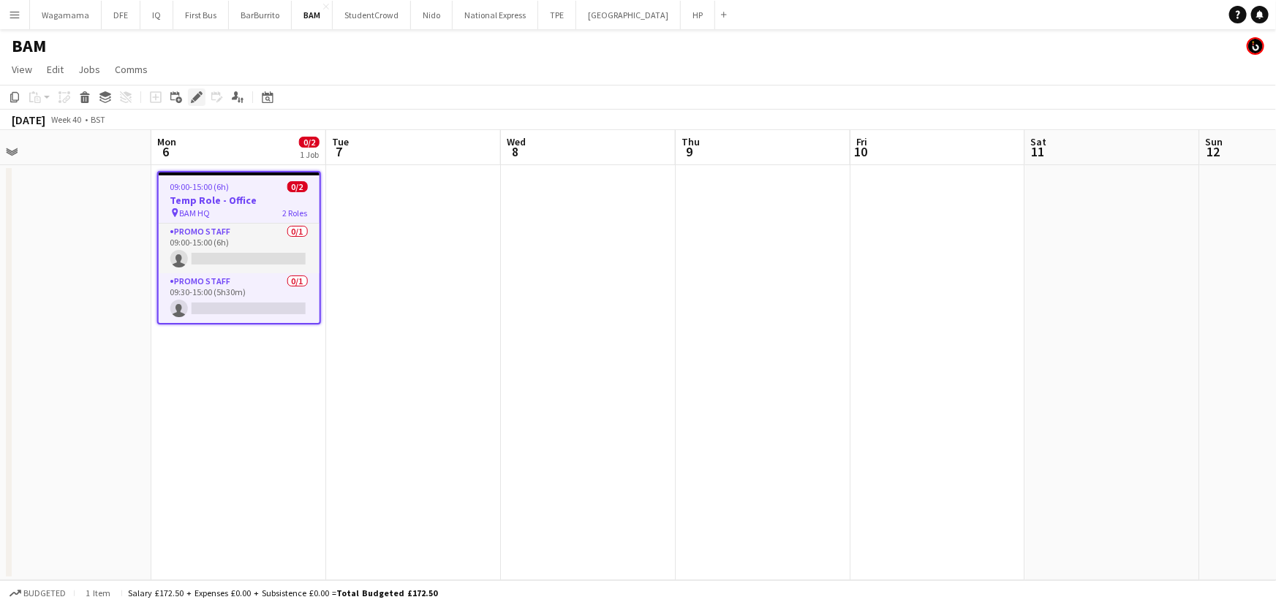
click at [197, 88] on div "Edit" at bounding box center [197, 97] width 18 height 18
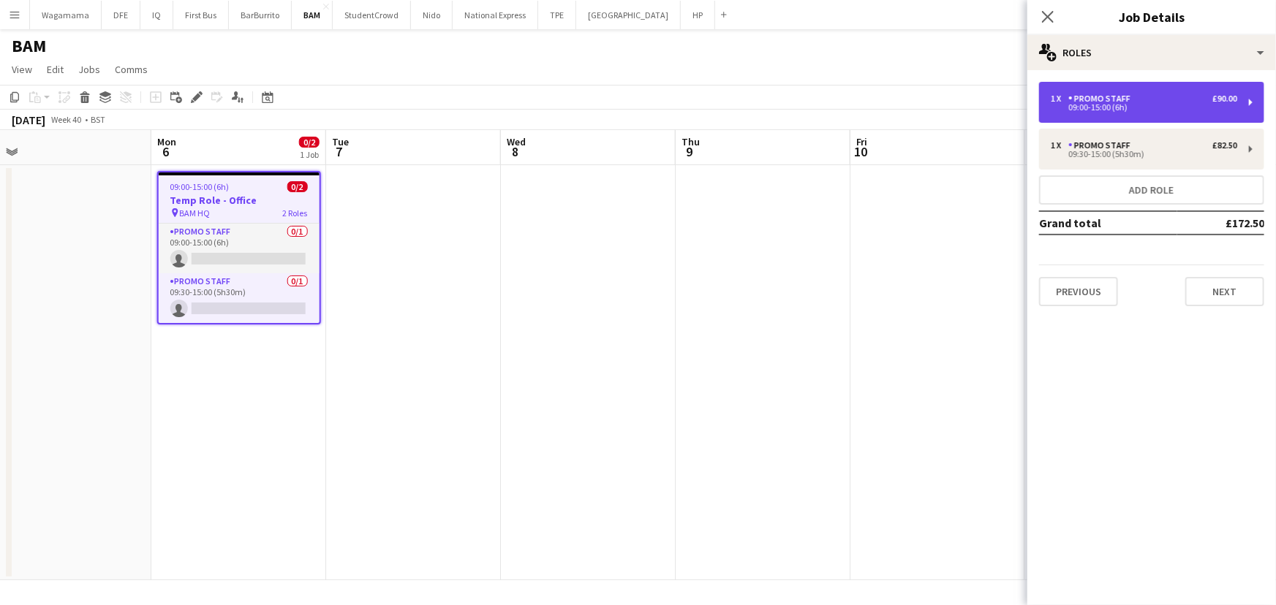
click at [1151, 98] on div "1 x Promo Staff £90.00" at bounding box center [1144, 99] width 186 height 10
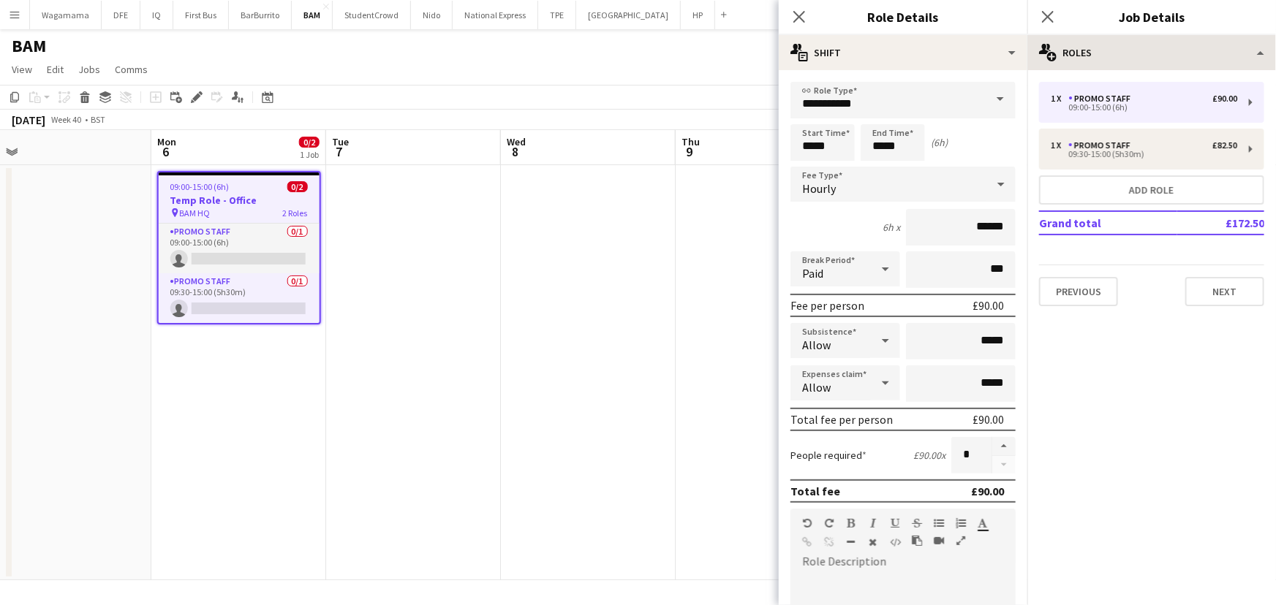
drag, startPoint x: 800, startPoint y: 15, endPoint x: 1068, endPoint y: 59, distance: 271.3
click at [798, 16] on icon "Close pop-in" at bounding box center [799, 17] width 12 height 12
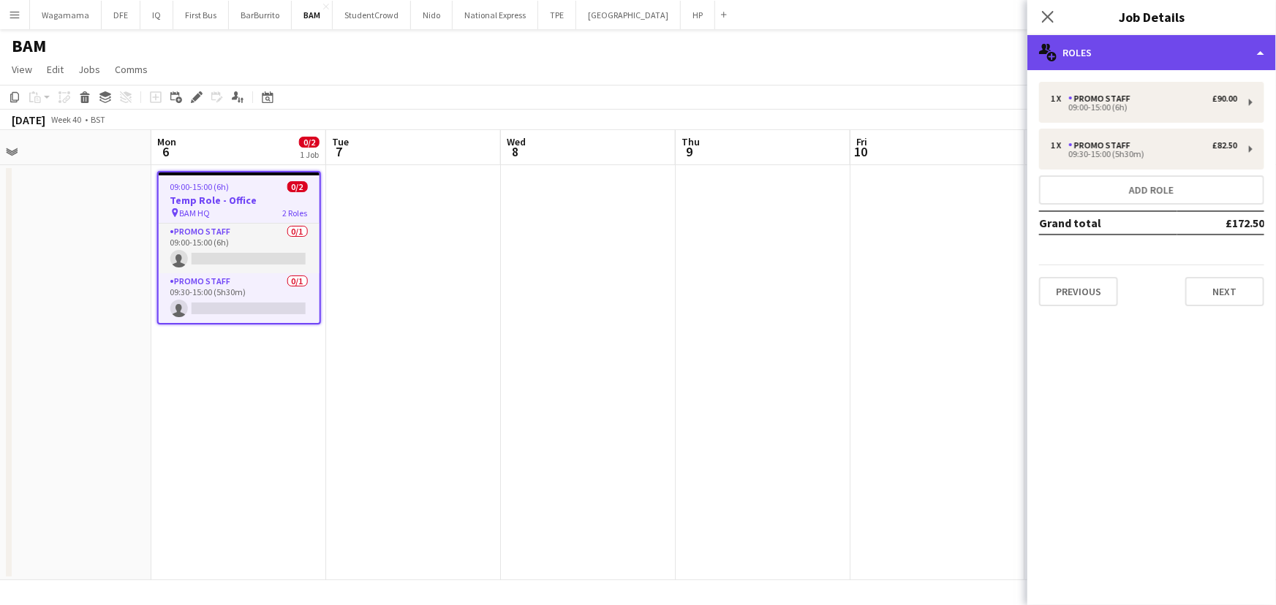
click at [1162, 58] on div "multiple-users-add Roles" at bounding box center [1151, 52] width 249 height 35
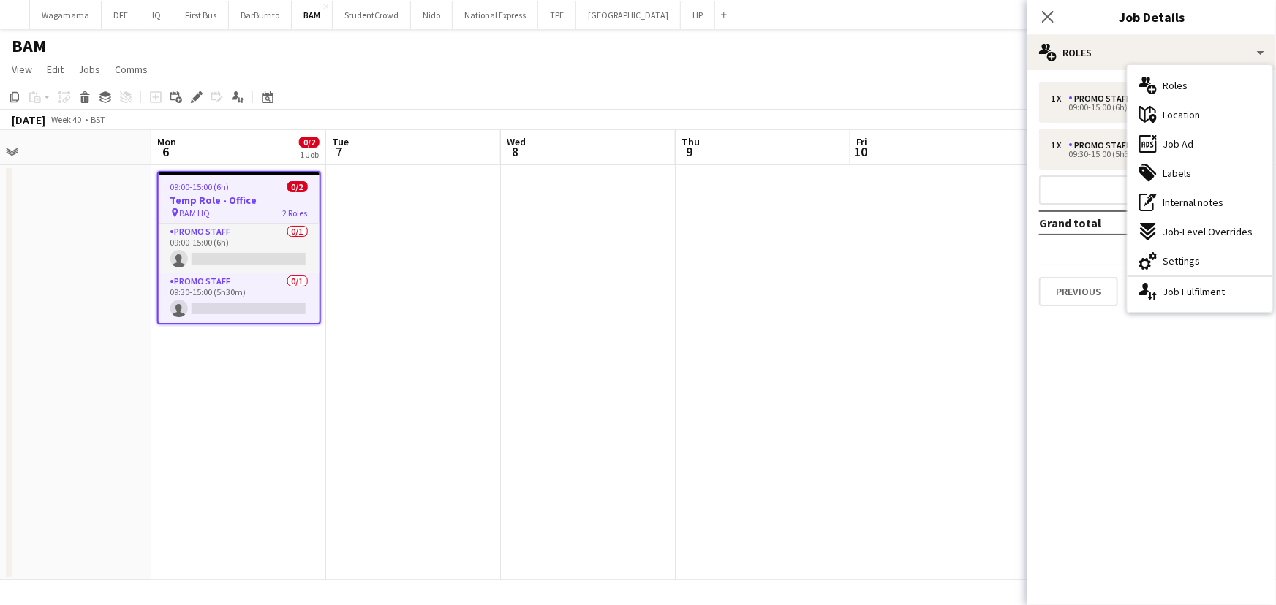
click at [916, 251] on app-date-cell at bounding box center [937, 372] width 175 height 415
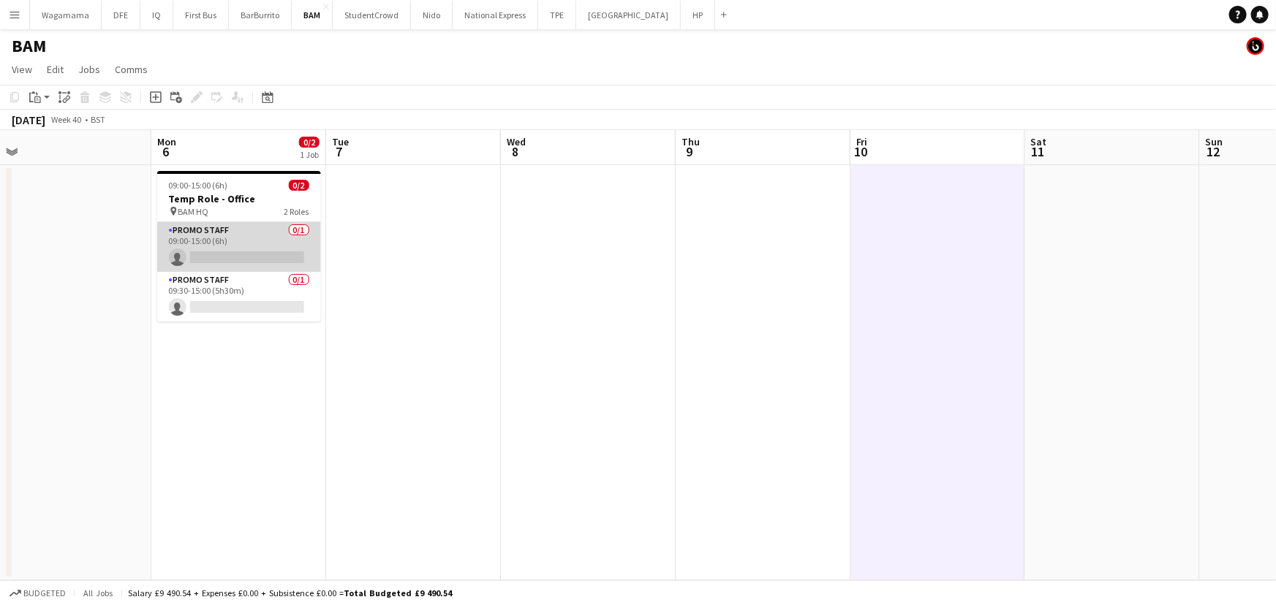
click at [186, 253] on app-card-role "Promo Staff 0/1 09:00-15:00 (6h) single-neutral-actions" at bounding box center [239, 247] width 164 height 50
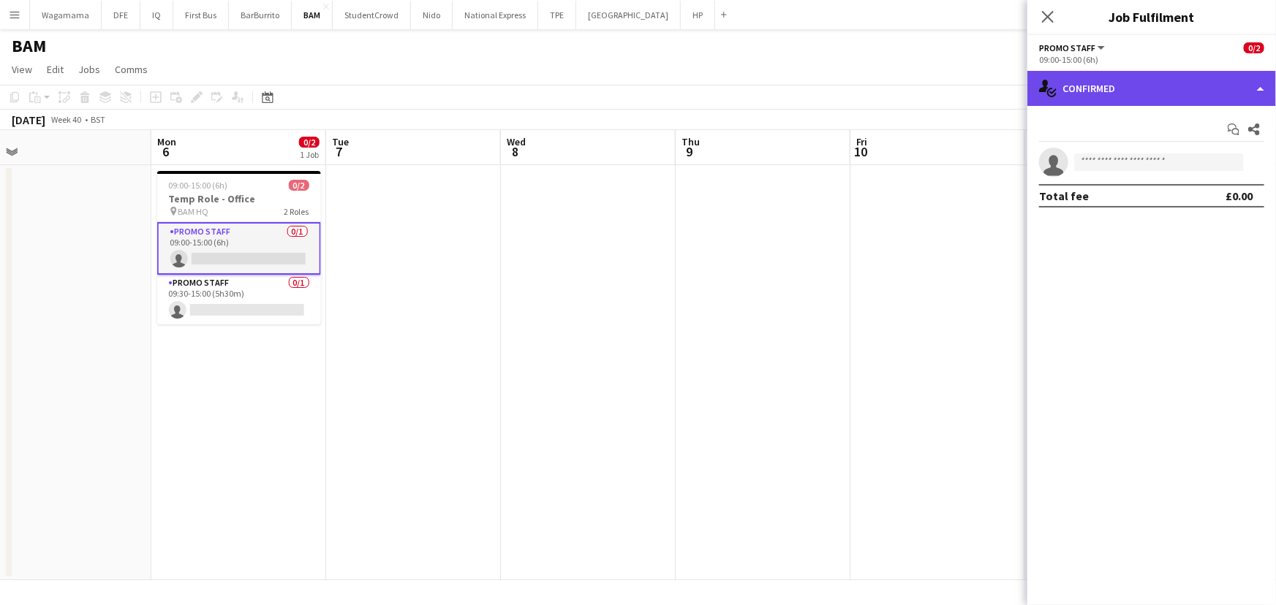
click at [1178, 93] on div "single-neutral-actions-check-2 Confirmed" at bounding box center [1151, 88] width 249 height 35
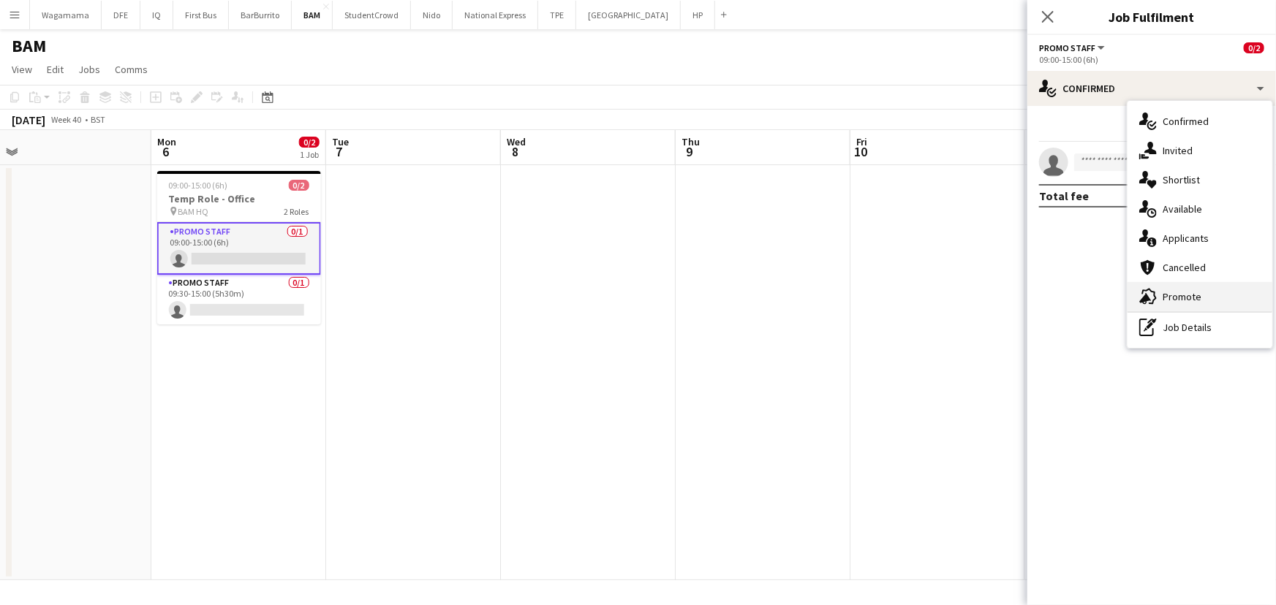
click at [1207, 296] on div "advertising-megaphone Promote" at bounding box center [1200, 296] width 145 height 29
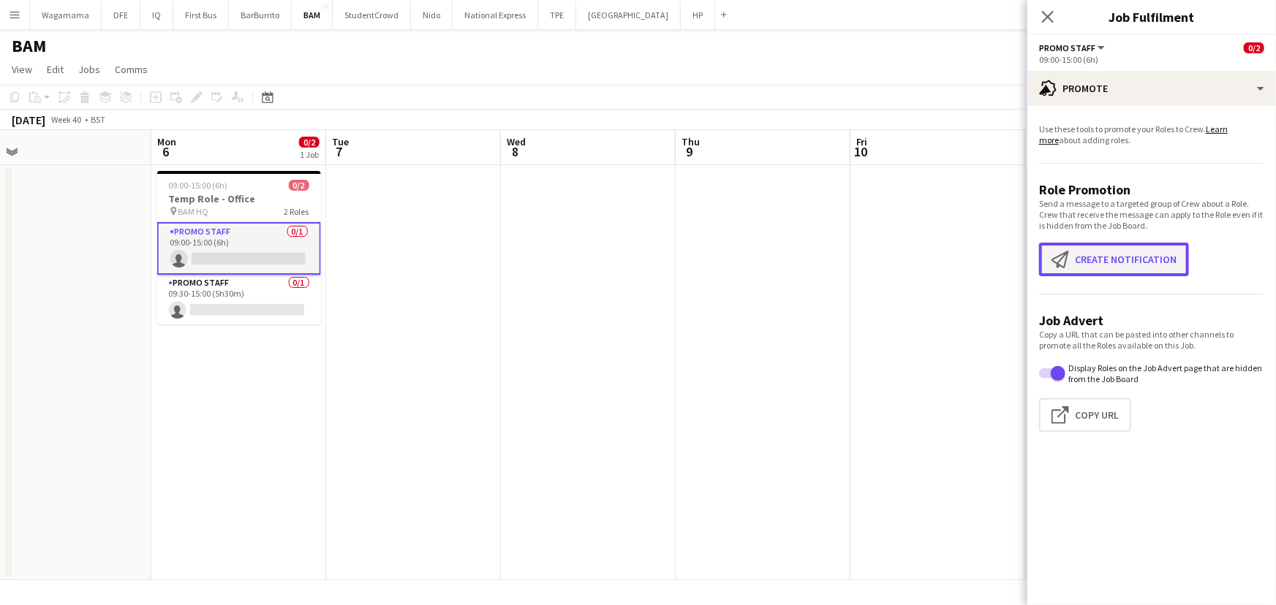
click at [1160, 252] on button "Create notification Create notification" at bounding box center [1114, 260] width 150 height 34
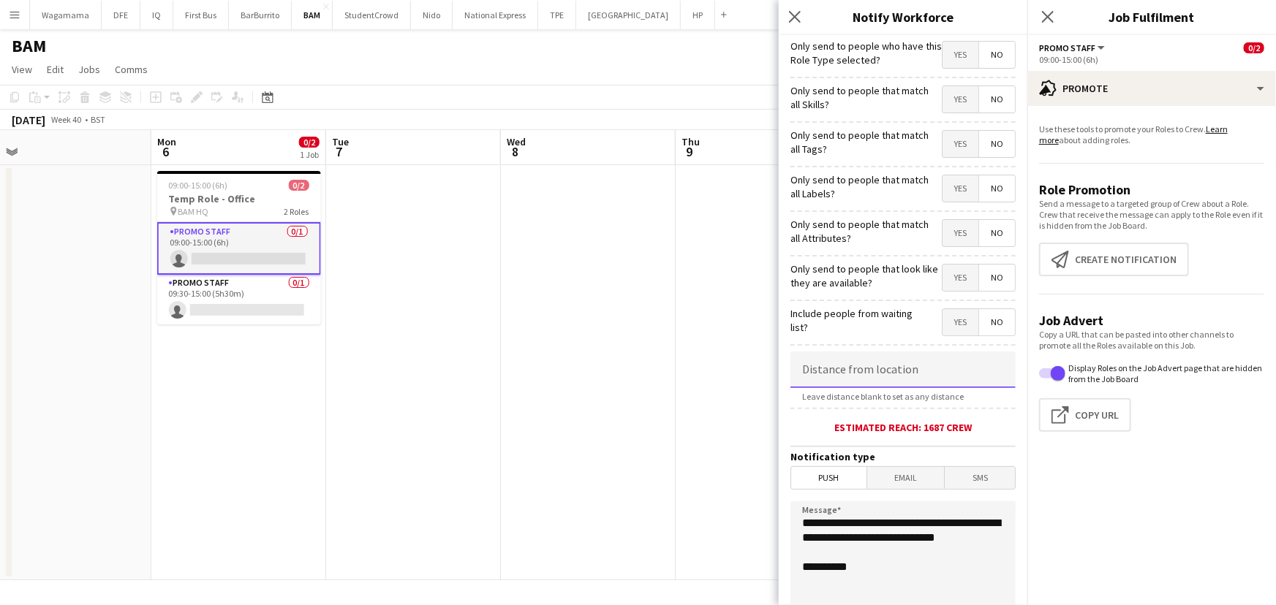
click at [847, 366] on input at bounding box center [902, 370] width 225 height 37
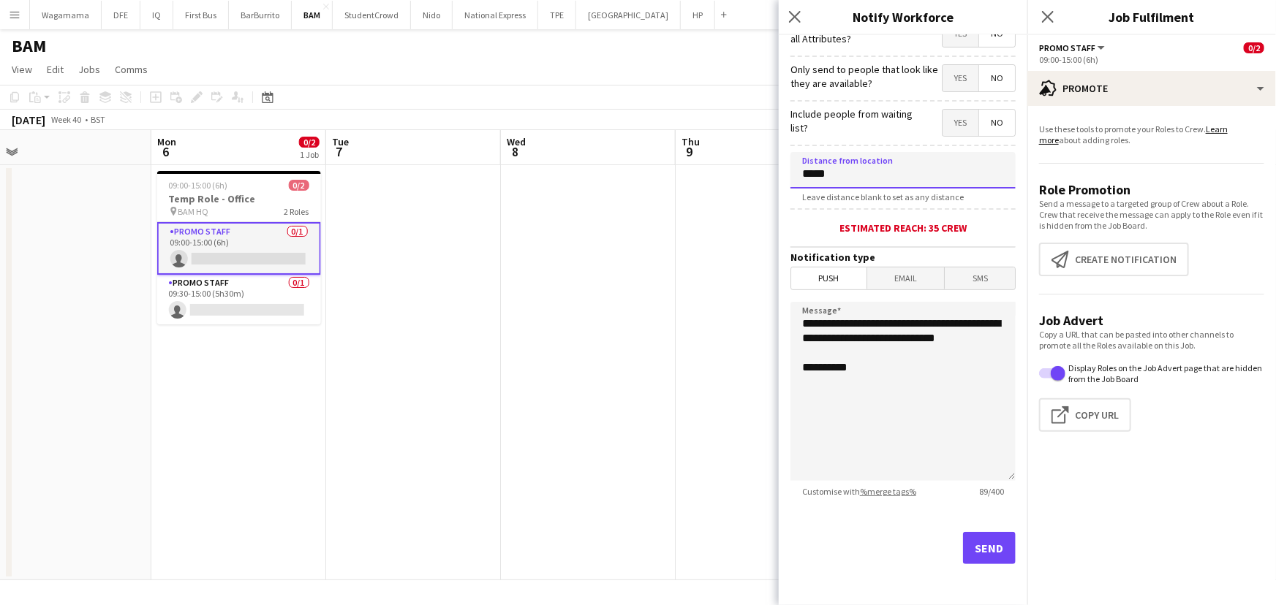
type input "*****"
click at [972, 549] on button "Send" at bounding box center [989, 548] width 53 height 32
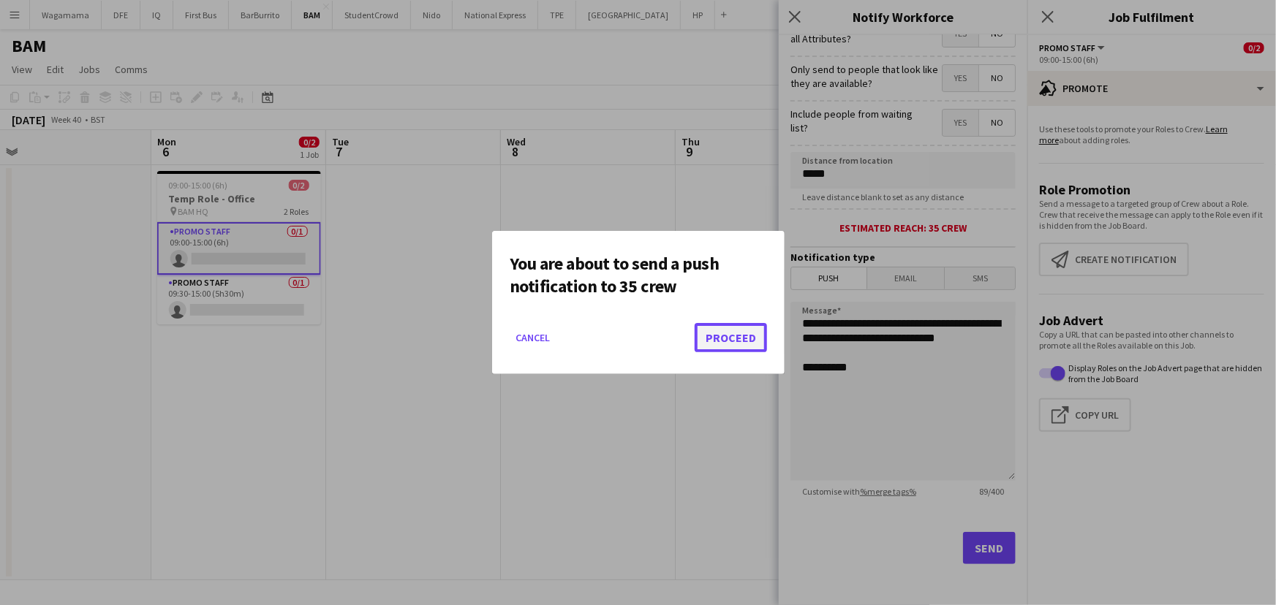
click at [741, 334] on button "Proceed" at bounding box center [731, 337] width 72 height 29
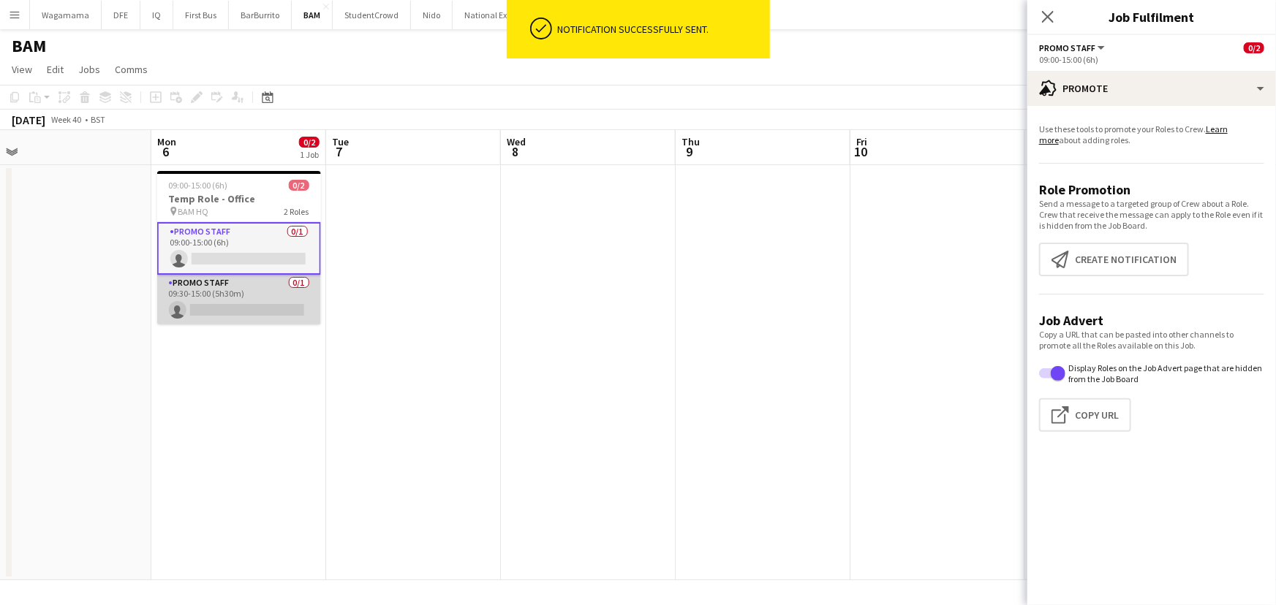
click at [279, 309] on app-card-role "Promo Staff 0/1 09:30-15:00 (5h30m) single-neutral-actions" at bounding box center [239, 300] width 164 height 50
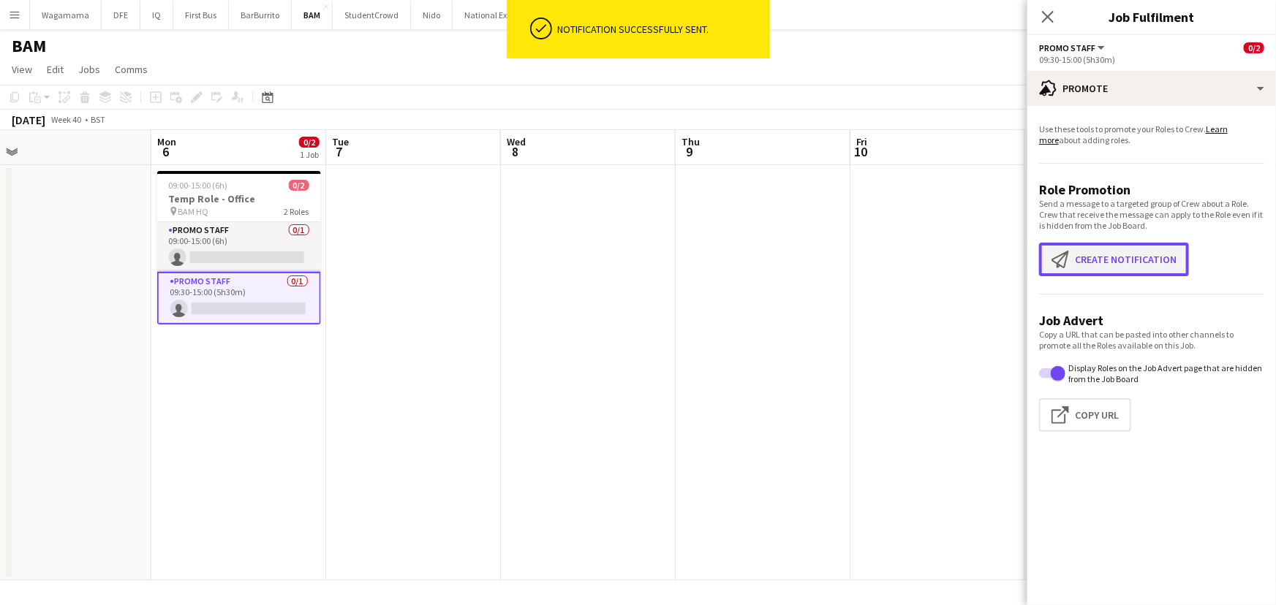
click at [1103, 253] on button "Create notification Create notification" at bounding box center [1114, 260] width 150 height 34
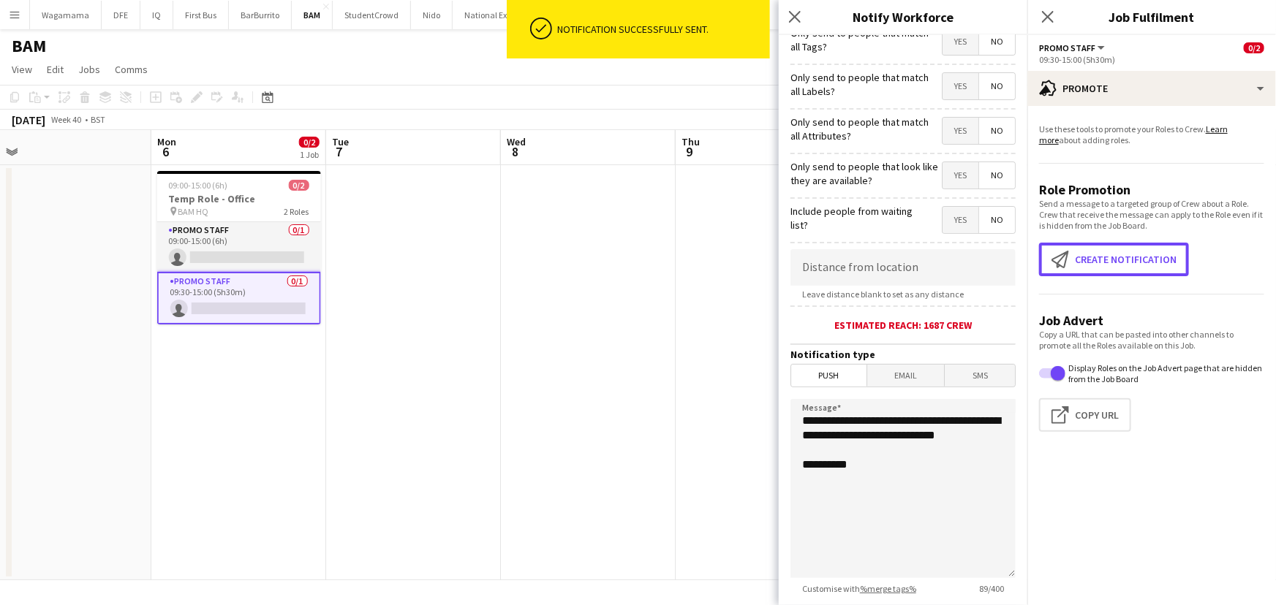
scroll to position [199, 0]
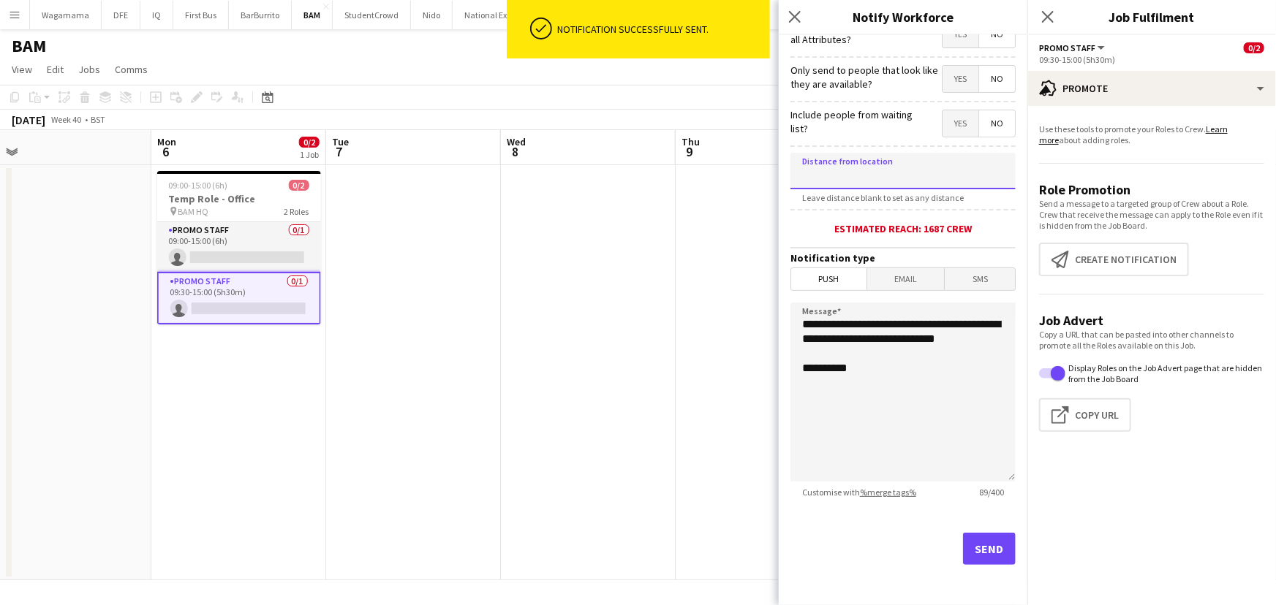
click at [861, 189] on input at bounding box center [902, 171] width 225 height 37
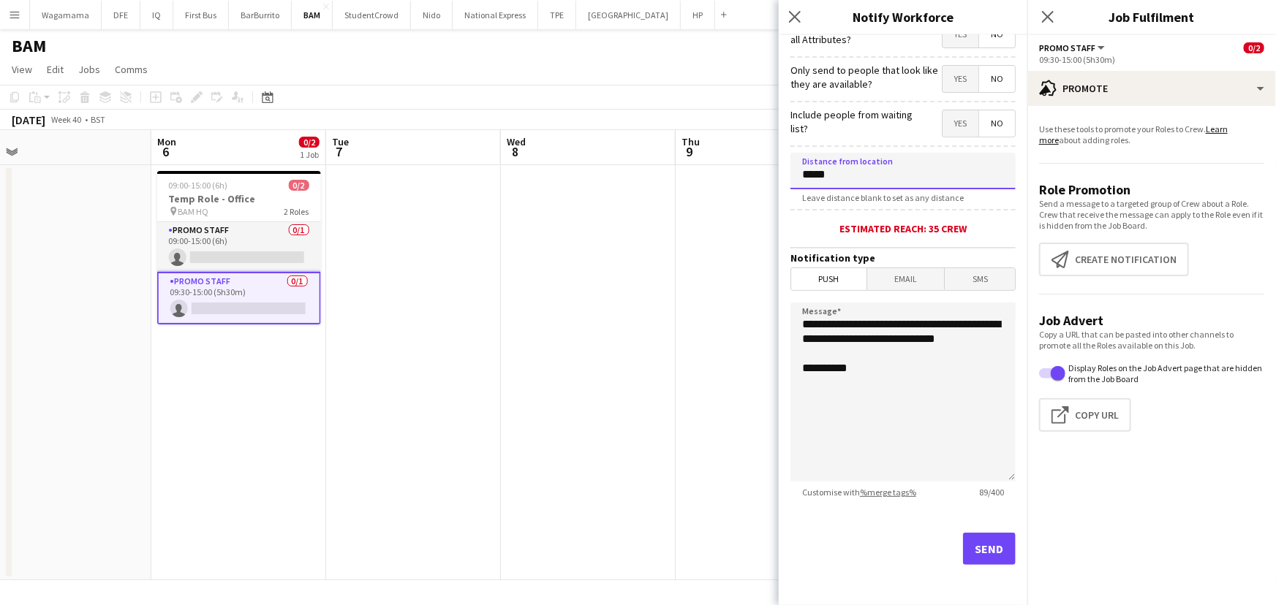
type input "*****"
click at [981, 548] on button "Send" at bounding box center [989, 549] width 53 height 32
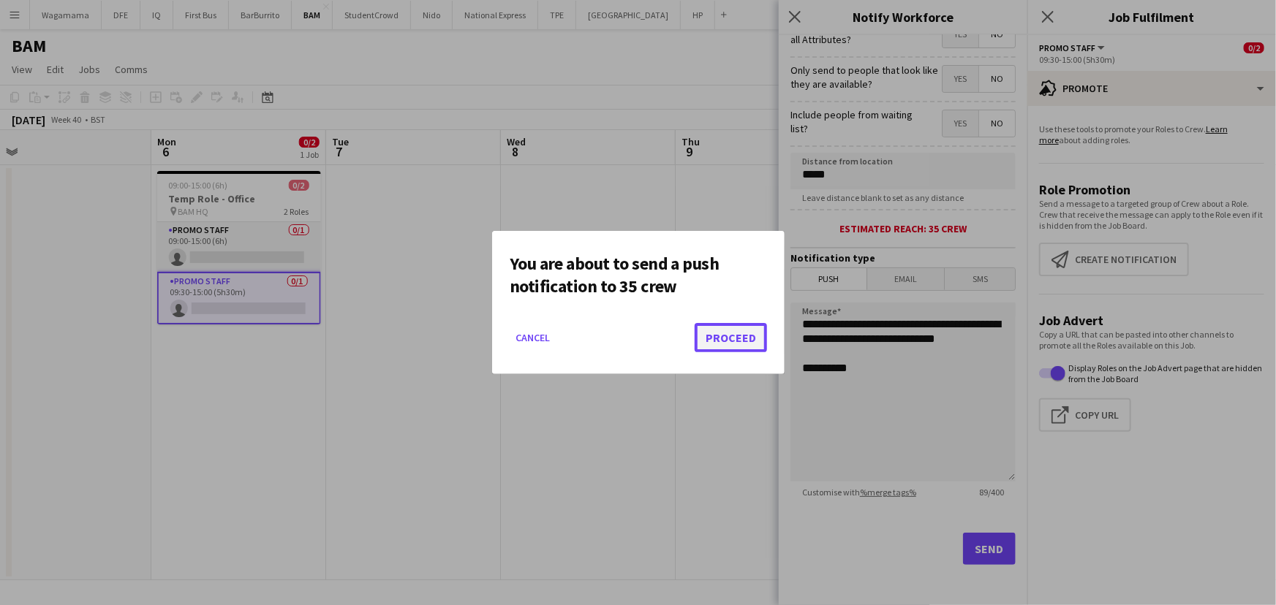
click at [753, 346] on button "Proceed" at bounding box center [731, 337] width 72 height 29
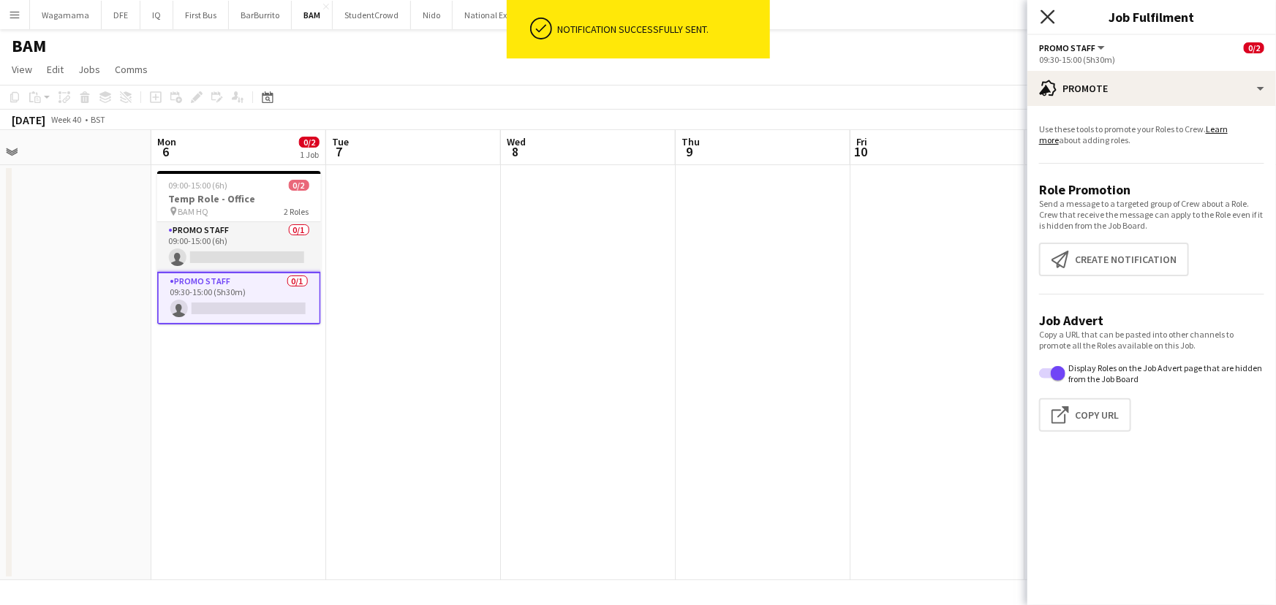
click at [1046, 14] on icon at bounding box center [1048, 17] width 14 height 14
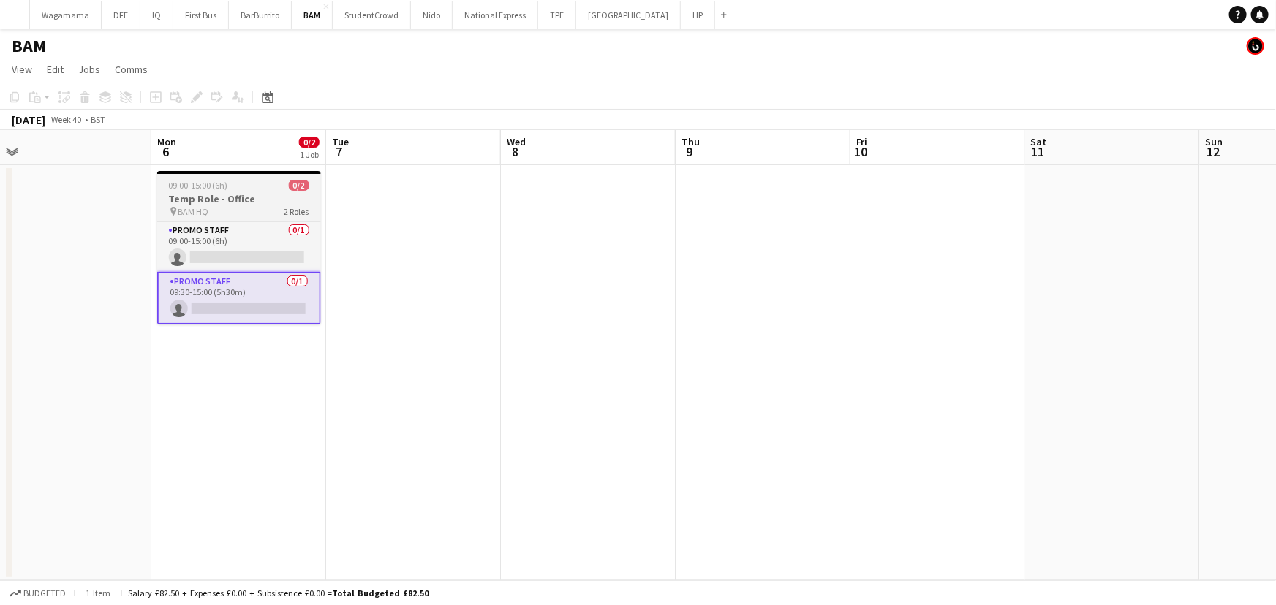
click at [205, 187] on span "09:00-15:00 (6h)" at bounding box center [198, 185] width 59 height 11
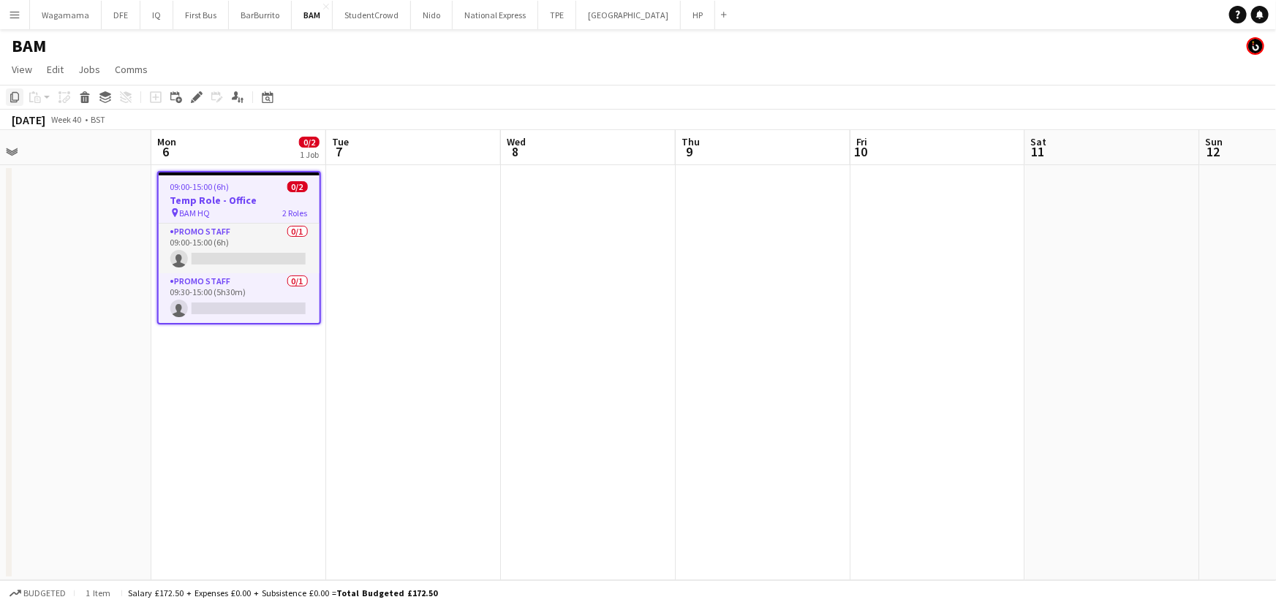
click at [20, 98] on icon "Copy" at bounding box center [15, 97] width 12 height 12
click at [395, 189] on app-date-cell at bounding box center [413, 372] width 175 height 415
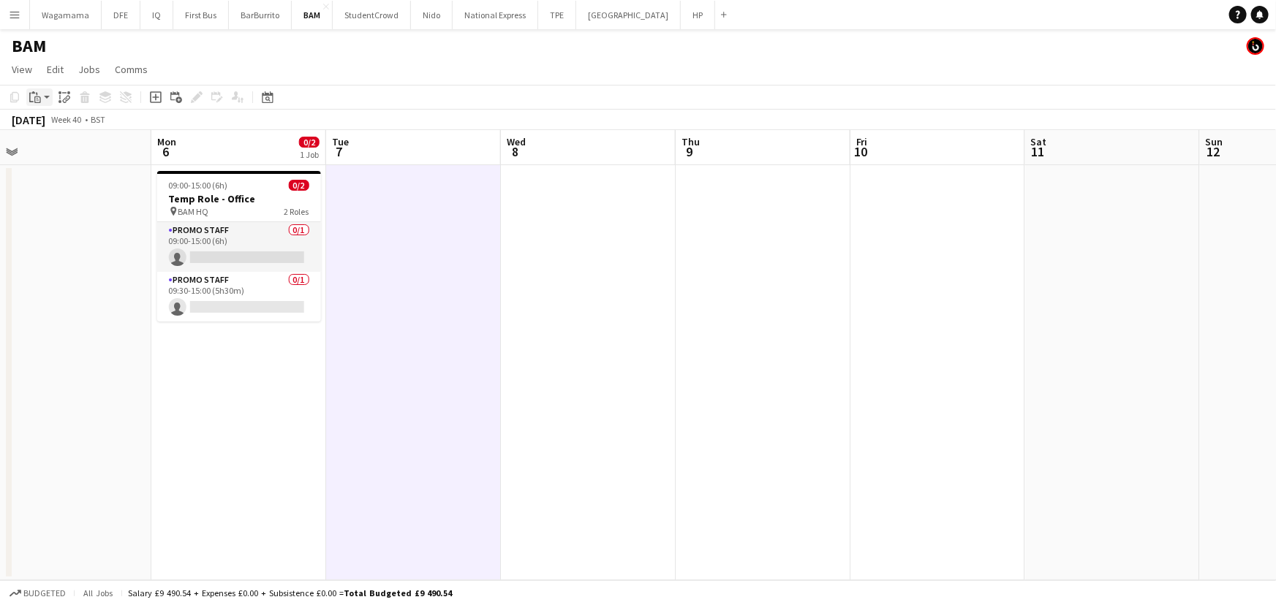
click at [50, 99] on app-action-btn "Paste" at bounding box center [39, 97] width 26 height 18
click at [87, 130] on link "Paste Ctrl+V" at bounding box center [107, 124] width 137 height 13
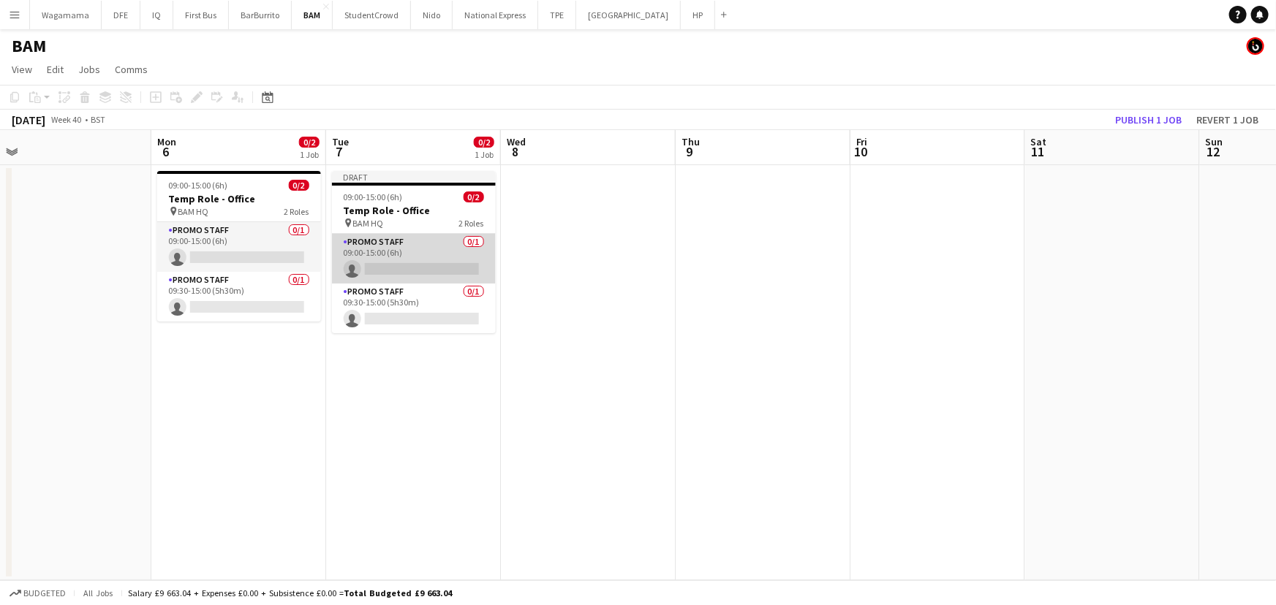
click at [431, 255] on app-card-role "Promo Staff 0/1 09:00-15:00 (6h) single-neutral-actions" at bounding box center [414, 259] width 164 height 50
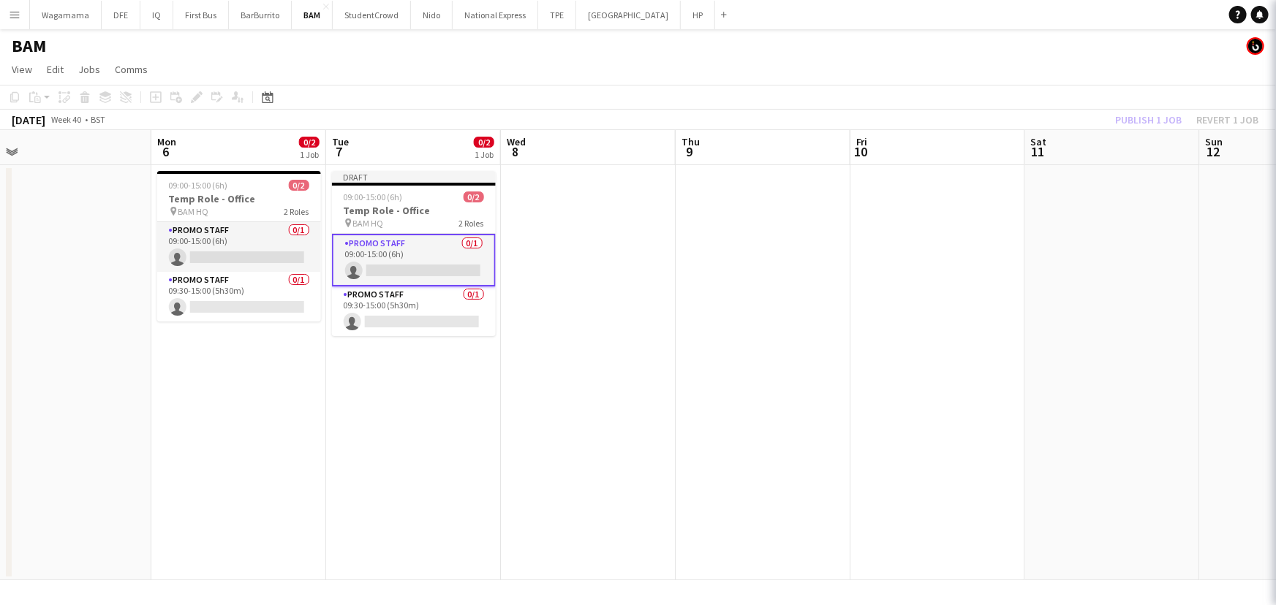
scroll to position [0, 548]
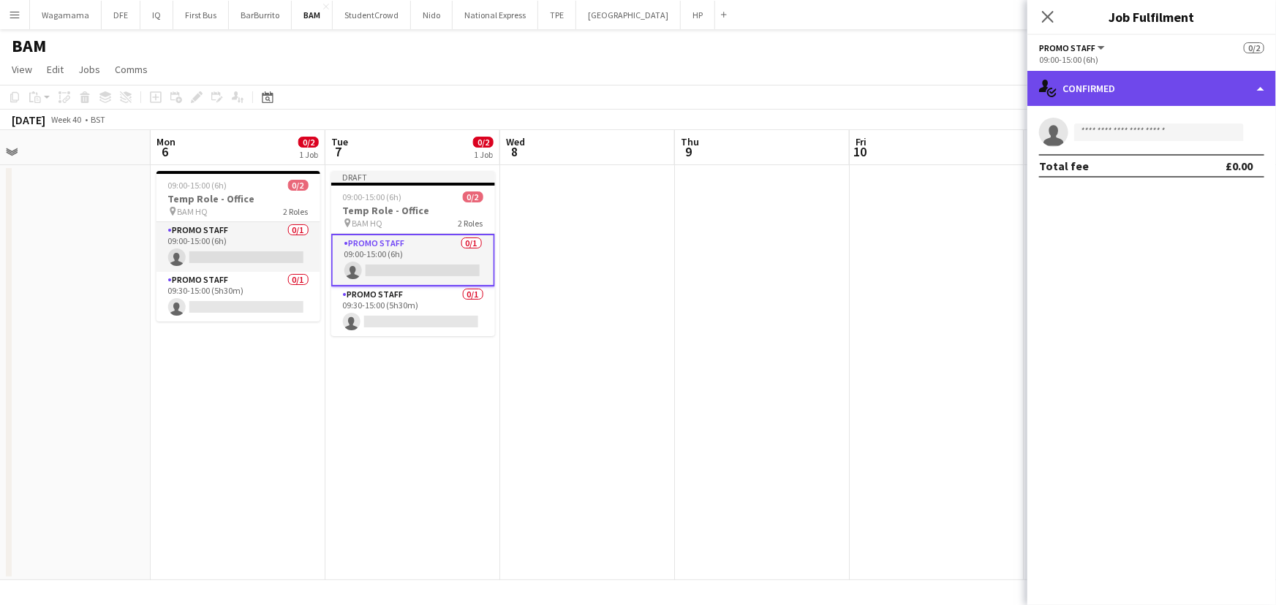
click at [1201, 91] on div "single-neutral-actions-check-2 Confirmed" at bounding box center [1151, 88] width 249 height 35
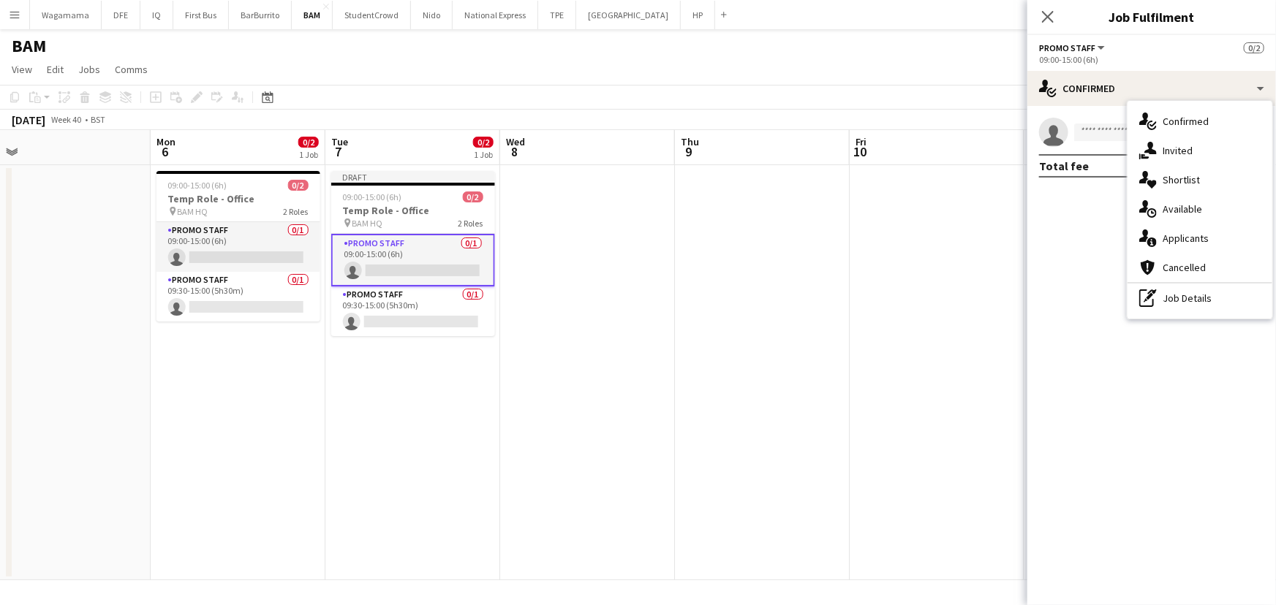
click at [584, 168] on app-date-cell at bounding box center [587, 372] width 175 height 415
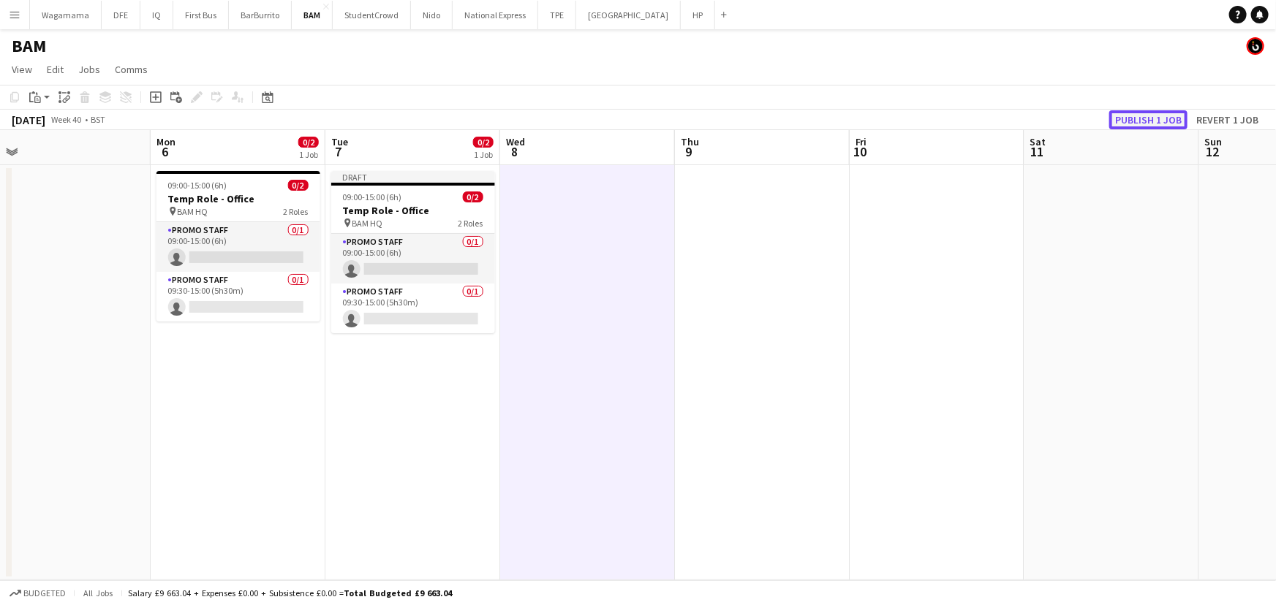
click at [1126, 117] on button "Publish 1 job" at bounding box center [1148, 119] width 78 height 19
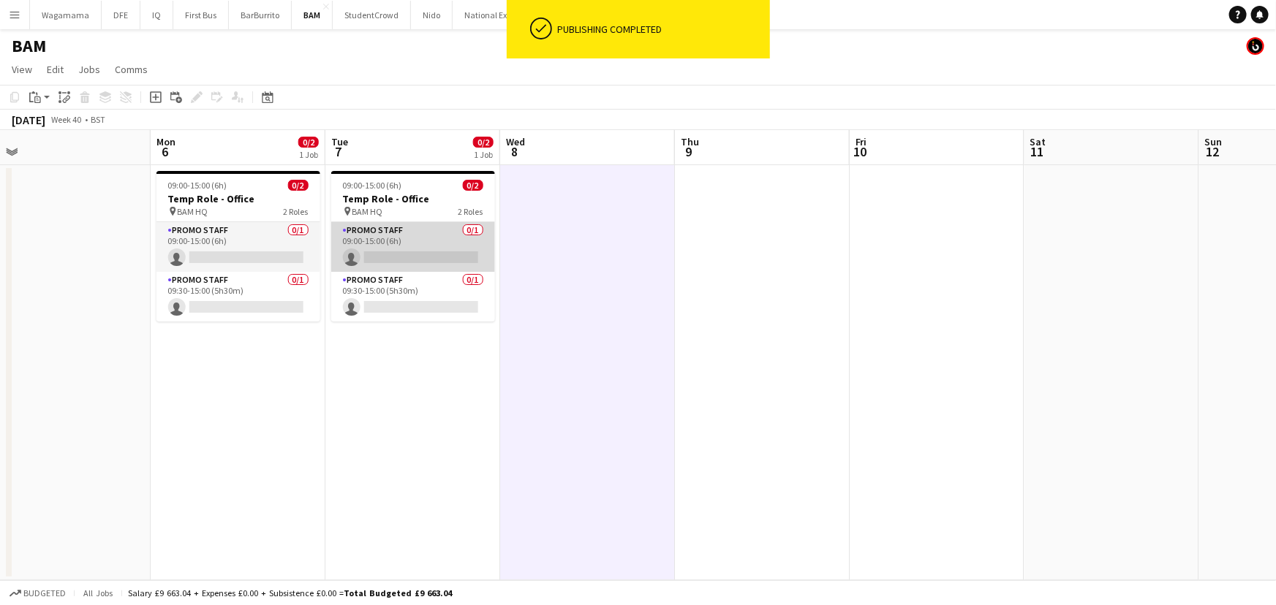
click at [418, 241] on app-card-role "Promo Staff 0/1 09:00-15:00 (6h) single-neutral-actions" at bounding box center [413, 247] width 164 height 50
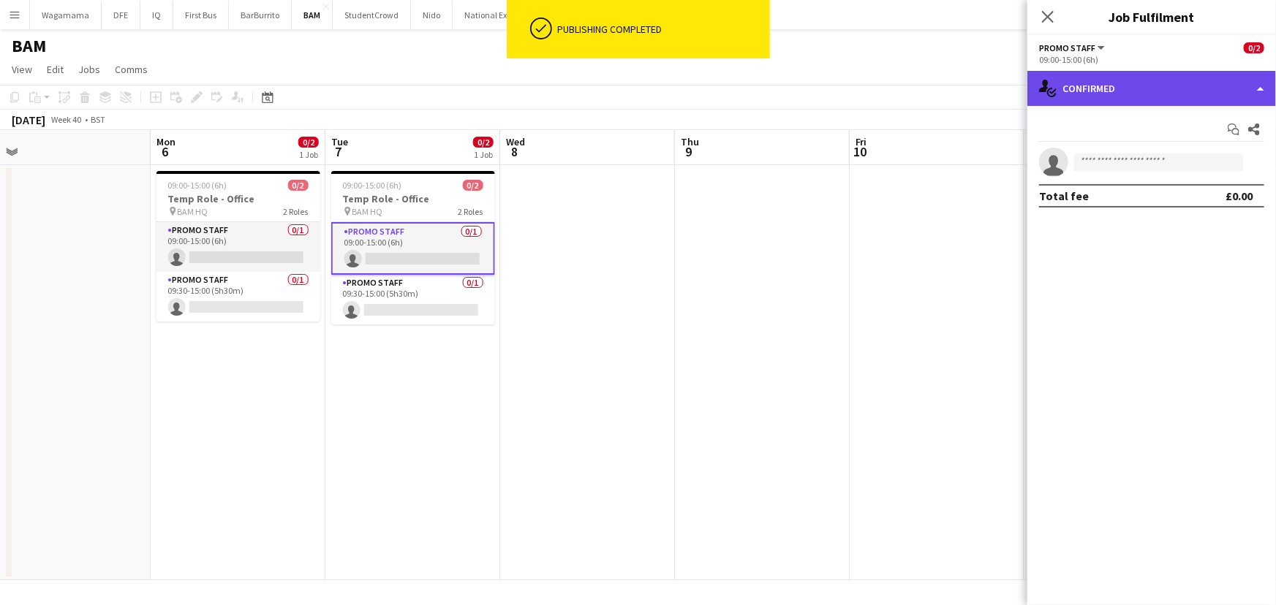
click at [1153, 102] on div "single-neutral-actions-check-2 Confirmed" at bounding box center [1151, 88] width 249 height 35
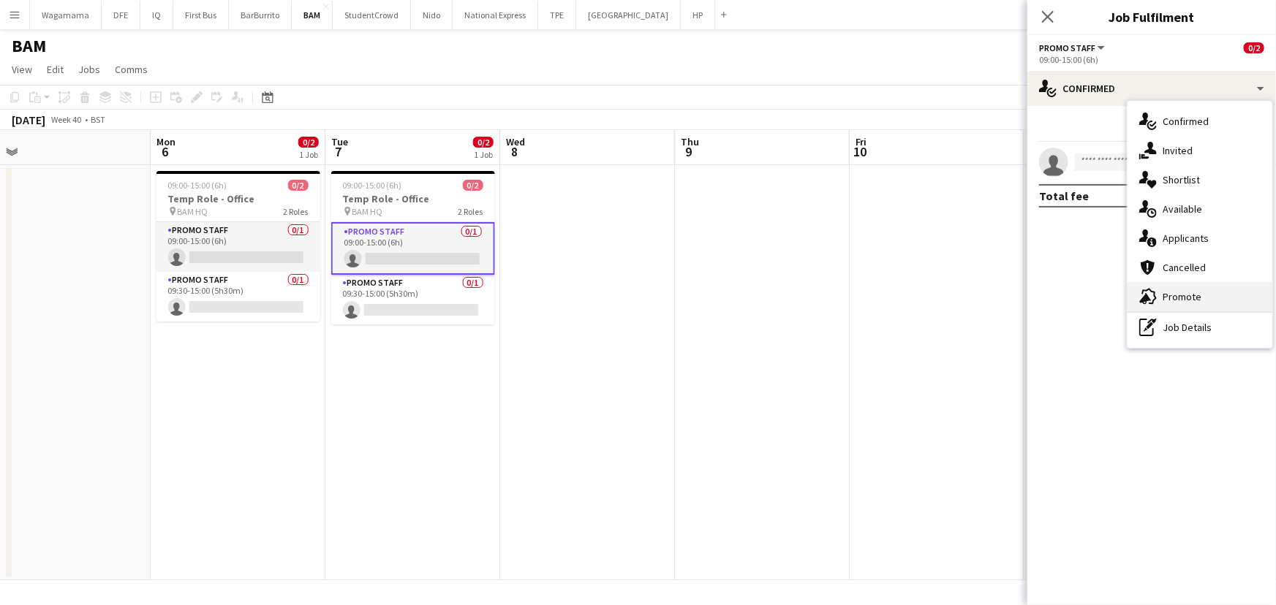
click at [1202, 302] on div "advertising-megaphone Promote" at bounding box center [1200, 296] width 145 height 29
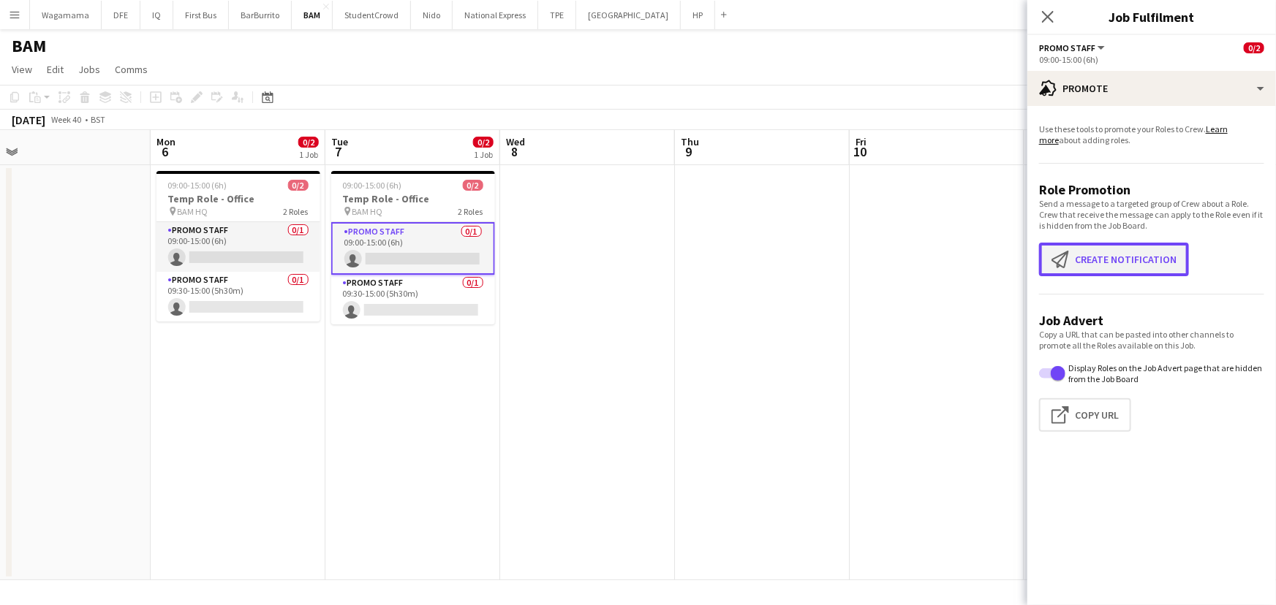
click at [1130, 254] on button "Create notification Create notification" at bounding box center [1114, 260] width 150 height 34
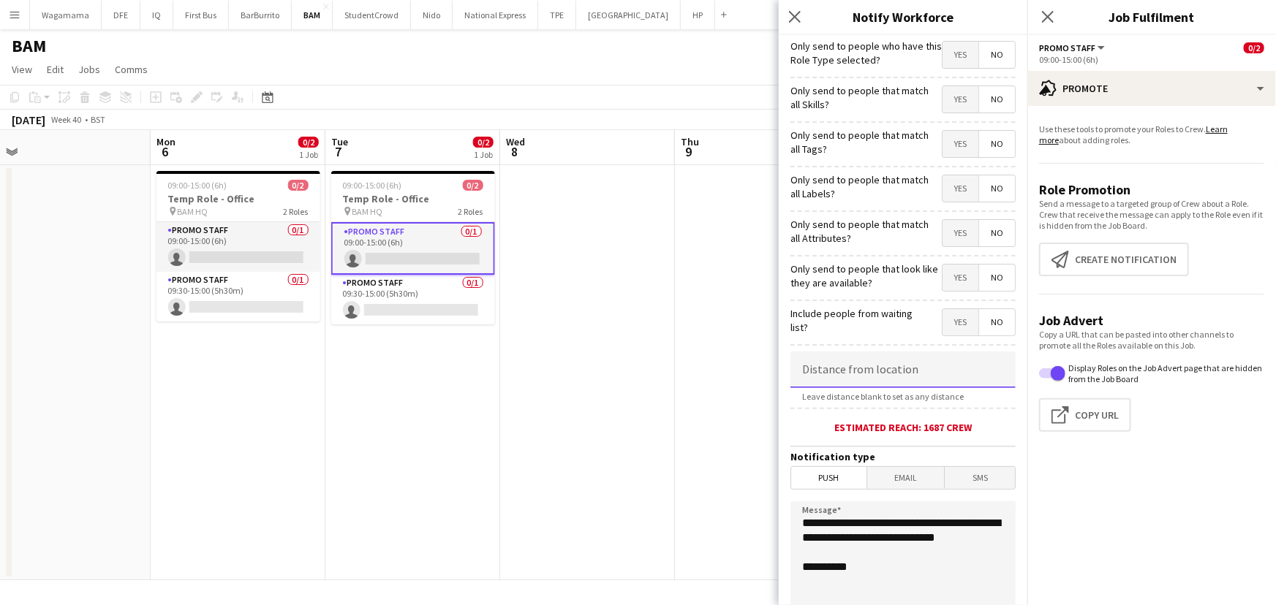
click at [822, 374] on input at bounding box center [902, 370] width 225 height 37
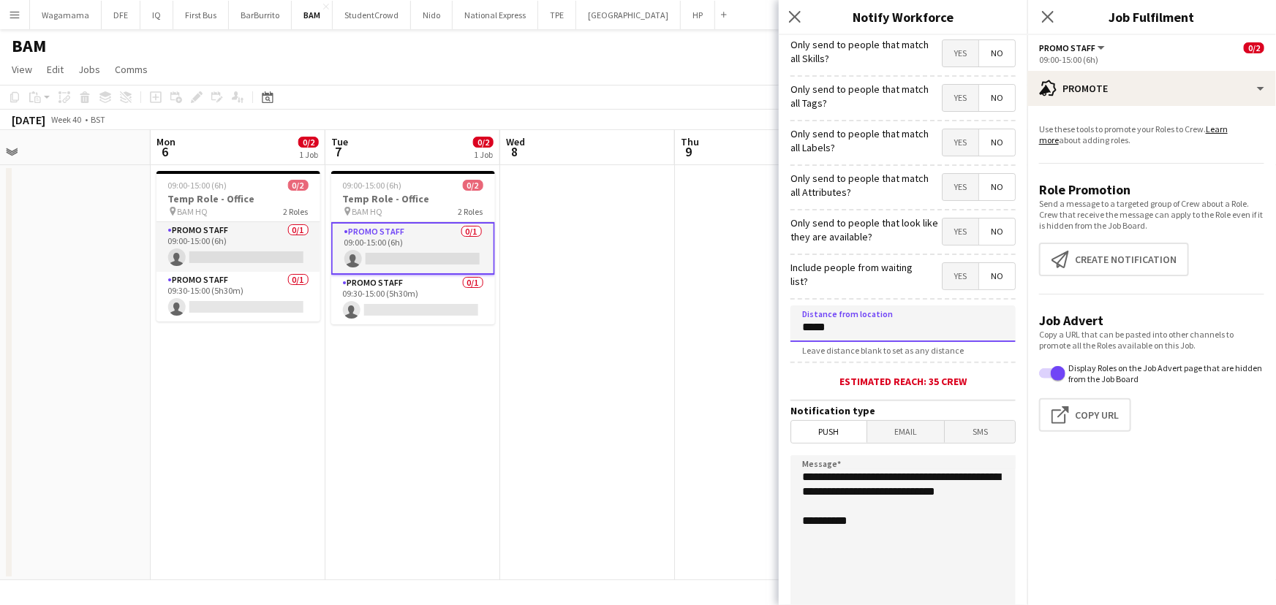
scroll to position [199, 0]
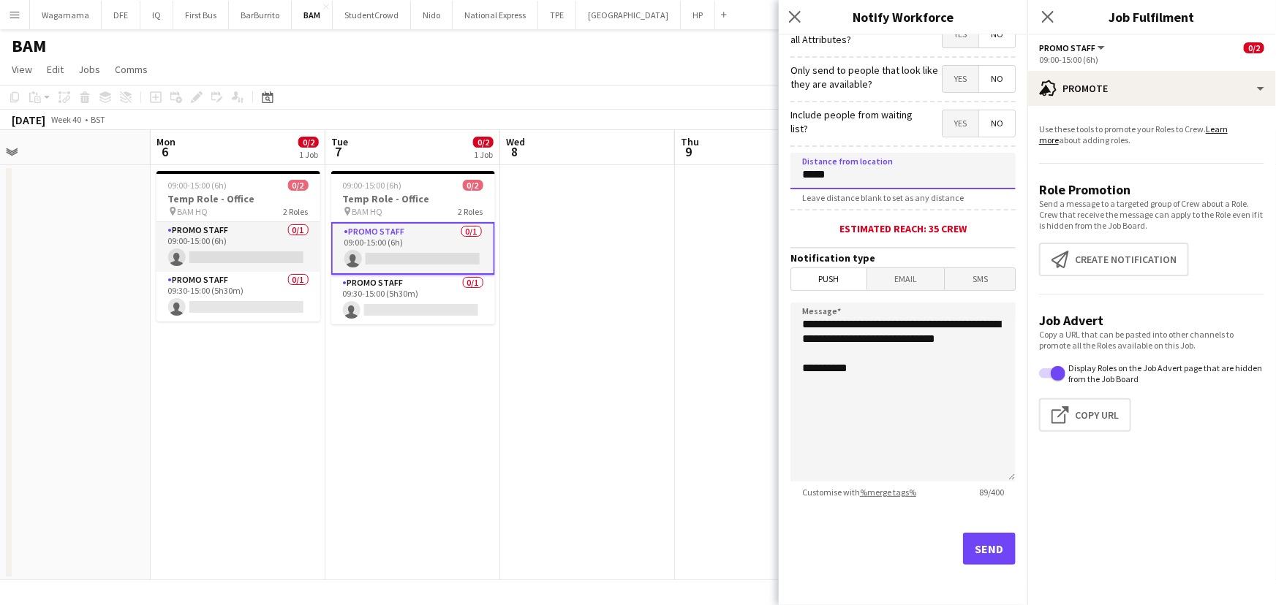
type input "*****"
click at [986, 548] on button "Send" at bounding box center [989, 549] width 53 height 32
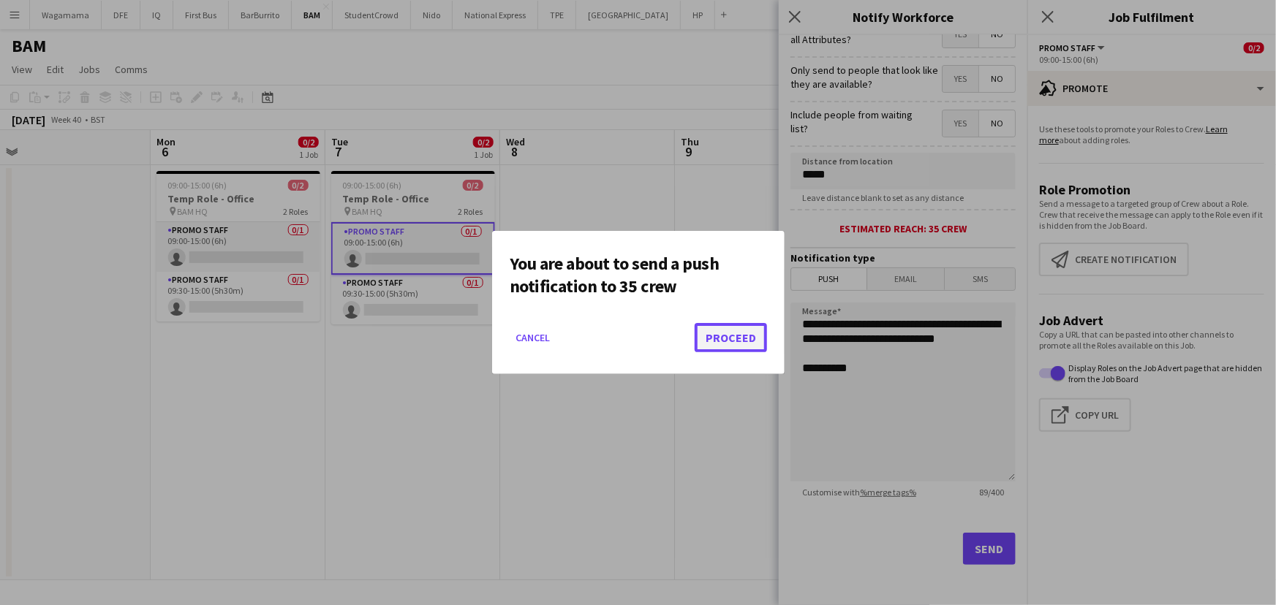
click at [747, 343] on button "Proceed" at bounding box center [731, 337] width 72 height 29
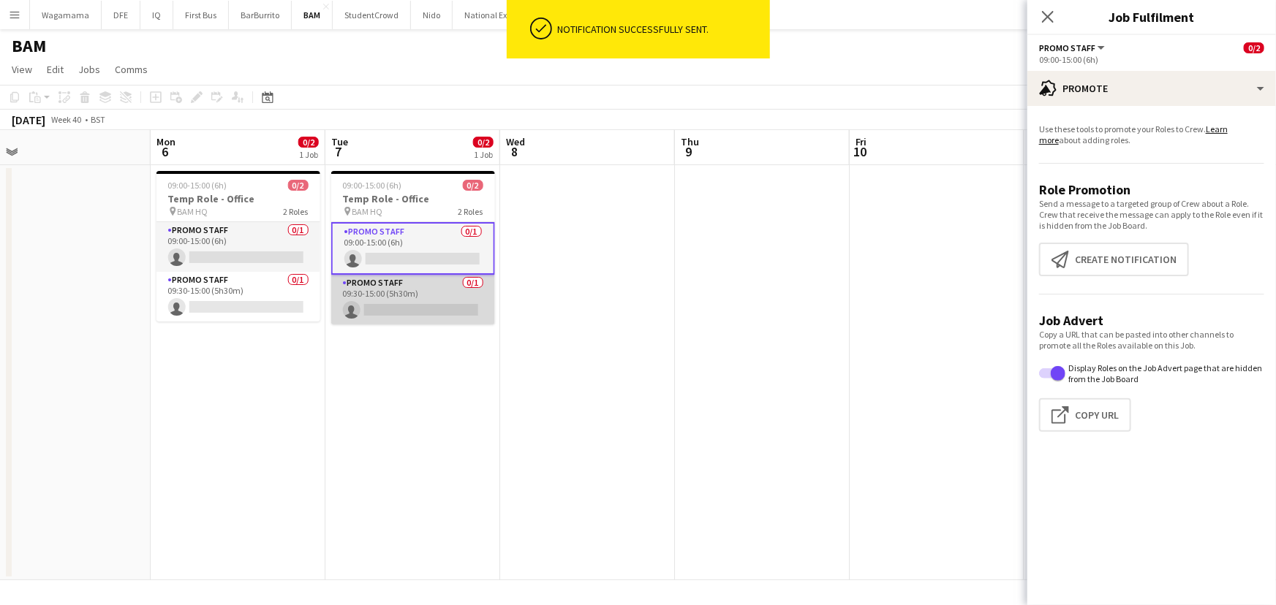
click at [456, 294] on app-card-role "Promo Staff 0/1 09:30-15:00 (5h30m) single-neutral-actions" at bounding box center [413, 300] width 164 height 50
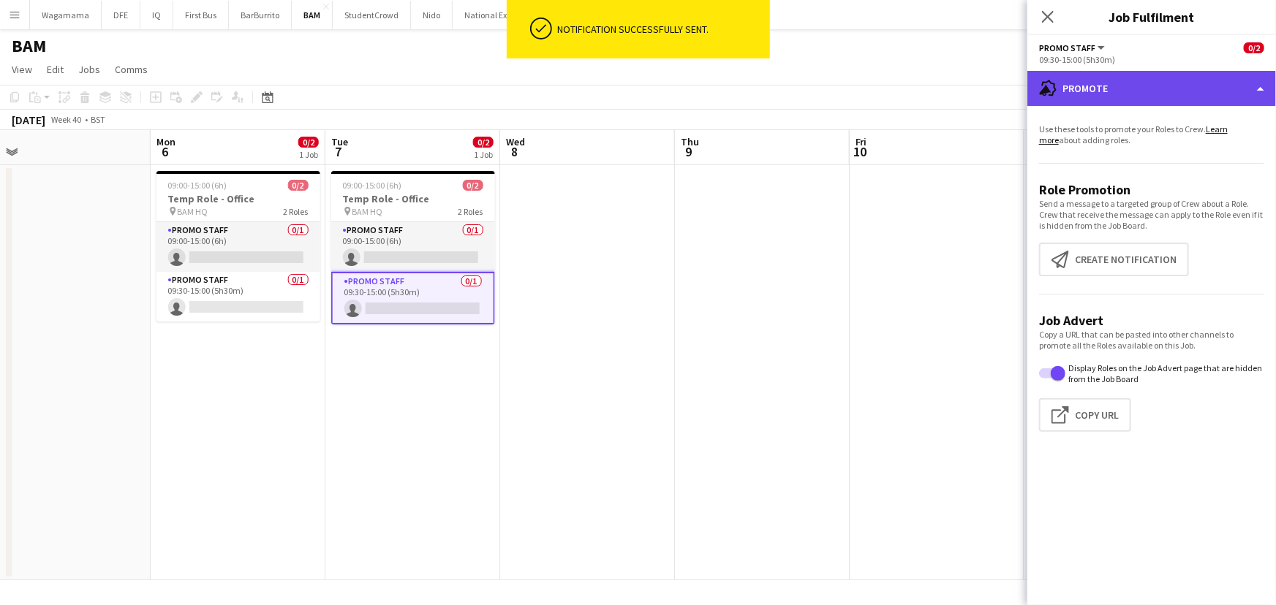
click at [1173, 100] on div "advertising-megaphone Promote" at bounding box center [1151, 88] width 249 height 35
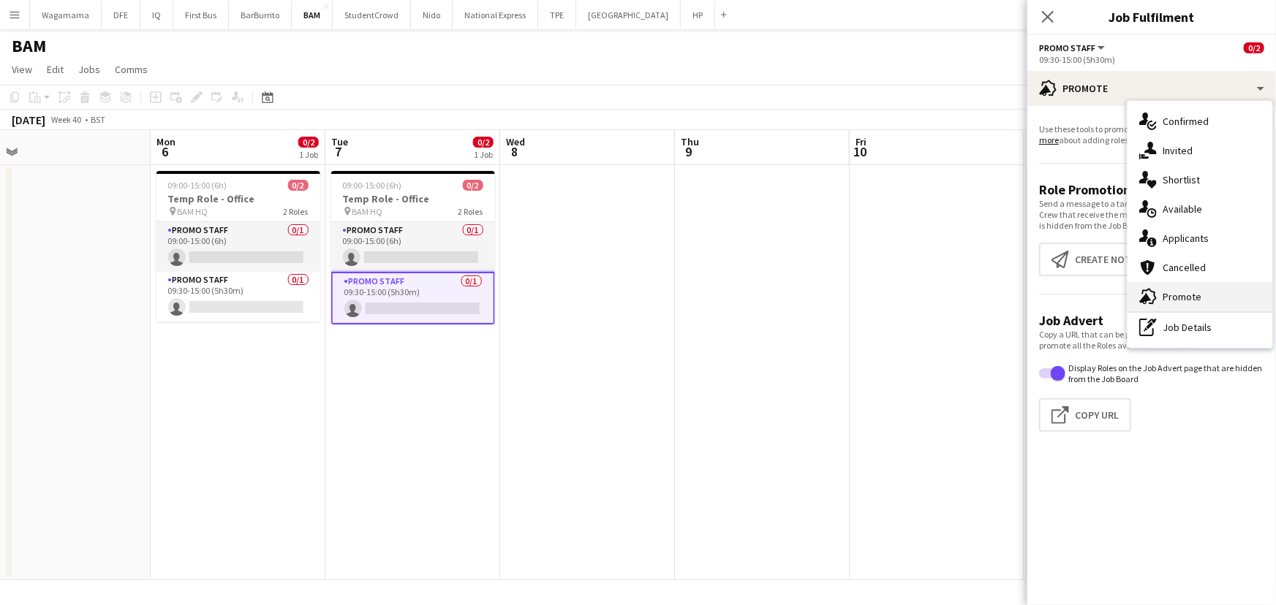
click at [1179, 304] on div "advertising-megaphone Promote" at bounding box center [1200, 296] width 145 height 29
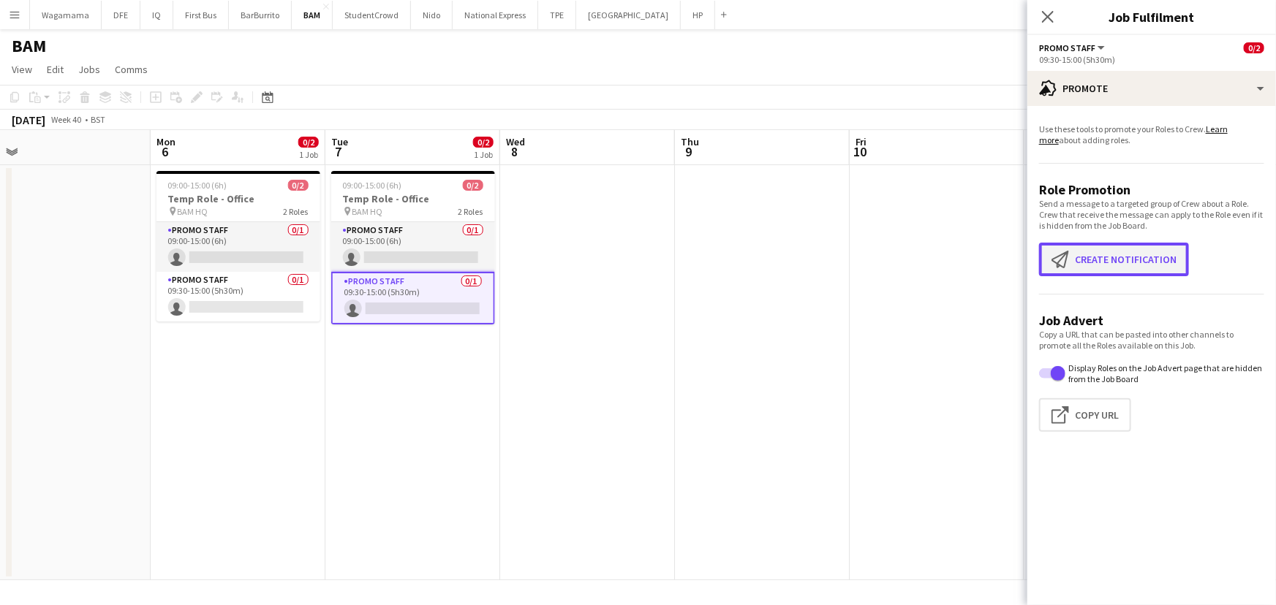
click at [1111, 256] on button "Create notification Create notification" at bounding box center [1114, 260] width 150 height 34
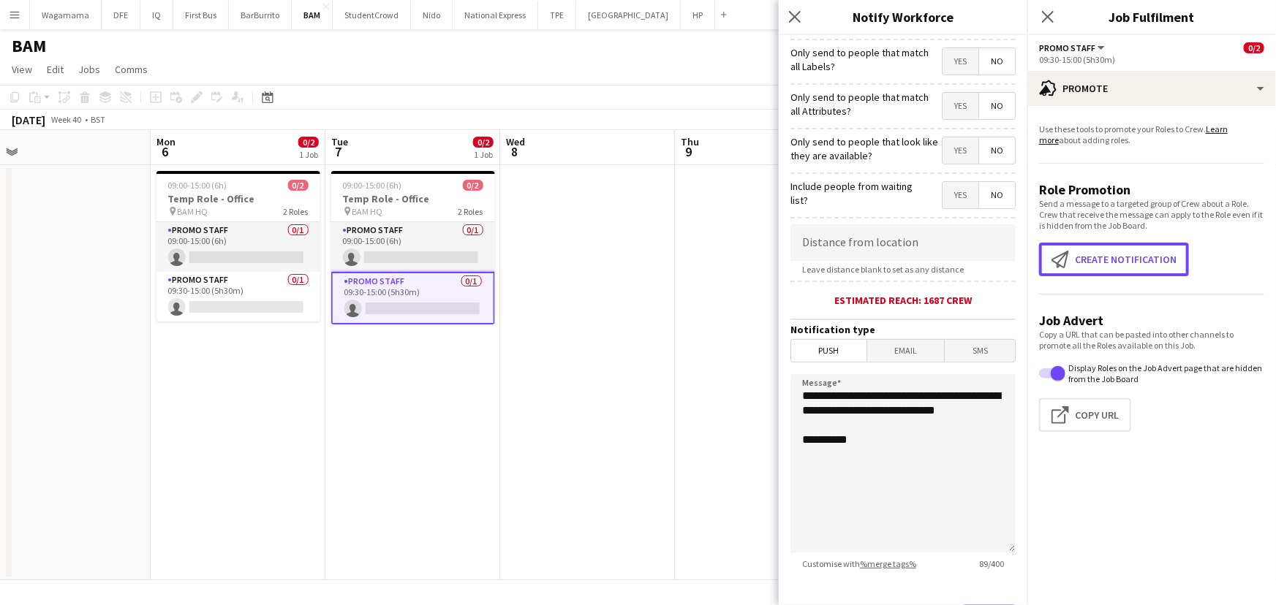
scroll to position [132, 0]
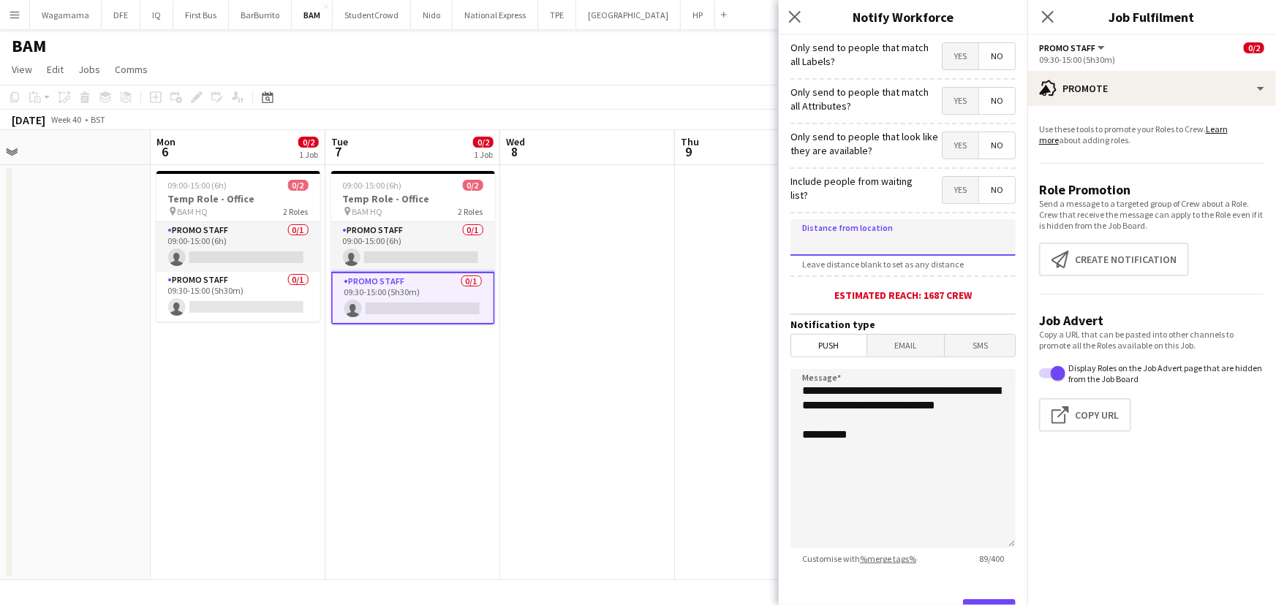
click at [906, 241] on input at bounding box center [902, 237] width 225 height 37
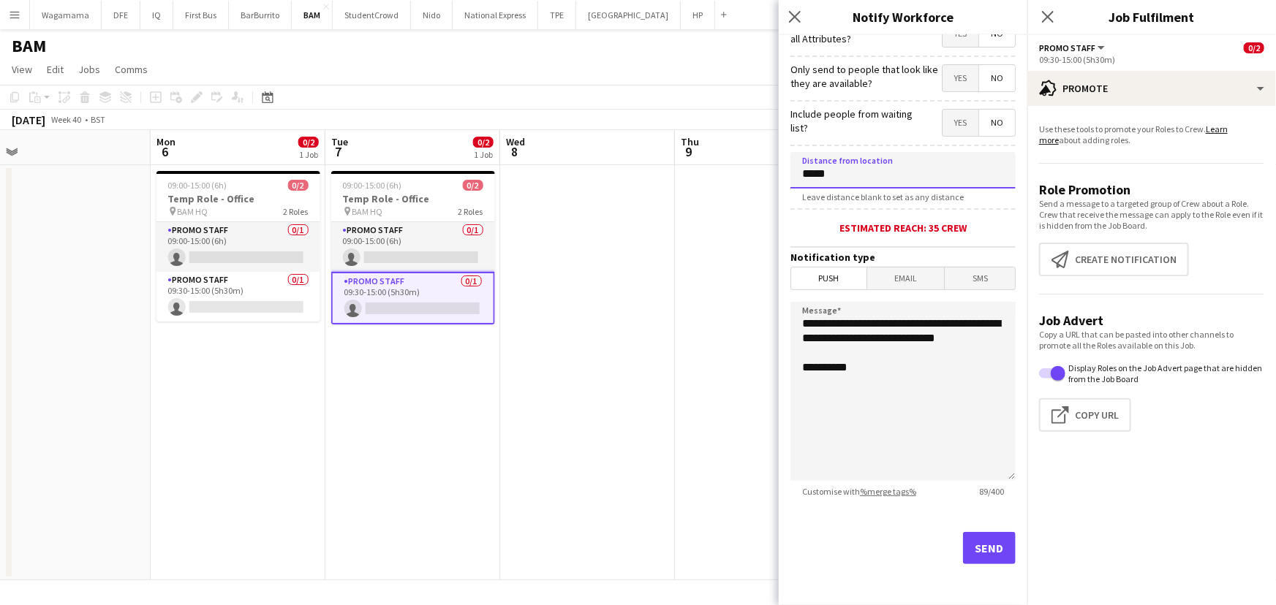
type input "*****"
click at [978, 545] on button "Send" at bounding box center [989, 548] width 53 height 32
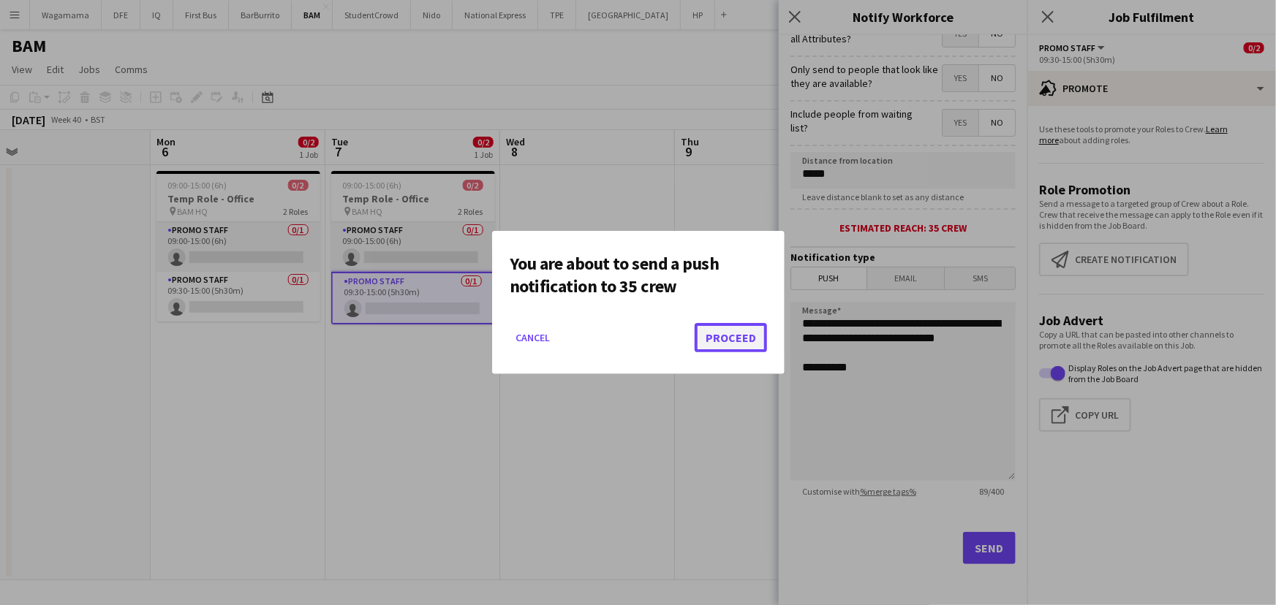
click at [760, 338] on button "Proceed" at bounding box center [731, 337] width 72 height 29
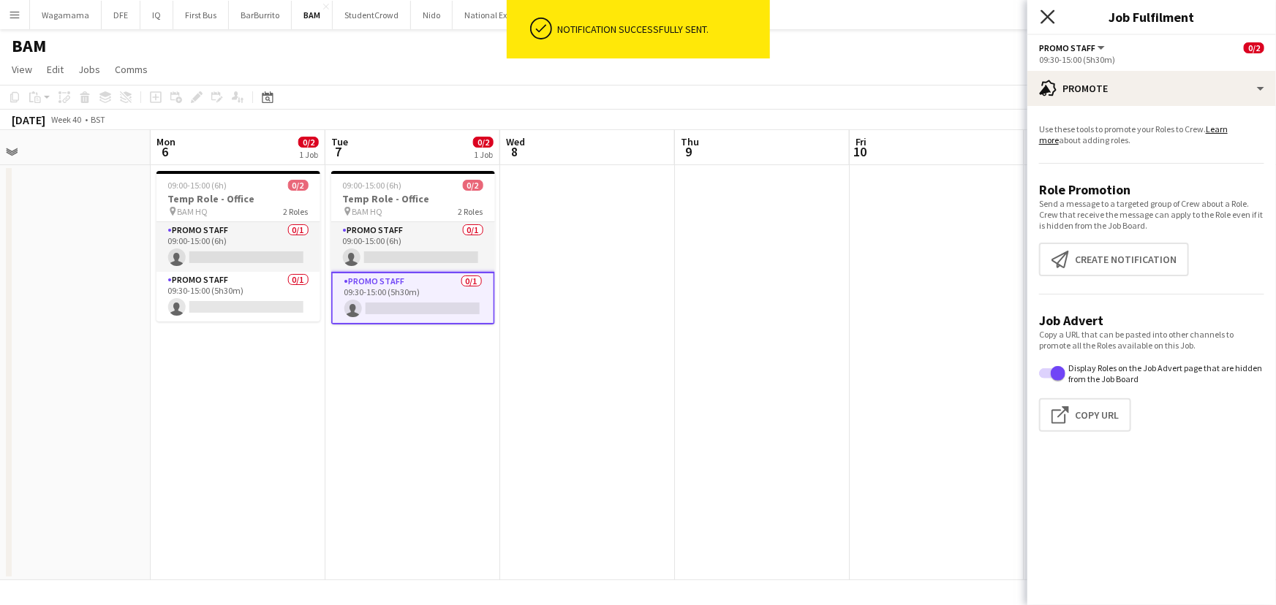
click at [1043, 11] on icon at bounding box center [1048, 17] width 14 height 14
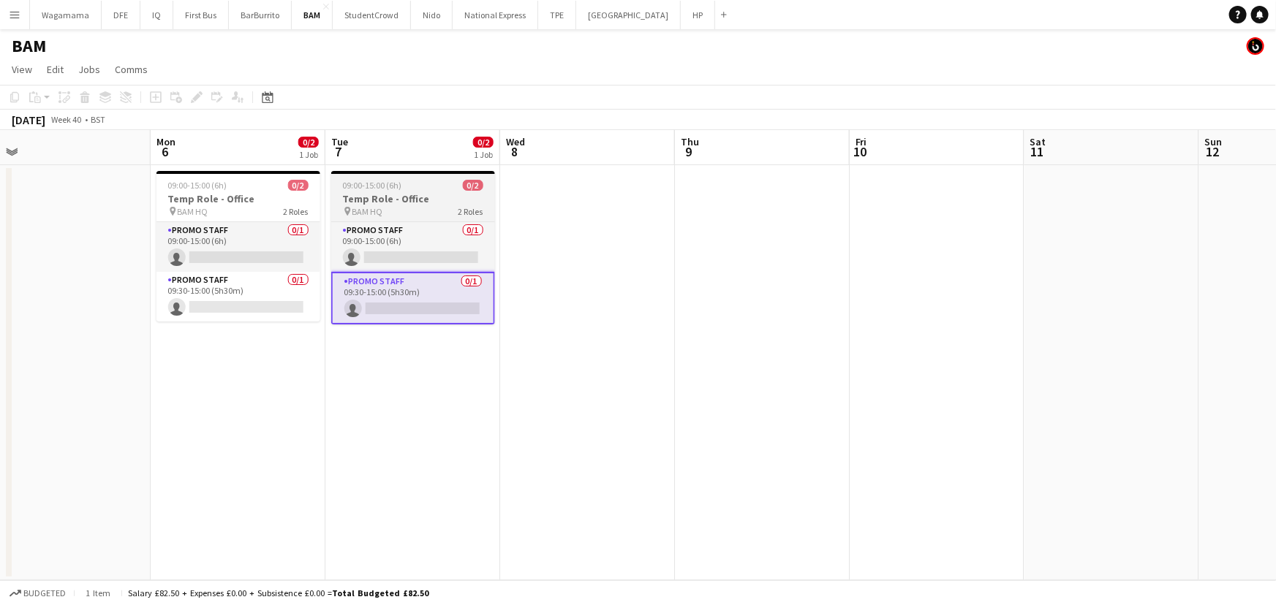
click at [411, 200] on h3 "Temp Role - Office" at bounding box center [413, 198] width 164 height 13
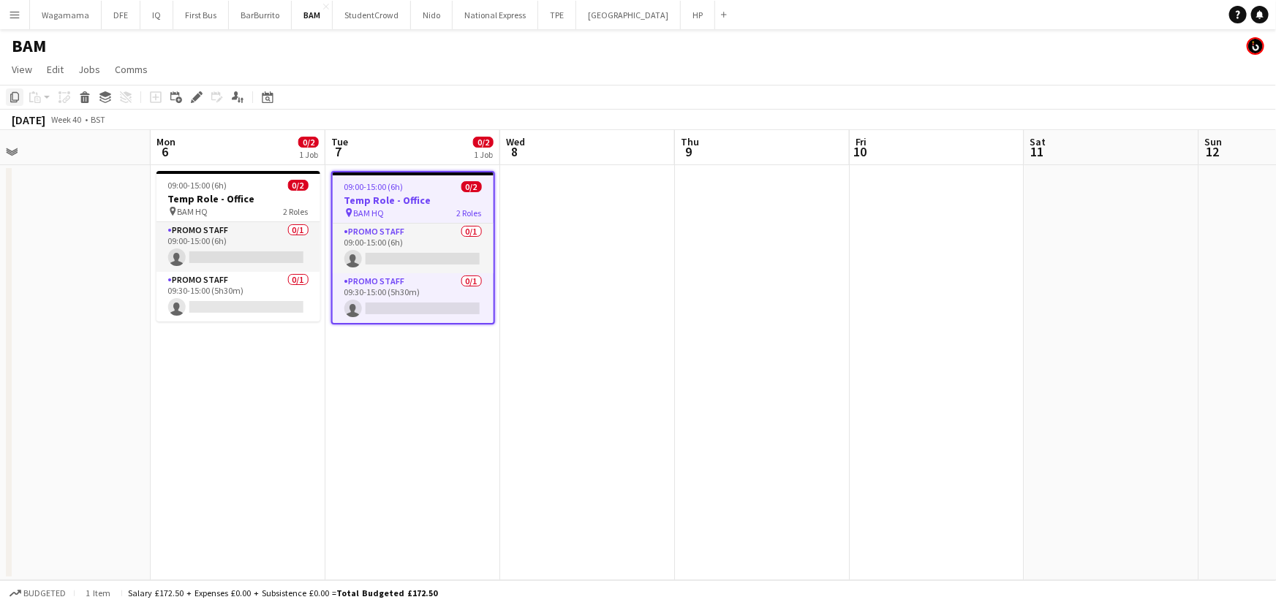
click at [12, 99] on icon at bounding box center [14, 97] width 9 height 10
click at [562, 205] on app-date-cell at bounding box center [587, 372] width 175 height 415
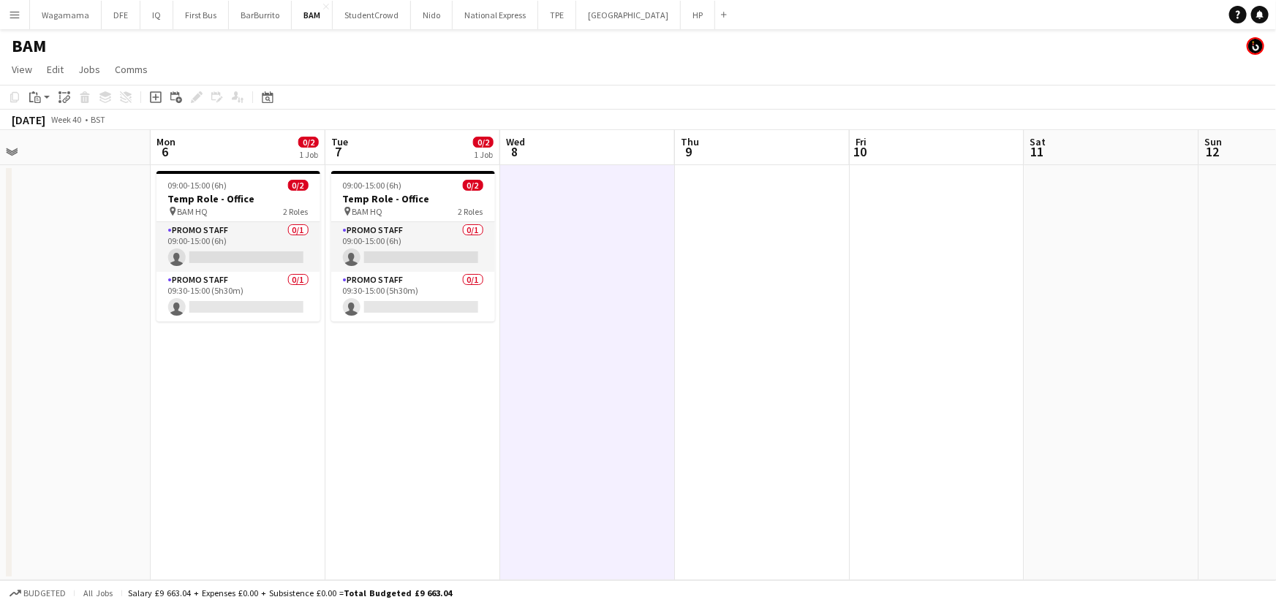
drag, startPoint x: 47, startPoint y: 97, endPoint x: 50, endPoint y: 110, distance: 13.0
click at [45, 99] on app-action-btn "Paste" at bounding box center [39, 97] width 26 height 18
click at [75, 129] on link "Paste Ctrl+V" at bounding box center [107, 124] width 137 height 13
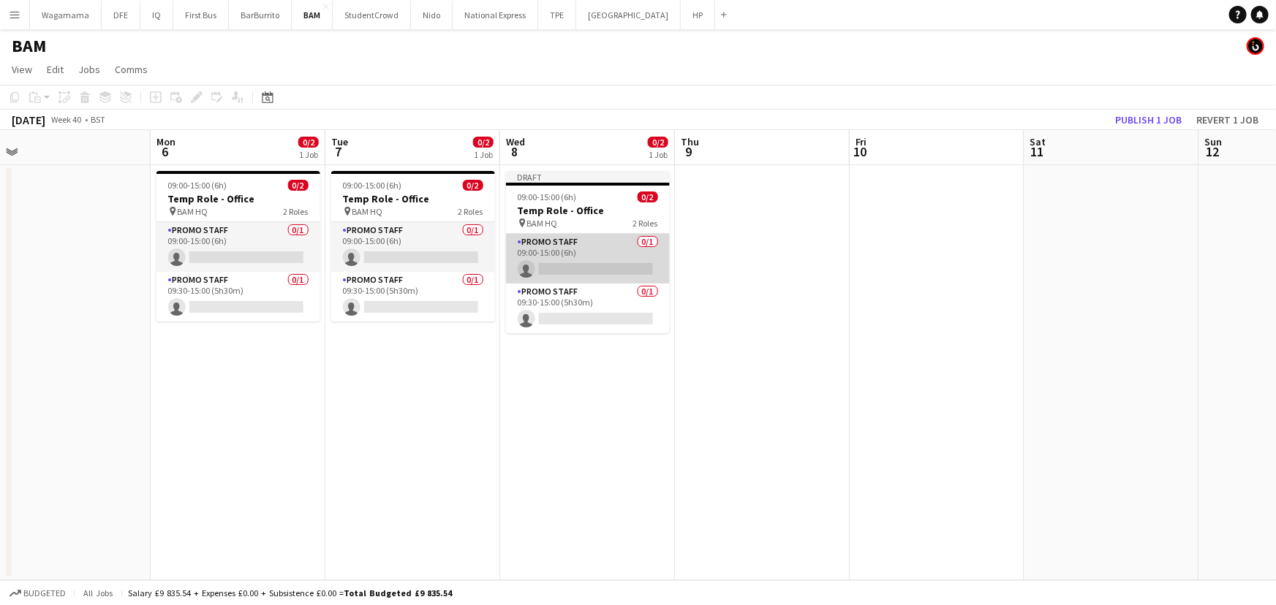
click at [585, 254] on app-card-role "Promo Staff 0/1 09:00-15:00 (6h) single-neutral-actions" at bounding box center [588, 259] width 164 height 50
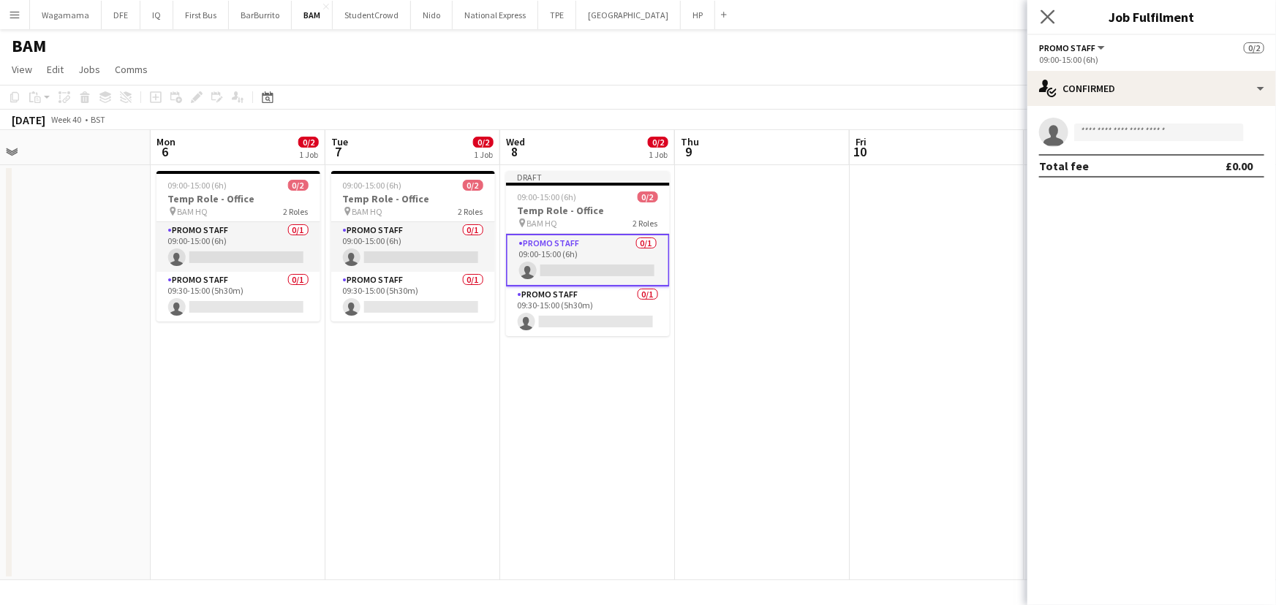
click at [1046, 23] on app-icon "Close pop-in" at bounding box center [1048, 17] width 21 height 21
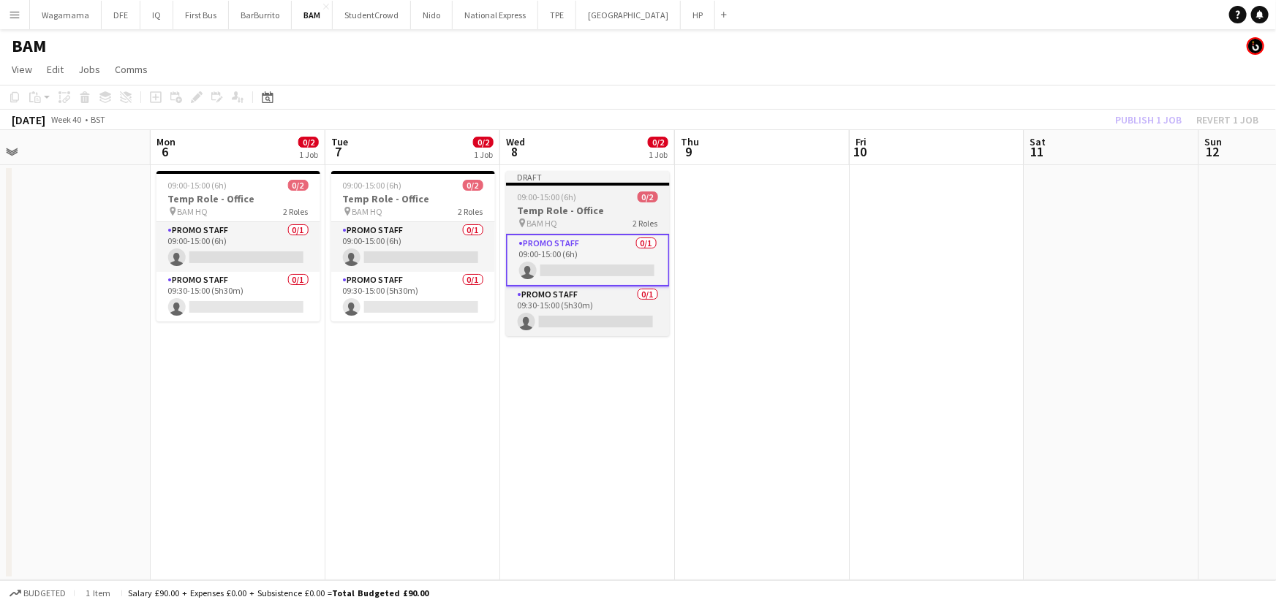
click at [626, 192] on div "09:00-15:00 (6h) 0/2" at bounding box center [588, 197] width 164 height 11
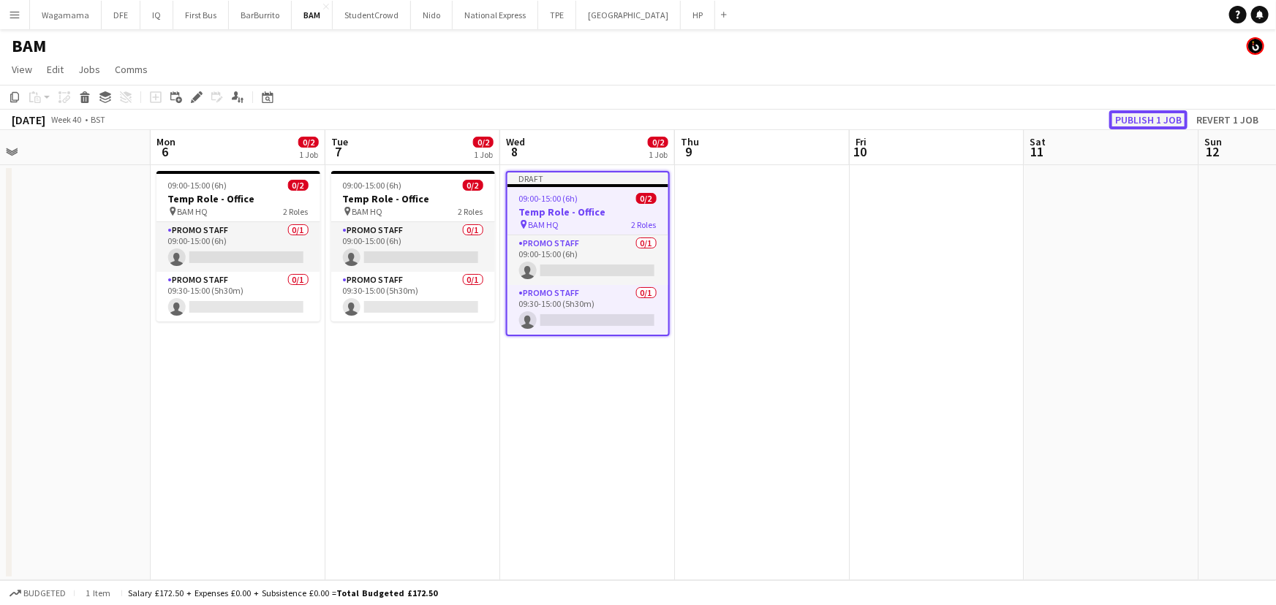
click at [1158, 118] on button "Publish 1 job" at bounding box center [1148, 119] width 78 height 19
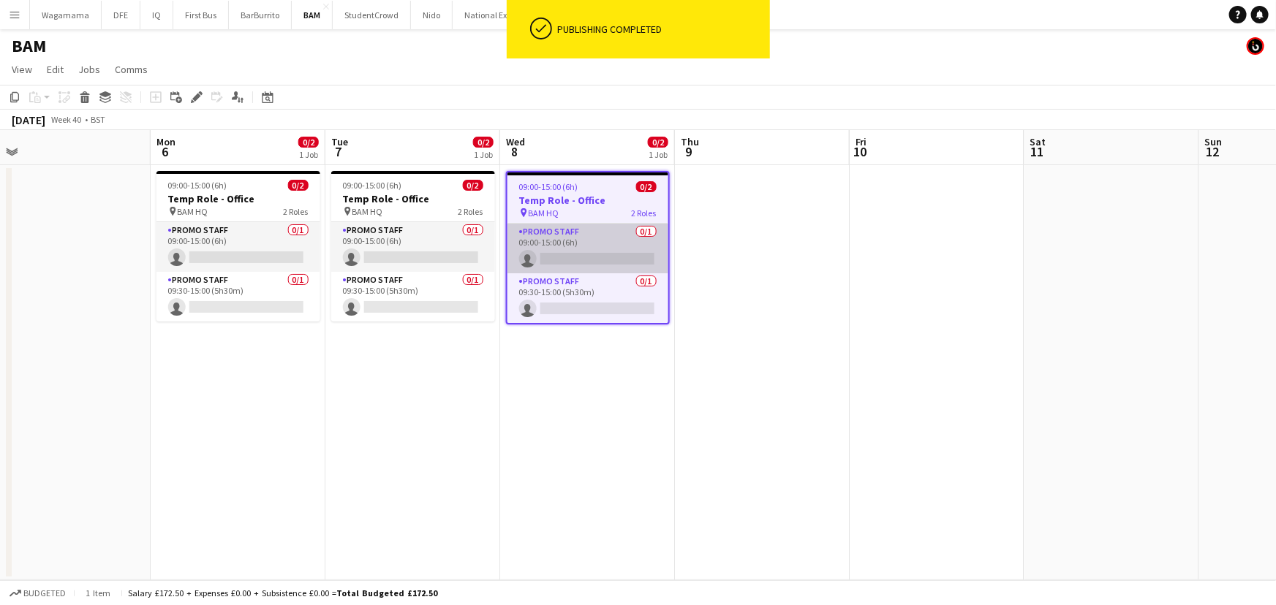
click at [594, 228] on app-card-role "Promo Staff 0/1 09:00-15:00 (6h) single-neutral-actions" at bounding box center [587, 249] width 161 height 50
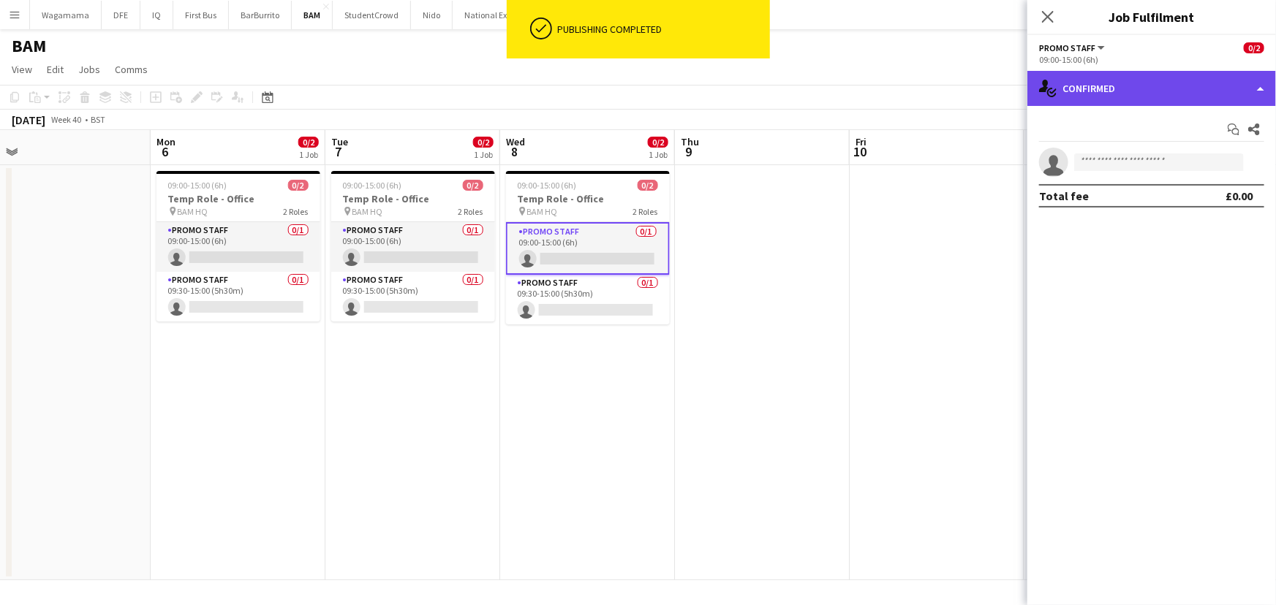
click at [1178, 88] on div "single-neutral-actions-check-2 Confirmed" at bounding box center [1151, 88] width 249 height 35
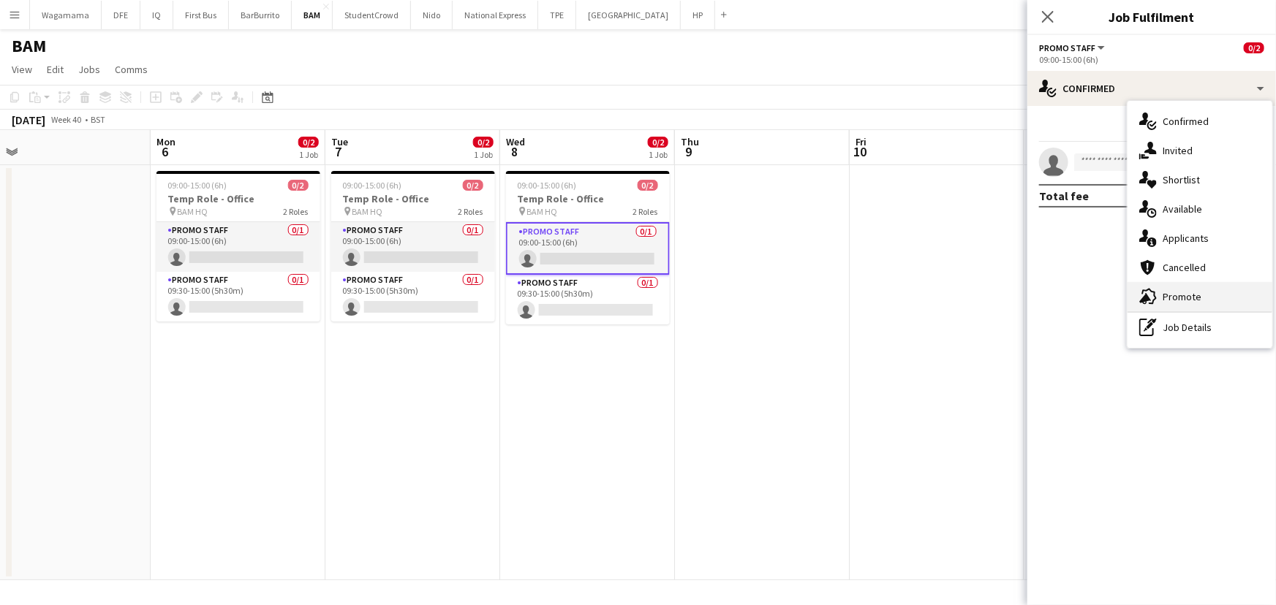
click at [1191, 285] on div "advertising-megaphone Promote" at bounding box center [1200, 296] width 145 height 29
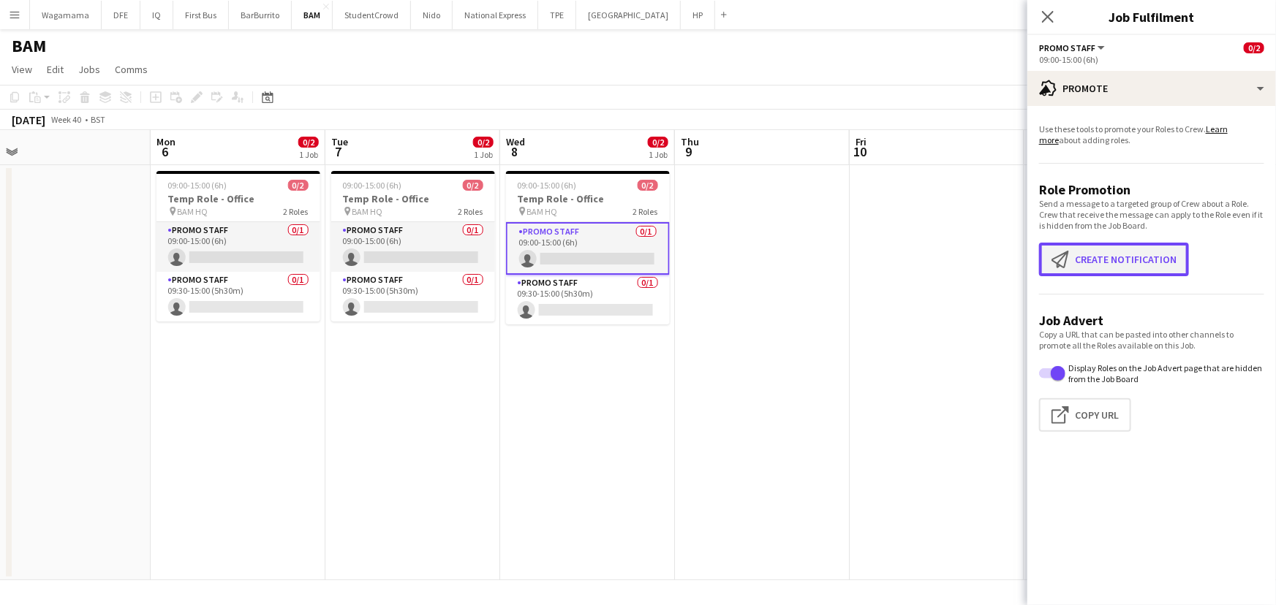
drag, startPoint x: 1112, startPoint y: 270, endPoint x: 1104, endPoint y: 271, distance: 8.2
click at [1111, 271] on button "Create notification Create notification" at bounding box center [1114, 260] width 150 height 34
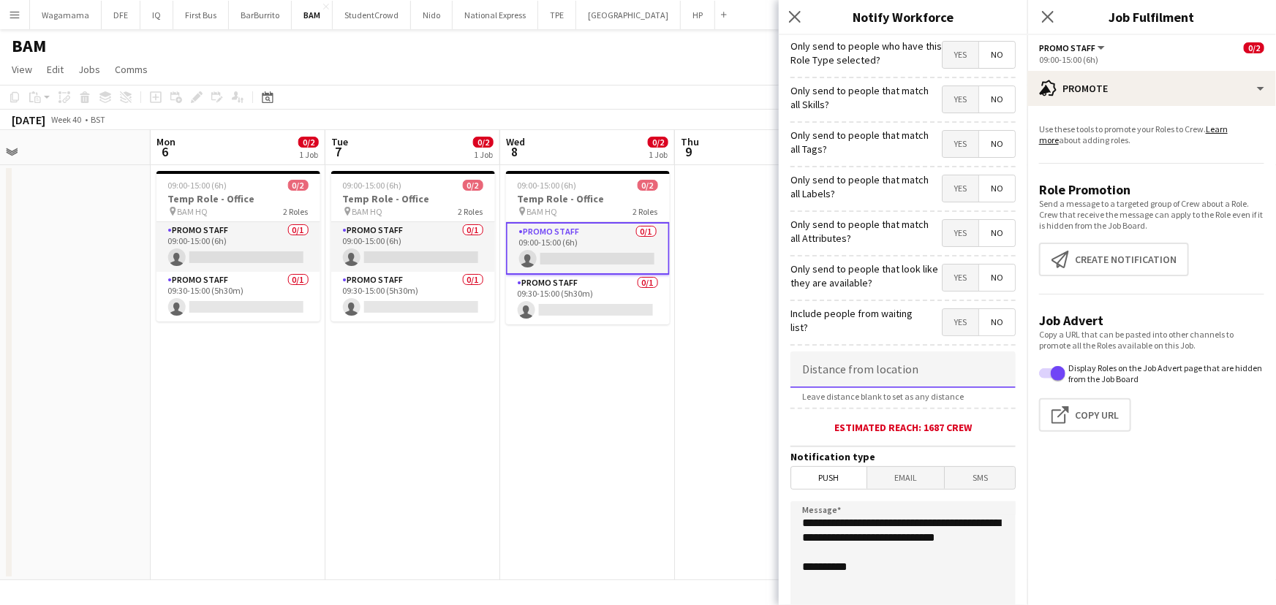
click at [839, 374] on input at bounding box center [902, 370] width 225 height 37
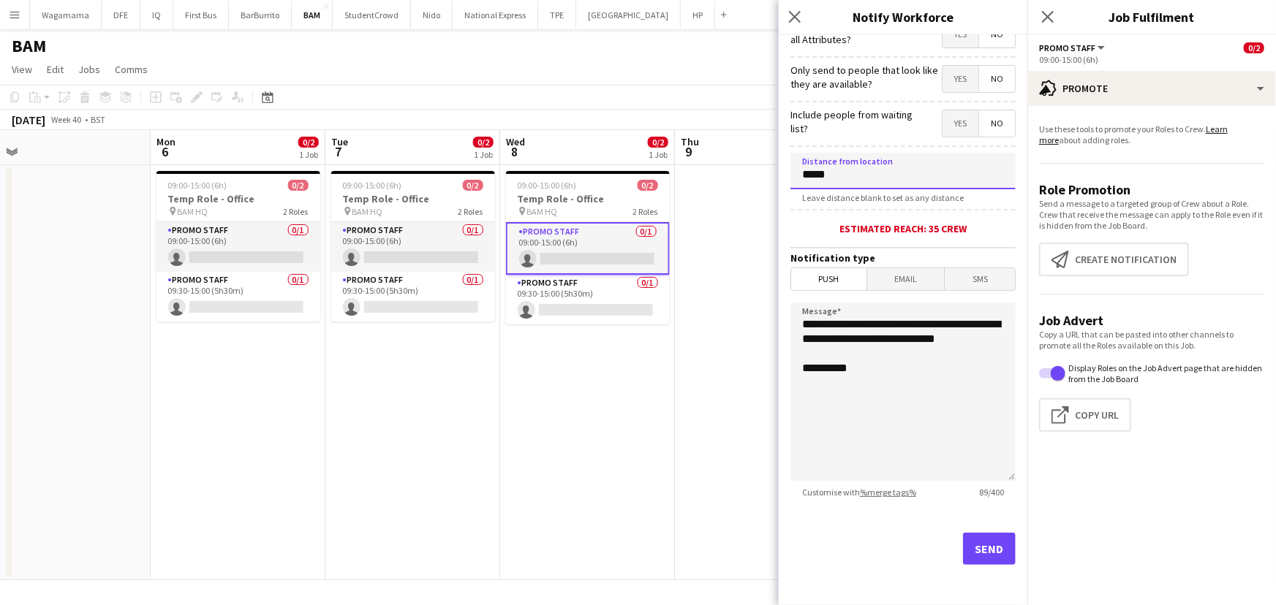
type input "*****"
click at [989, 548] on button "Send" at bounding box center [989, 549] width 53 height 32
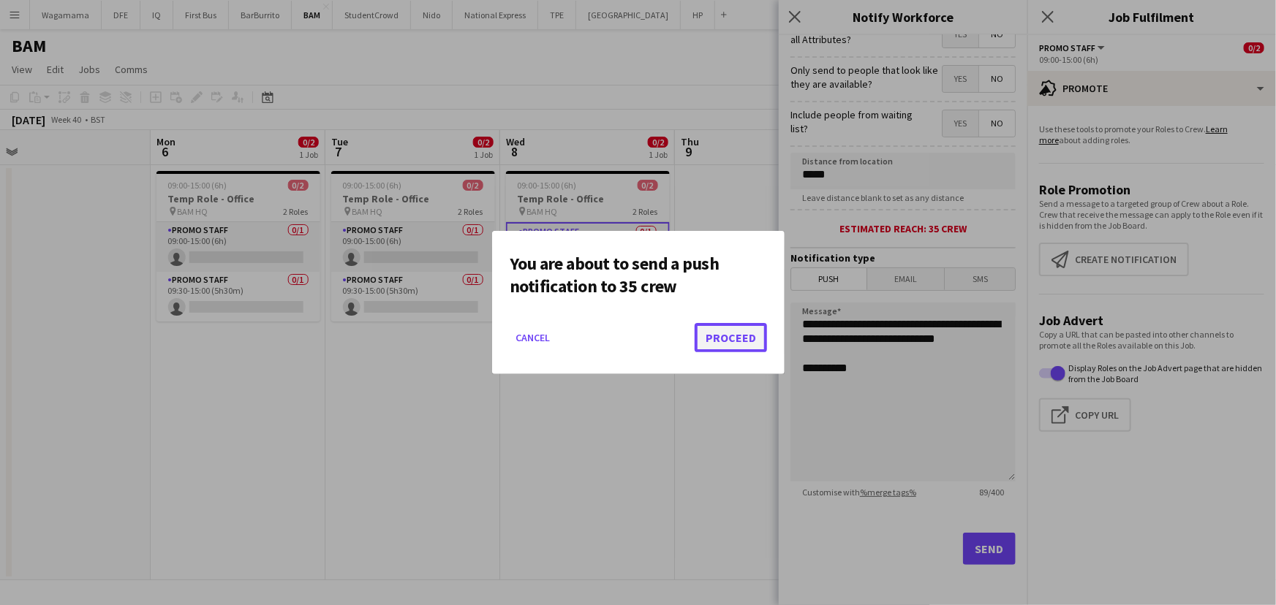
click at [730, 332] on button "Proceed" at bounding box center [731, 337] width 72 height 29
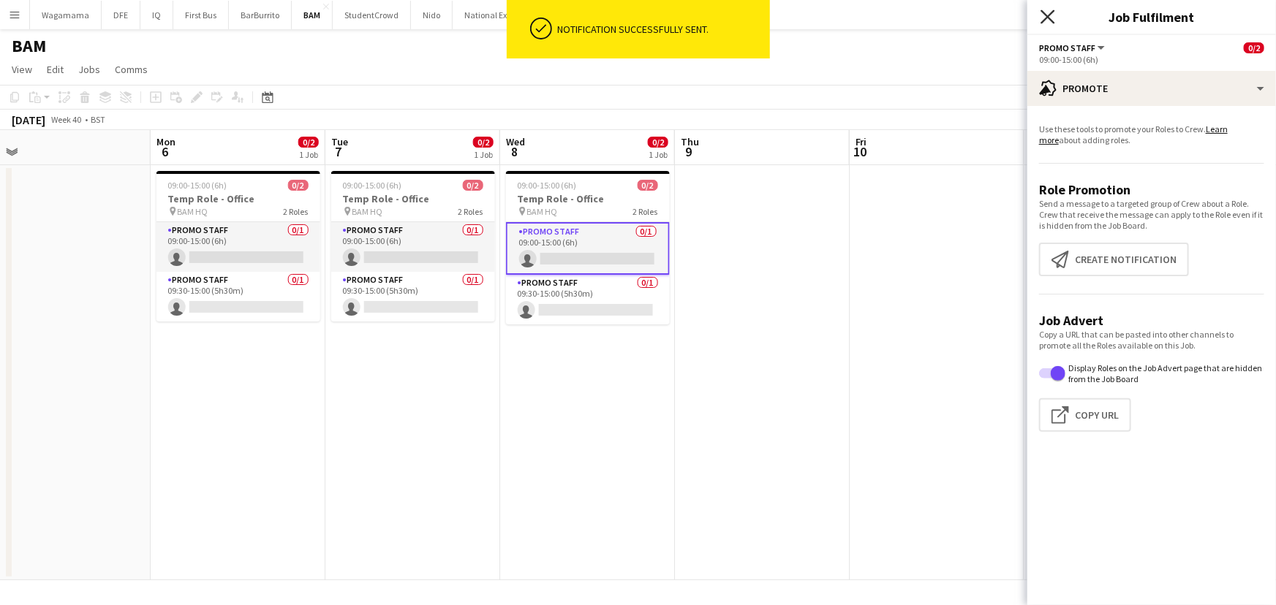
click at [1049, 17] on icon at bounding box center [1048, 17] width 14 height 14
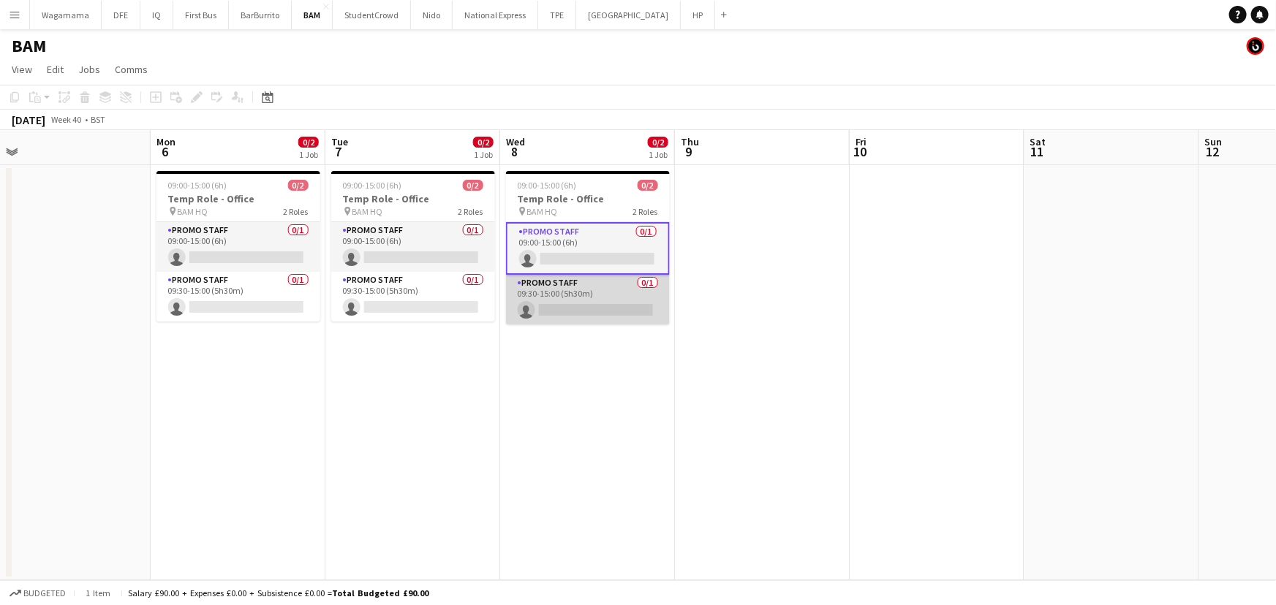
click at [635, 287] on app-card-role "Promo Staff 0/1 09:30-15:00 (5h30m) single-neutral-actions" at bounding box center [588, 300] width 164 height 50
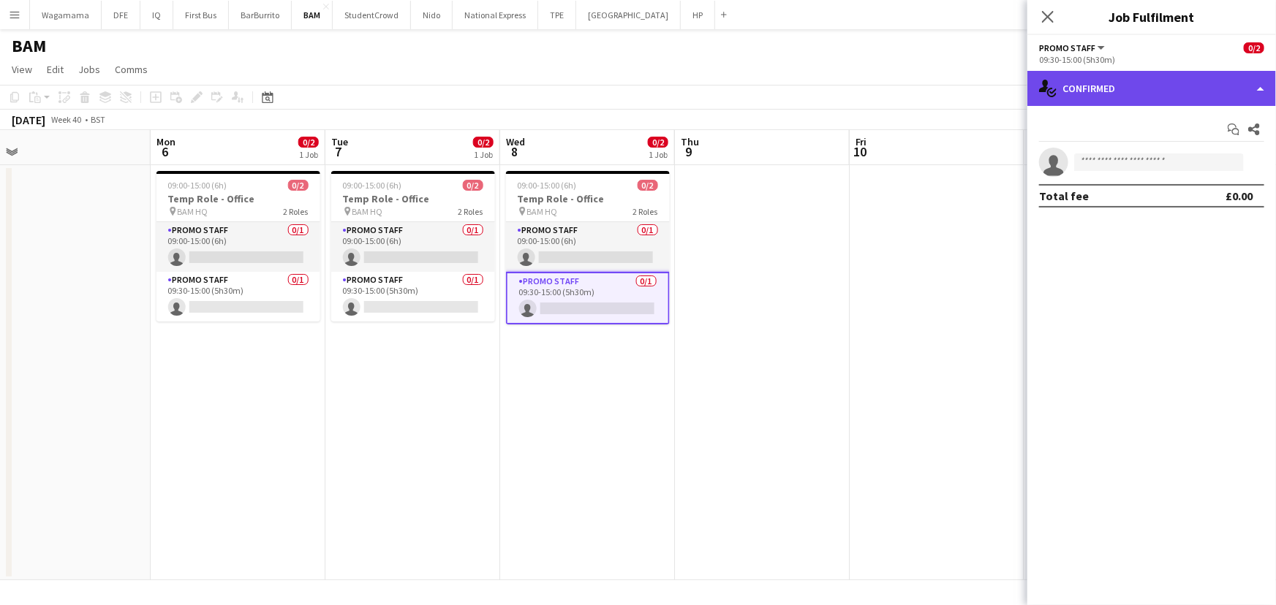
click at [1151, 105] on div "single-neutral-actions-check-2 Confirmed" at bounding box center [1151, 88] width 249 height 35
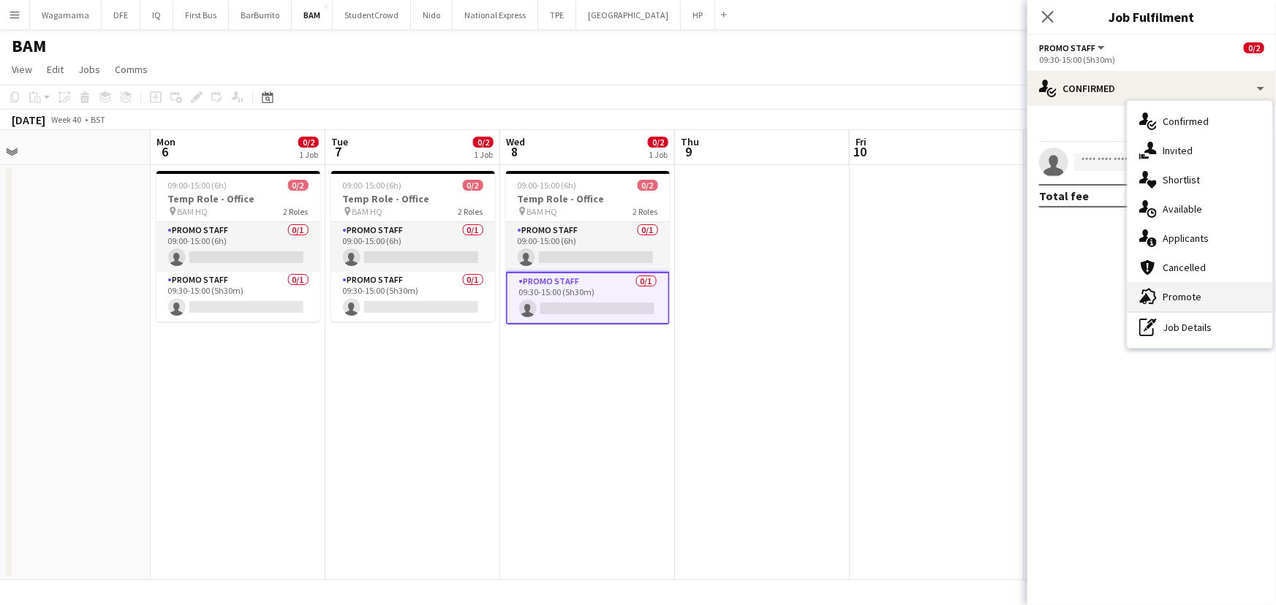
click at [1178, 301] on span "Promote" at bounding box center [1182, 296] width 39 height 13
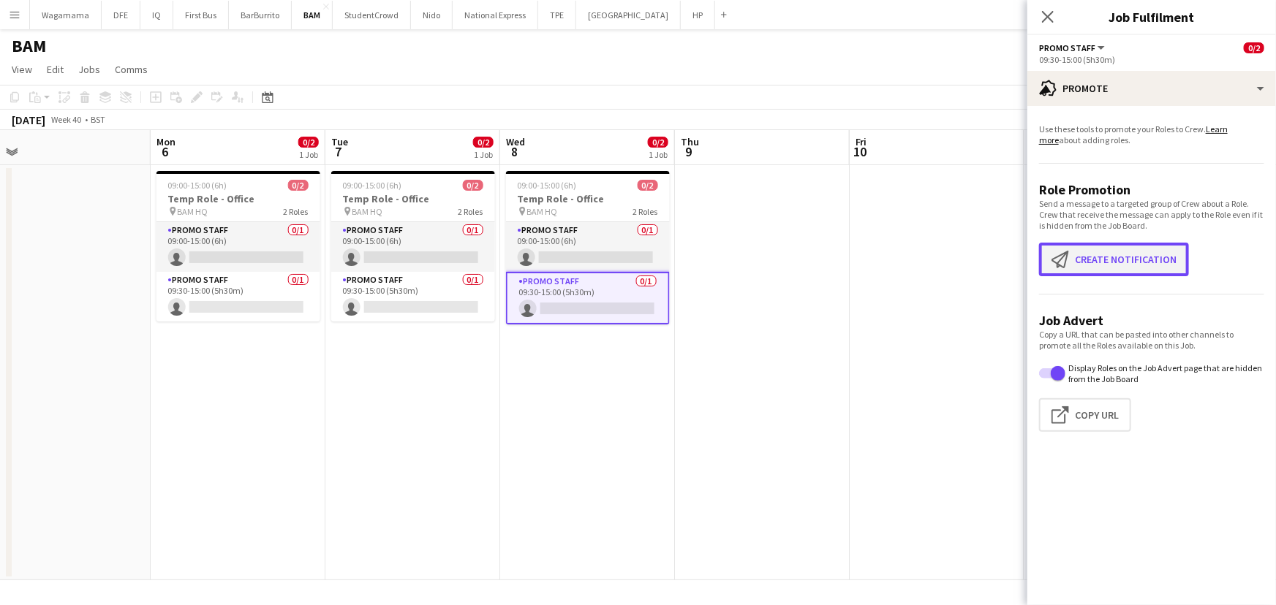
click at [1101, 268] on button "Create notification Create notification" at bounding box center [1114, 260] width 150 height 34
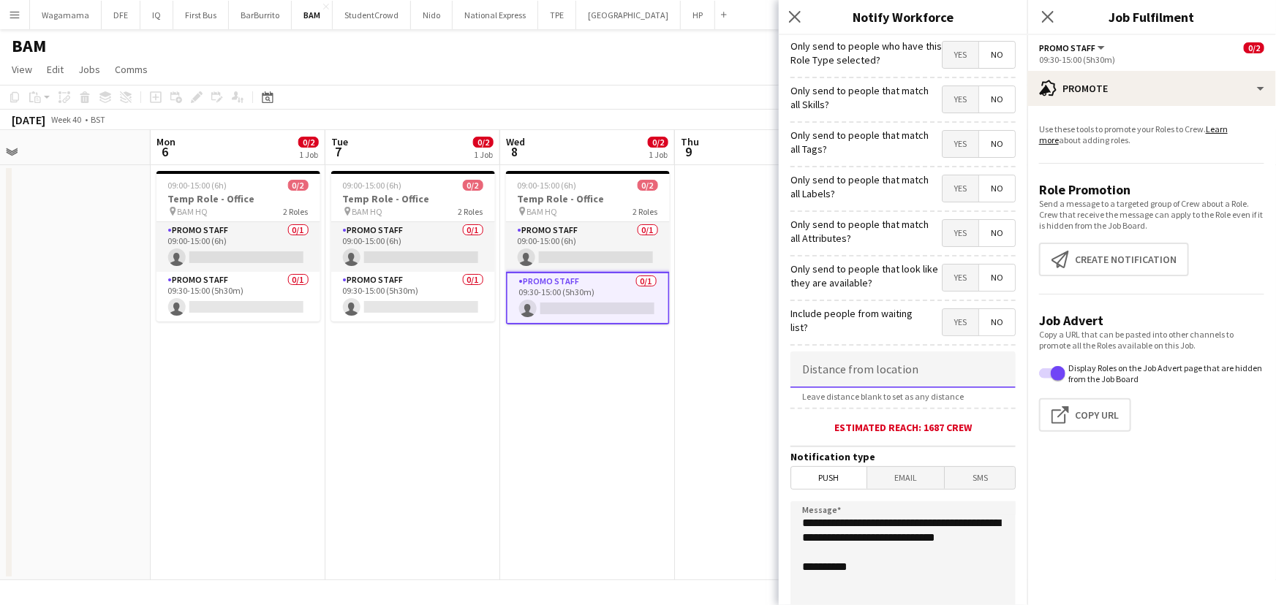
click at [885, 370] on input at bounding box center [902, 370] width 225 height 37
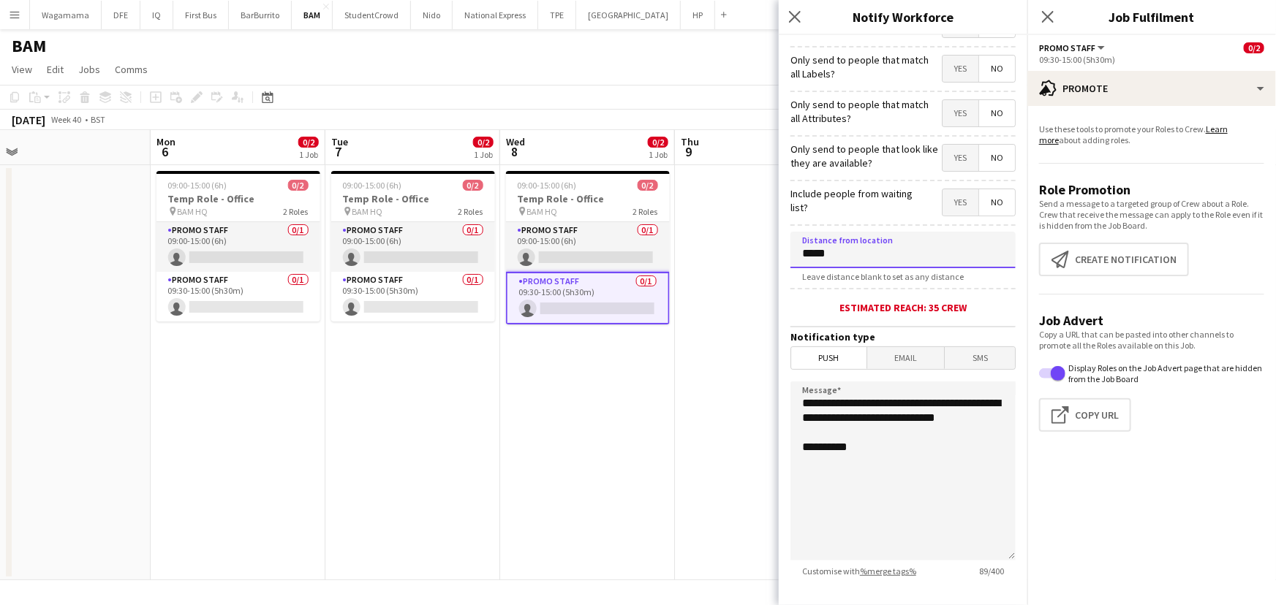
scroll to position [203, 0]
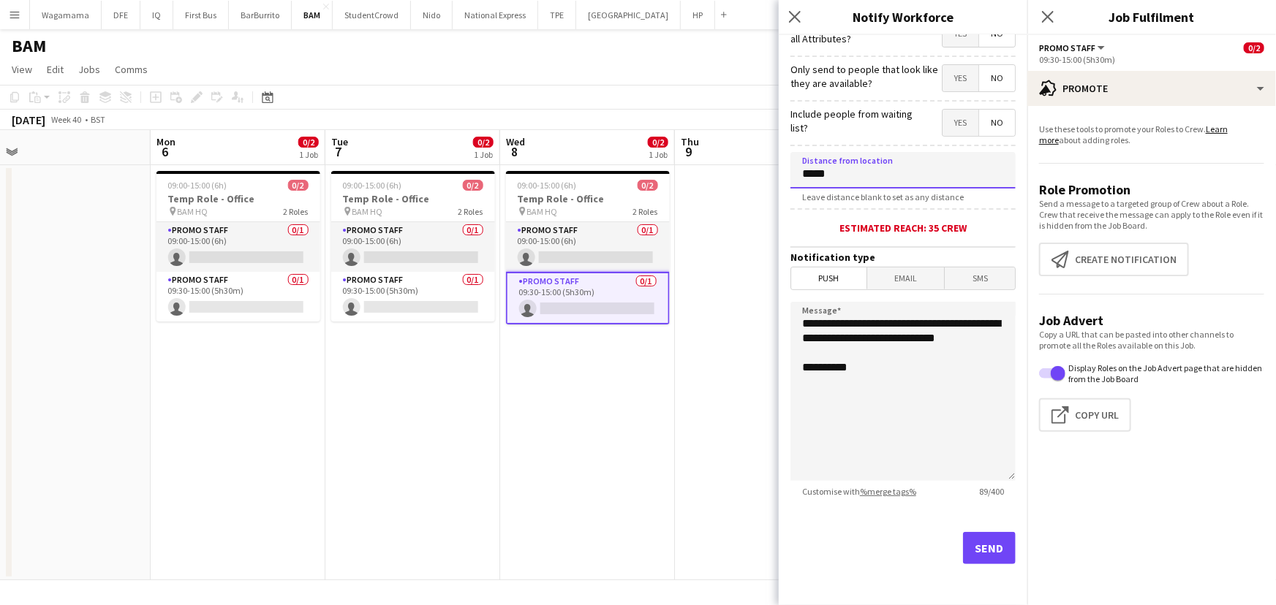
type input "*****"
click at [975, 556] on button "Send" at bounding box center [989, 548] width 53 height 32
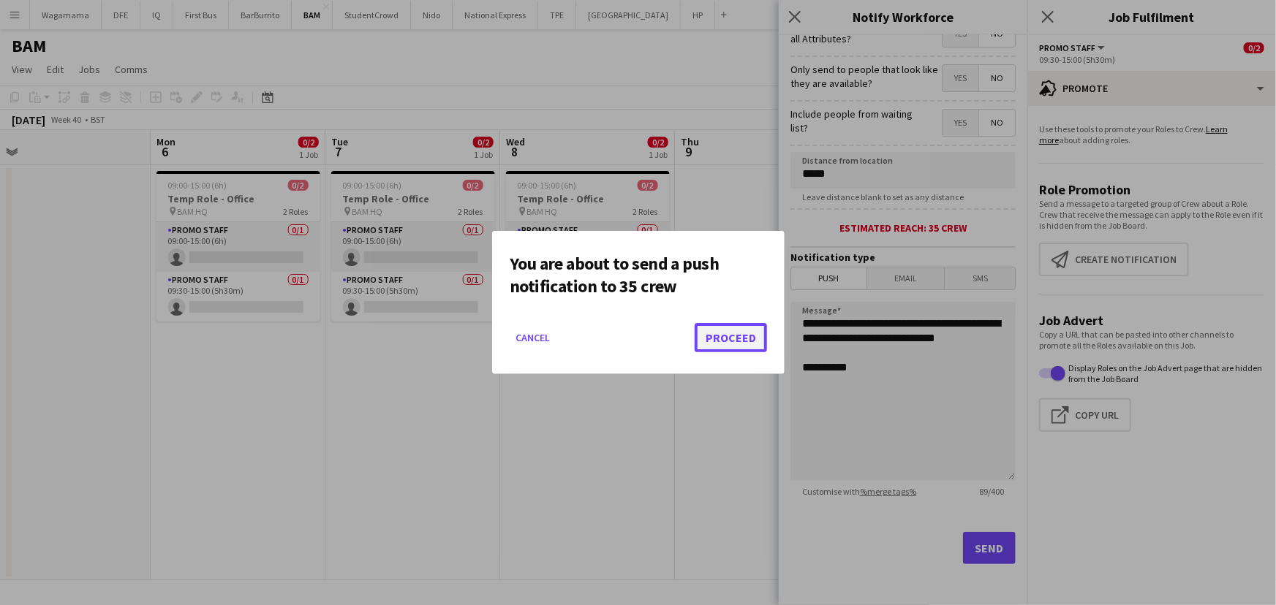
click at [734, 336] on button "Proceed" at bounding box center [731, 337] width 72 height 29
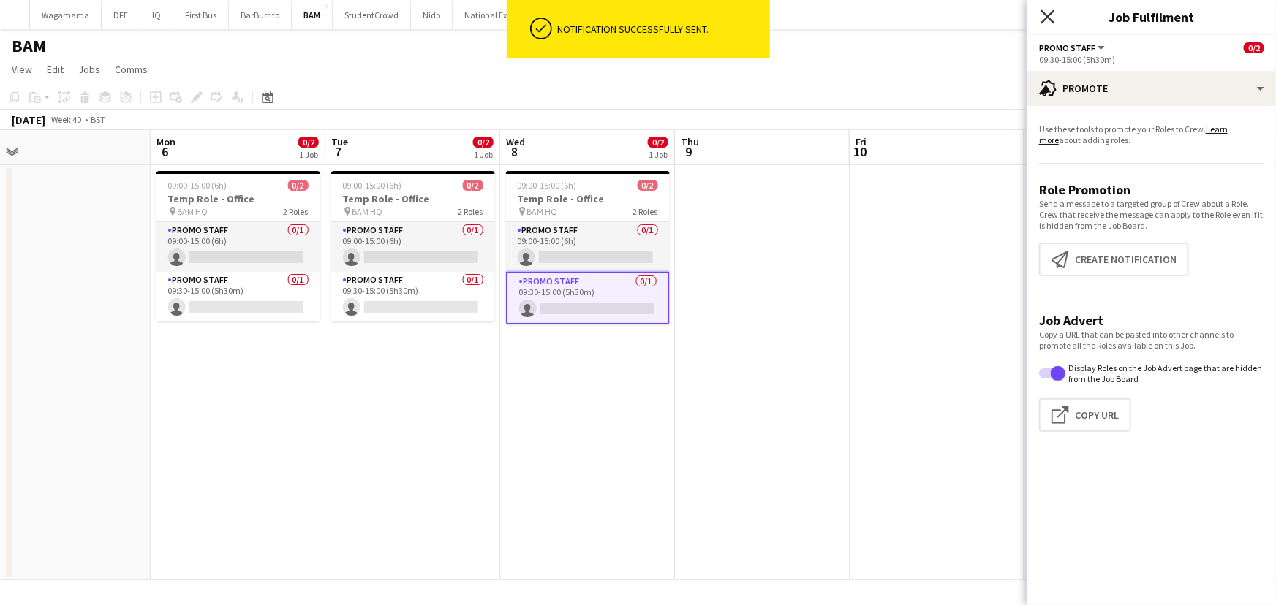
click at [1049, 20] on icon "Close pop-in" at bounding box center [1048, 17] width 14 height 14
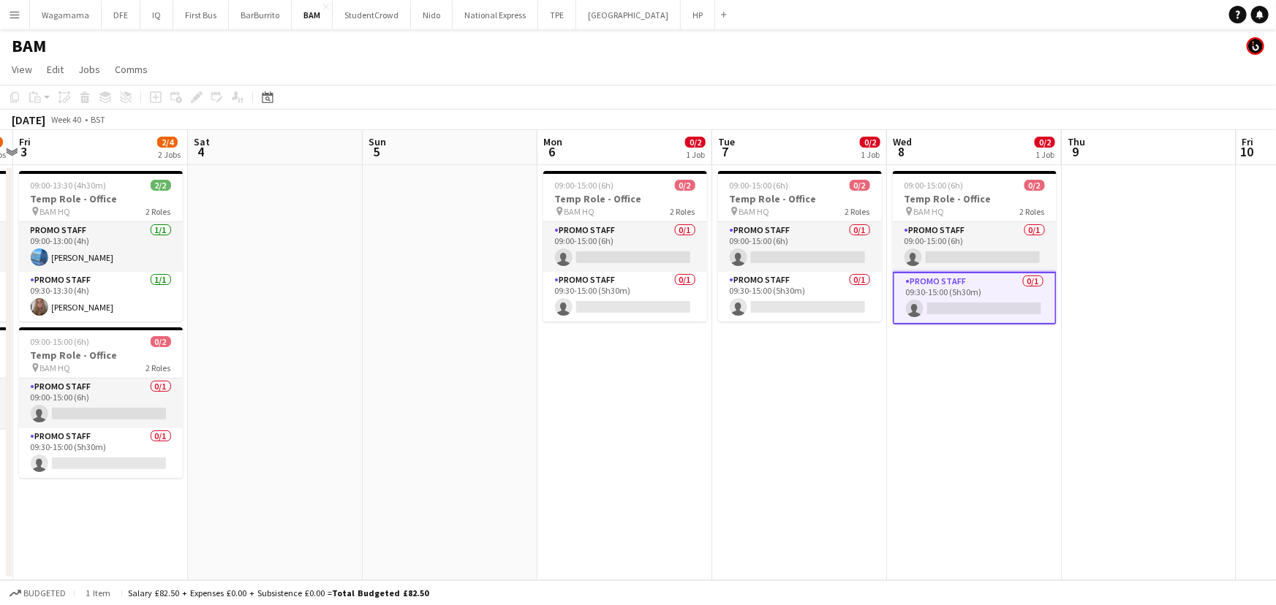
drag, startPoint x: 170, startPoint y: 229, endPoint x: 651, endPoint y: 221, distance: 481.2
click at [651, 221] on app-calendar-viewport "Wed 1 1/1 1 Job Thu 2 1/3 2 Jobs Fri 3 2/4 2 Jobs Sat 4 Sun 5 Mon 6 0/2 1 Job T…" at bounding box center [638, 355] width 1276 height 450
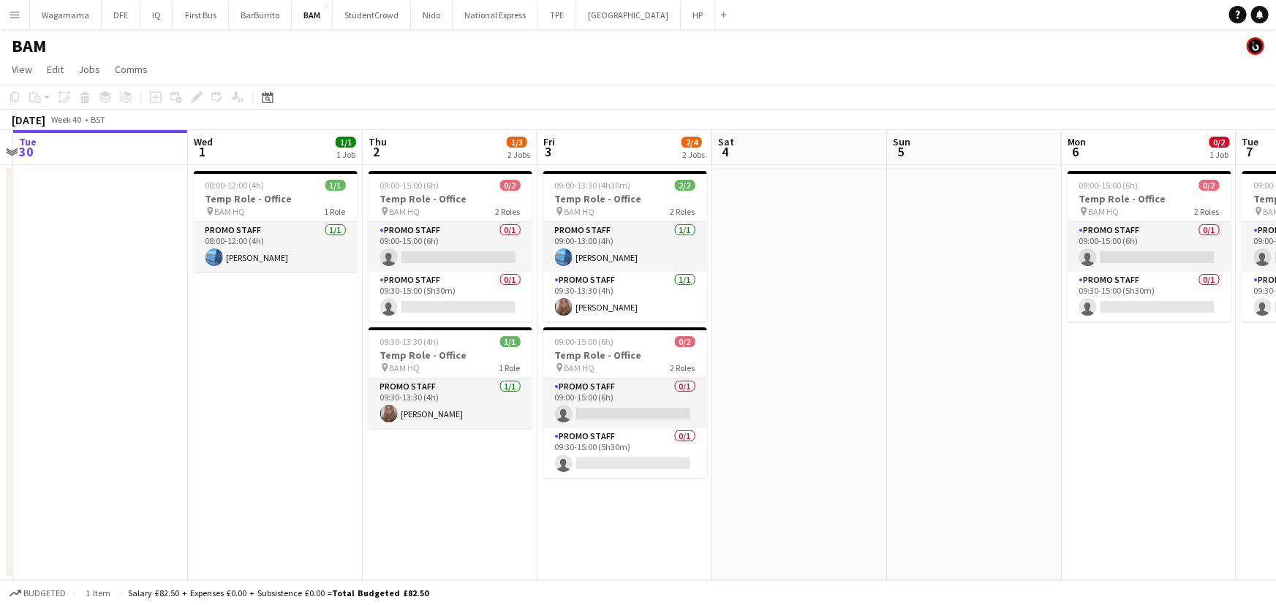
scroll to position [0, 453]
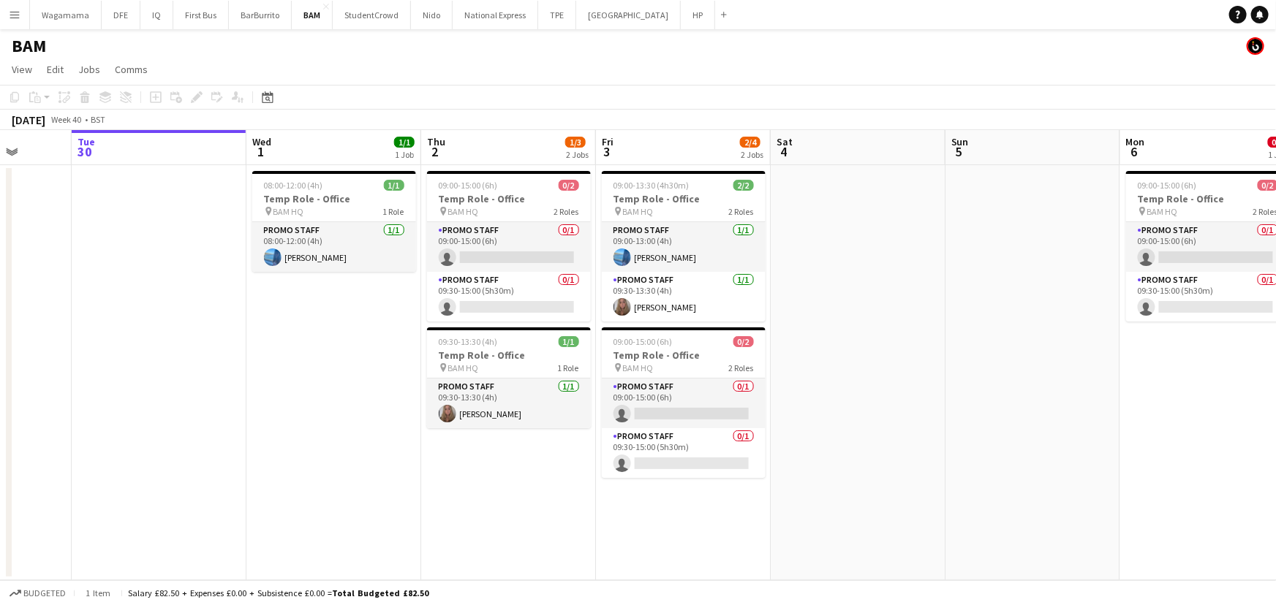
drag, startPoint x: 692, startPoint y: 291, endPoint x: 967, endPoint y: 291, distance: 274.2
click at [967, 291] on app-calendar-viewport "Sat 27 Sun 28 Mon 29 Tue 30 Wed 1 1/1 1 Job Thu 2 1/3 2 Jobs Fri 3 2/4 2 Jobs S…" at bounding box center [638, 355] width 1276 height 450
